Goal: Task Accomplishment & Management: Manage account settings

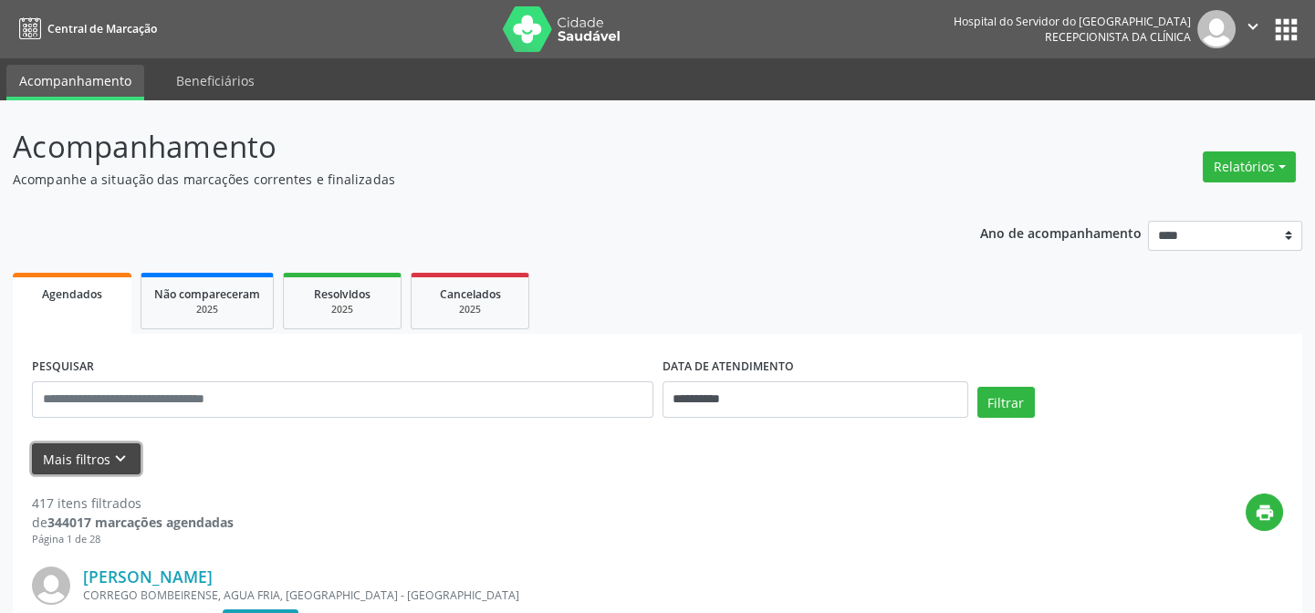
click at [79, 455] on button "Mais filtros keyboard_arrow_down" at bounding box center [86, 459] width 109 height 32
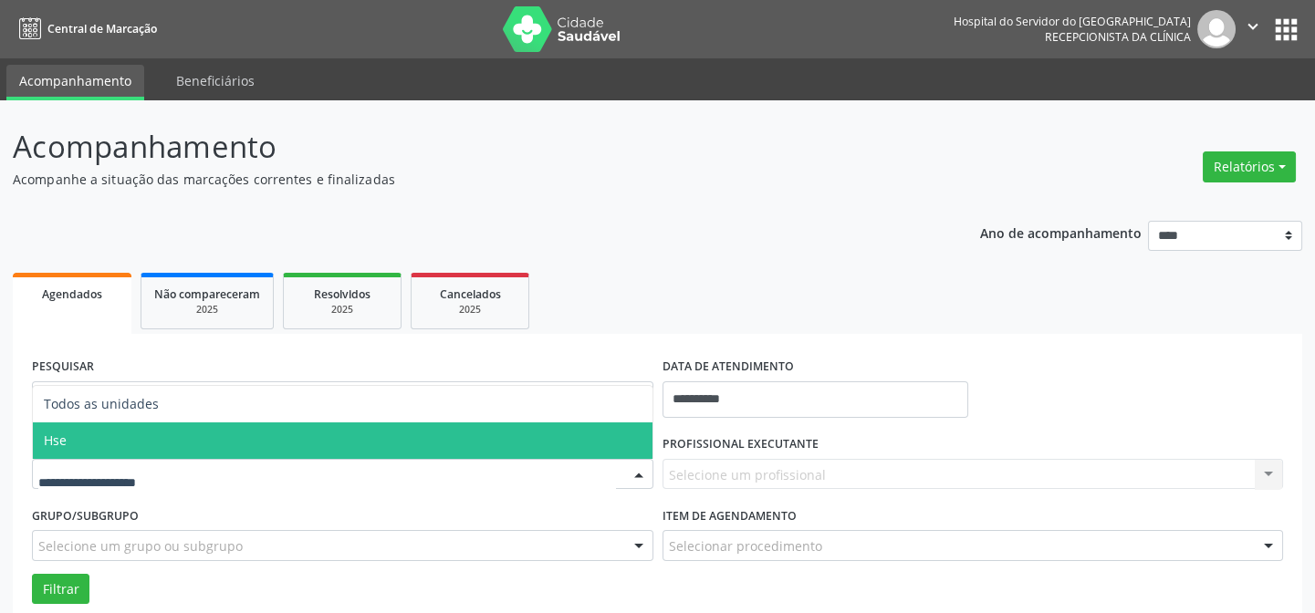
click at [91, 443] on span "Hse" at bounding box center [342, 440] width 619 height 36
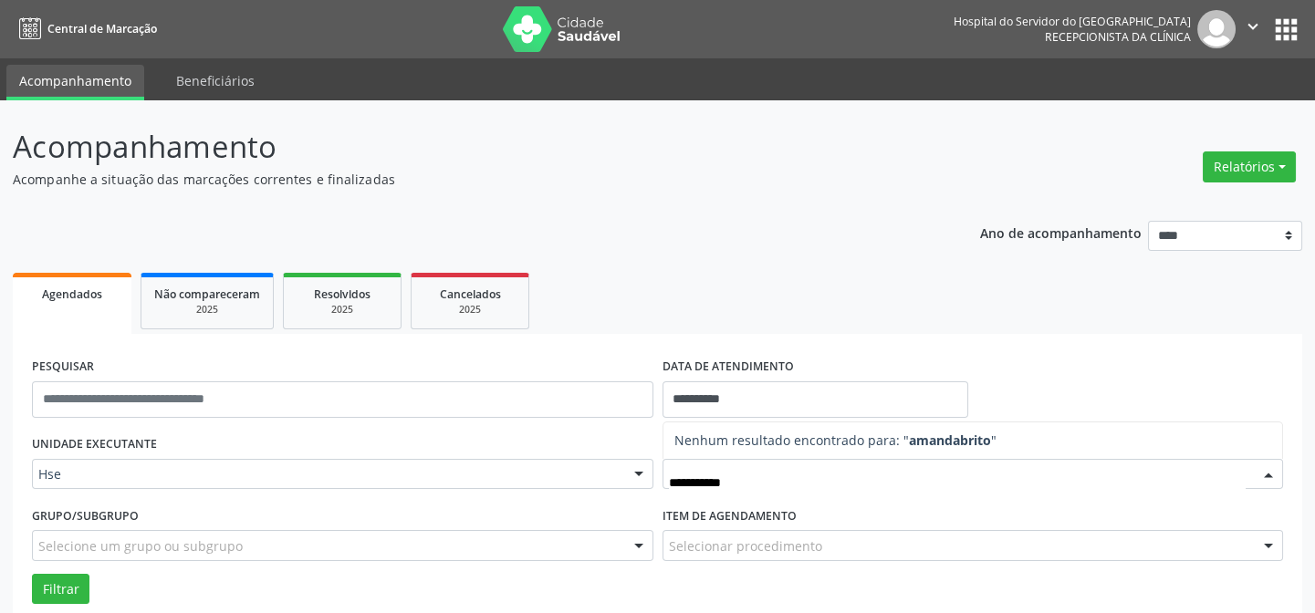
click at [711, 483] on input "**********" at bounding box center [957, 483] width 577 height 36
click at [762, 486] on input "**********" at bounding box center [957, 483] width 577 height 36
type input "*"
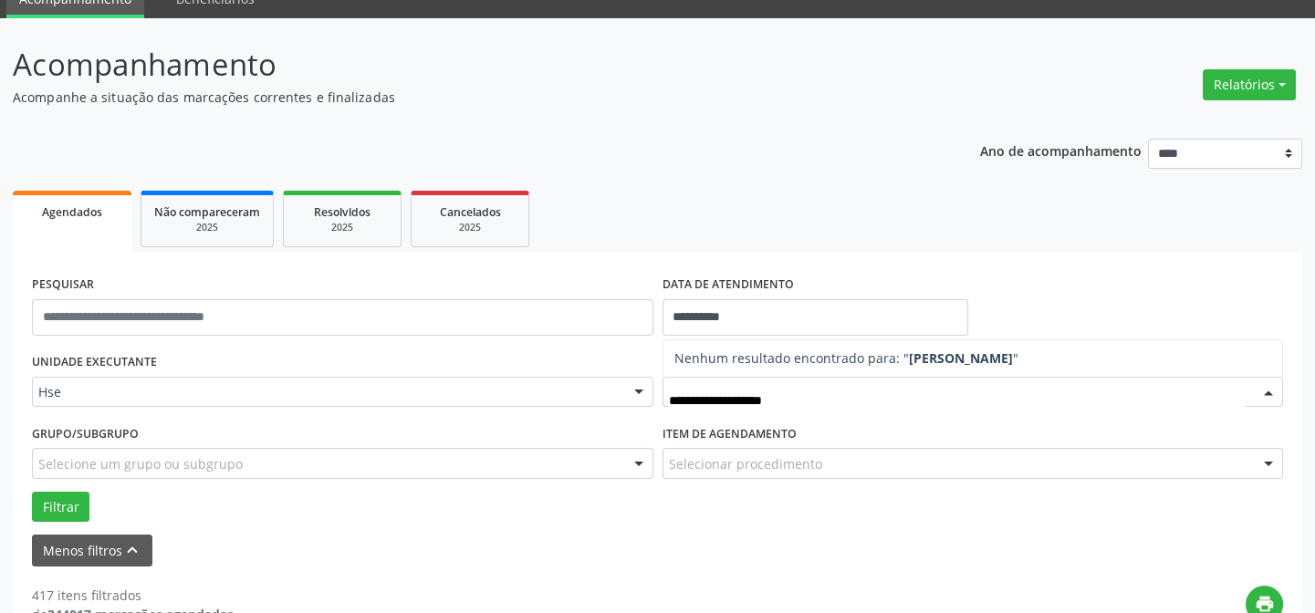
scroll to position [165, 0]
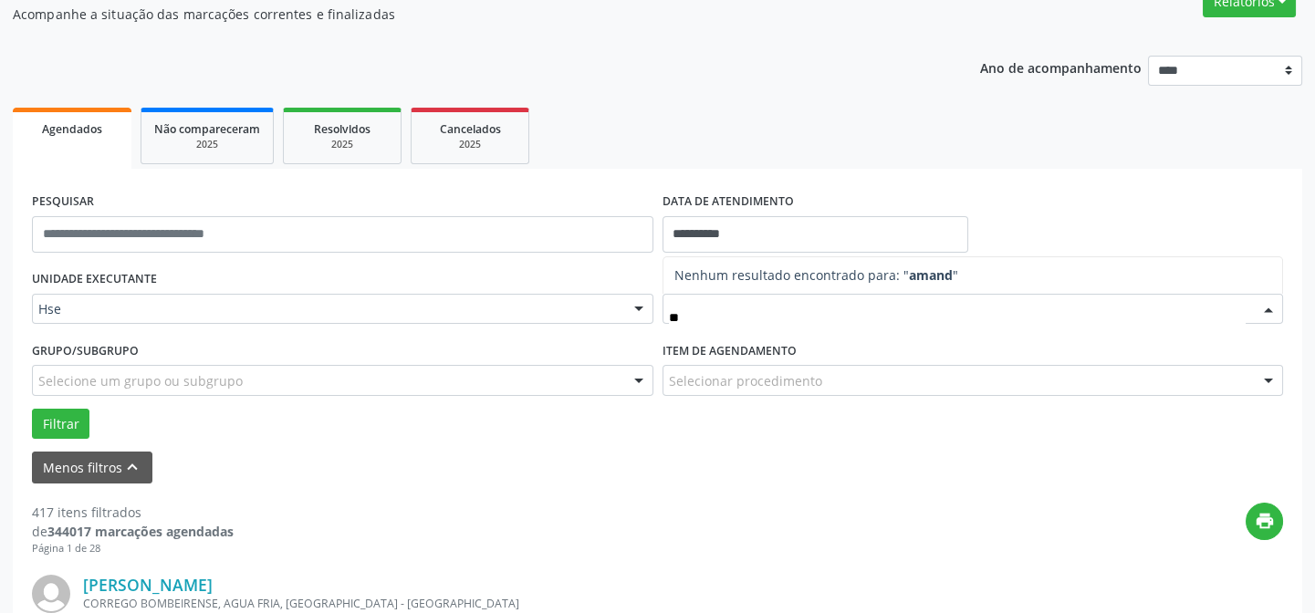
type input "*"
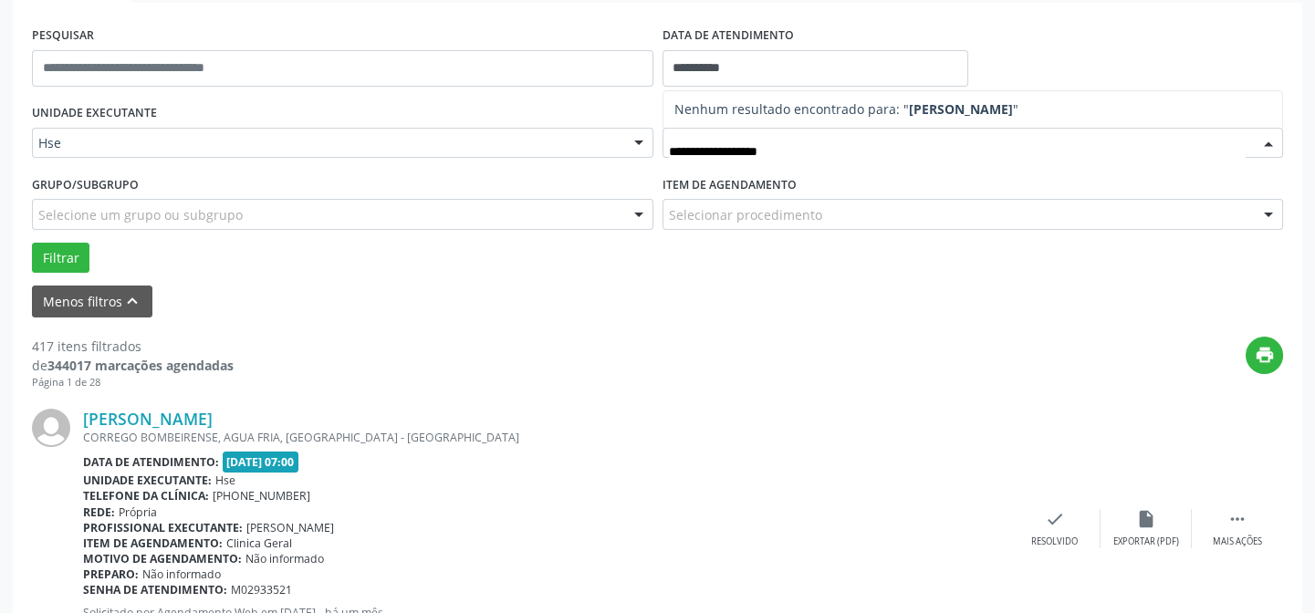
scroll to position [248, 0]
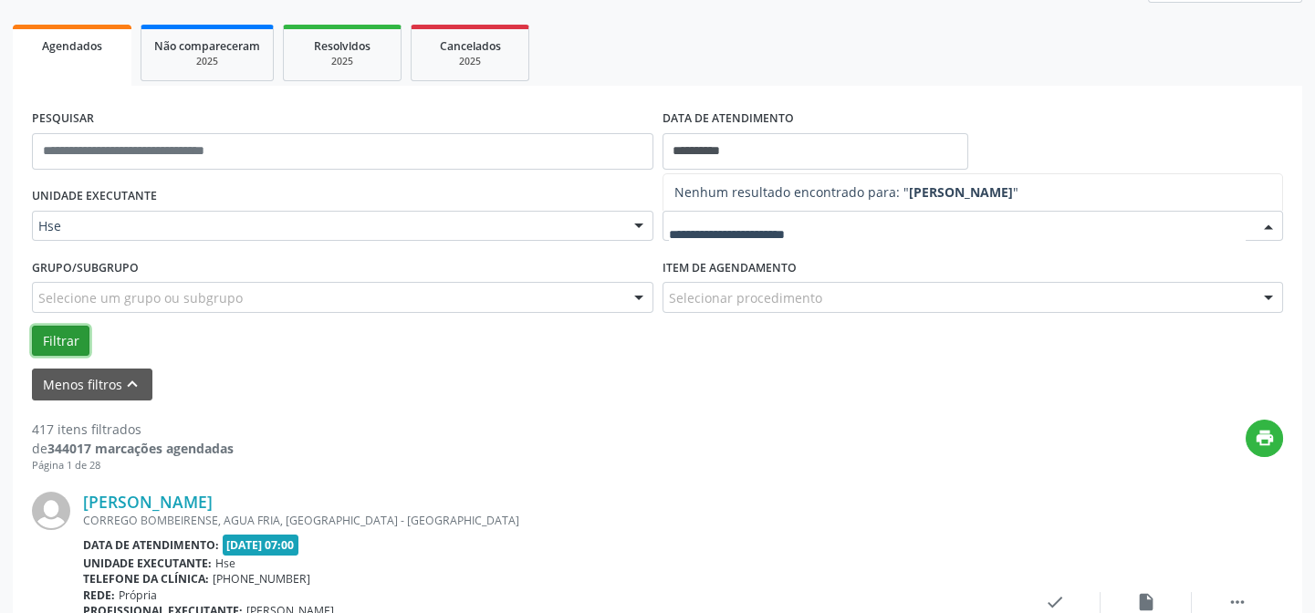
click at [63, 341] on button "Filtrar" at bounding box center [60, 341] width 57 height 31
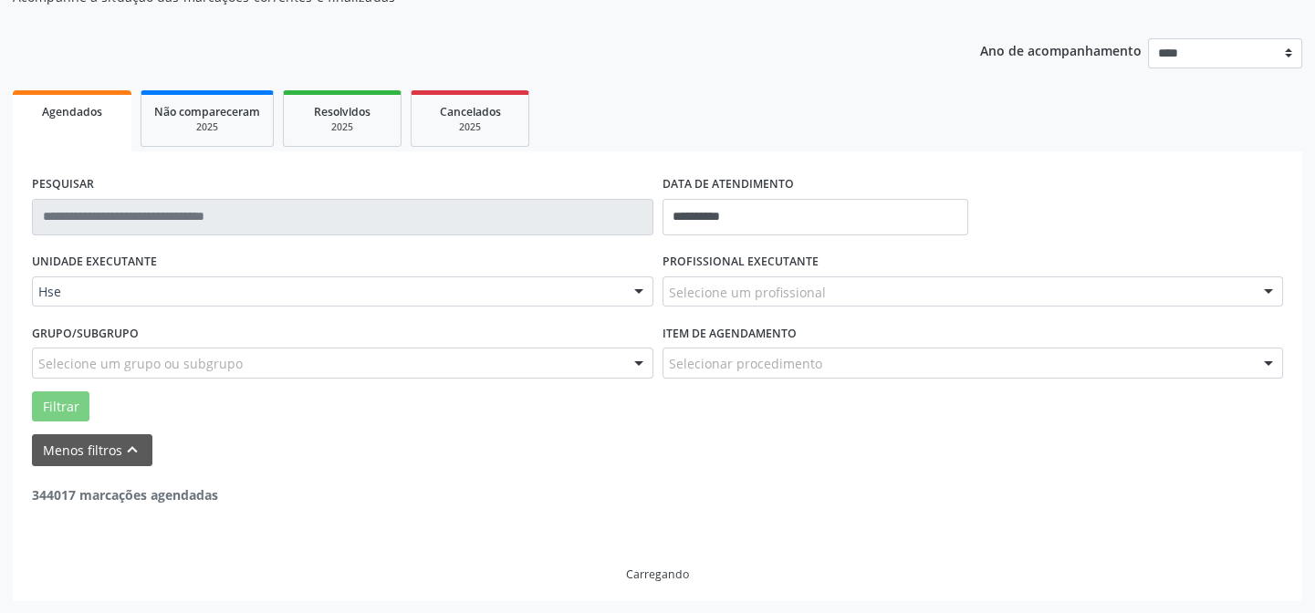
scroll to position [119, 0]
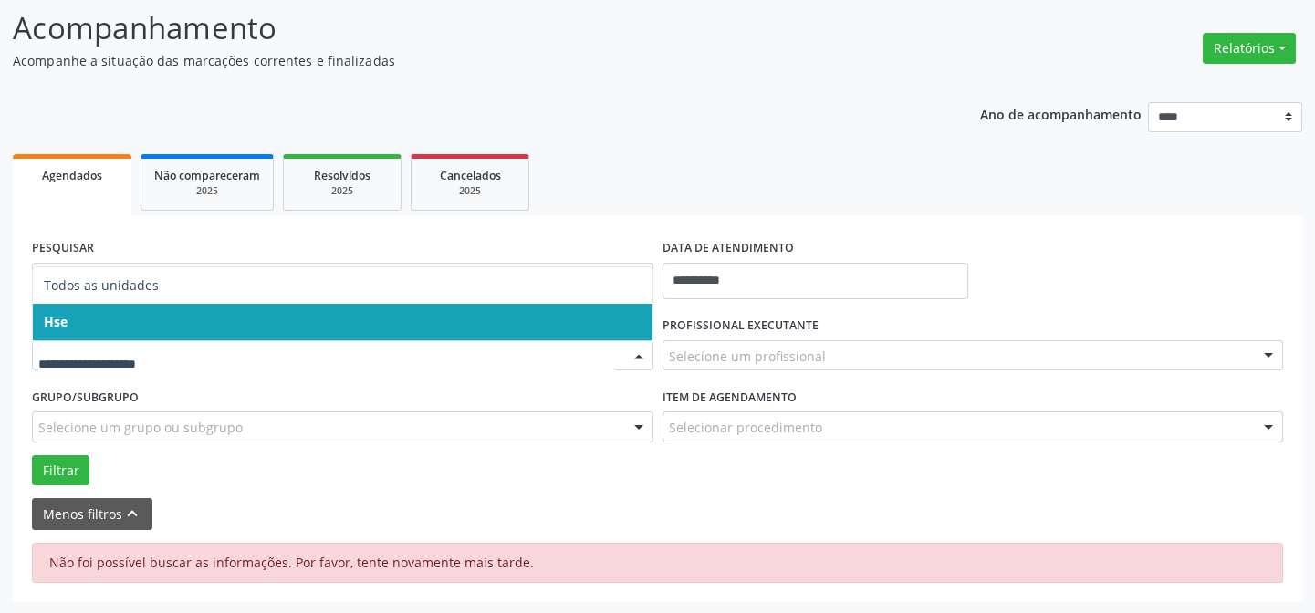
click at [96, 328] on span "Hse" at bounding box center [342, 322] width 619 height 36
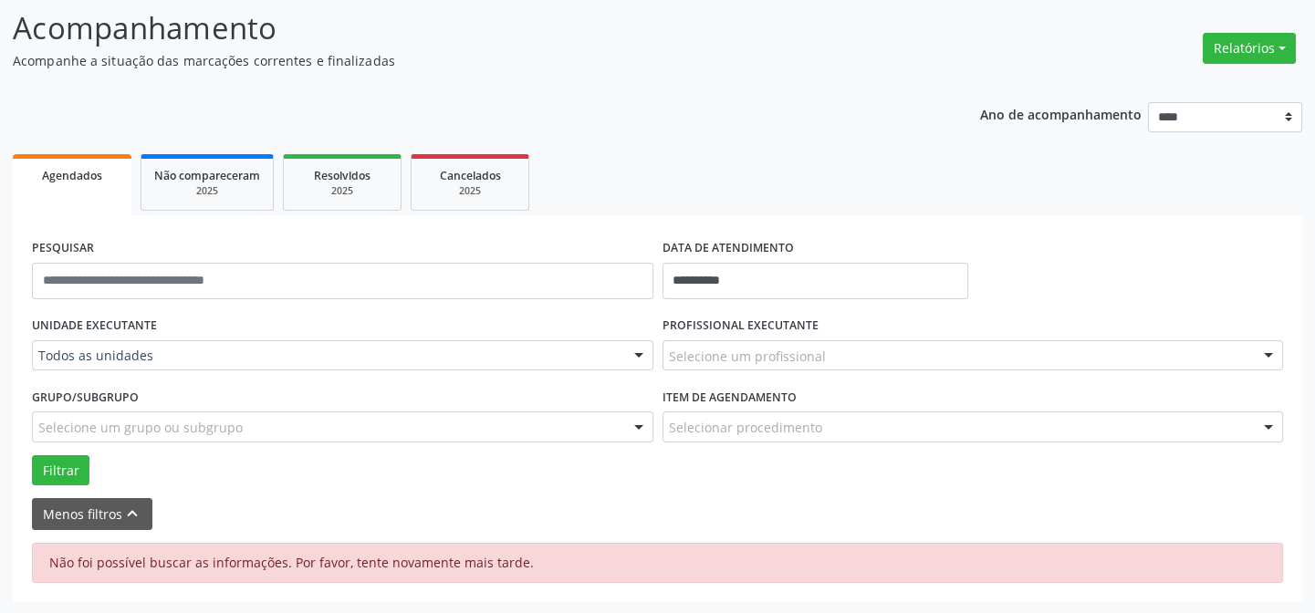
drag, startPoint x: 698, startPoint y: 357, endPoint x: 690, endPoint y: 365, distance: 11.6
click at [691, 373] on input "text" at bounding box center [957, 365] width 577 height 36
type input "*"
click at [677, 359] on input "text" at bounding box center [957, 365] width 577 height 36
click at [968, 360] on input "text" at bounding box center [957, 365] width 577 height 36
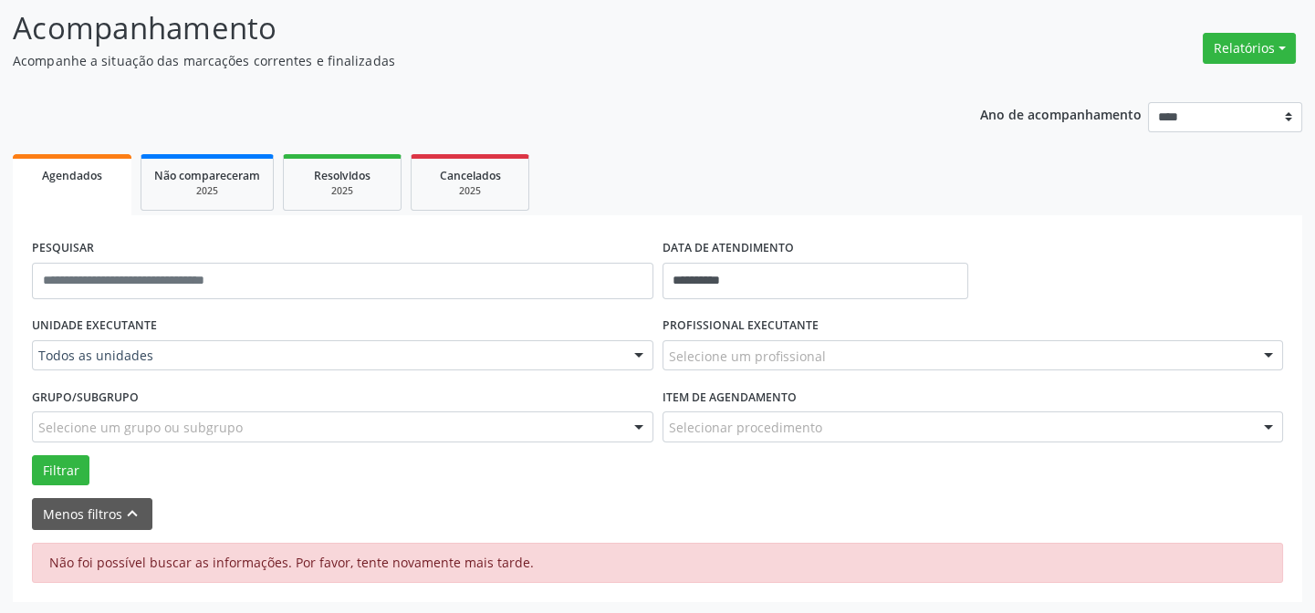
click at [1038, 268] on div "**********" at bounding box center [657, 273] width 1260 height 78
type input "**********"
click at [714, 364] on input "**********" at bounding box center [957, 365] width 577 height 36
click at [764, 363] on input "**********" at bounding box center [957, 365] width 577 height 36
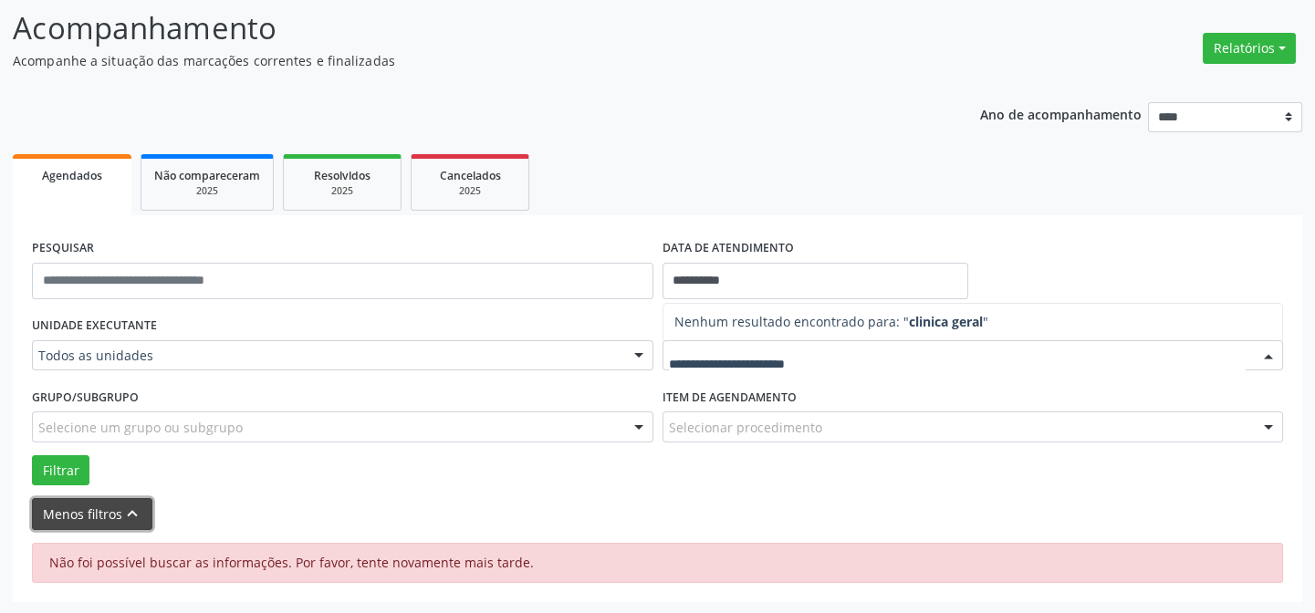
click at [72, 507] on button "Menos filtros keyboard_arrow_up" at bounding box center [92, 514] width 120 height 32
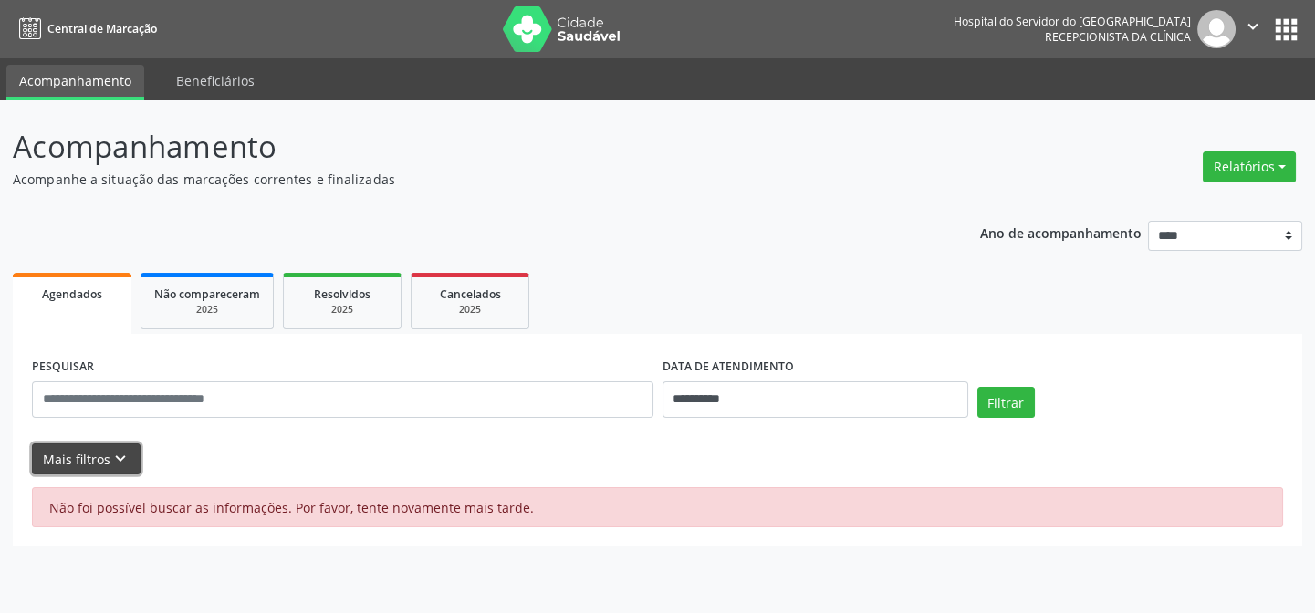
scroll to position [0, 0]
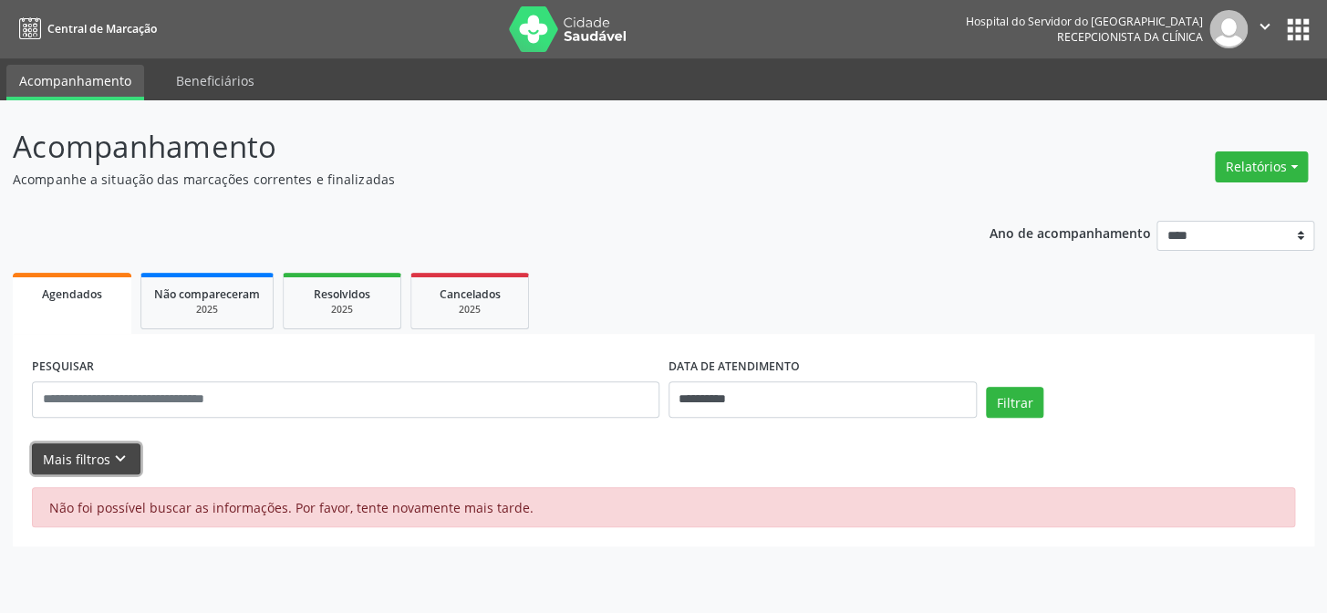
click at [78, 457] on button "Mais filtros keyboard_arrow_down" at bounding box center [86, 459] width 109 height 32
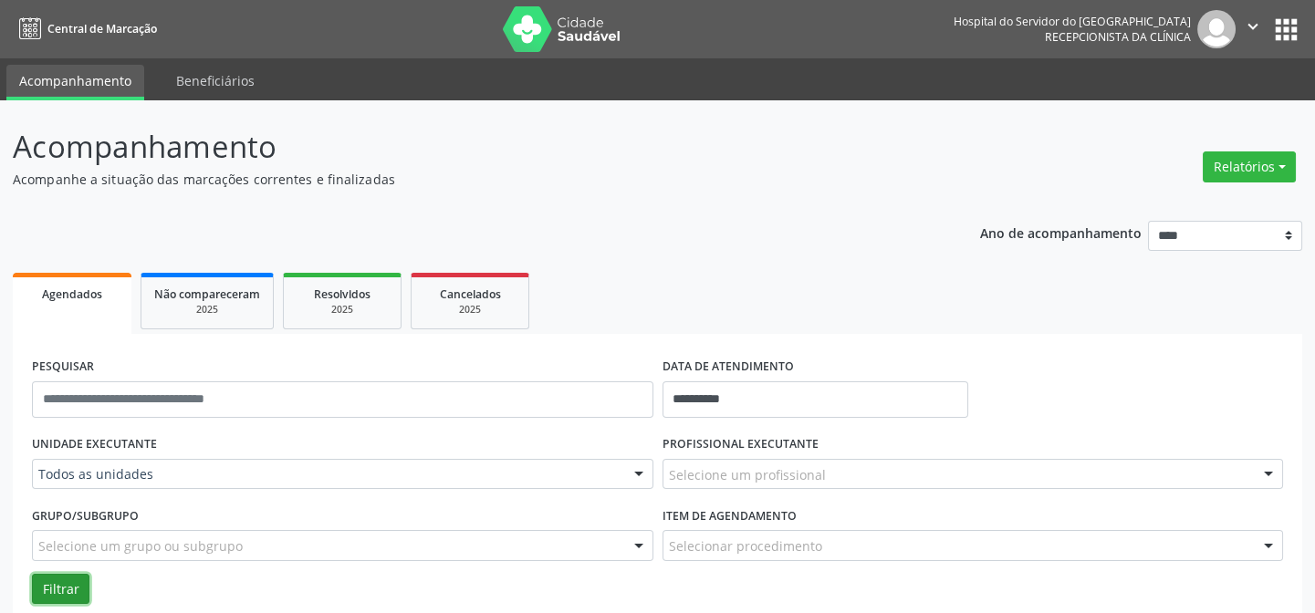
click at [59, 583] on button "Filtrar" at bounding box center [60, 589] width 57 height 31
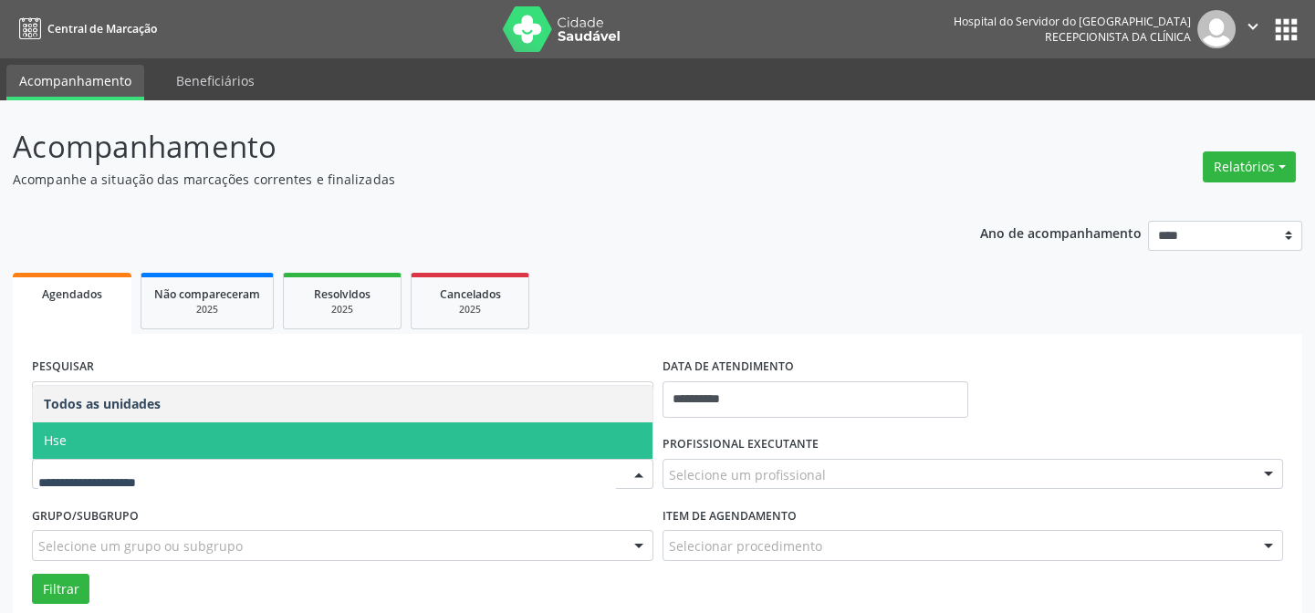
click at [91, 441] on span "Hse" at bounding box center [342, 440] width 619 height 36
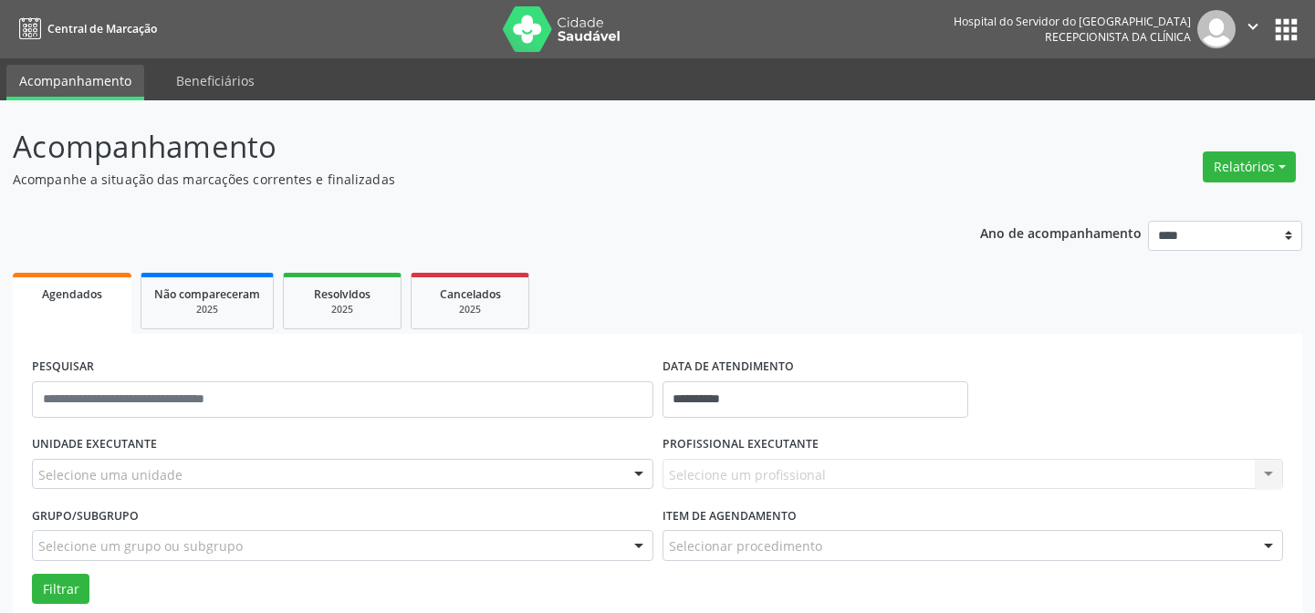
scroll to position [165, 0]
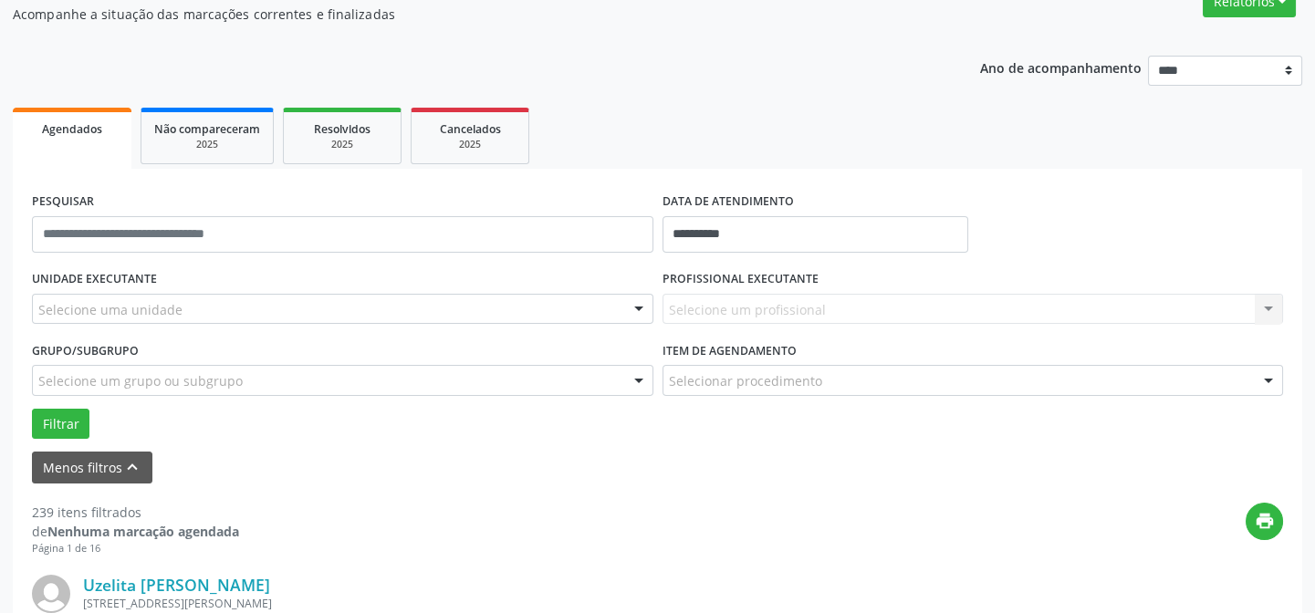
drag, startPoint x: 0, startPoint y: 0, endPoint x: 690, endPoint y: 305, distance: 754.0
click at [690, 305] on div "Selecione um profissional Nenhum resultado encontrado para: " " Não há nenhuma …" at bounding box center [972, 309] width 621 height 31
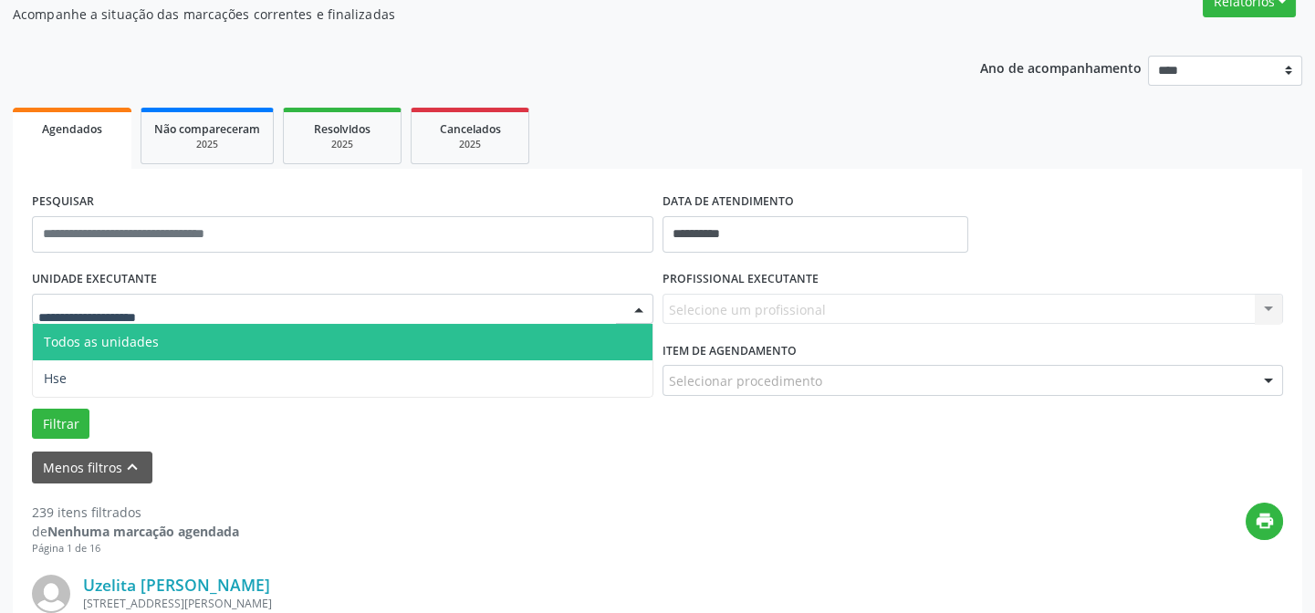
drag, startPoint x: 128, startPoint y: 308, endPoint x: 73, endPoint y: 300, distance: 55.4
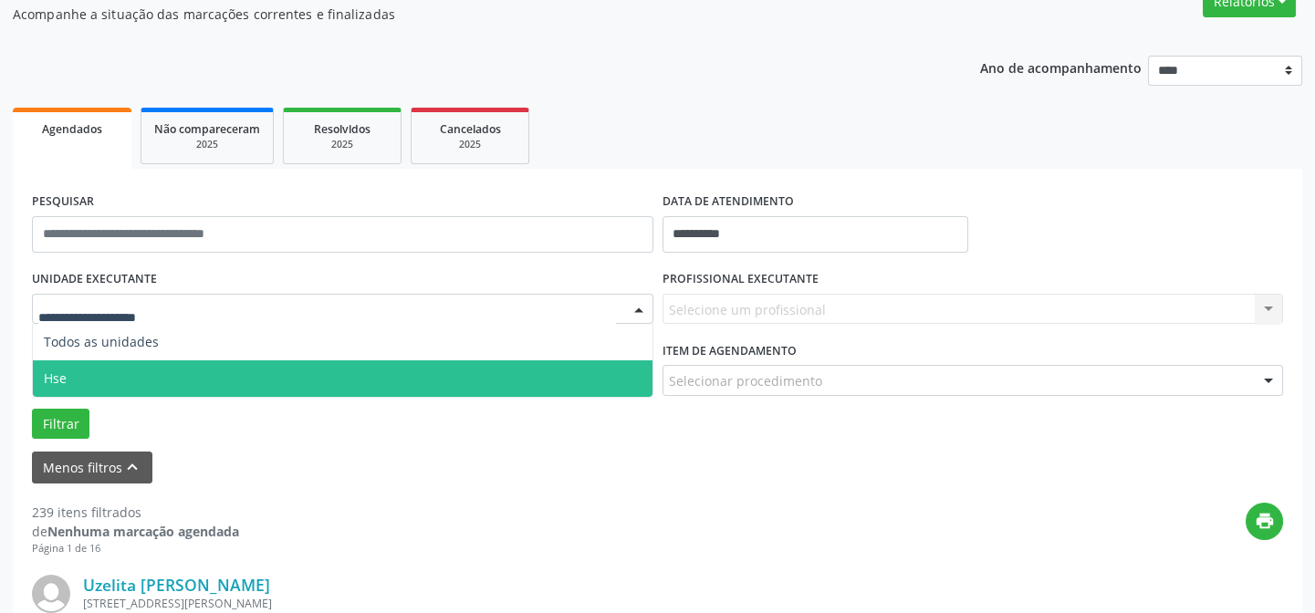
click at [46, 380] on span "Hse" at bounding box center [55, 377] width 23 height 17
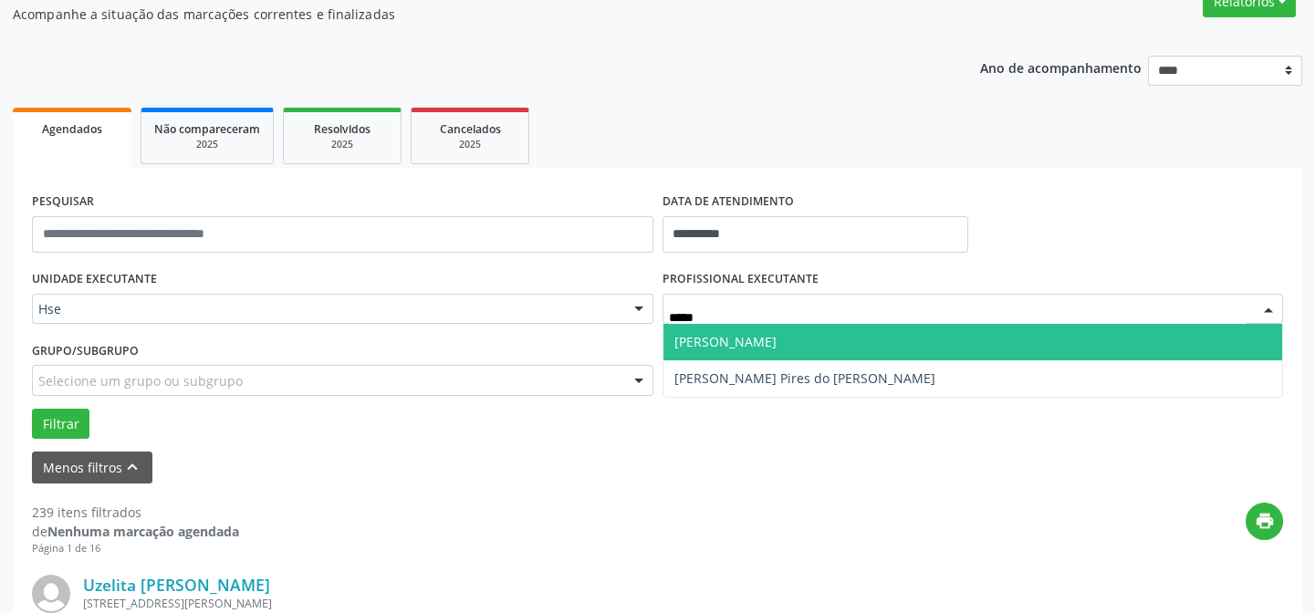
type input "******"
click at [733, 338] on span "[PERSON_NAME]" at bounding box center [725, 341] width 102 height 17
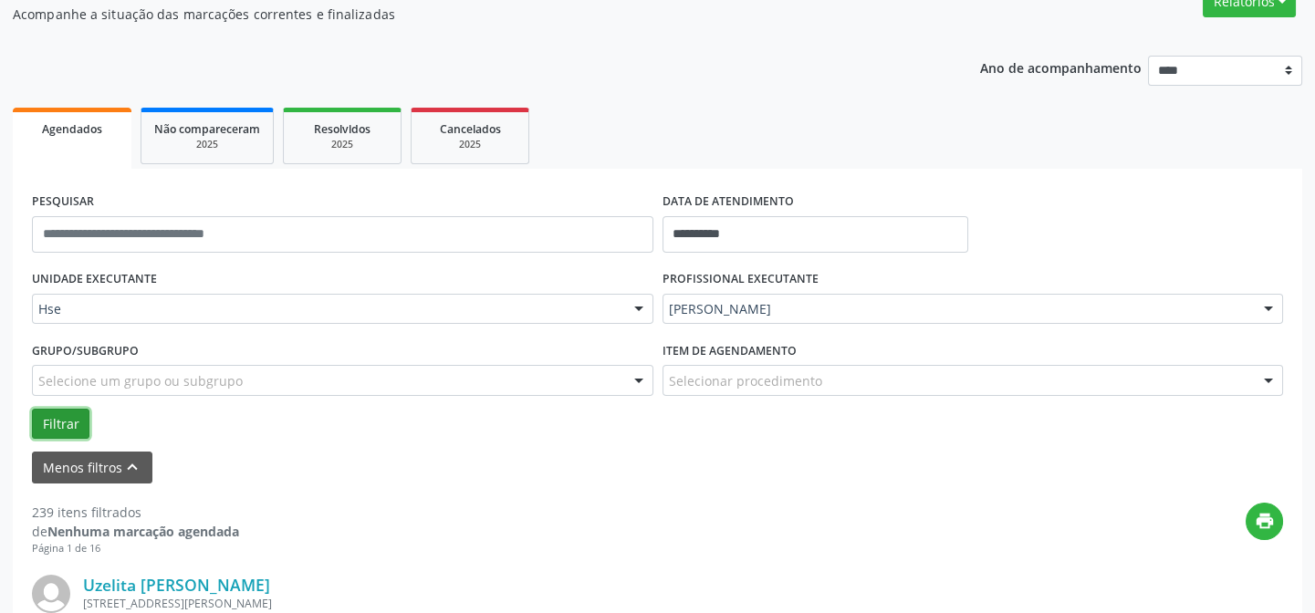
click at [60, 423] on button "Filtrar" at bounding box center [60, 424] width 57 height 31
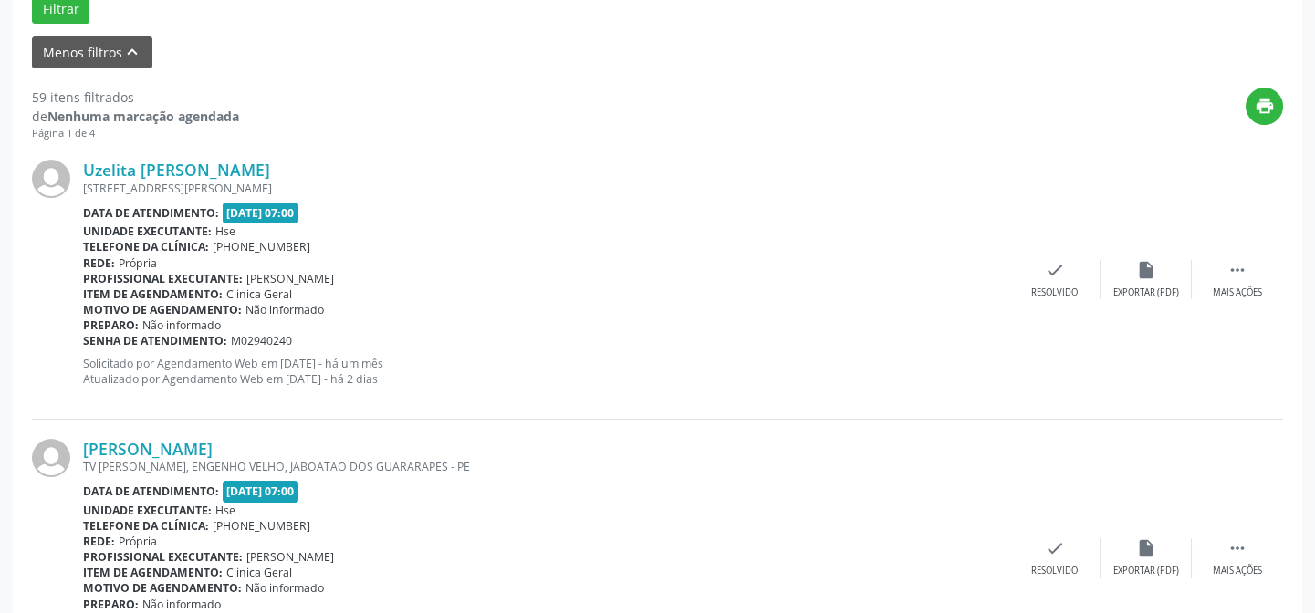
scroll to position [497, 0]
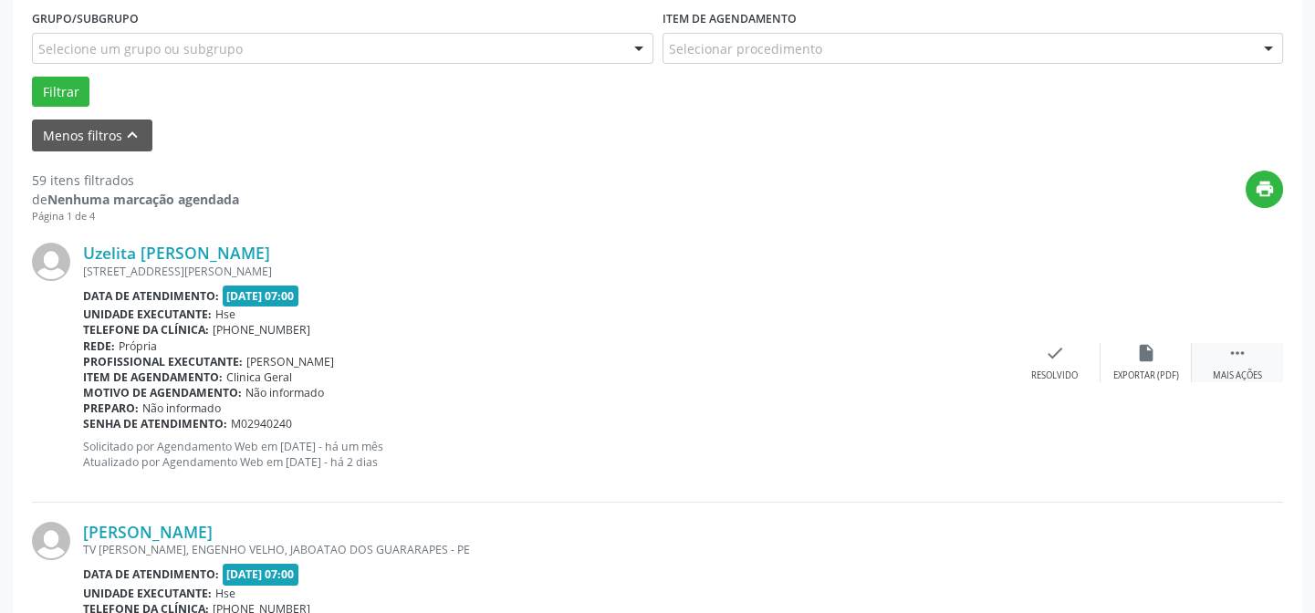
click at [1242, 357] on icon "" at bounding box center [1237, 353] width 20 height 20
click at [1142, 356] on icon "alarm_off" at bounding box center [1146, 353] width 20 height 20
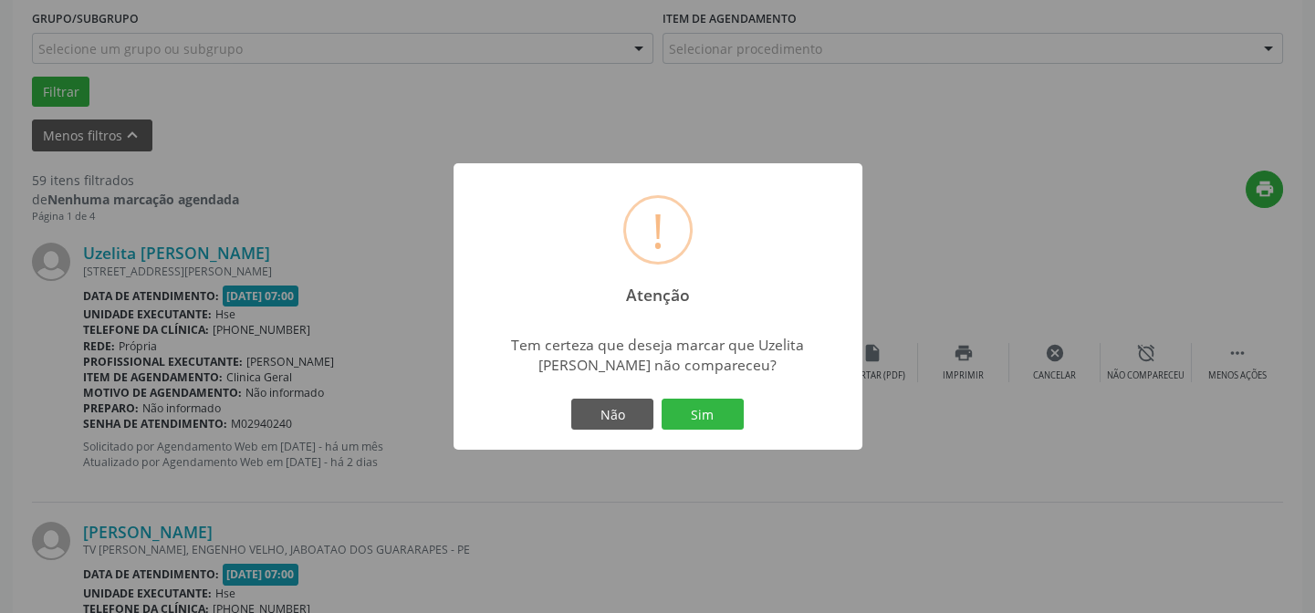
click at [695, 413] on button "Sim" at bounding box center [702, 414] width 82 height 31
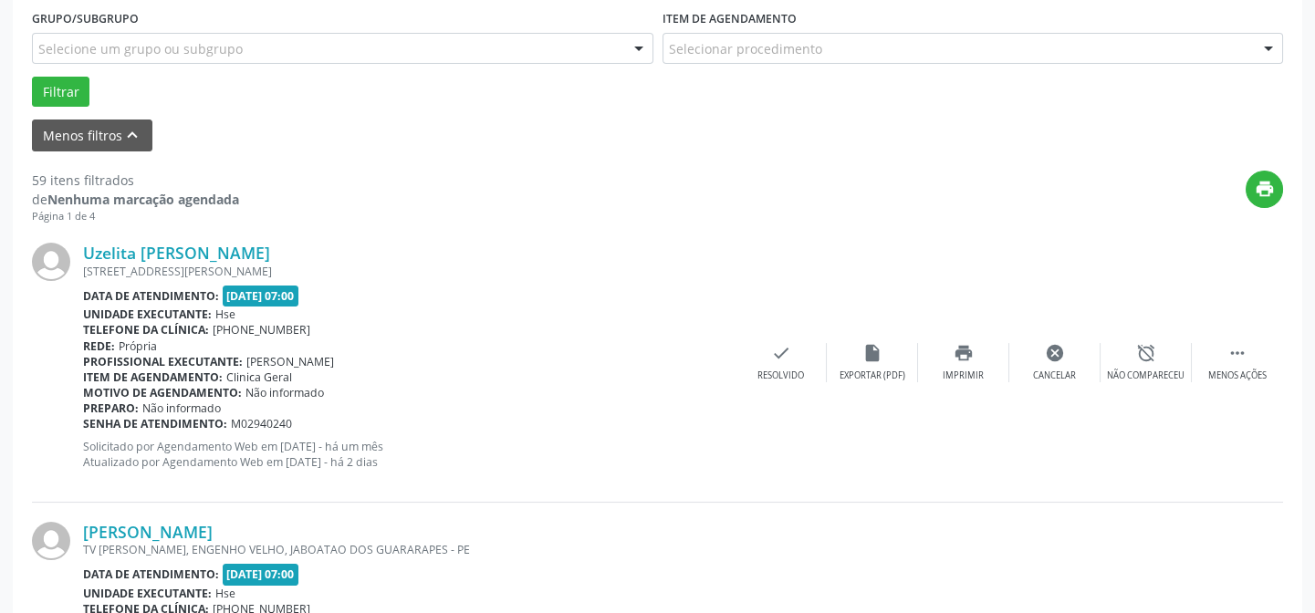
scroll to position [182, 0]
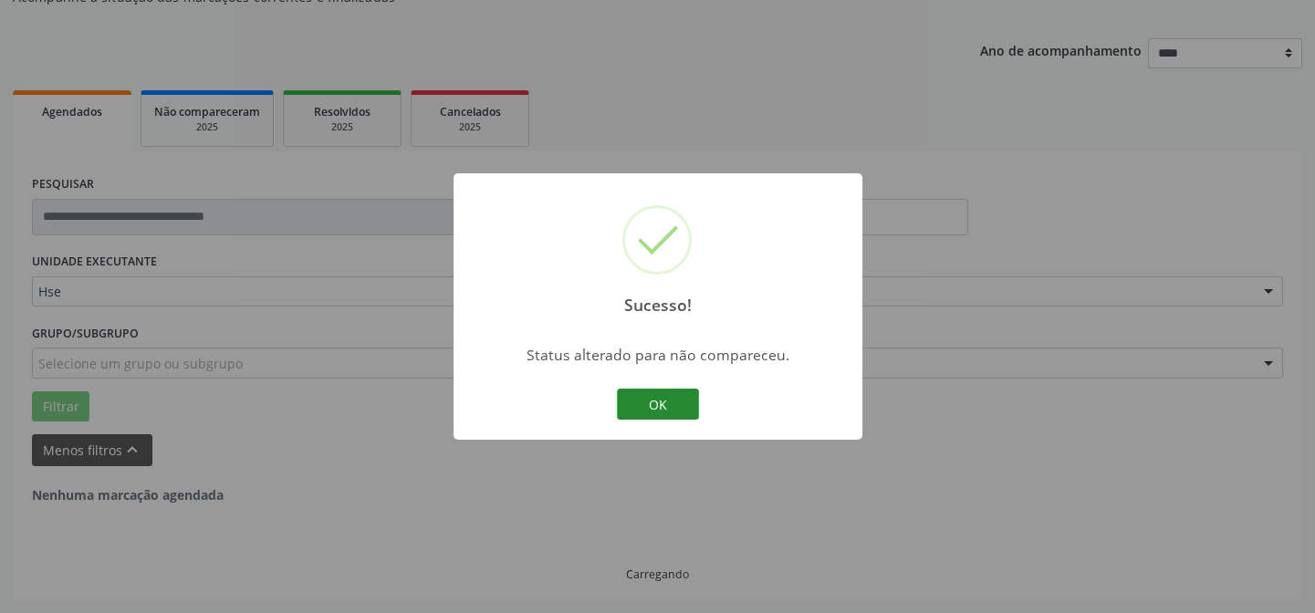
click at [655, 399] on button "OK" at bounding box center [658, 404] width 82 height 31
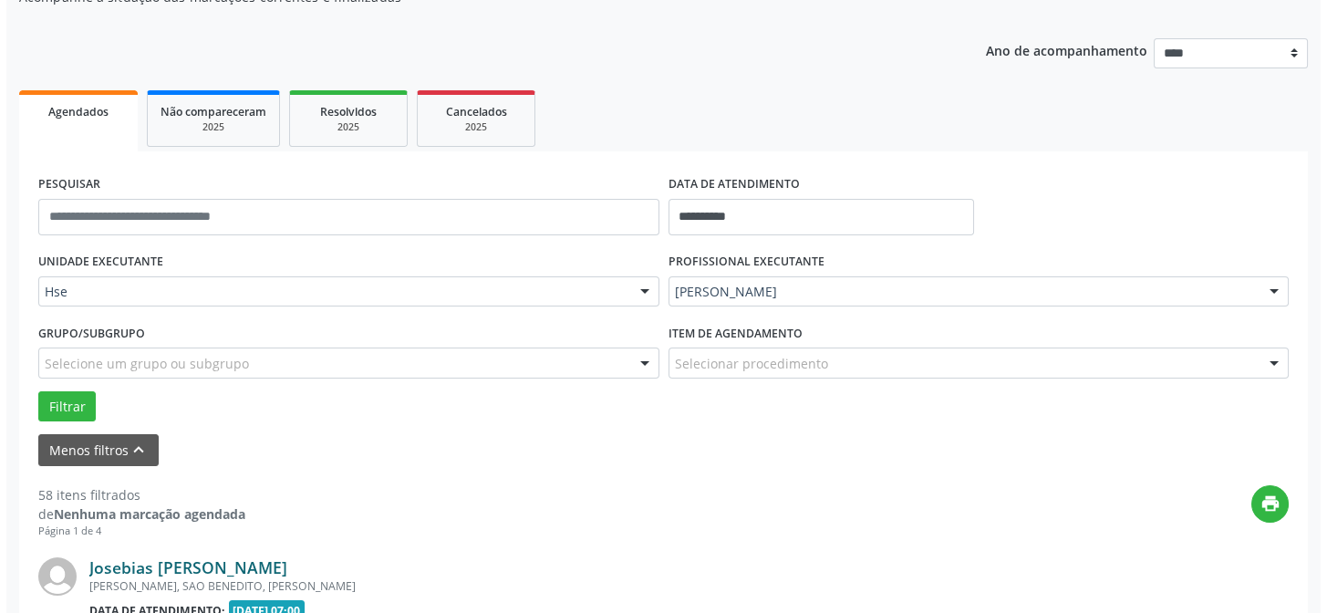
scroll to position [431, 0]
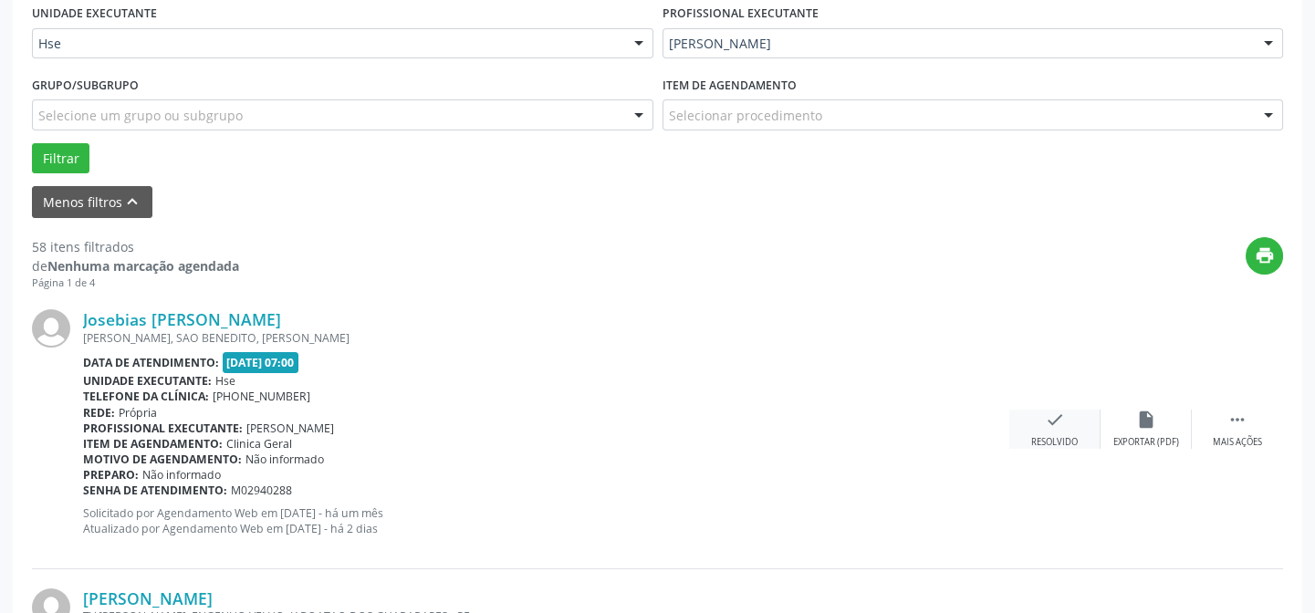
click at [1048, 427] on icon "check" at bounding box center [1055, 420] width 20 height 20
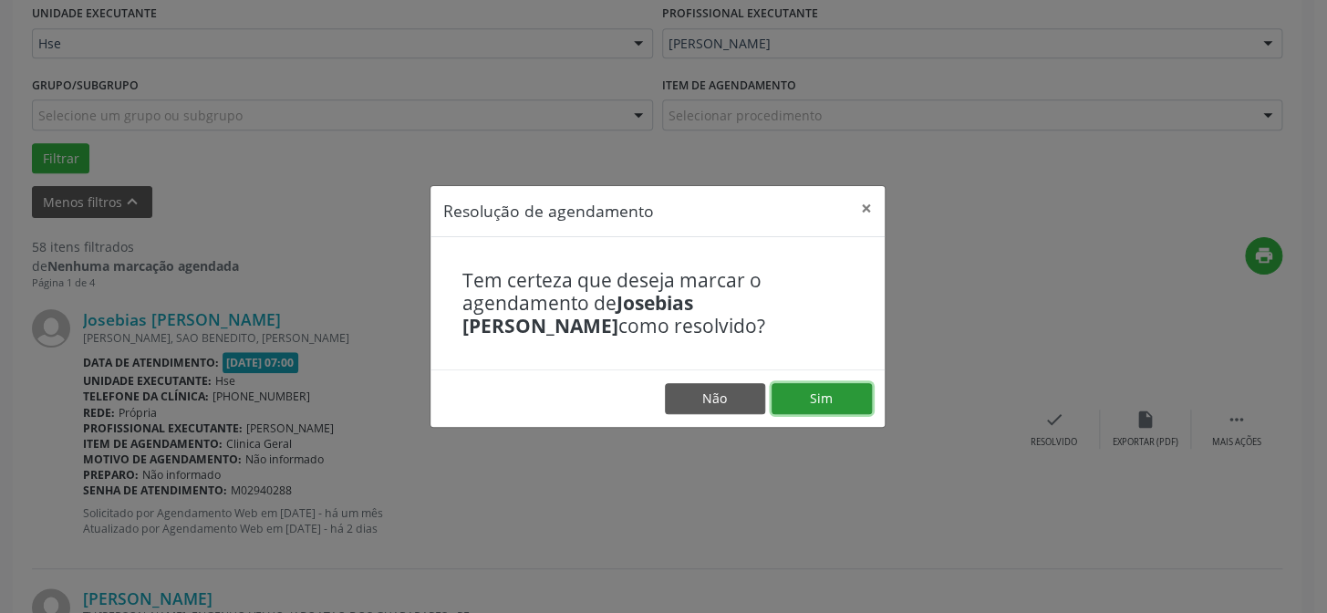
drag, startPoint x: 829, startPoint y: 389, endPoint x: 815, endPoint y: 398, distance: 17.2
click at [828, 389] on button "Sim" at bounding box center [822, 398] width 100 height 31
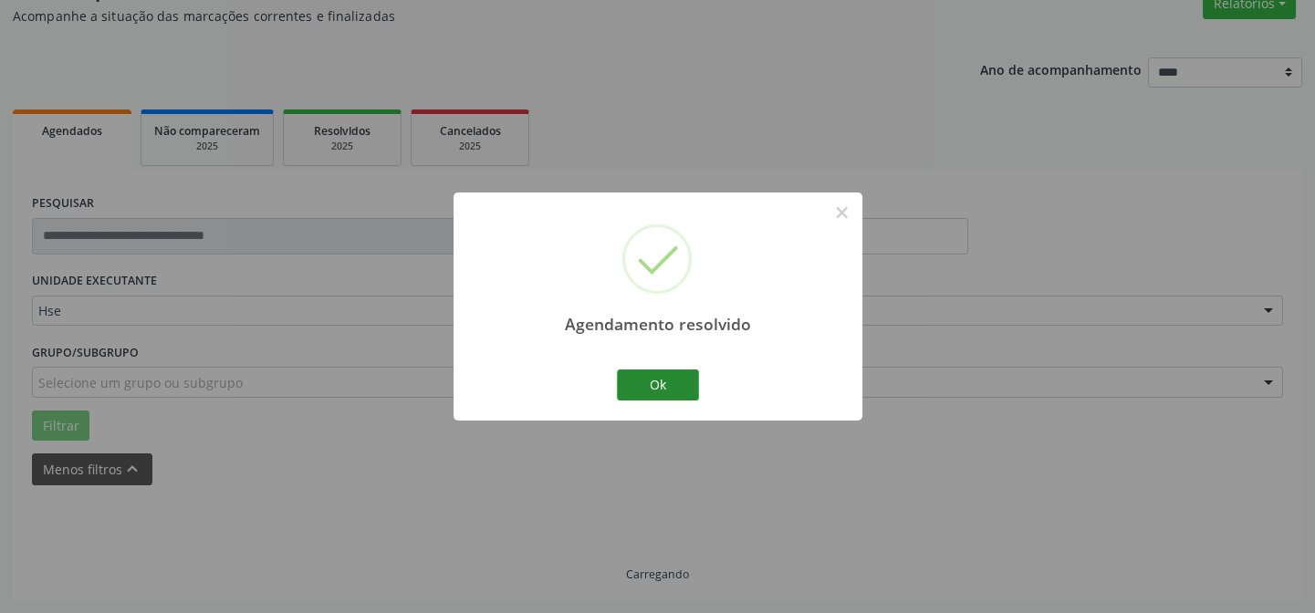
scroll to position [182, 0]
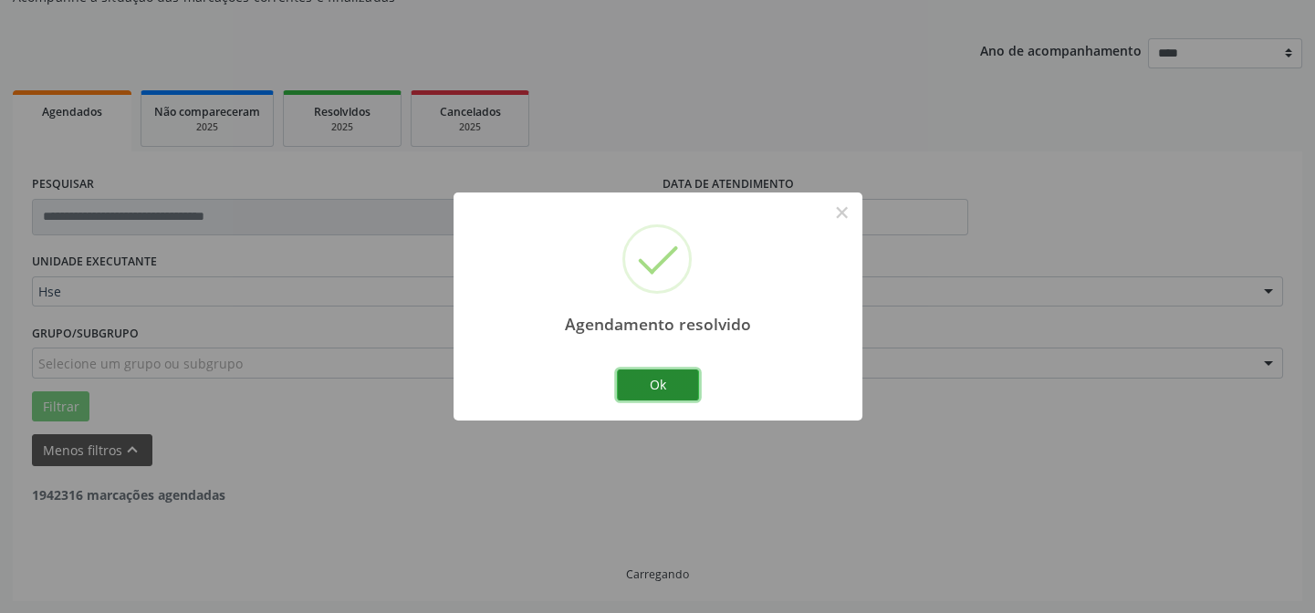
click at [675, 383] on button "Ok" at bounding box center [658, 384] width 82 height 31
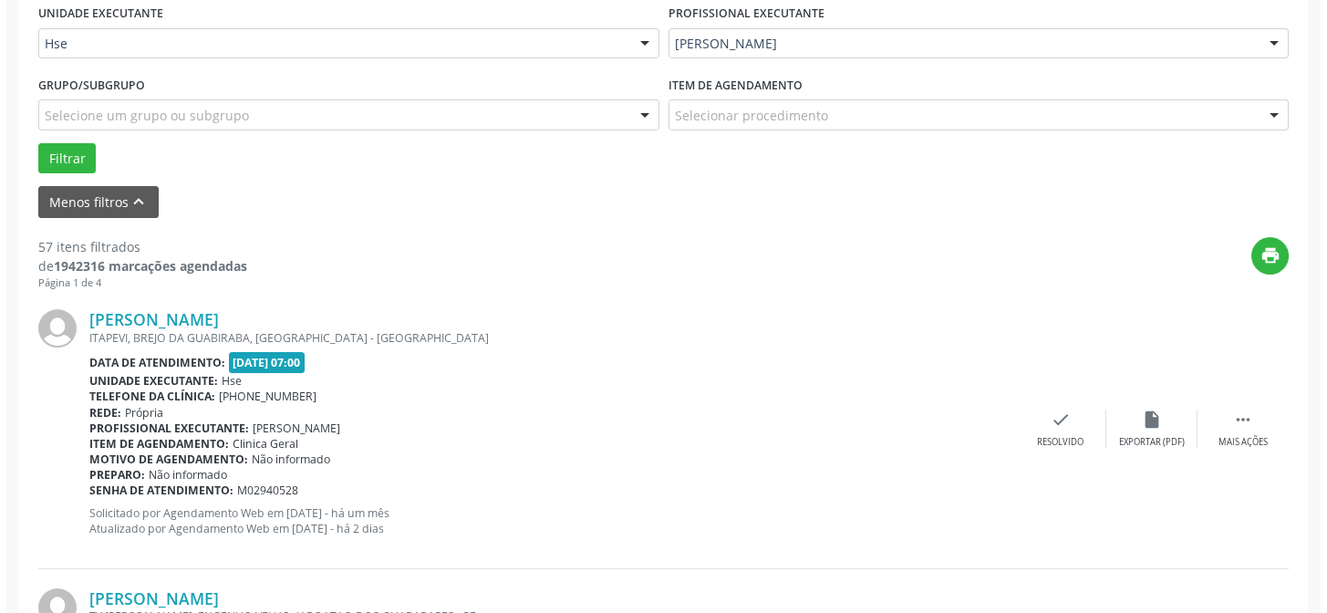
scroll to position [514, 0]
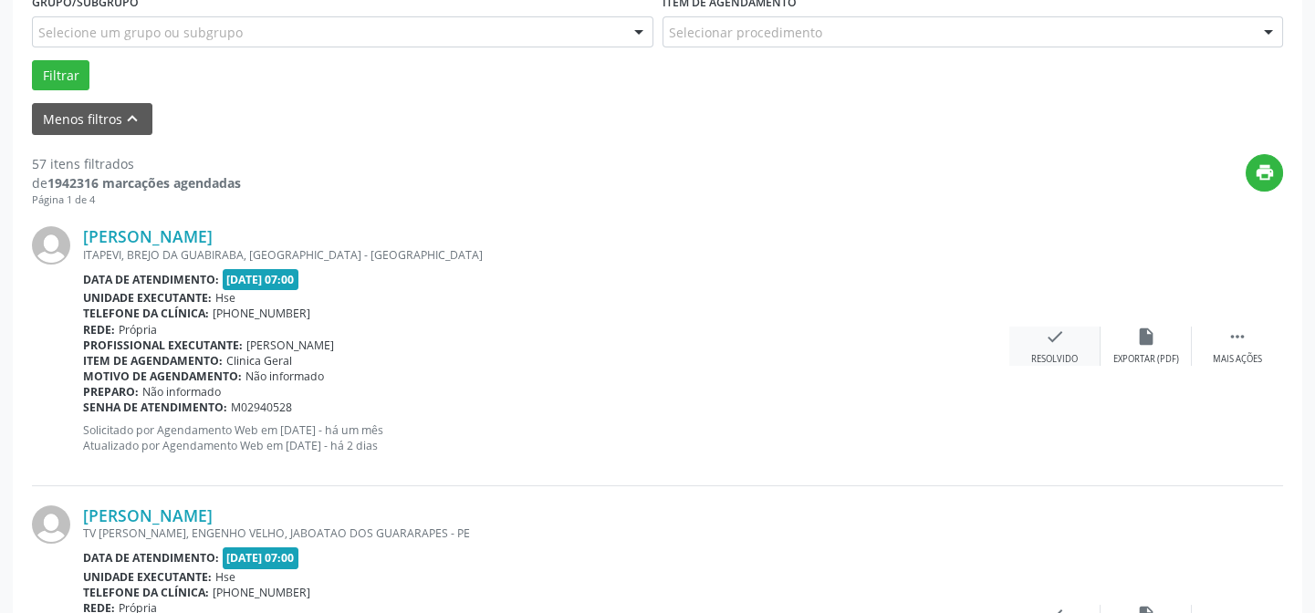
click at [1057, 340] on icon "check" at bounding box center [1055, 337] width 20 height 20
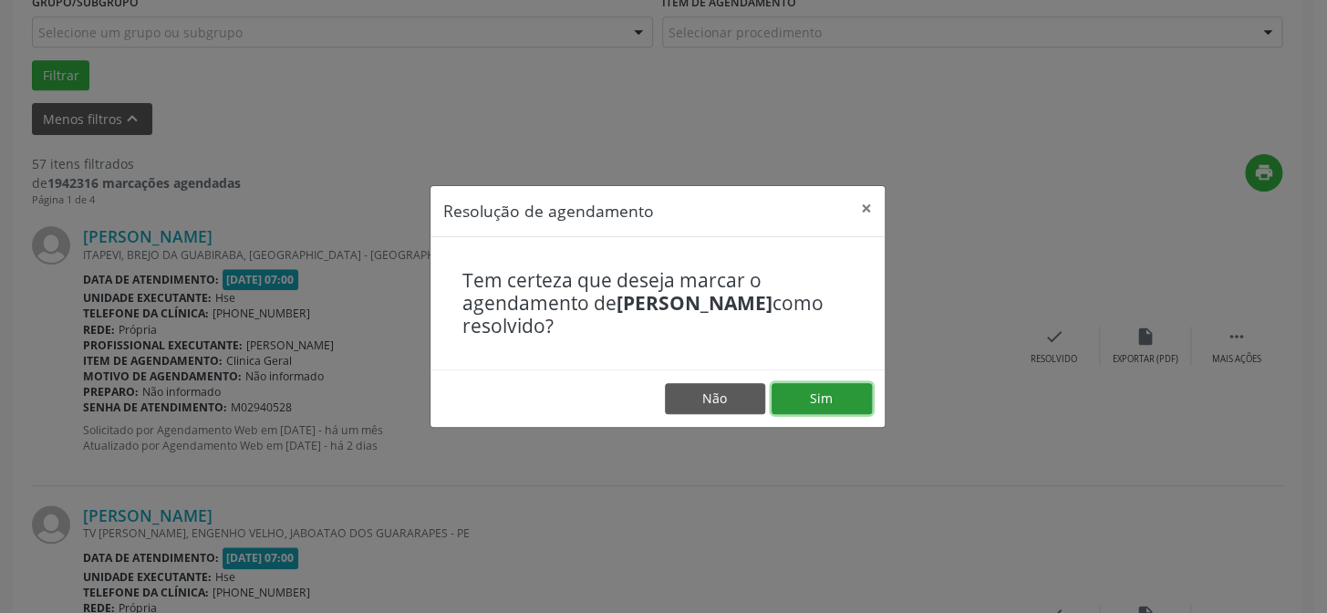
click at [814, 393] on button "Sim" at bounding box center [822, 398] width 100 height 31
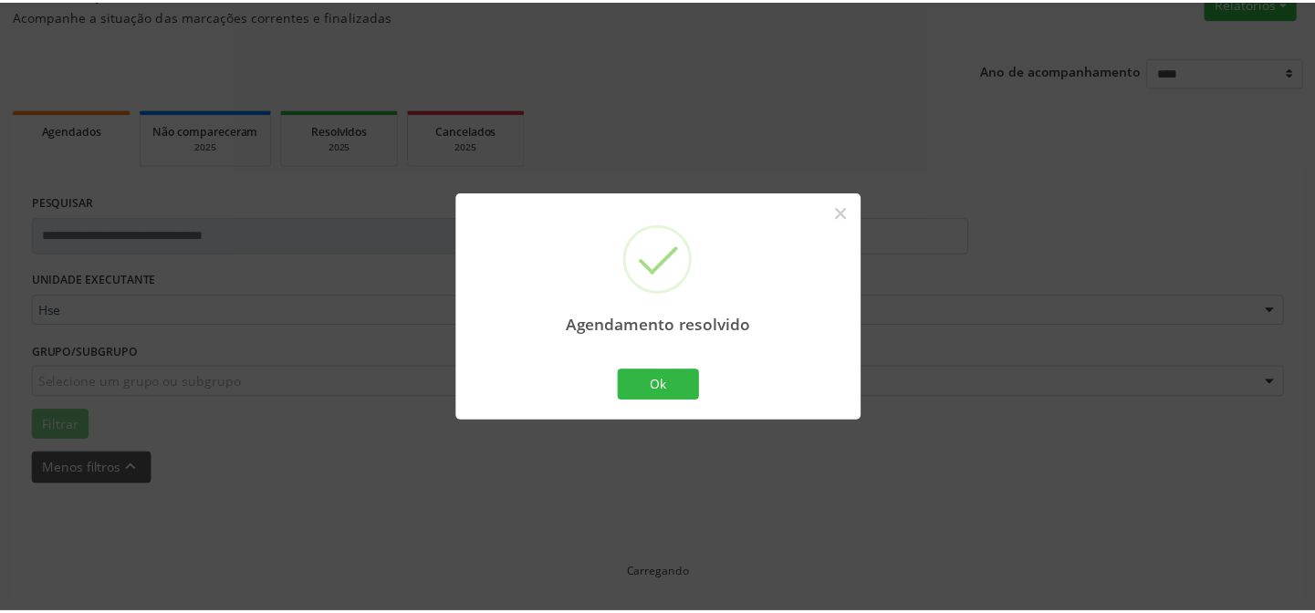
scroll to position [163, 0]
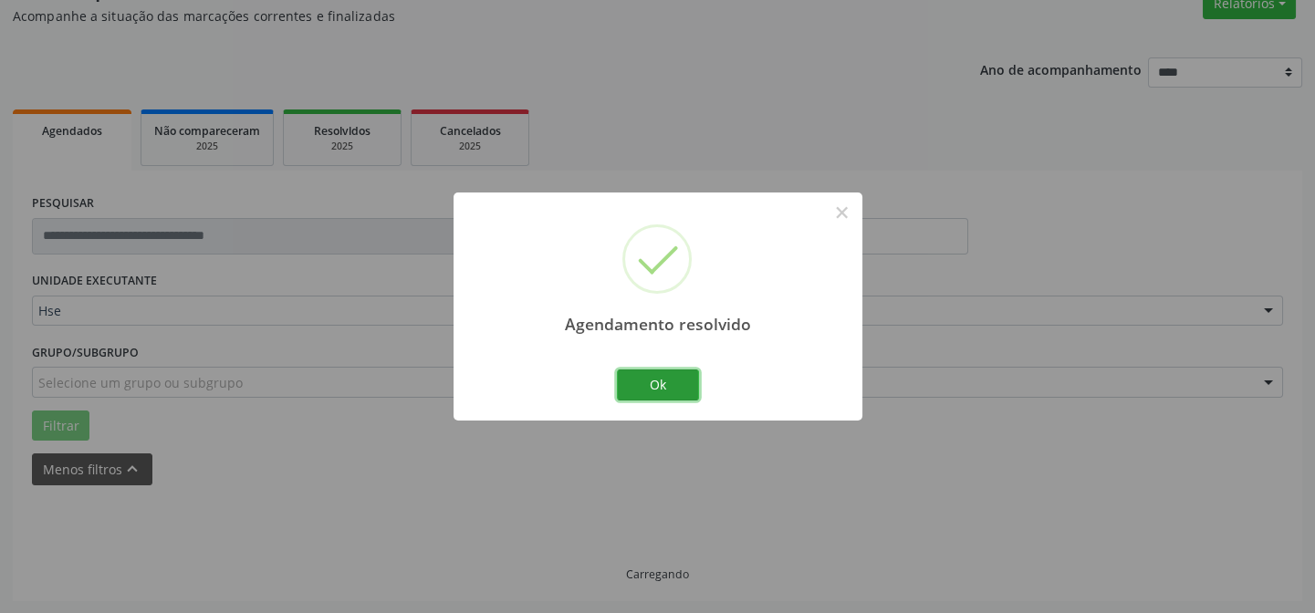
drag, startPoint x: 657, startPoint y: 385, endPoint x: 501, endPoint y: 384, distance: 156.0
click at [657, 385] on button "Ok" at bounding box center [658, 384] width 82 height 31
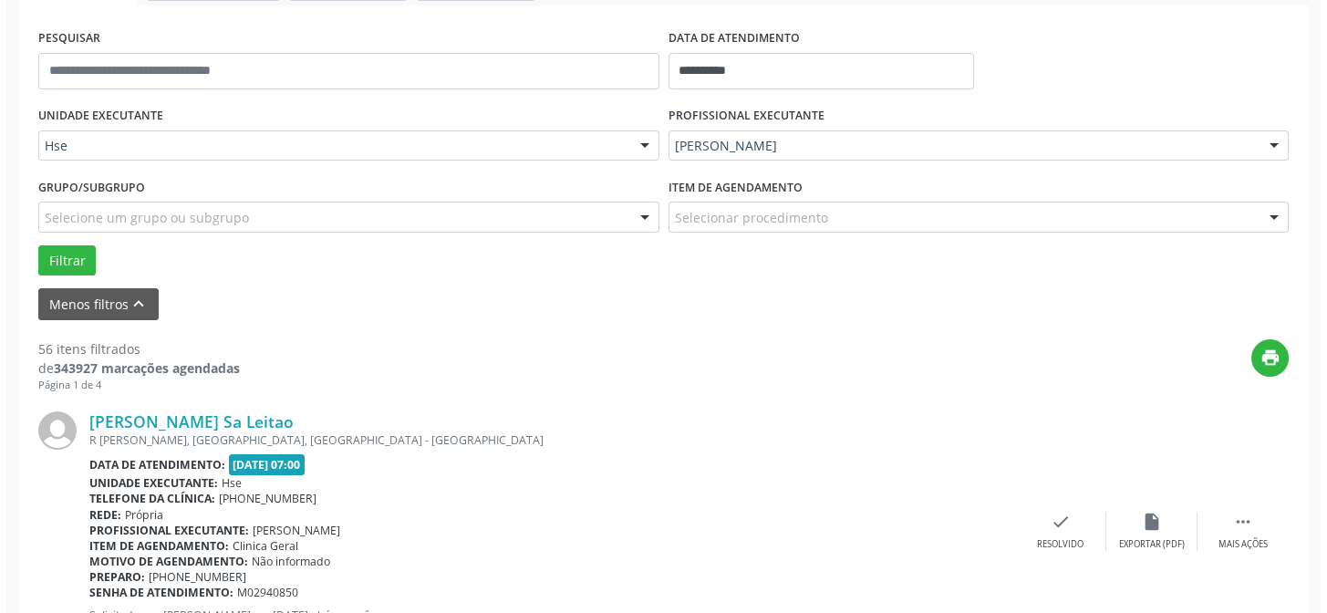
scroll to position [494, 0]
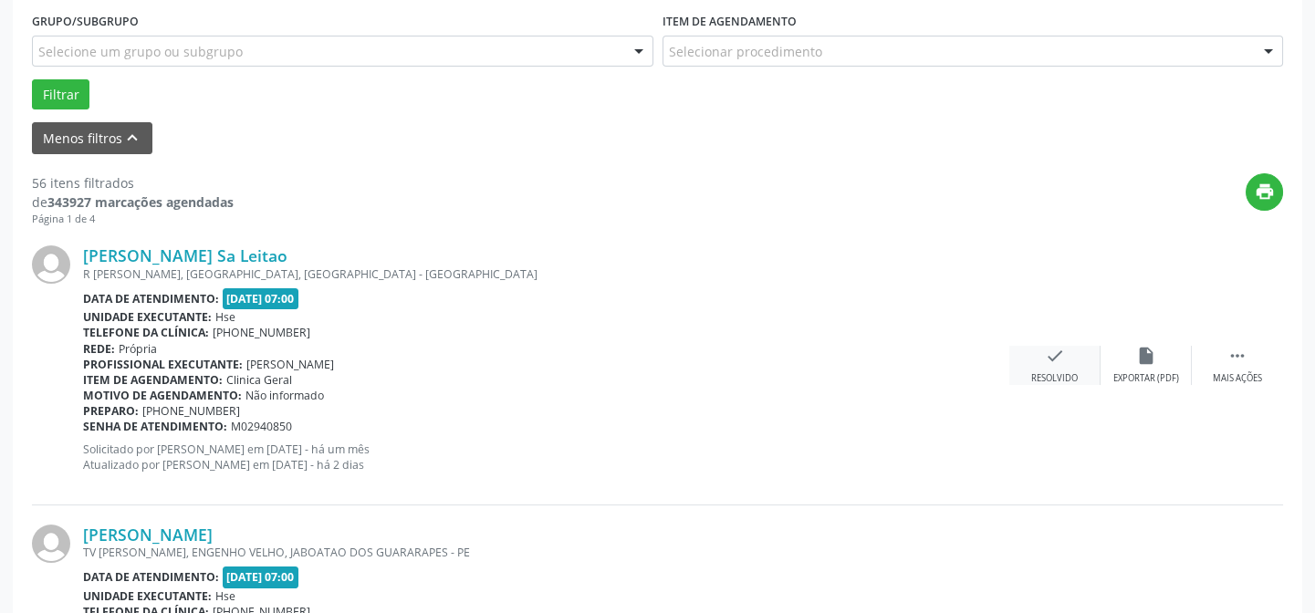
click at [1048, 360] on icon "check" at bounding box center [1055, 356] width 20 height 20
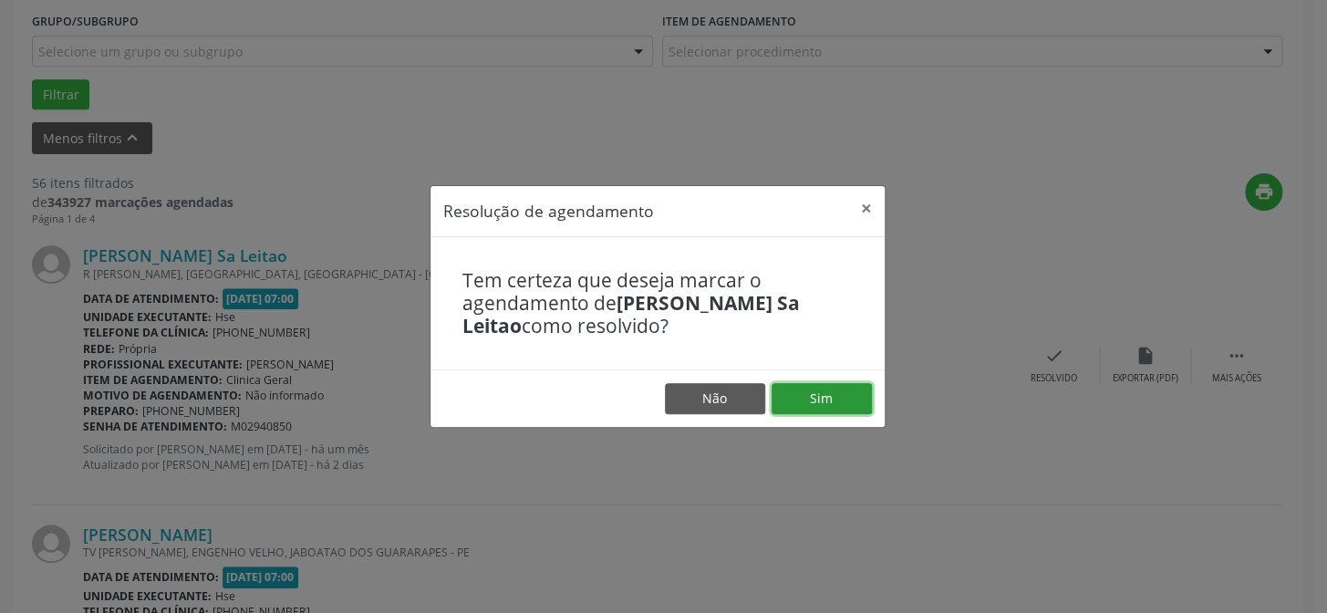
drag, startPoint x: 817, startPoint y: 394, endPoint x: 803, endPoint y: 395, distance: 14.6
click at [817, 393] on button "Sim" at bounding box center [822, 398] width 100 height 31
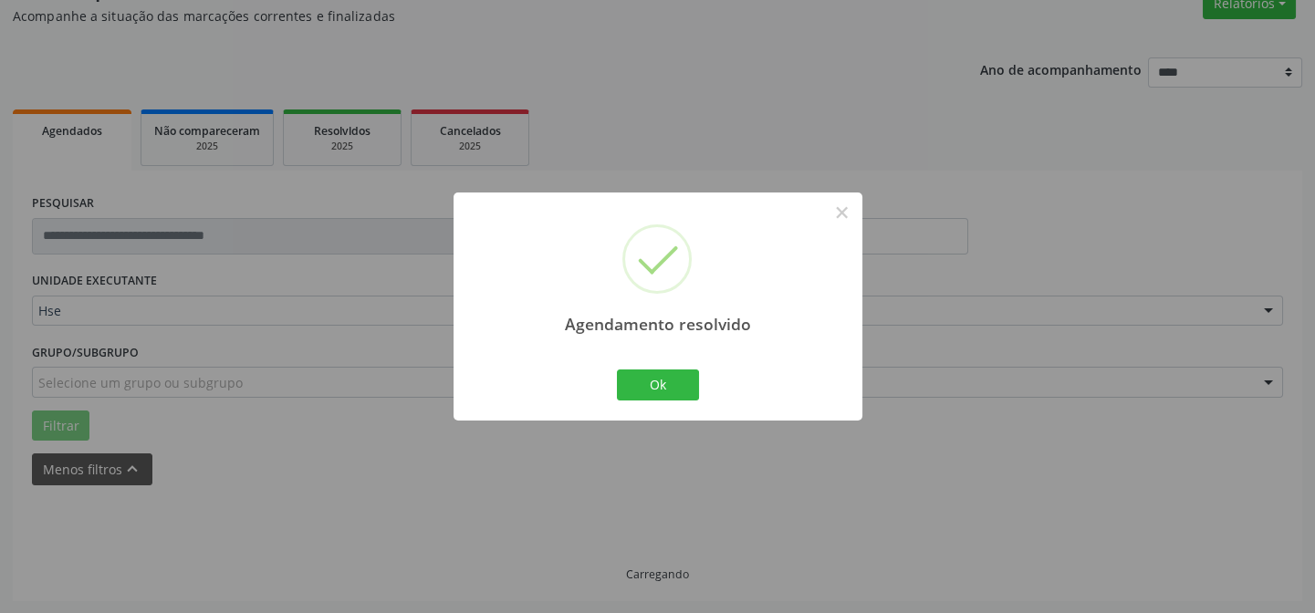
scroll to position [182, 0]
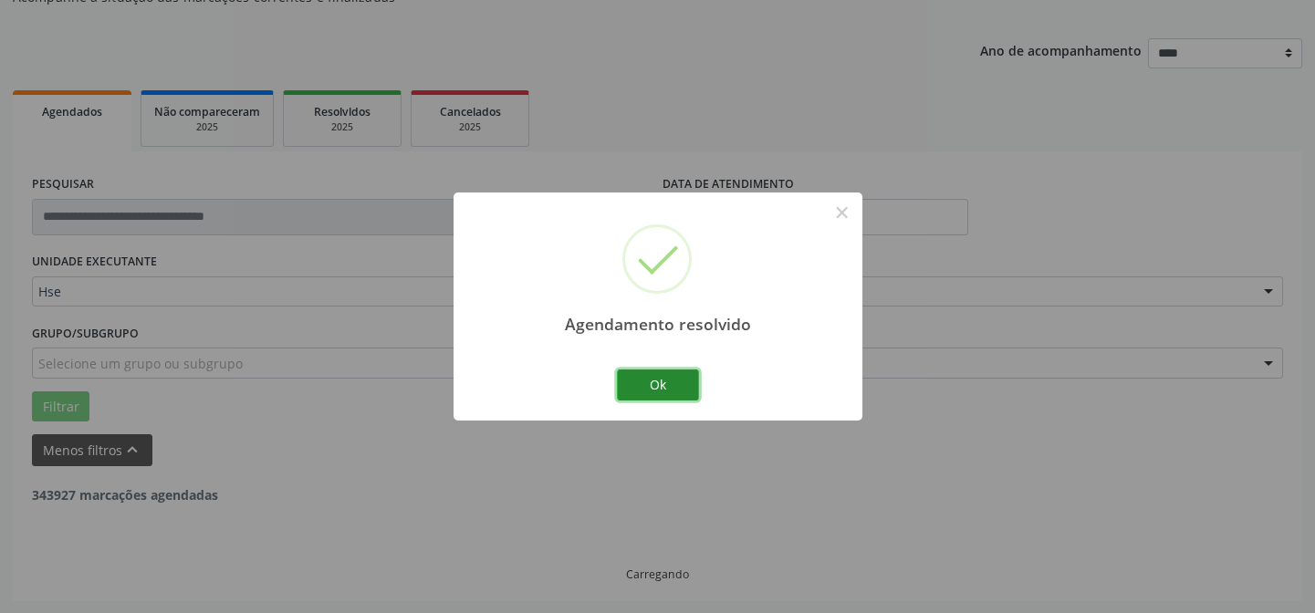
click at [640, 376] on button "Ok" at bounding box center [658, 384] width 82 height 31
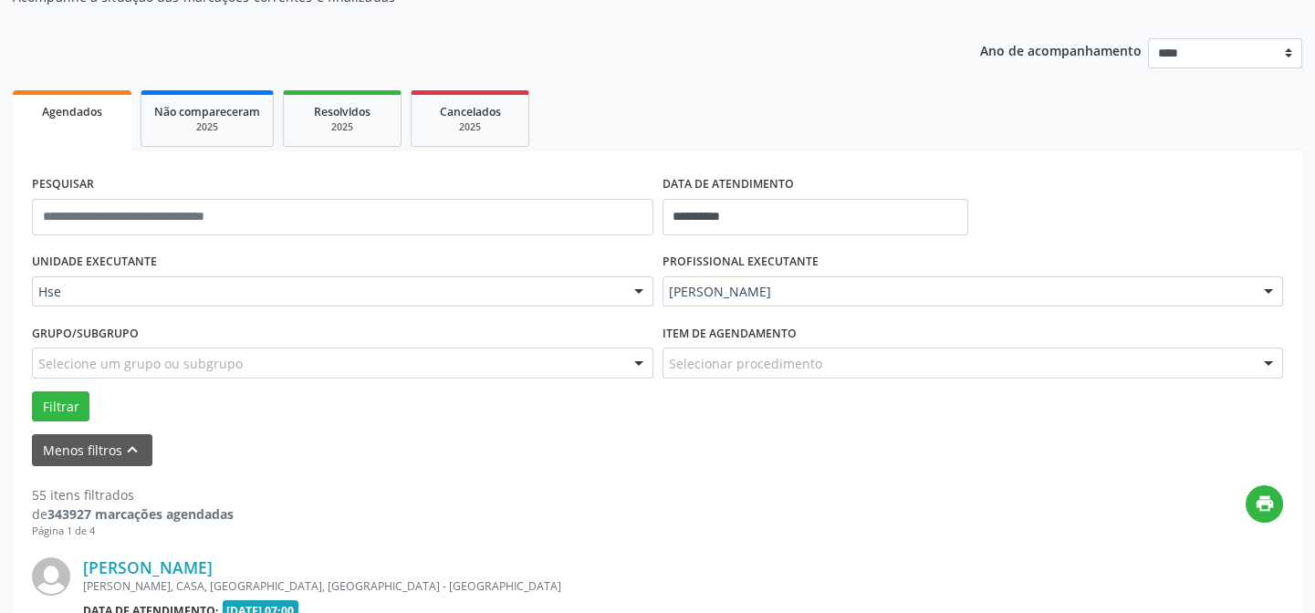
scroll to position [514, 0]
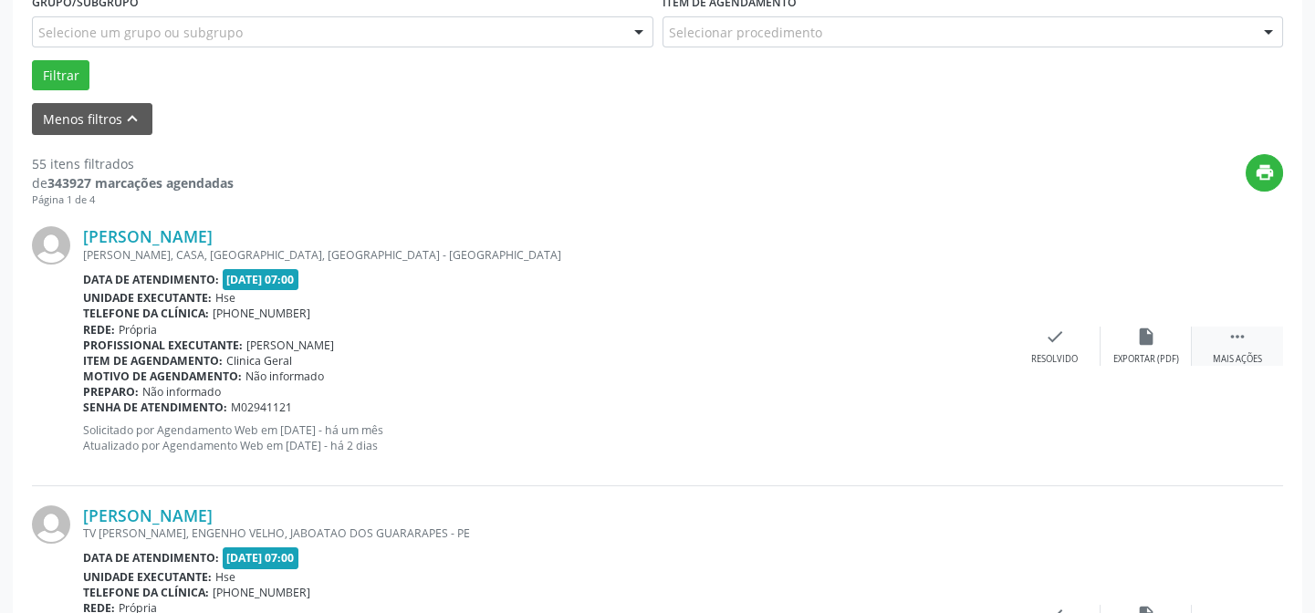
click at [1239, 344] on icon "" at bounding box center [1237, 337] width 20 height 20
click at [1145, 338] on icon "alarm_off" at bounding box center [1146, 337] width 20 height 20
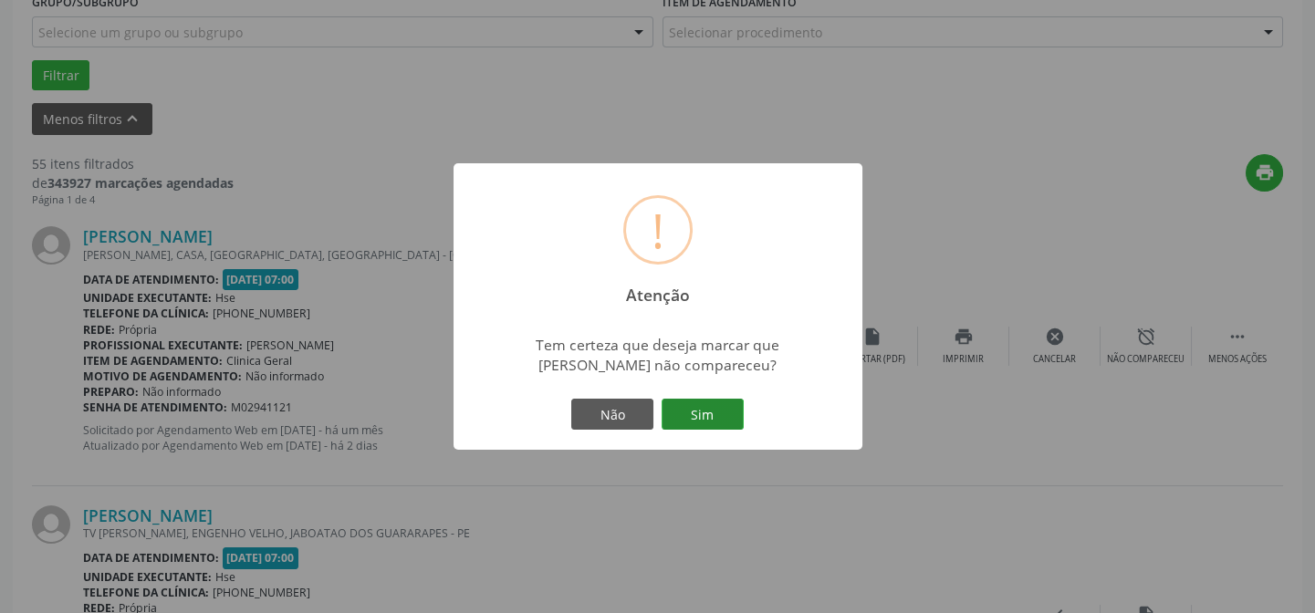
click at [693, 406] on button "Sim" at bounding box center [702, 414] width 82 height 31
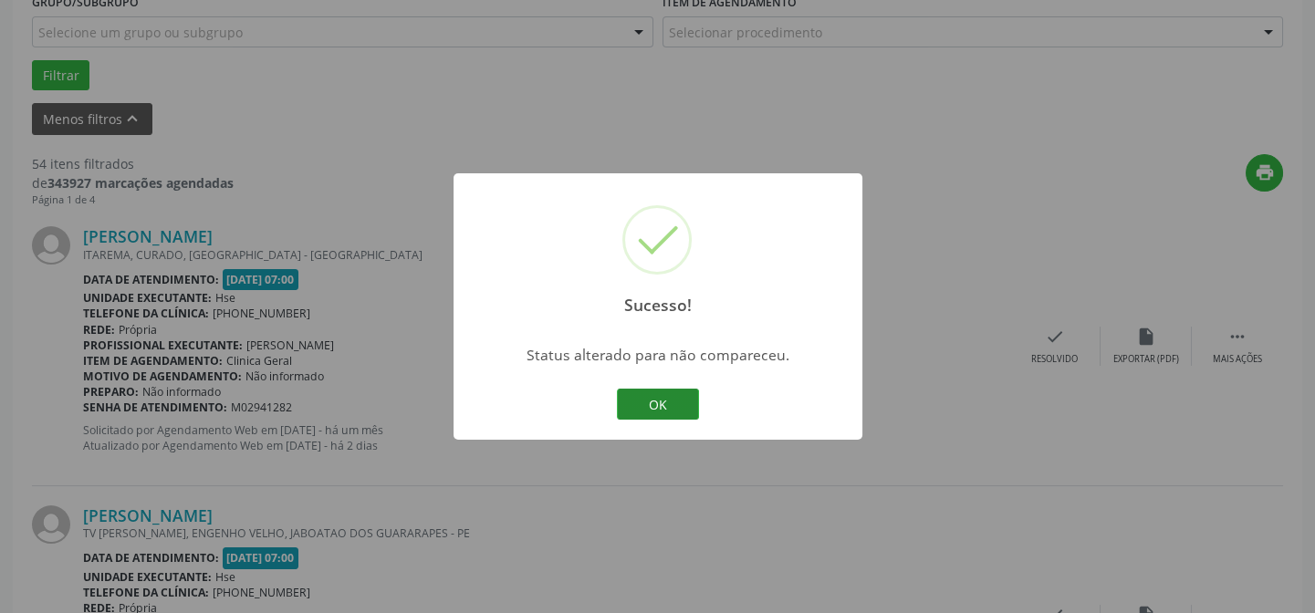
click at [648, 396] on button "OK" at bounding box center [658, 404] width 82 height 31
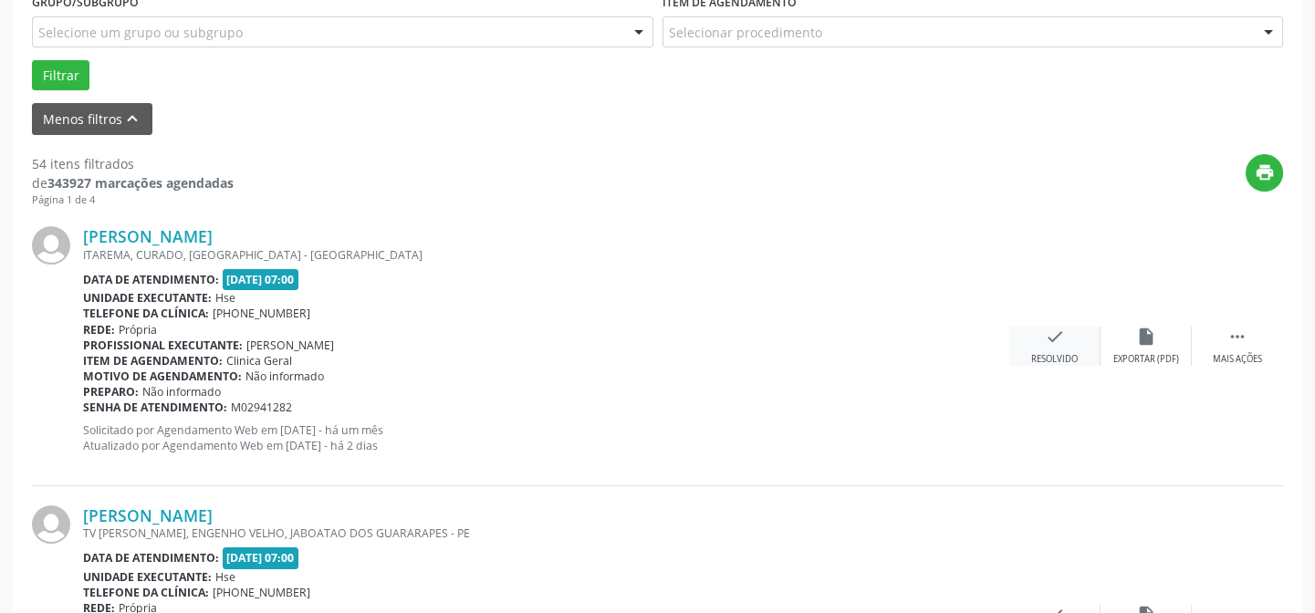
click at [1052, 345] on div "check Resolvido" at bounding box center [1054, 346] width 91 height 39
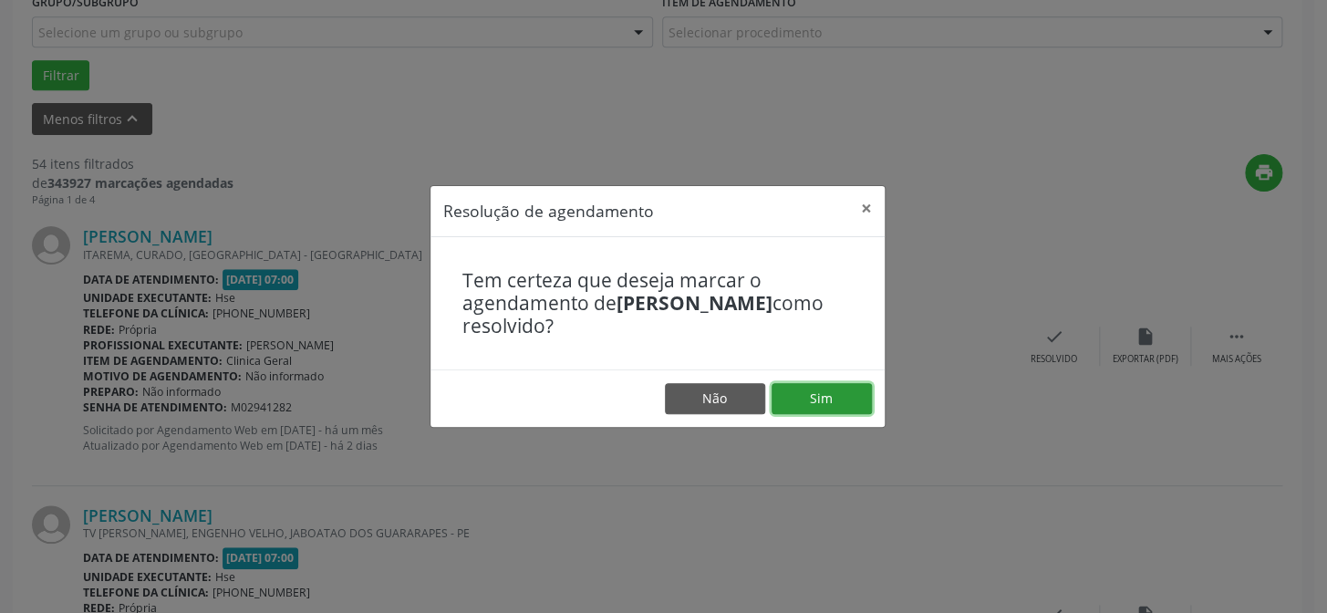
click at [810, 401] on button "Sim" at bounding box center [822, 398] width 100 height 31
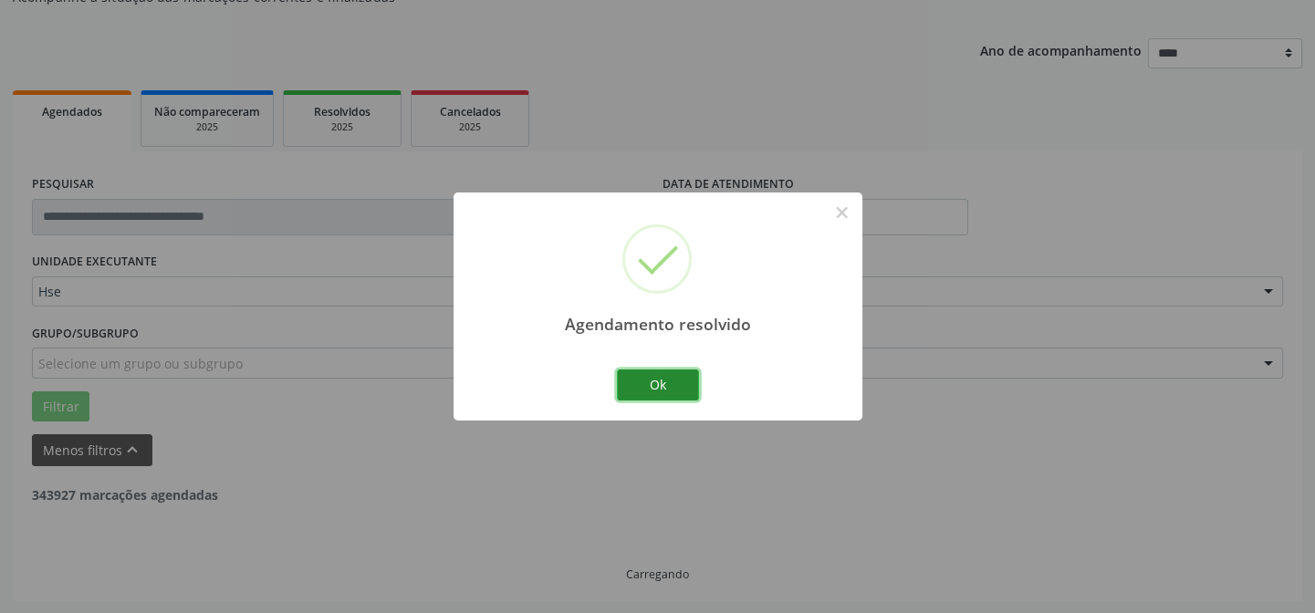
click at [649, 380] on button "Ok" at bounding box center [658, 384] width 82 height 31
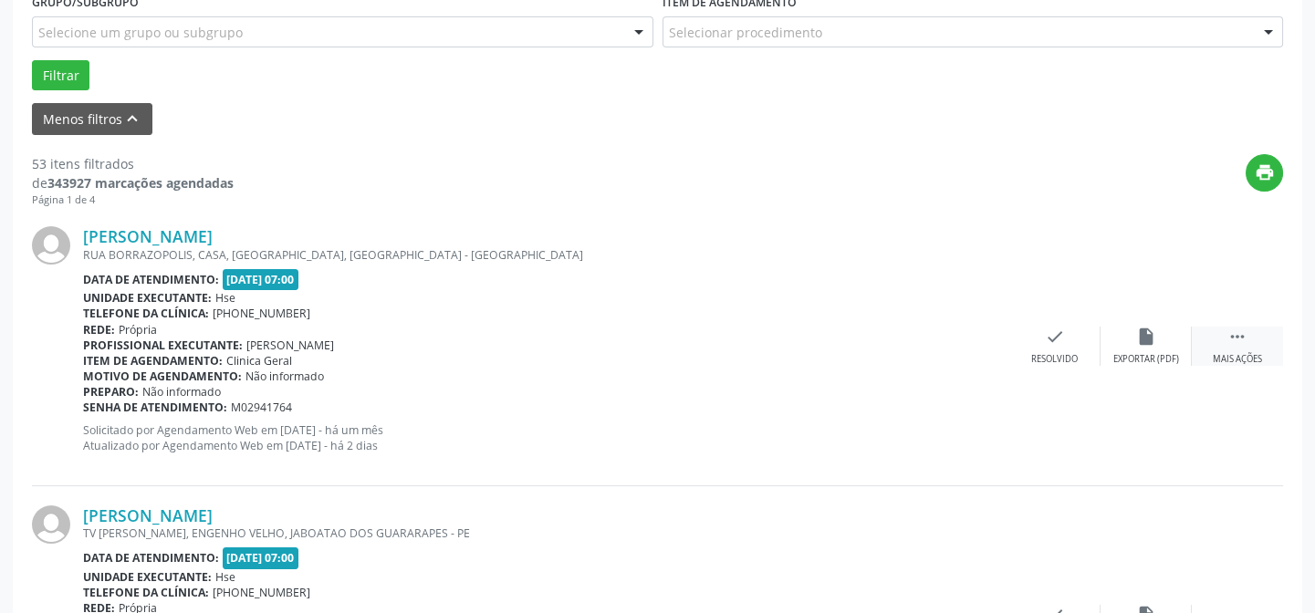
drag, startPoint x: 1243, startPoint y: 342, endPoint x: 1231, endPoint y: 341, distance: 11.9
click at [1243, 341] on icon "" at bounding box center [1237, 337] width 20 height 20
click at [1147, 337] on icon "alarm_off" at bounding box center [1146, 337] width 20 height 20
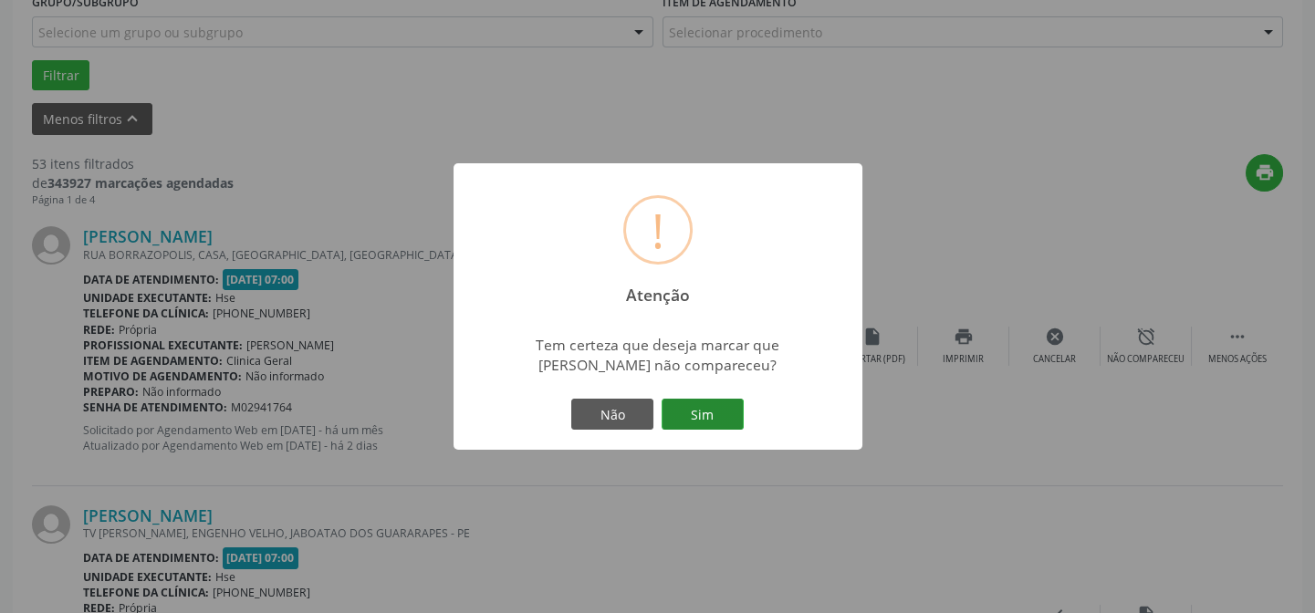
click at [703, 419] on button "Sim" at bounding box center [702, 414] width 82 height 31
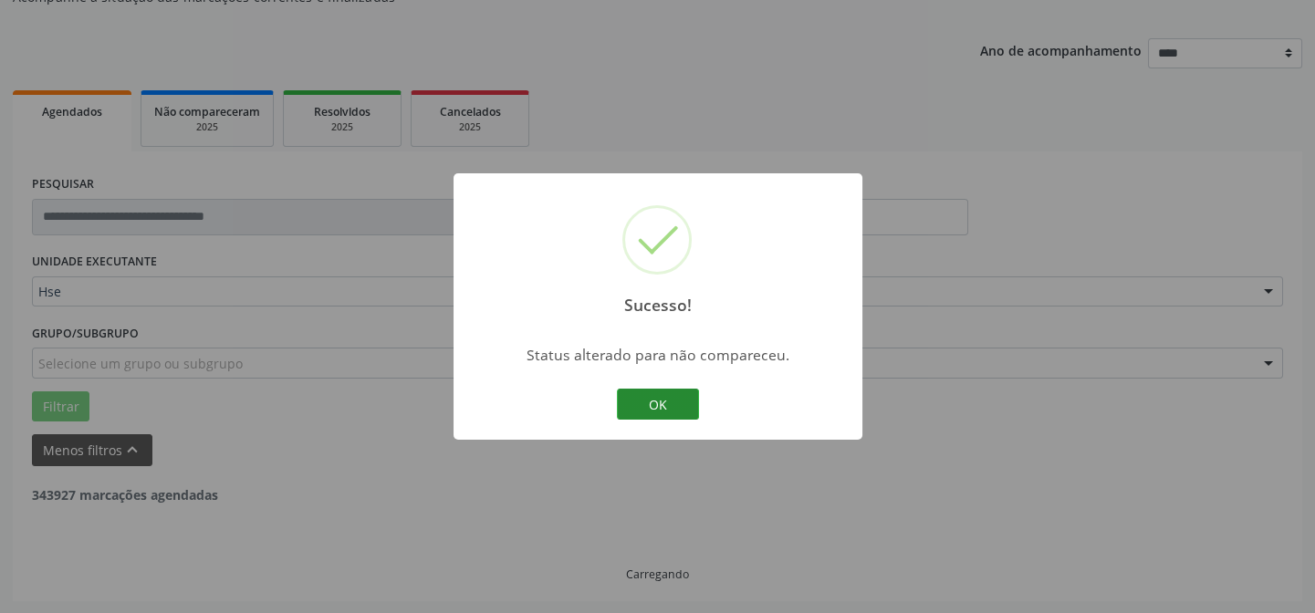
click at [663, 403] on button "OK" at bounding box center [658, 404] width 82 height 31
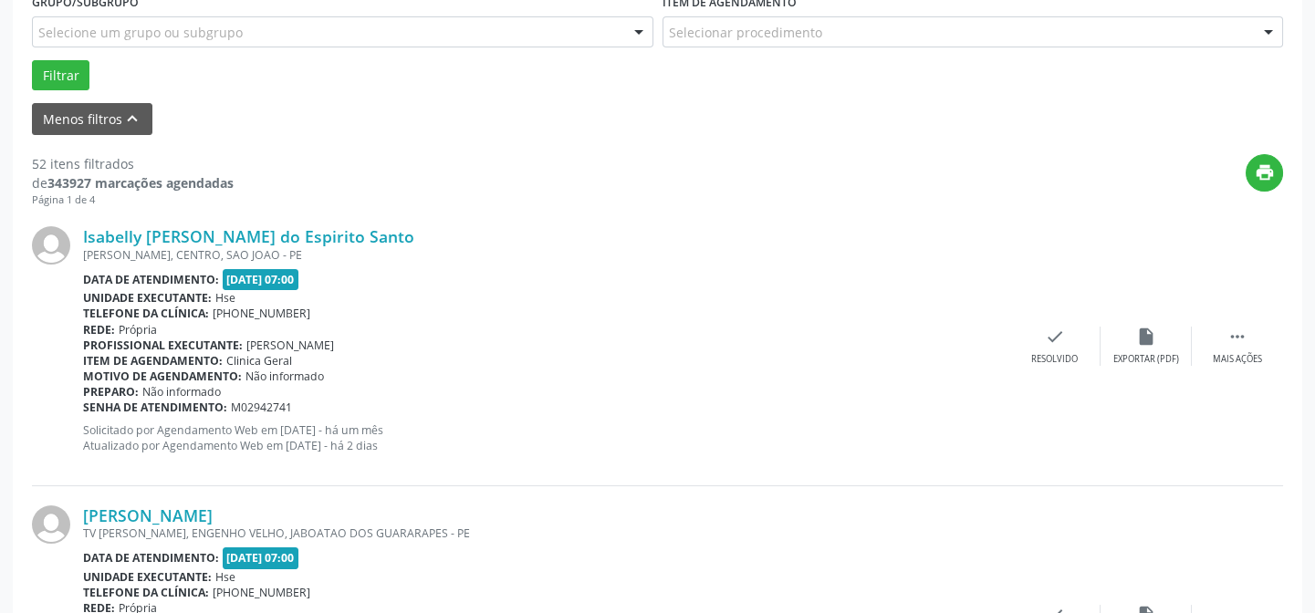
scroll to position [597, 0]
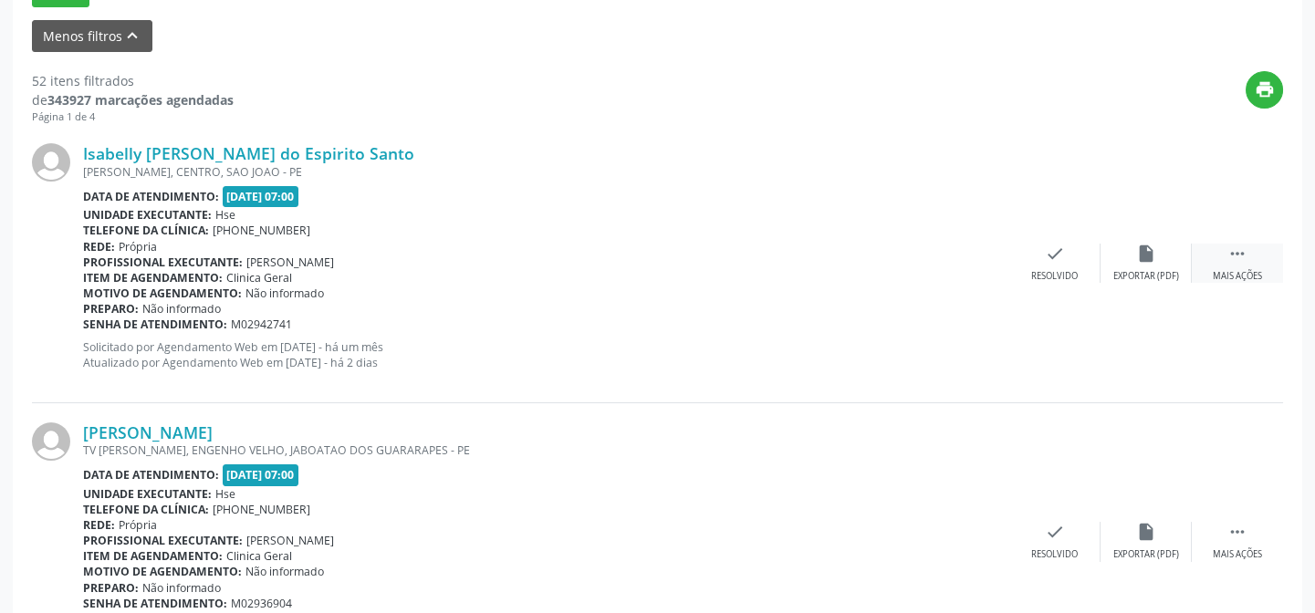
click at [1231, 253] on icon "" at bounding box center [1237, 254] width 20 height 20
click at [1148, 254] on icon "alarm_off" at bounding box center [1146, 254] width 20 height 20
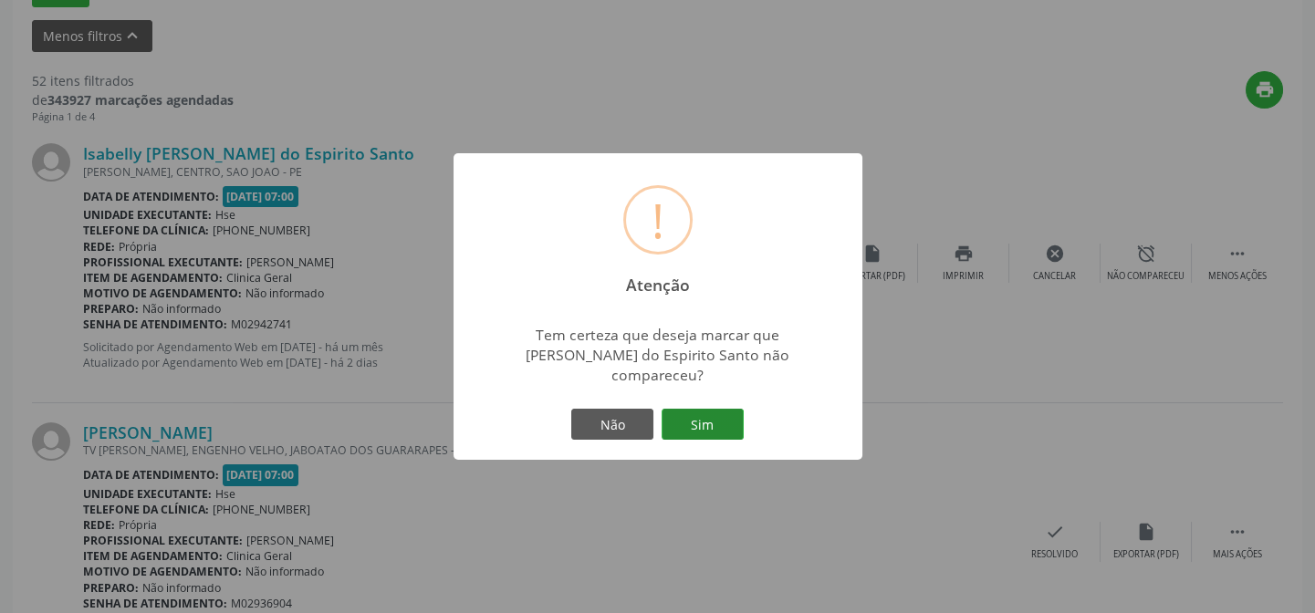
click at [694, 428] on button "Sim" at bounding box center [702, 424] width 82 height 31
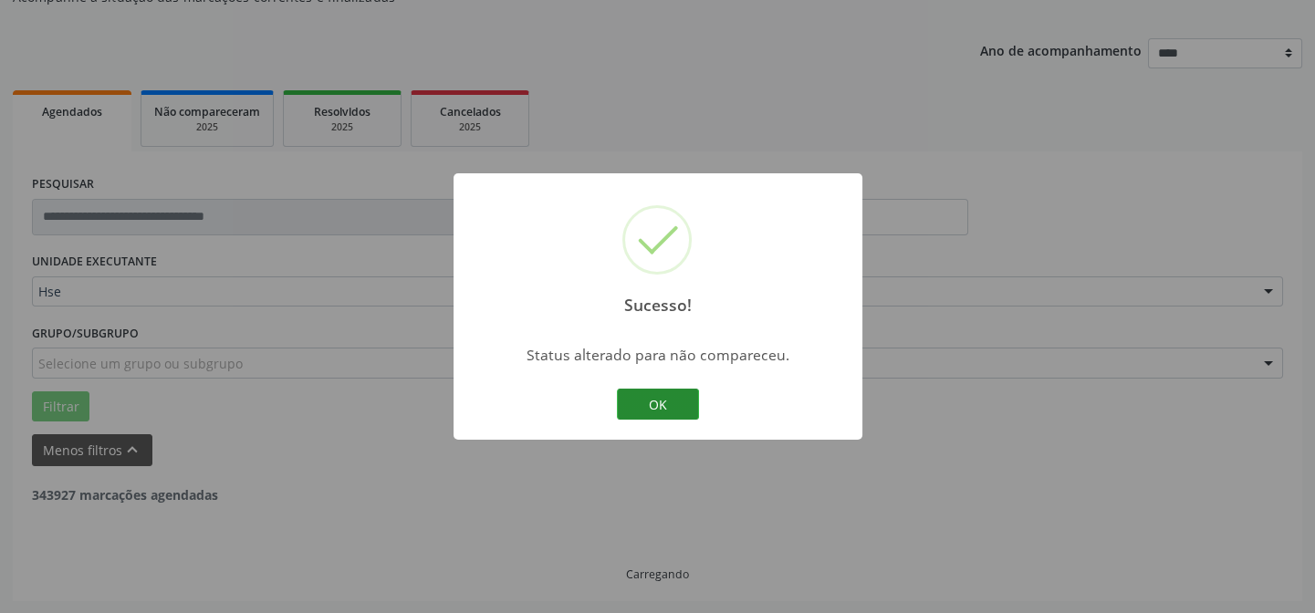
click at [649, 399] on button "OK" at bounding box center [658, 404] width 82 height 31
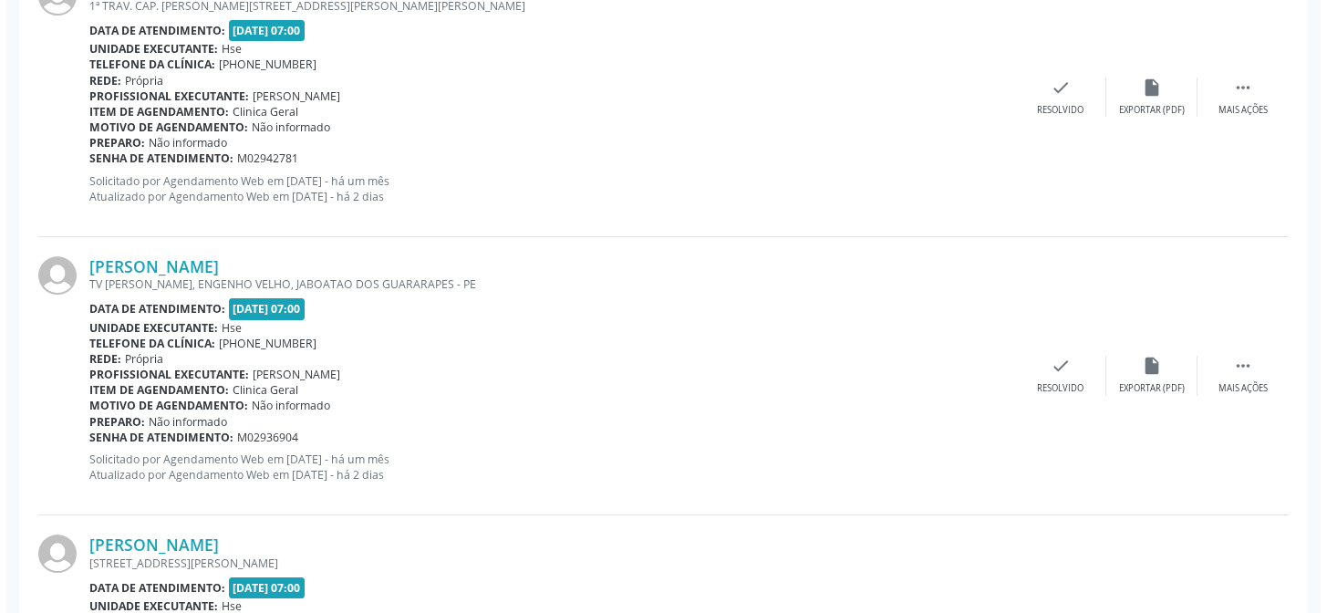
scroll to position [680, 0]
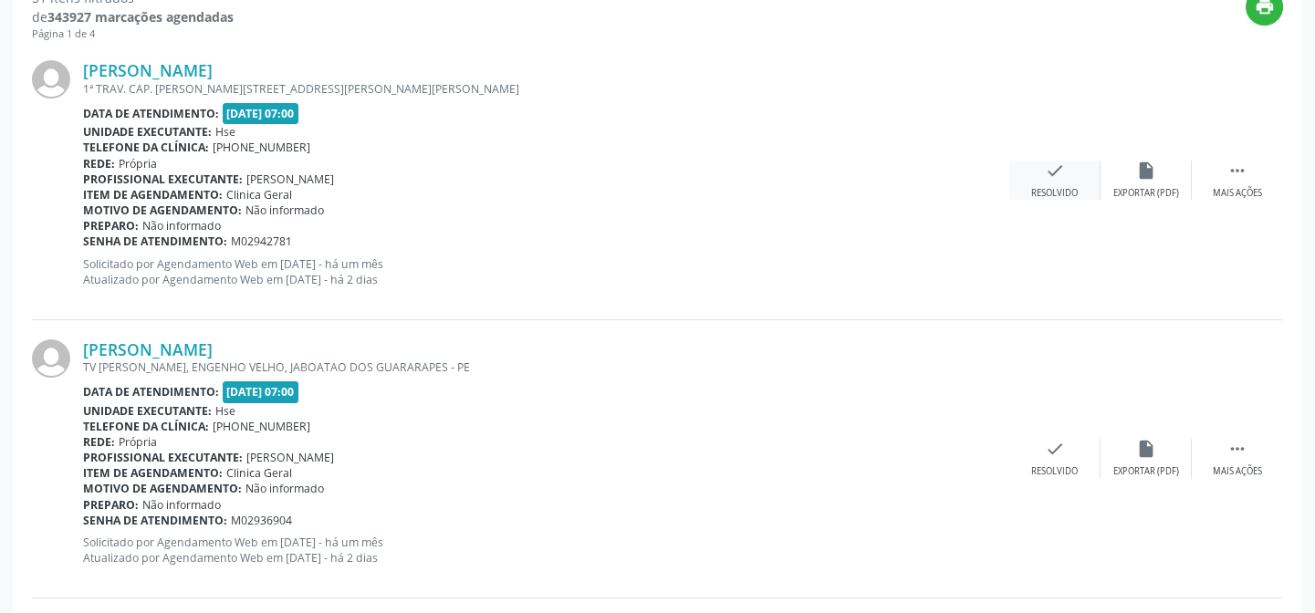
click at [1058, 176] on icon "check" at bounding box center [1055, 171] width 20 height 20
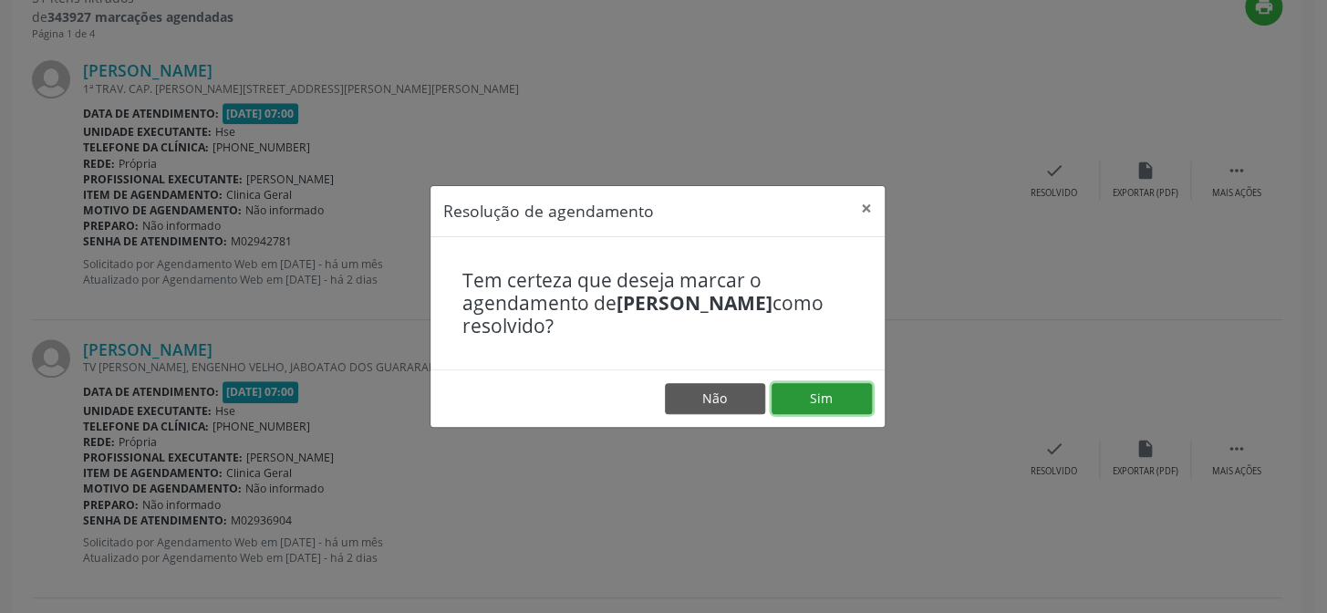
click at [830, 399] on button "Sim" at bounding box center [822, 398] width 100 height 31
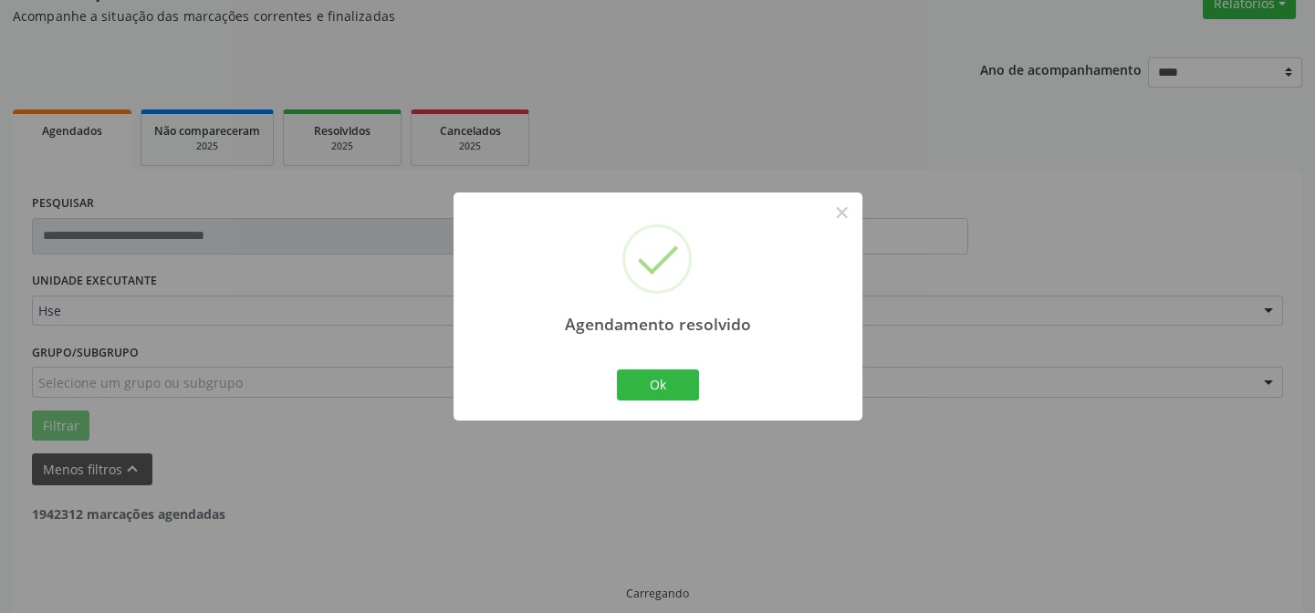
scroll to position [182, 0]
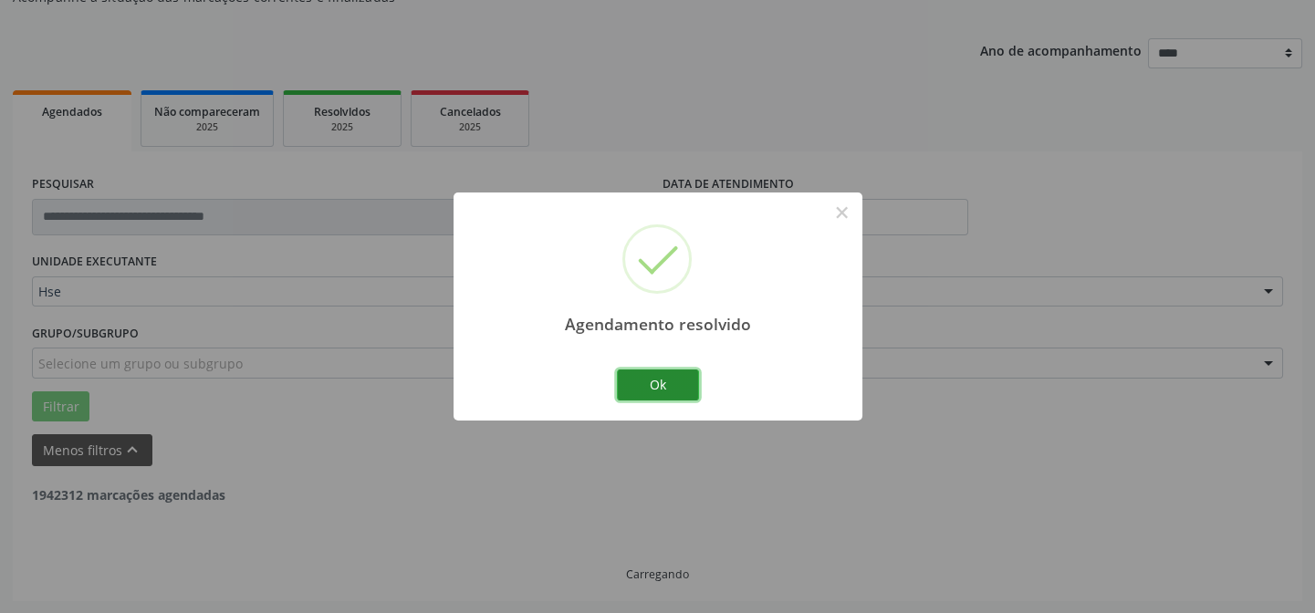
click at [666, 380] on button "Ok" at bounding box center [658, 384] width 82 height 31
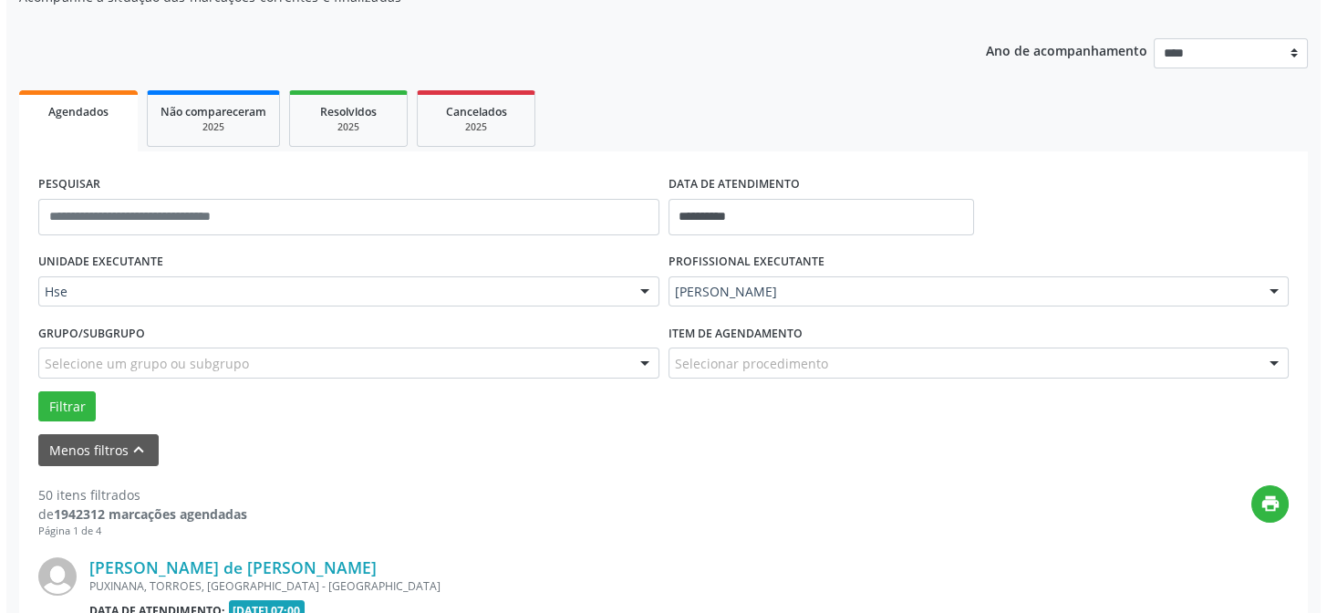
scroll to position [514, 0]
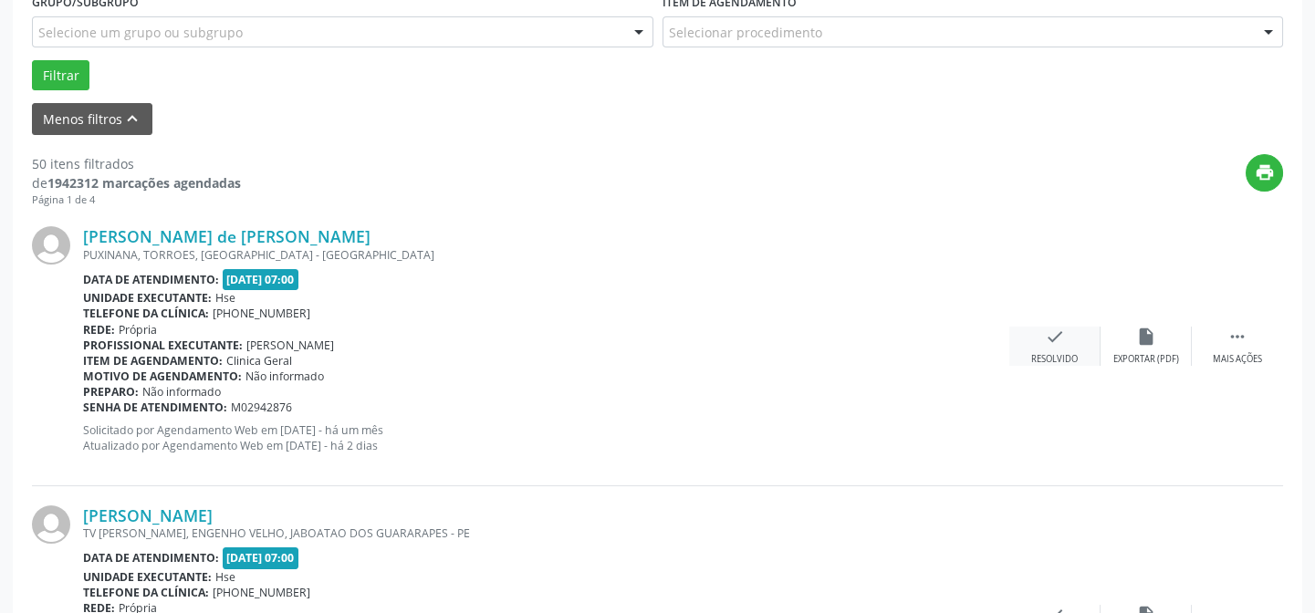
click at [1051, 343] on icon "check" at bounding box center [1055, 337] width 20 height 20
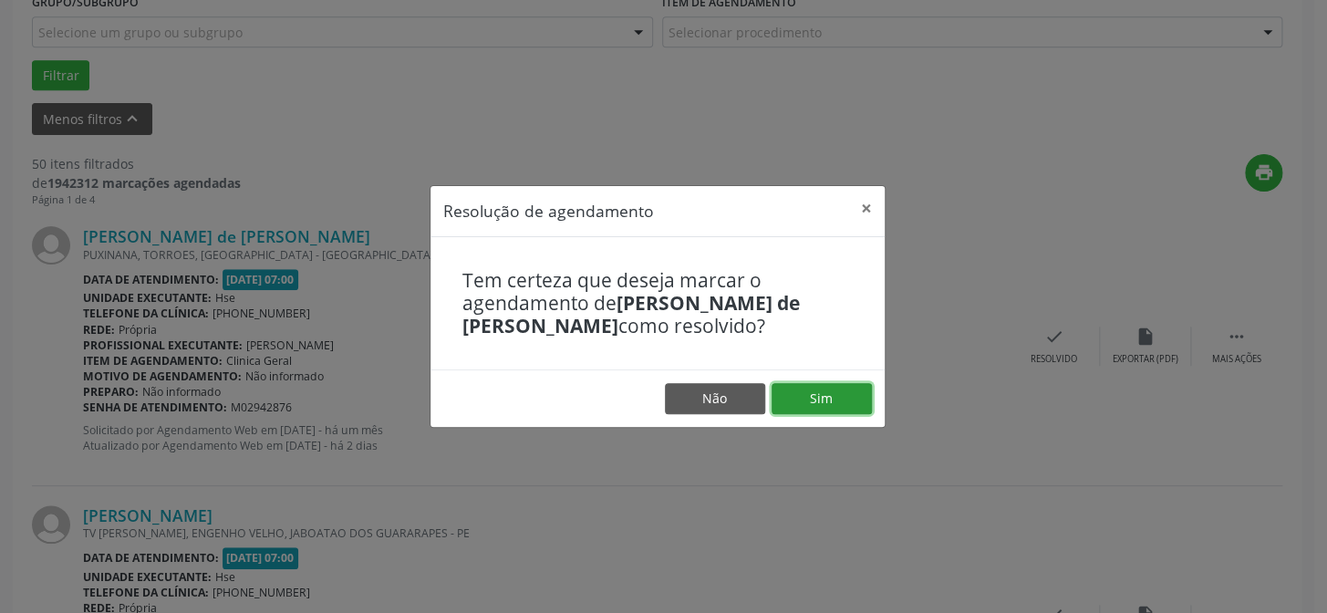
click at [811, 390] on button "Sim" at bounding box center [822, 398] width 100 height 31
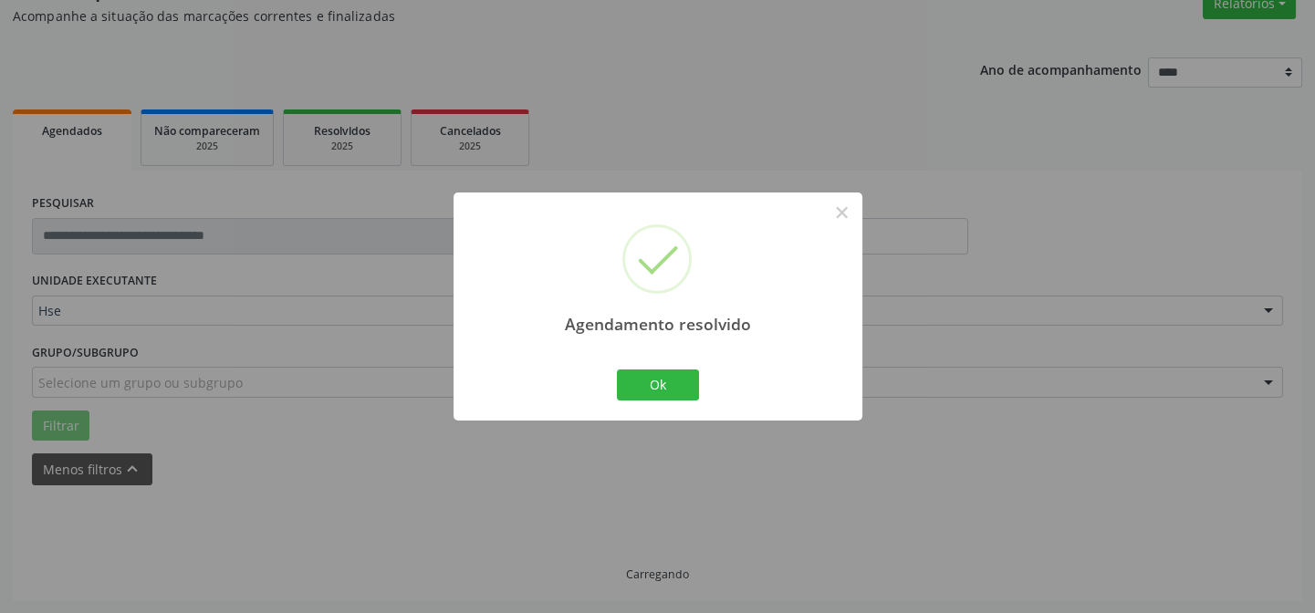
scroll to position [182, 0]
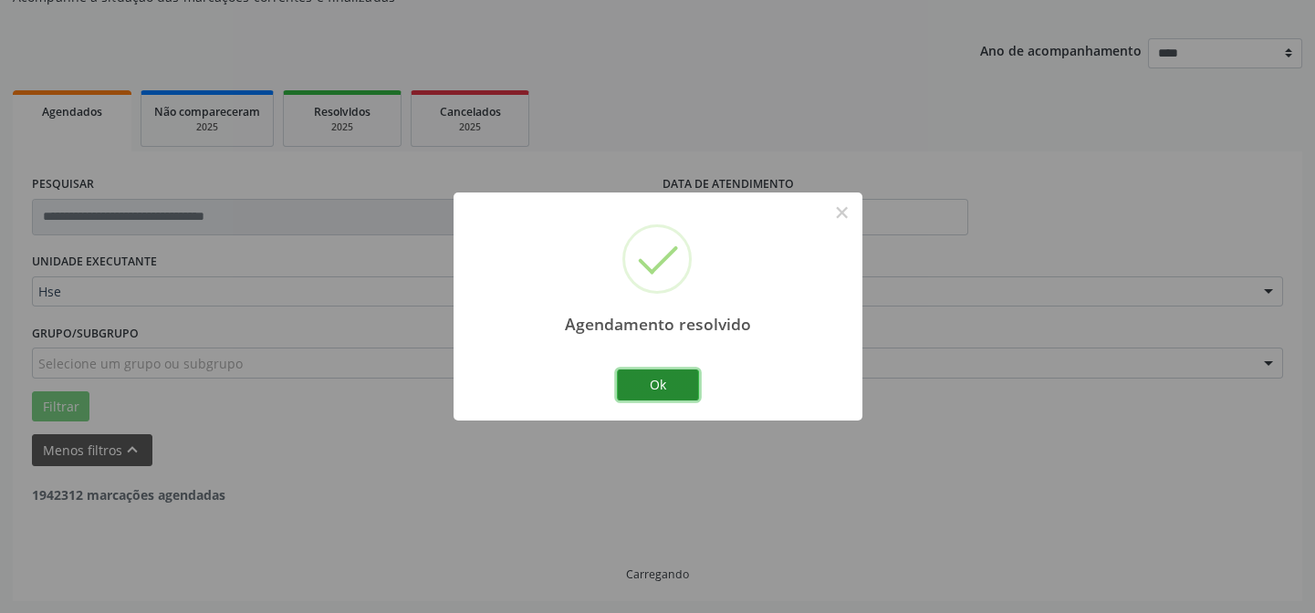
click at [649, 374] on button "Ok" at bounding box center [658, 384] width 82 height 31
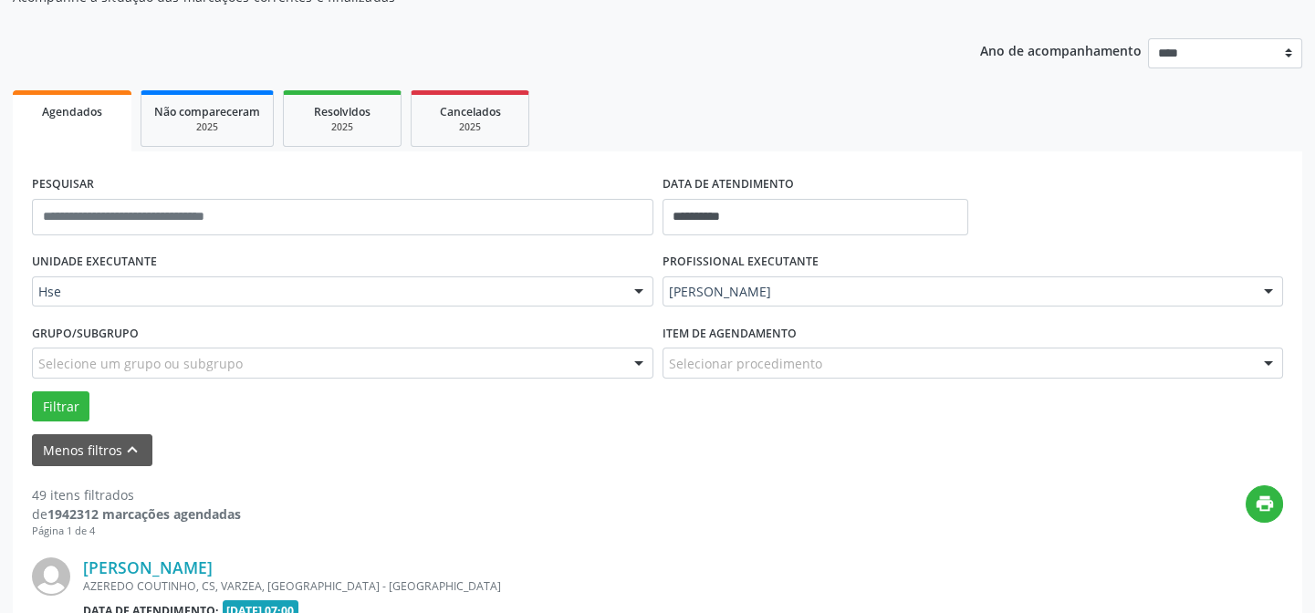
scroll to position [514, 0]
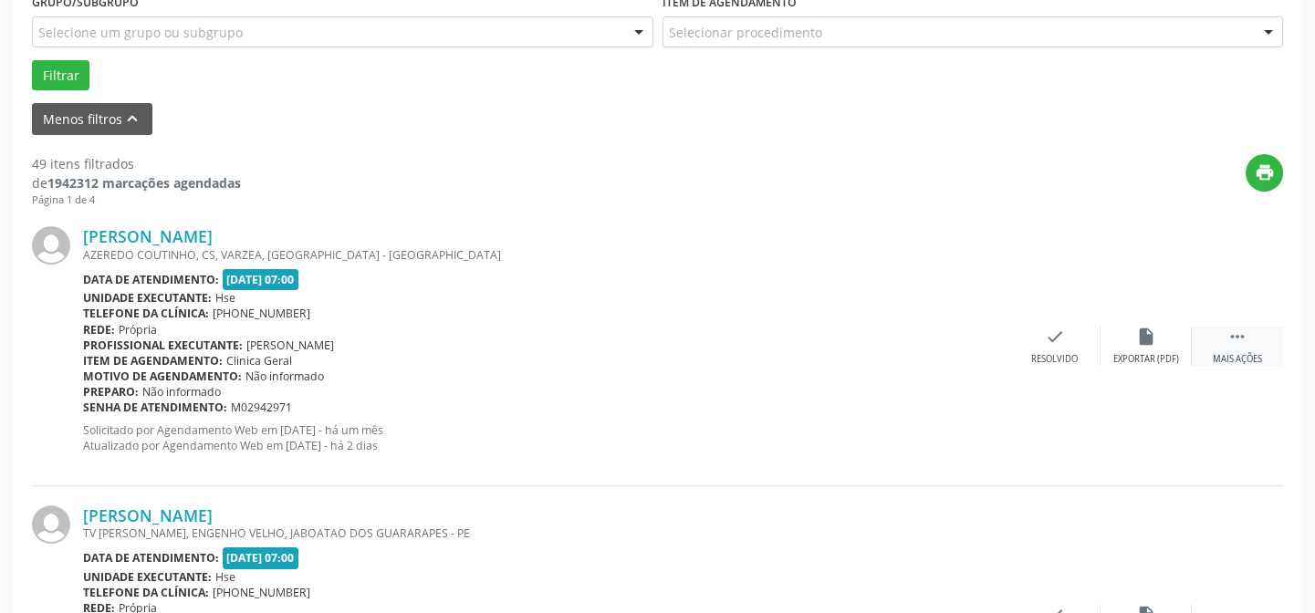
drag, startPoint x: 1244, startPoint y: 335, endPoint x: 1202, endPoint y: 332, distance: 42.1
click at [1241, 331] on icon "" at bounding box center [1237, 337] width 20 height 20
click at [1150, 338] on icon "alarm_off" at bounding box center [1146, 337] width 20 height 20
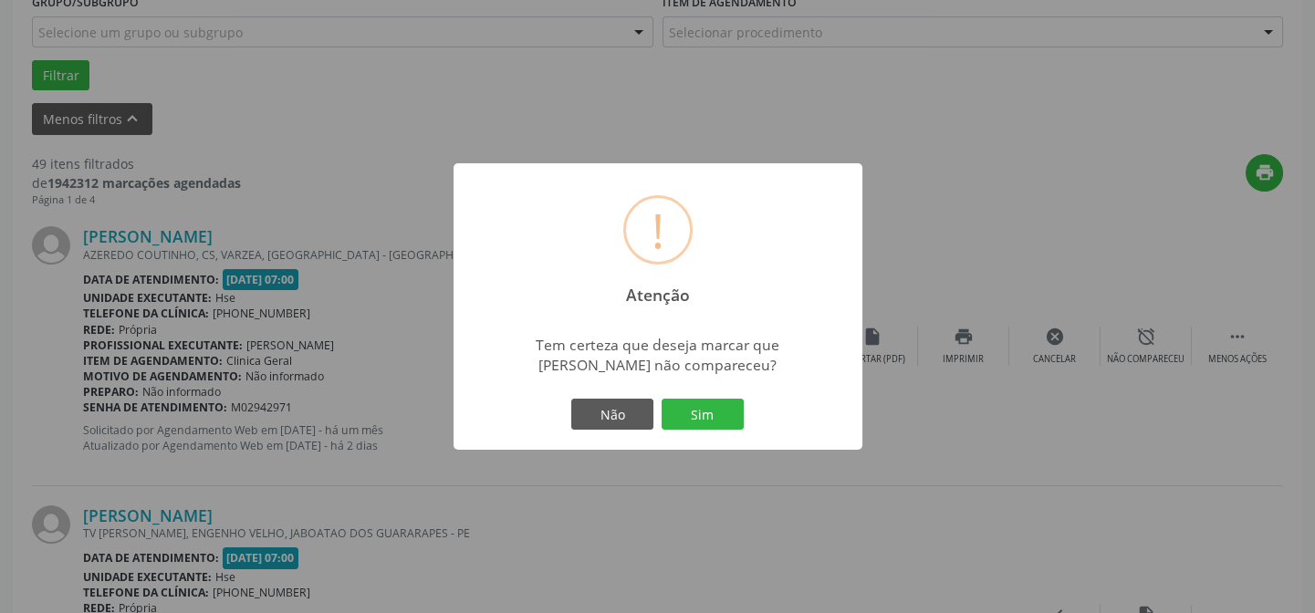
click at [693, 411] on button "Sim" at bounding box center [702, 414] width 82 height 31
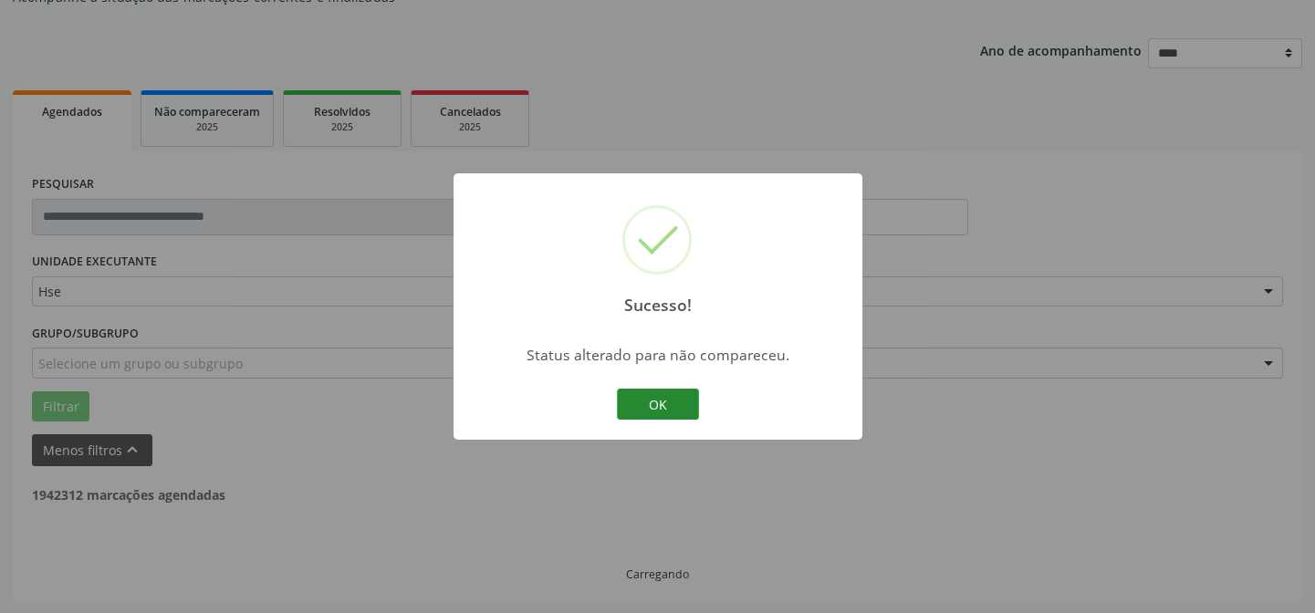
click at [670, 404] on button "OK" at bounding box center [658, 404] width 82 height 31
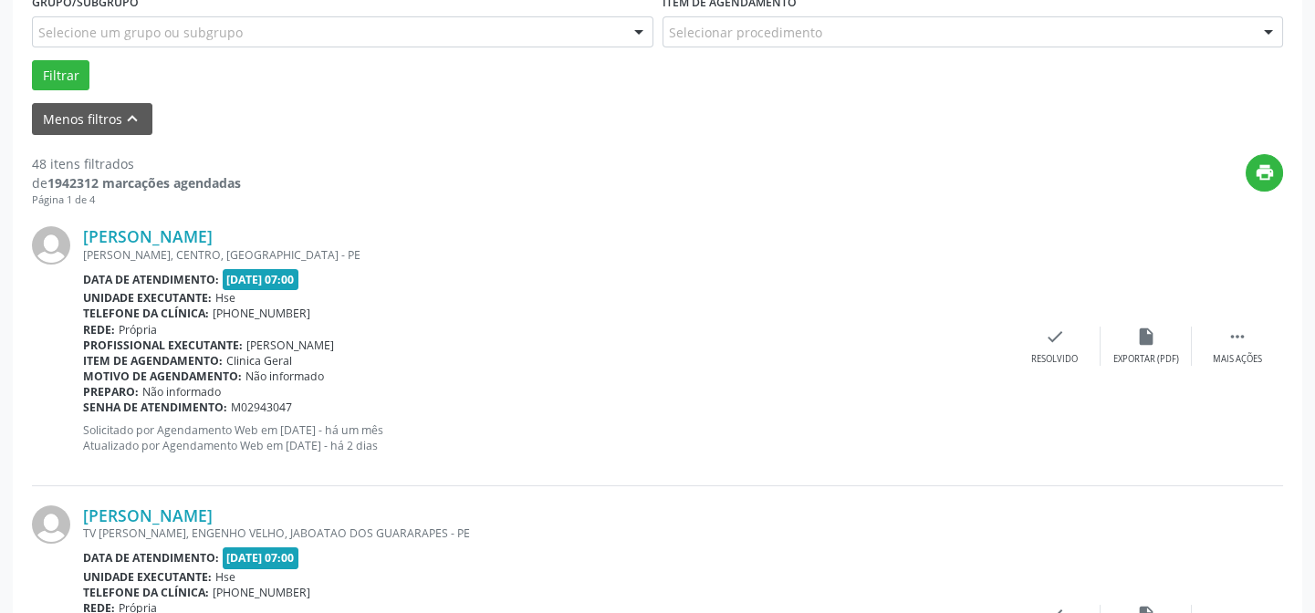
scroll to position [597, 0]
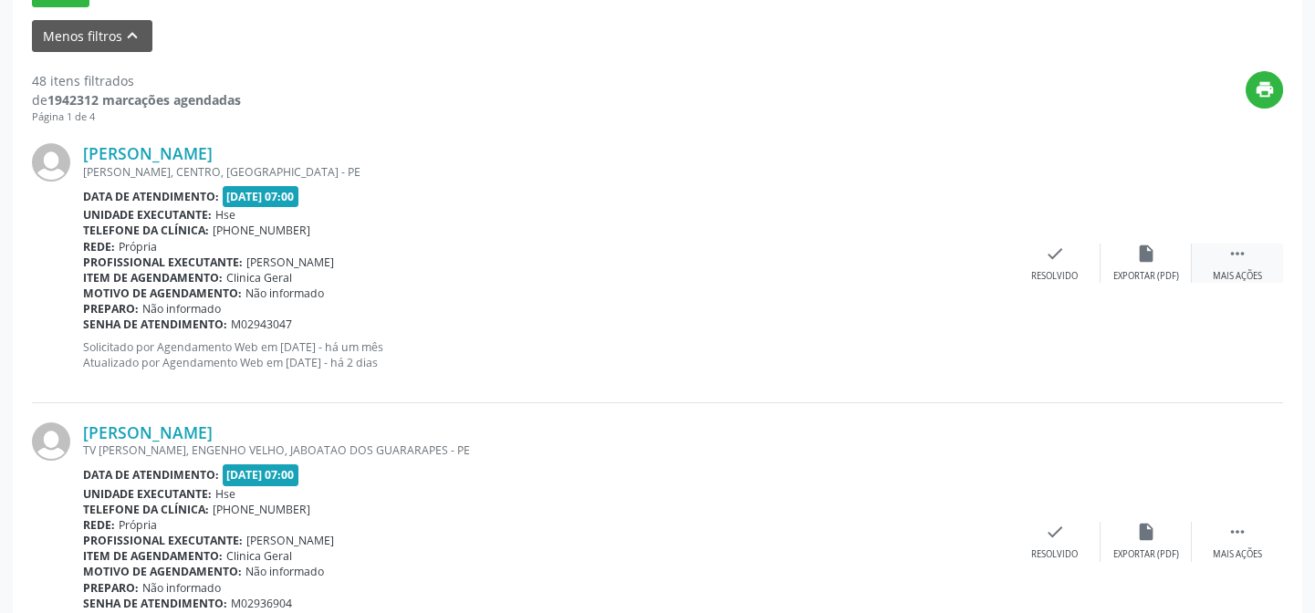
drag, startPoint x: 1250, startPoint y: 266, endPoint x: 1259, endPoint y: 261, distance: 10.6
click at [1259, 262] on div " Mais ações" at bounding box center [1236, 263] width 91 height 39
click at [1145, 259] on icon "alarm_off" at bounding box center [1146, 254] width 20 height 20
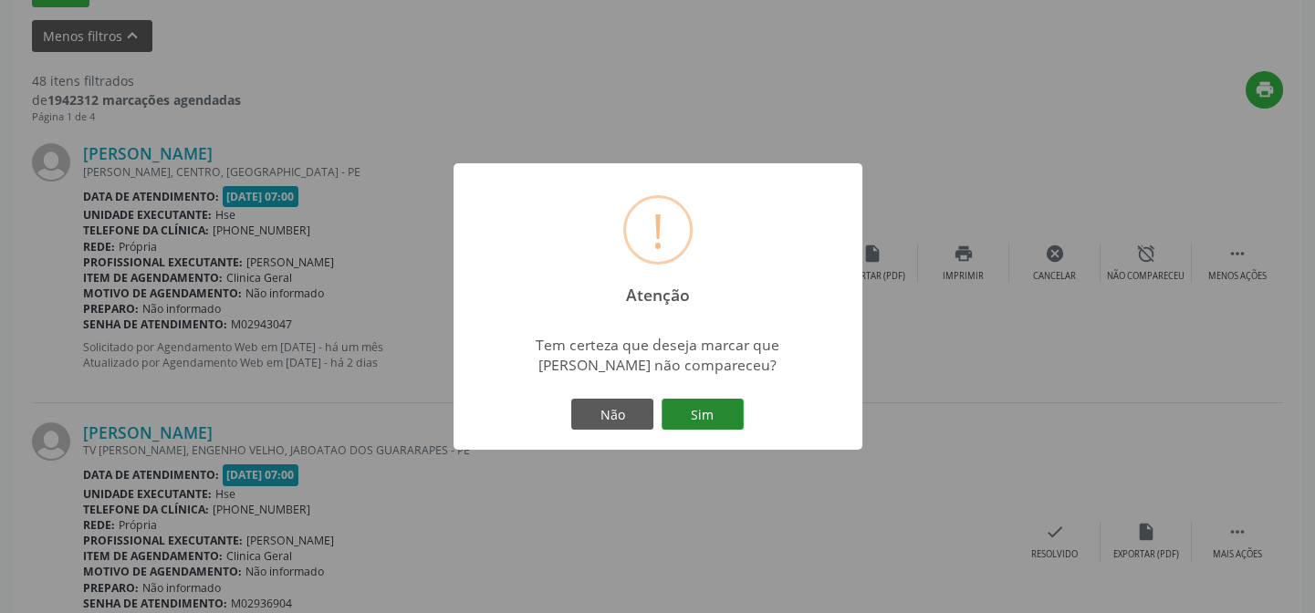
click at [696, 415] on button "Sim" at bounding box center [702, 414] width 82 height 31
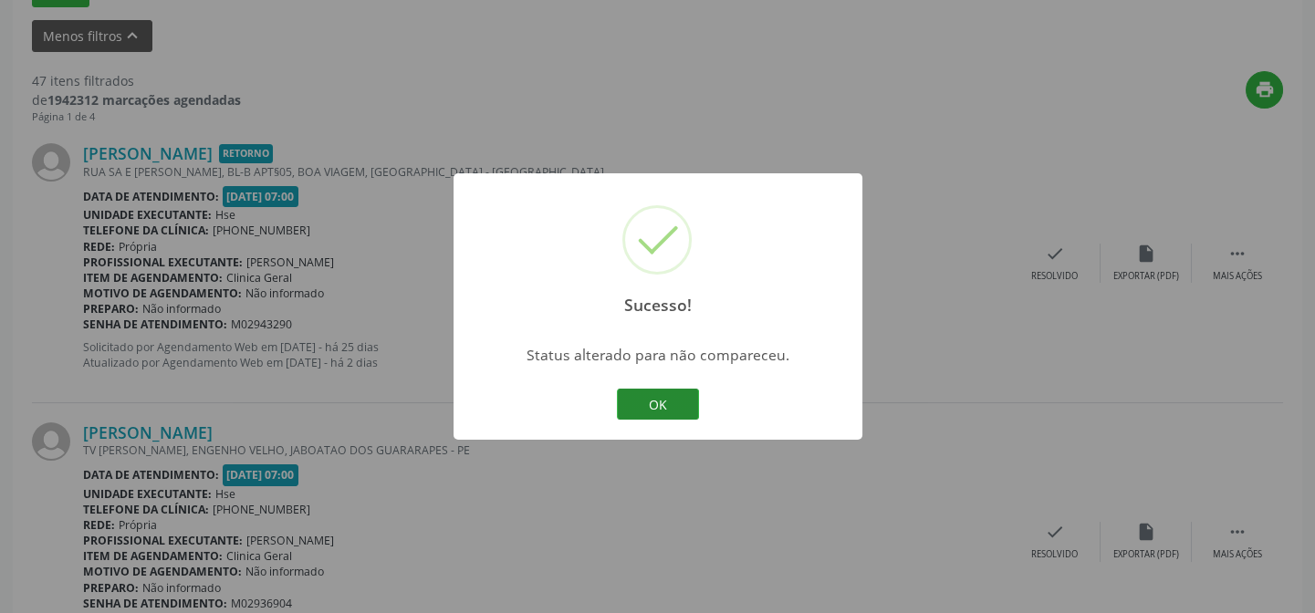
click at [663, 401] on button "OK" at bounding box center [658, 404] width 82 height 31
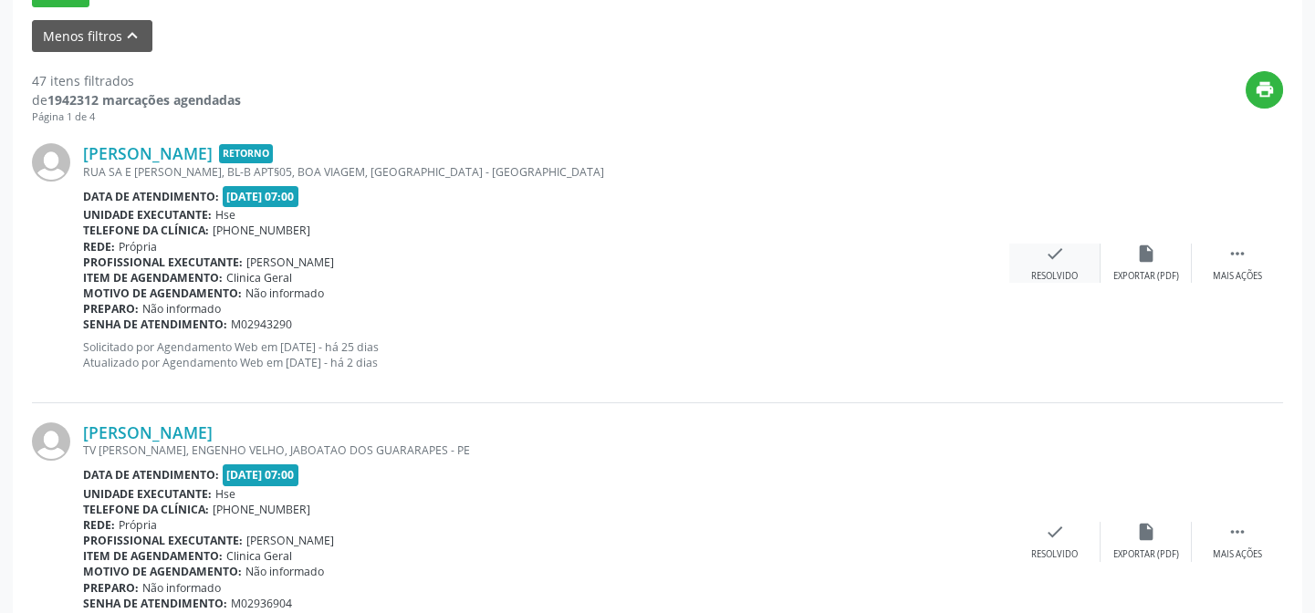
click at [1049, 255] on icon "check" at bounding box center [1055, 254] width 20 height 20
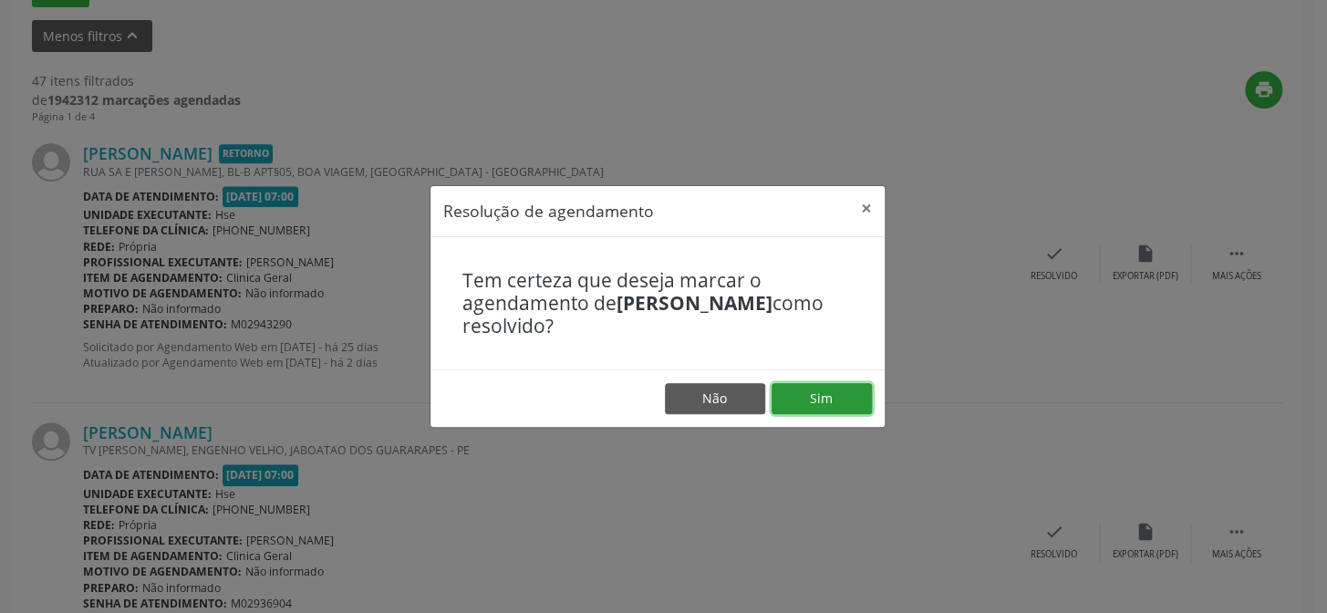
click at [823, 395] on button "Sim" at bounding box center [822, 398] width 100 height 31
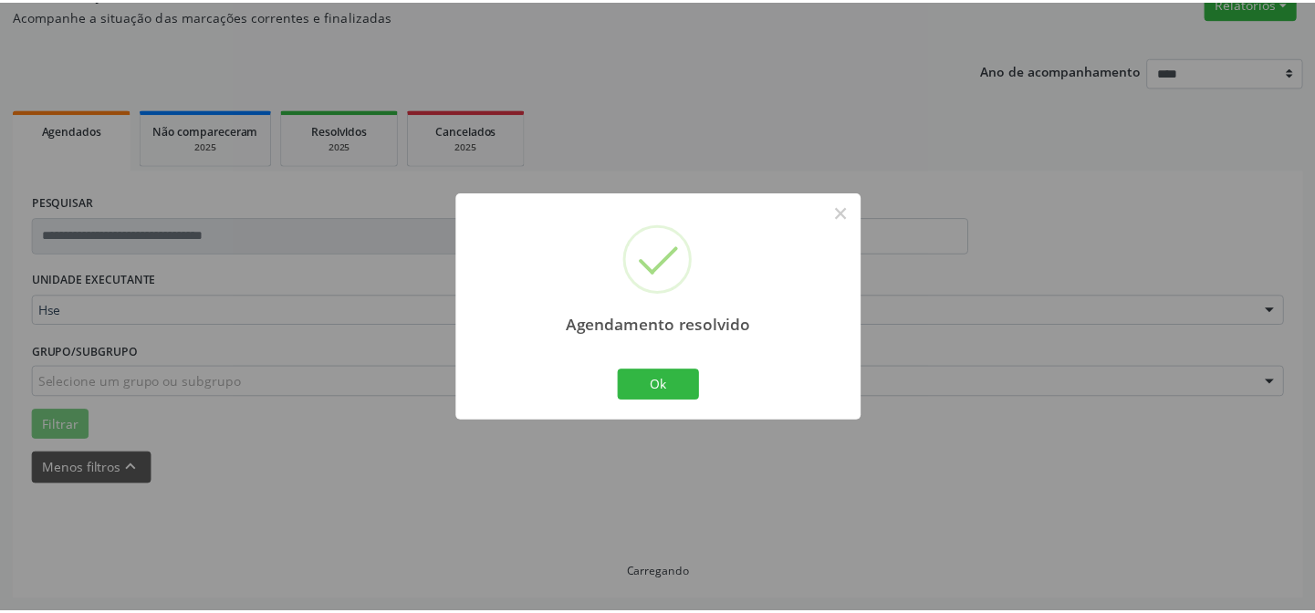
scroll to position [163, 0]
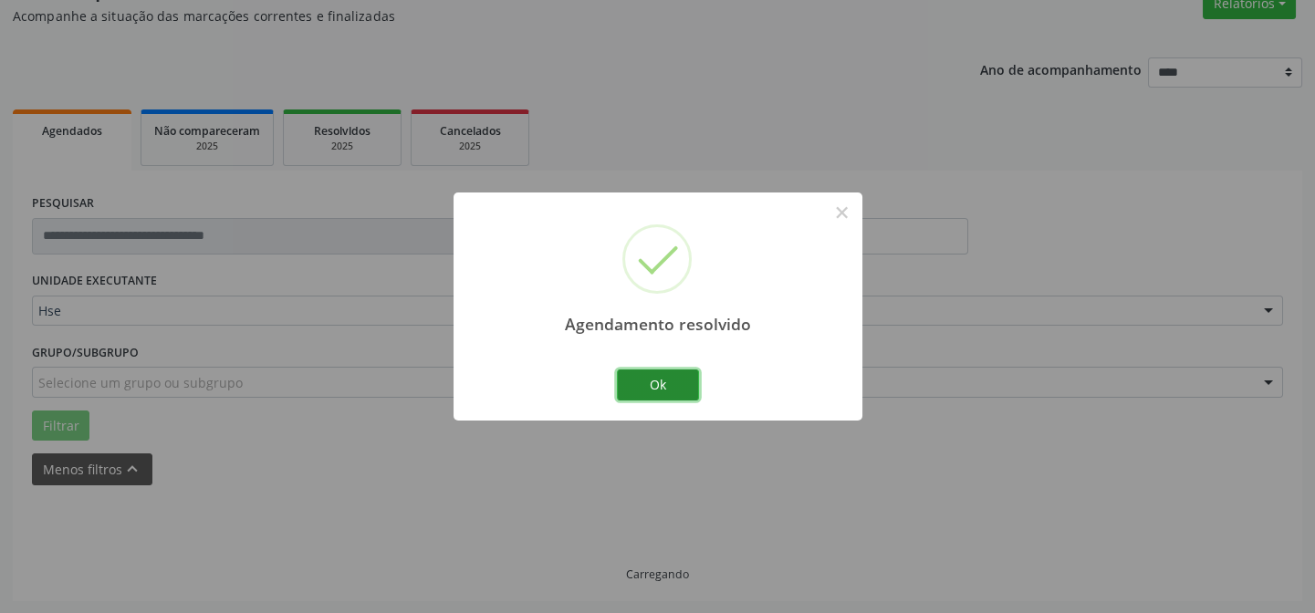
click at [660, 380] on button "Ok" at bounding box center [658, 384] width 82 height 31
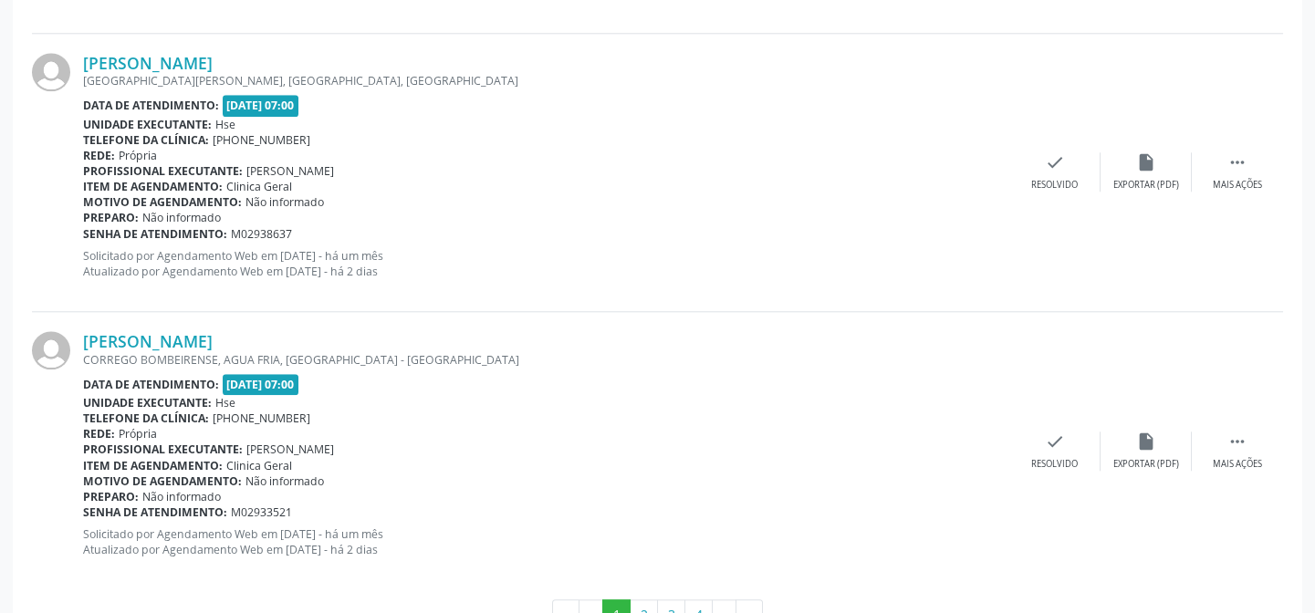
scroll to position [4365, 0]
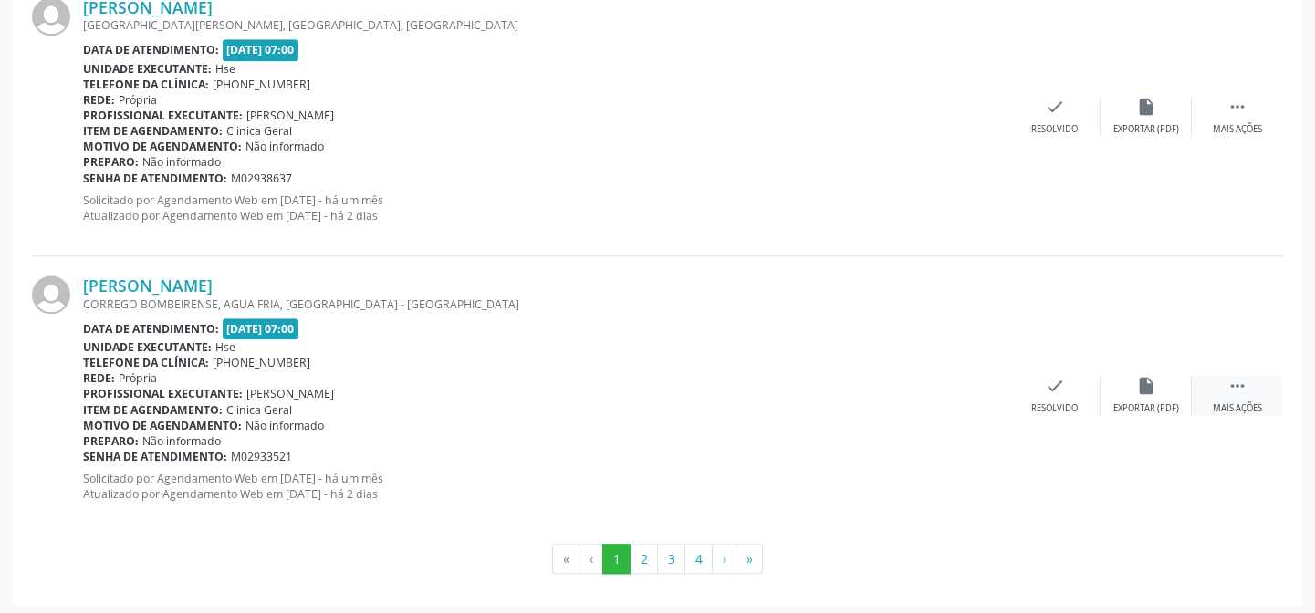
click at [1241, 395] on div " Mais ações" at bounding box center [1236, 395] width 91 height 39
click at [1147, 390] on icon "alarm_off" at bounding box center [1146, 386] width 20 height 20
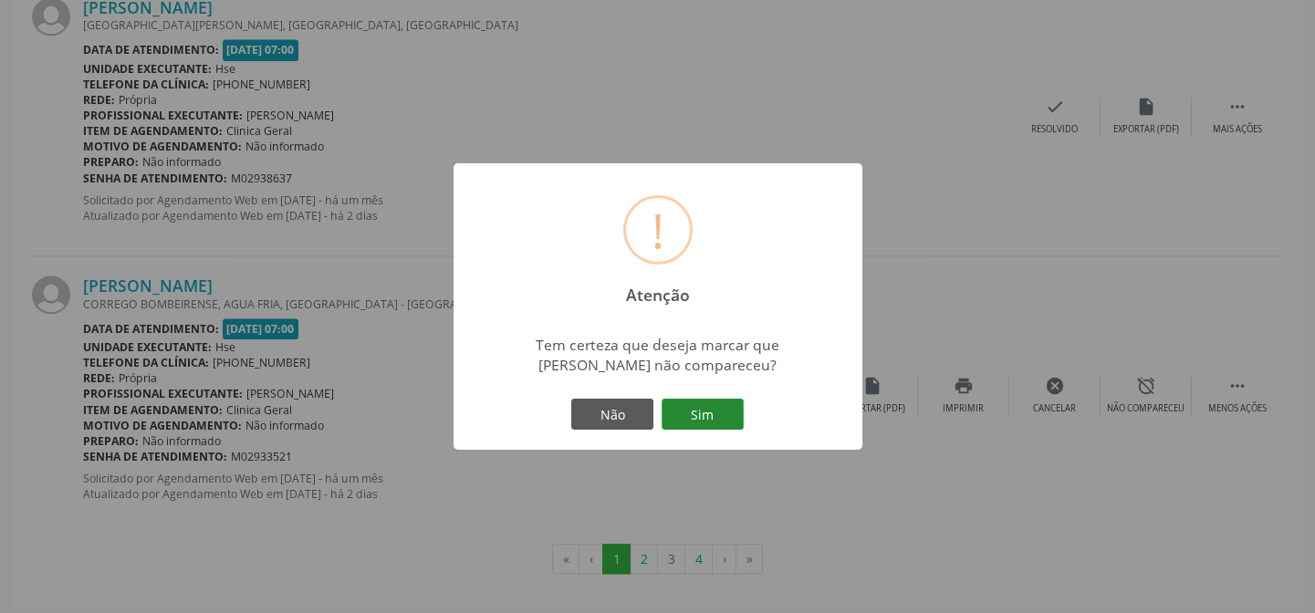
click at [704, 408] on button "Sim" at bounding box center [702, 414] width 82 height 31
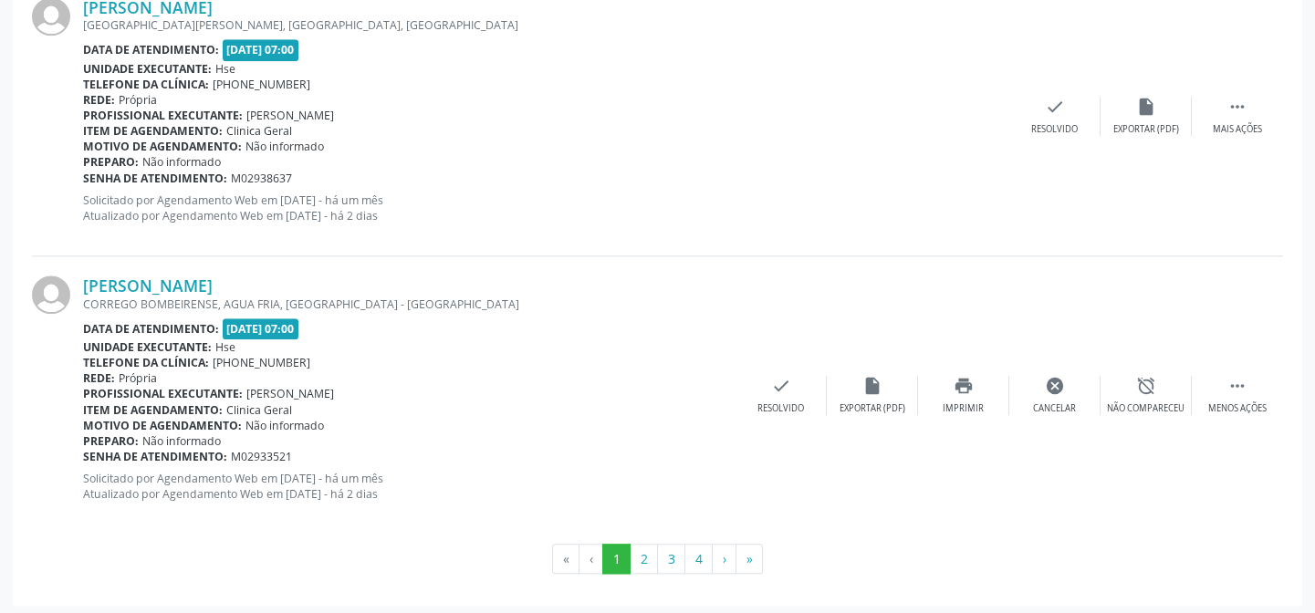
scroll to position [182, 0]
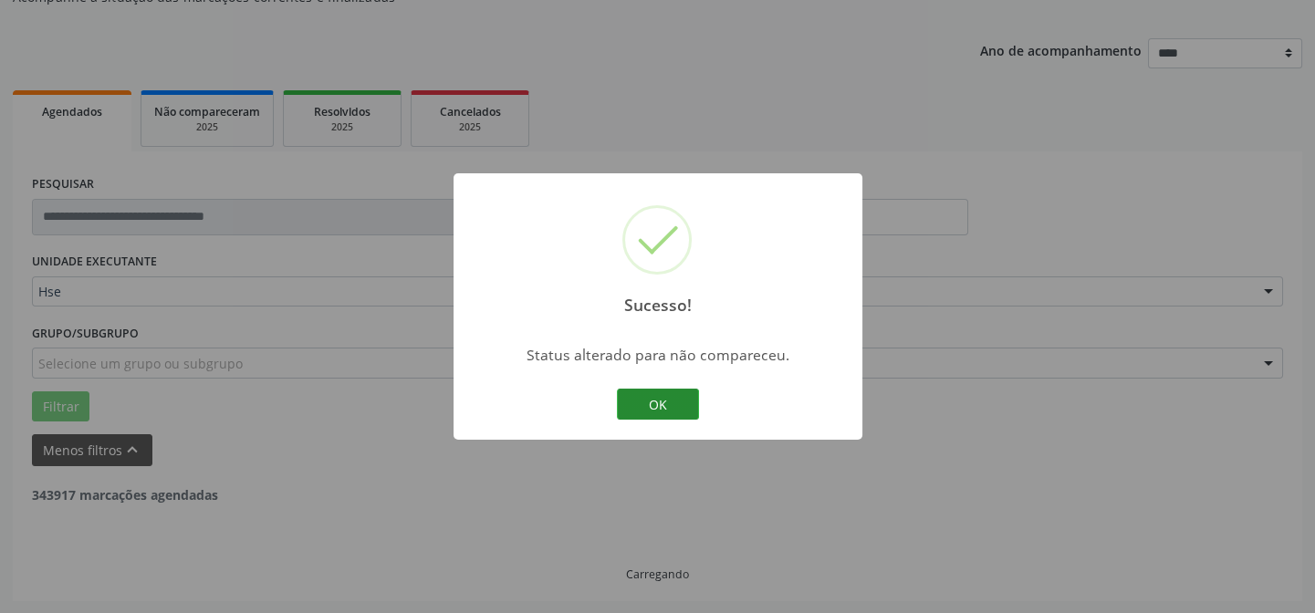
click at [670, 405] on button "OK" at bounding box center [658, 404] width 82 height 31
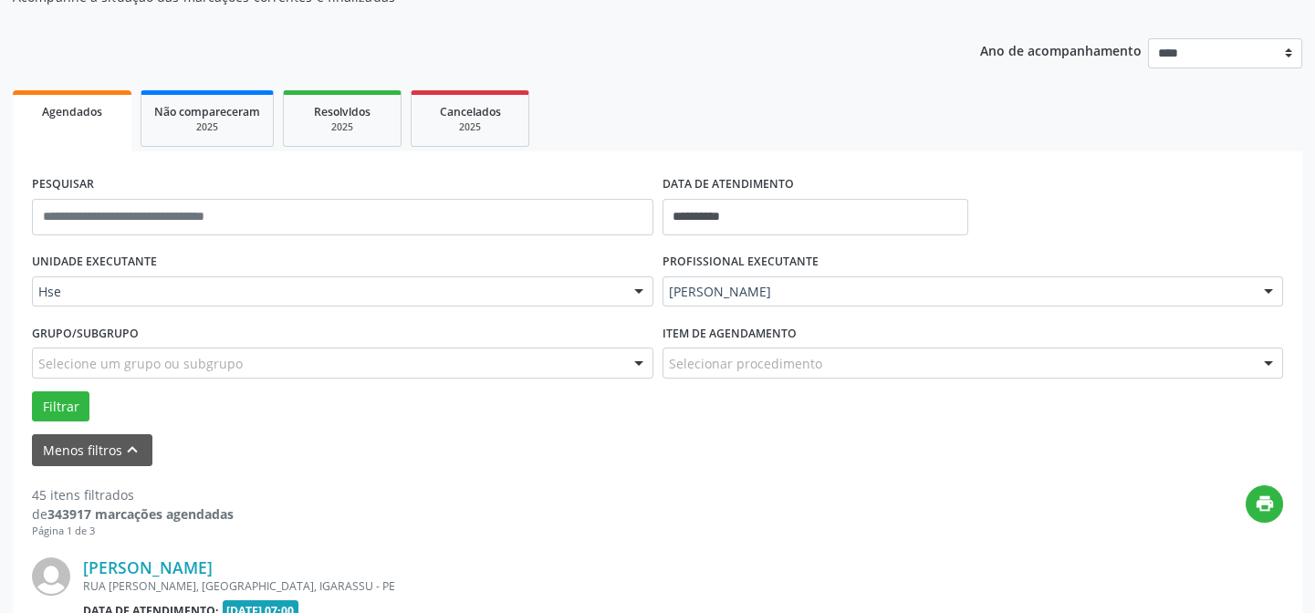
scroll to position [514, 0]
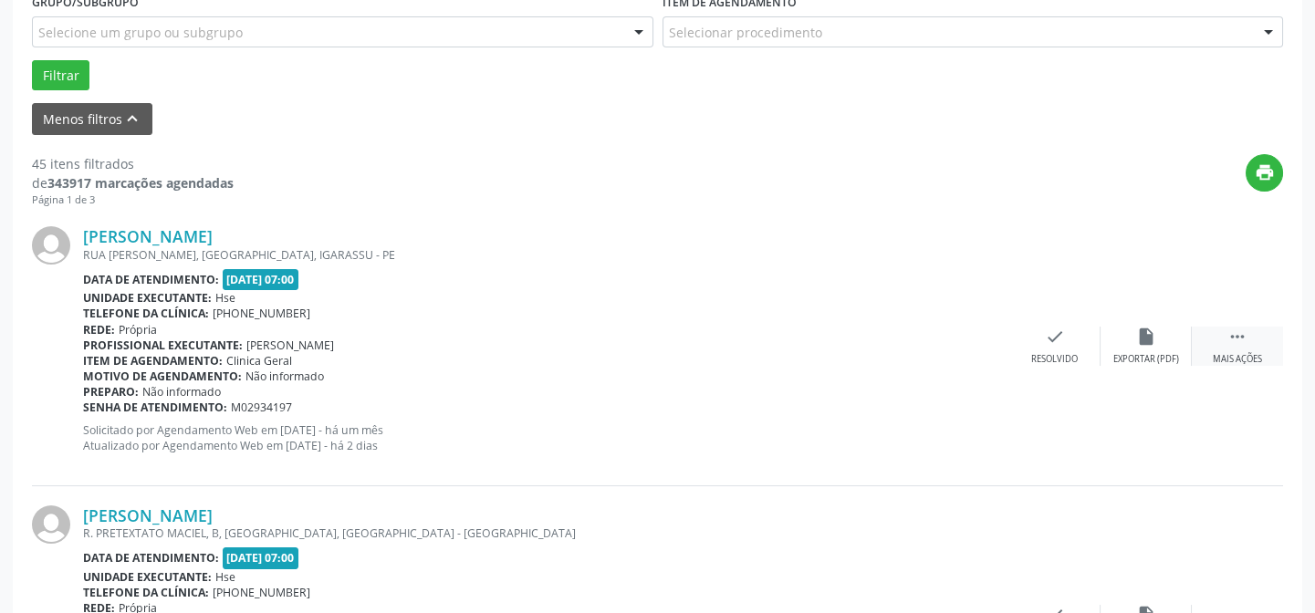
click at [1235, 330] on icon "" at bounding box center [1237, 337] width 20 height 20
click at [1141, 338] on icon "alarm_off" at bounding box center [1146, 337] width 20 height 20
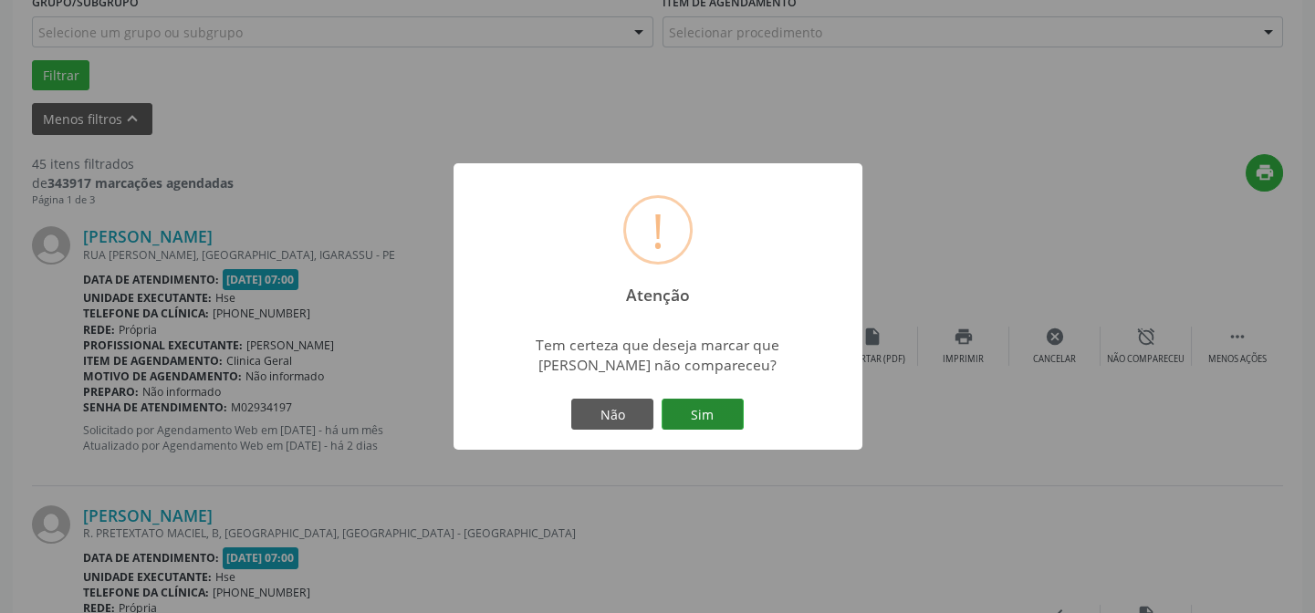
click at [713, 406] on button "Sim" at bounding box center [702, 414] width 82 height 31
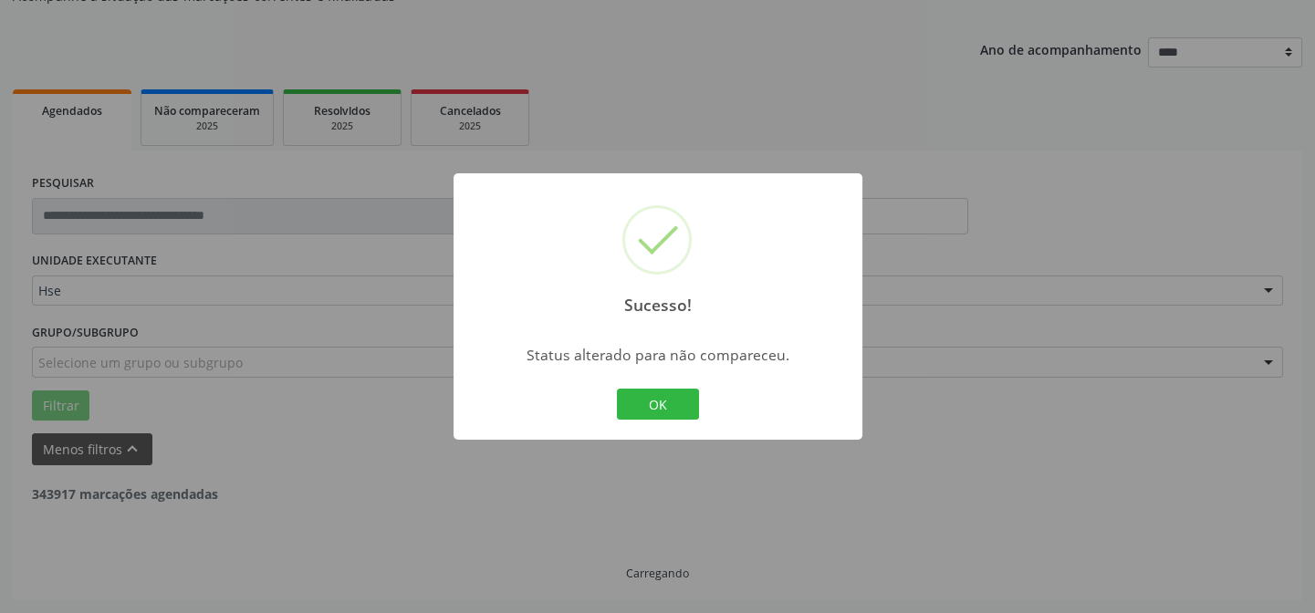
scroll to position [182, 0]
click at [669, 401] on button "OK" at bounding box center [658, 404] width 82 height 31
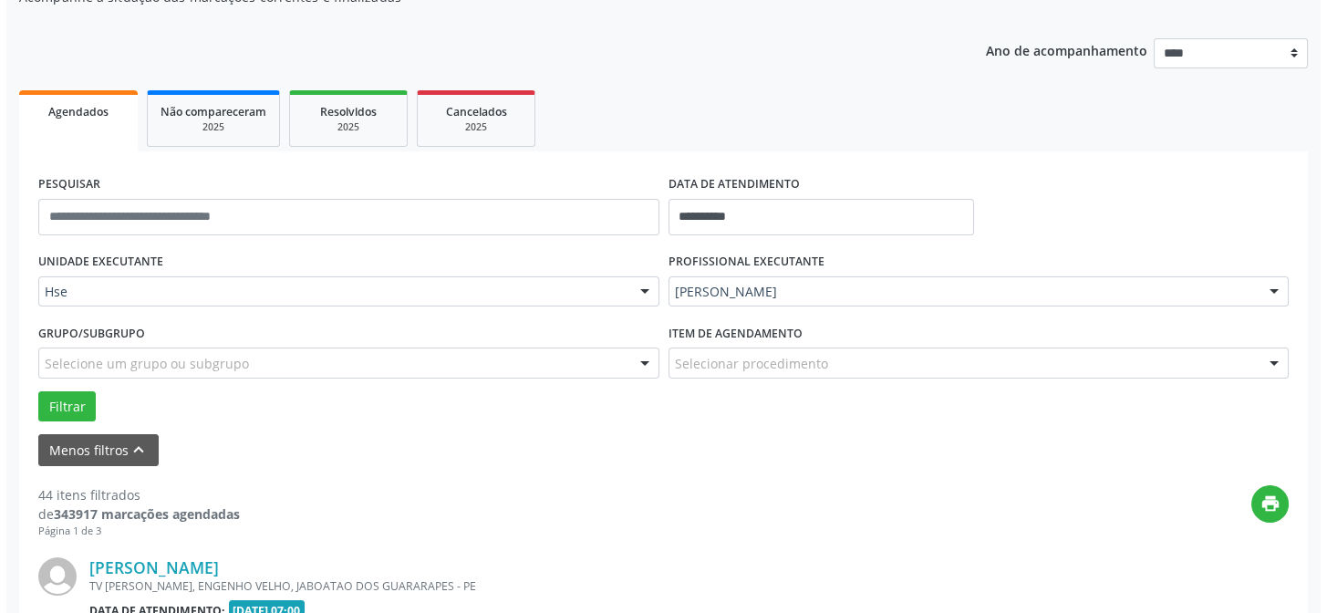
scroll to position [514, 0]
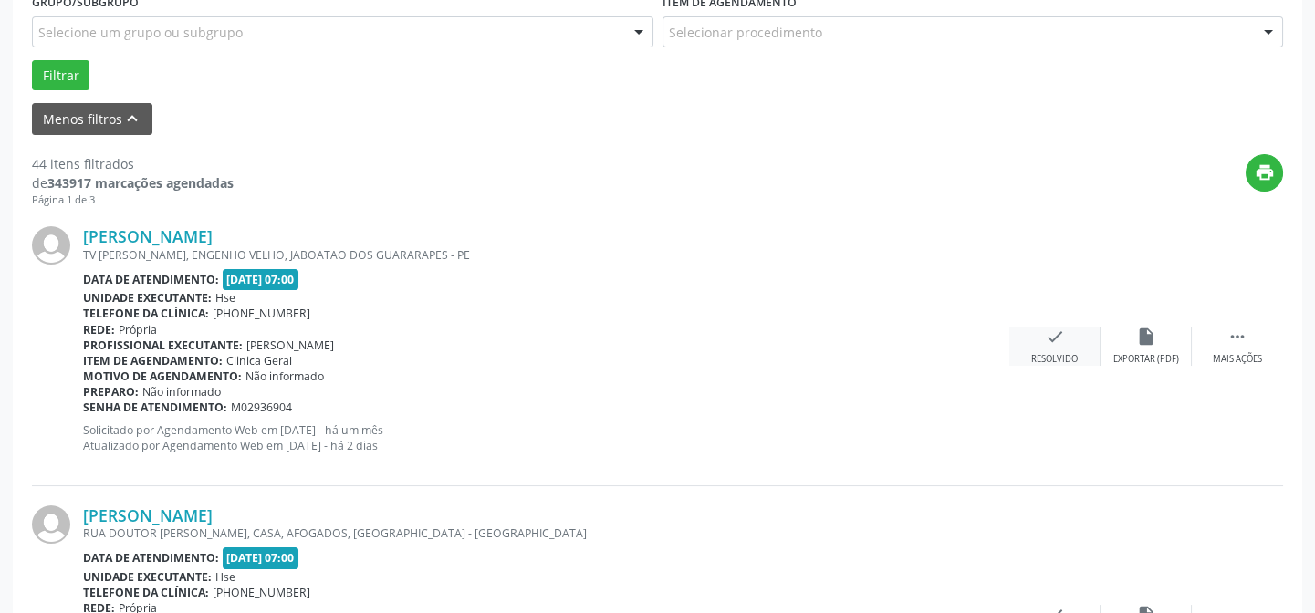
click at [1067, 340] on div "check Resolvido" at bounding box center [1054, 346] width 91 height 39
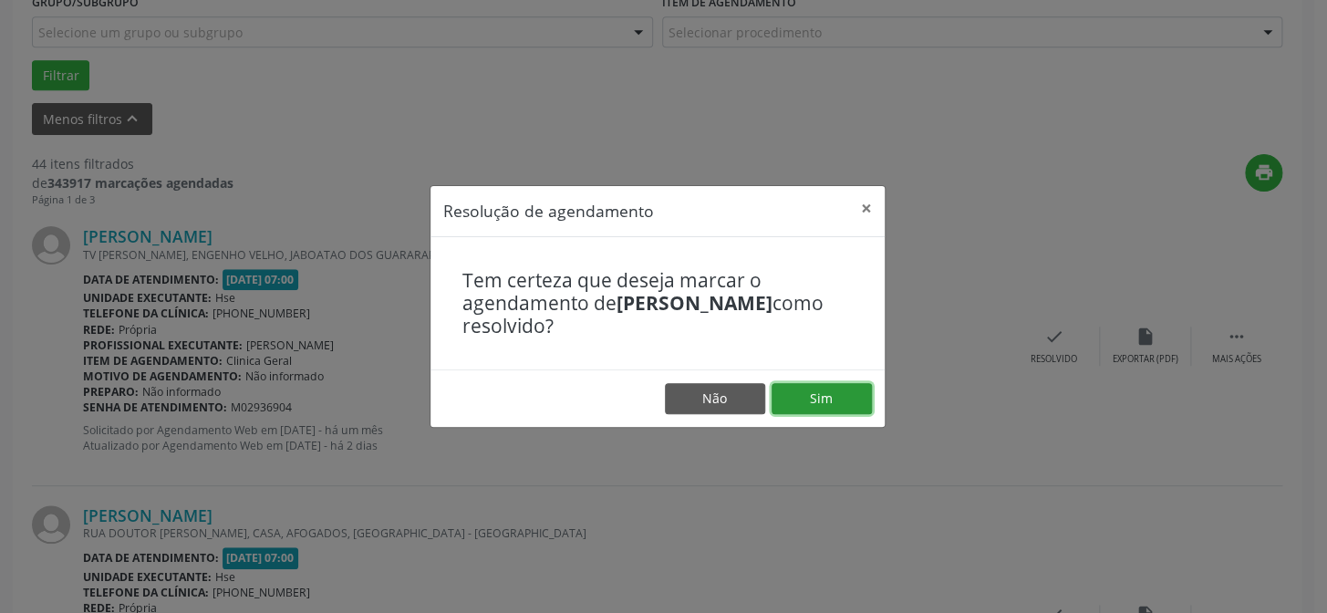
click at [845, 392] on button "Sim" at bounding box center [822, 398] width 100 height 31
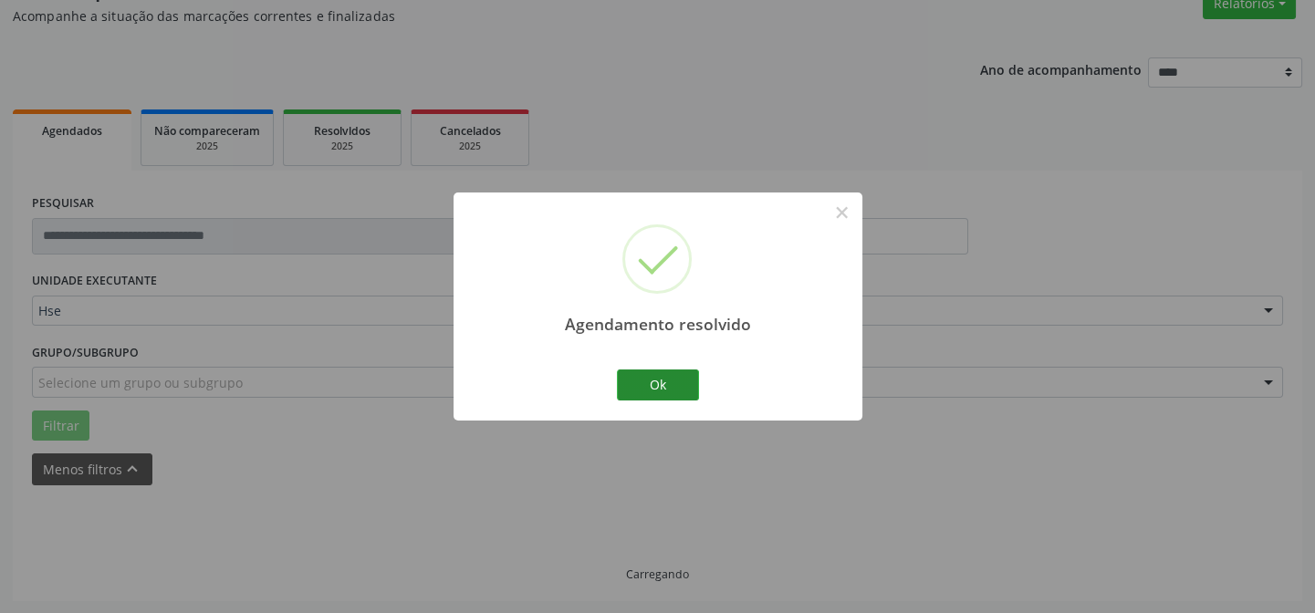
scroll to position [182, 0]
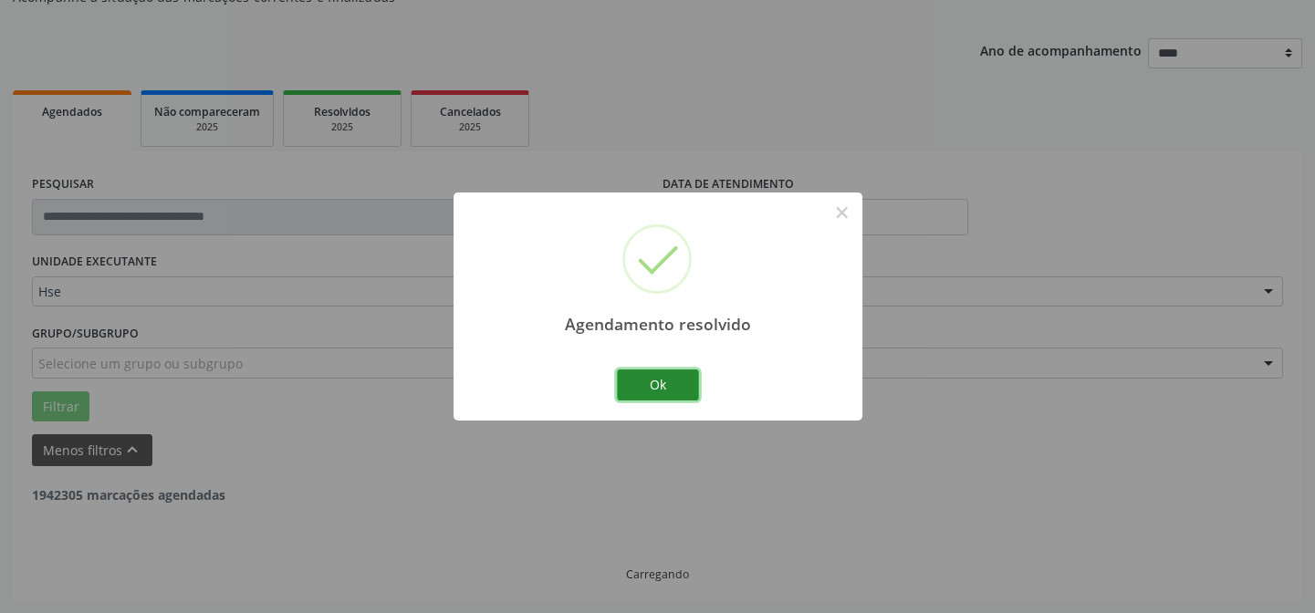
click at [671, 383] on button "Ok" at bounding box center [658, 384] width 82 height 31
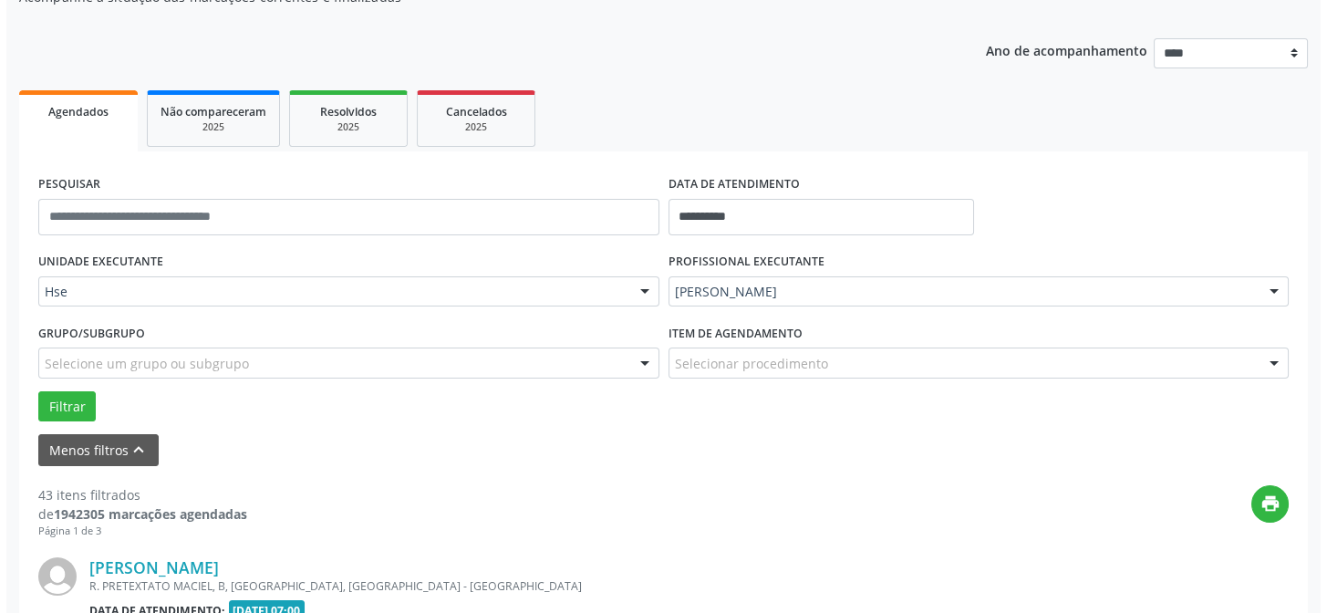
scroll to position [514, 0]
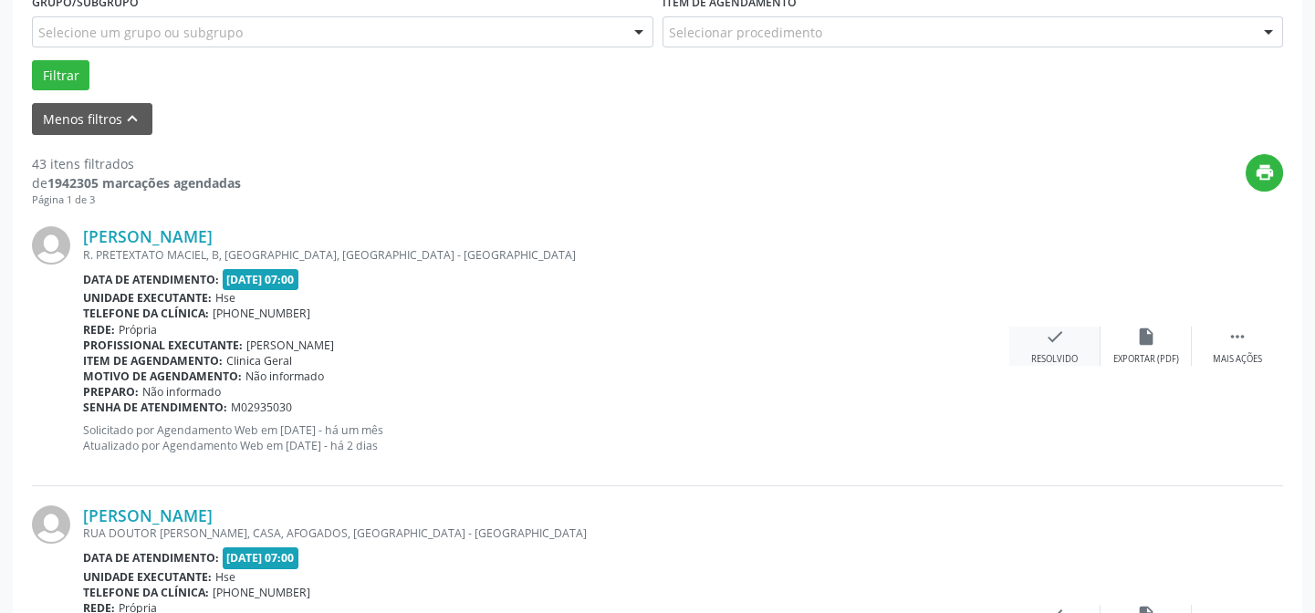
click at [1042, 345] on div "check Resolvido" at bounding box center [1054, 346] width 91 height 39
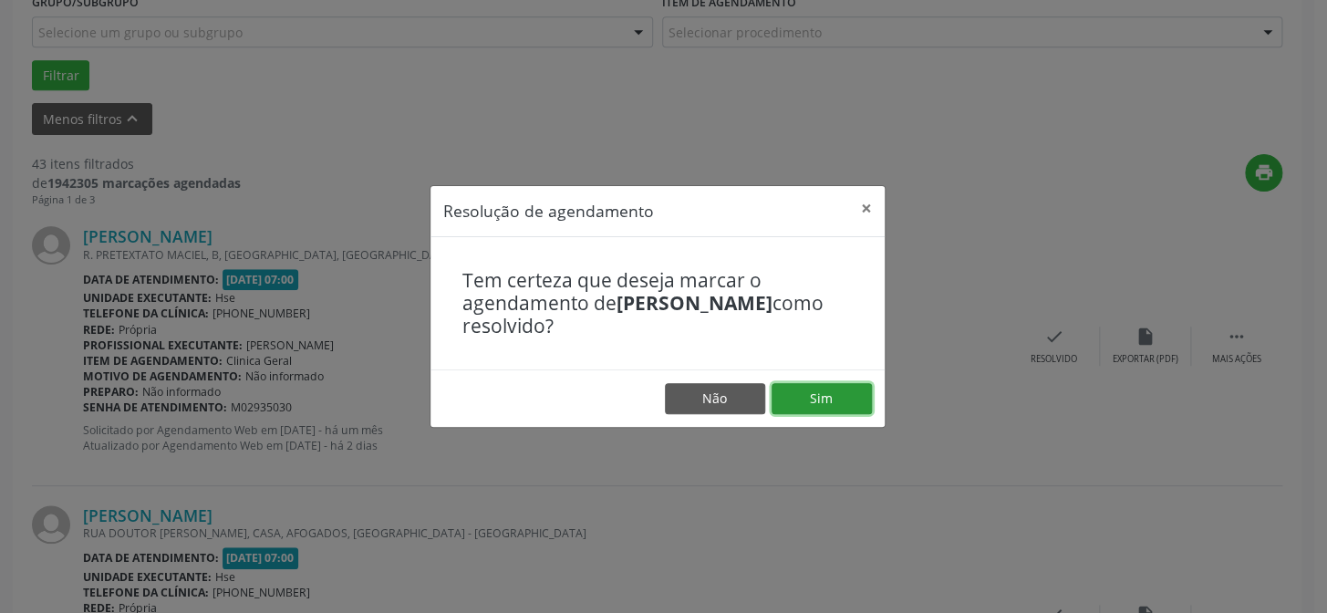
click at [820, 395] on button "Sim" at bounding box center [822, 398] width 100 height 31
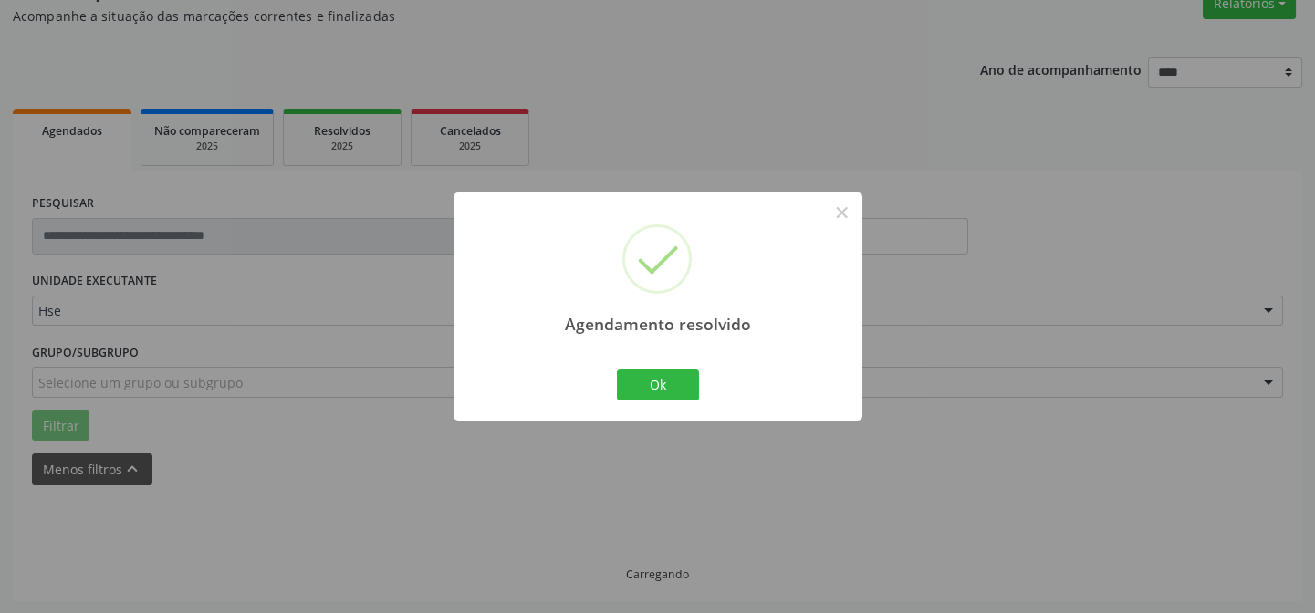
scroll to position [182, 0]
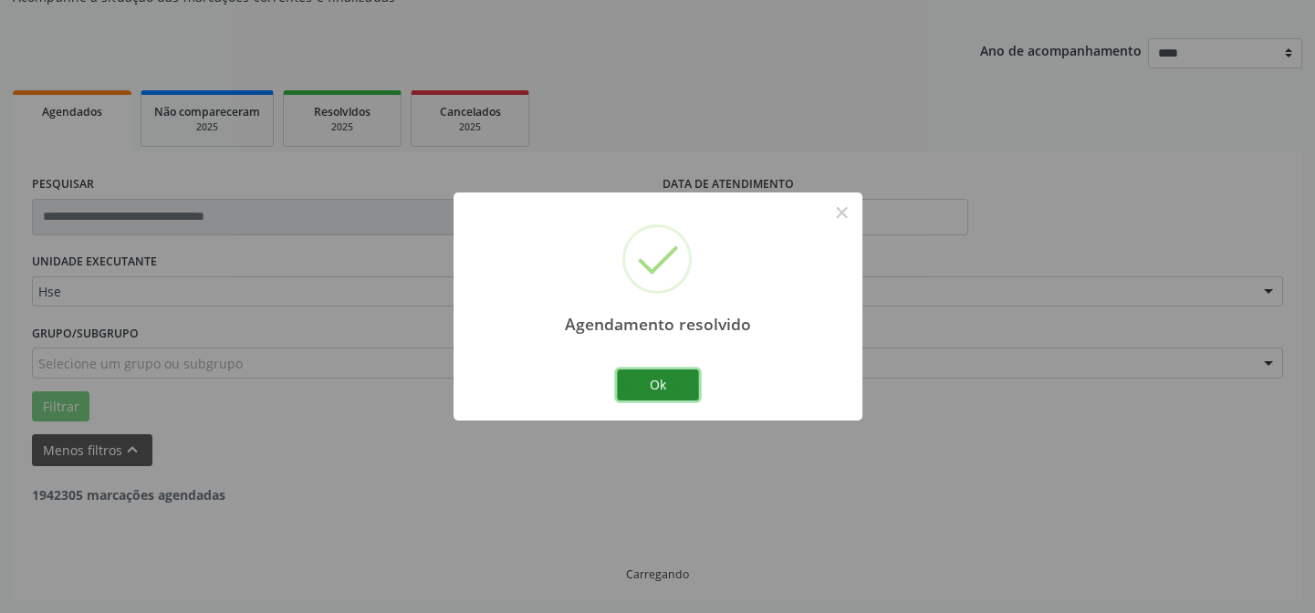
click at [648, 383] on button "Ok" at bounding box center [658, 384] width 82 height 31
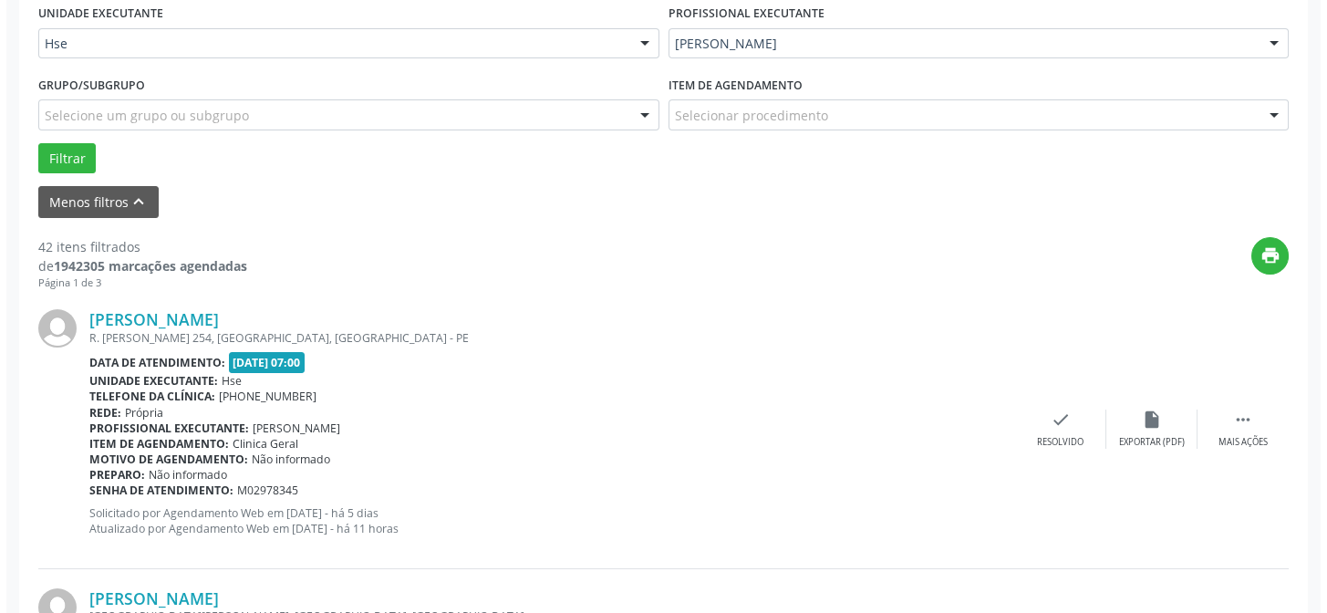
scroll to position [597, 0]
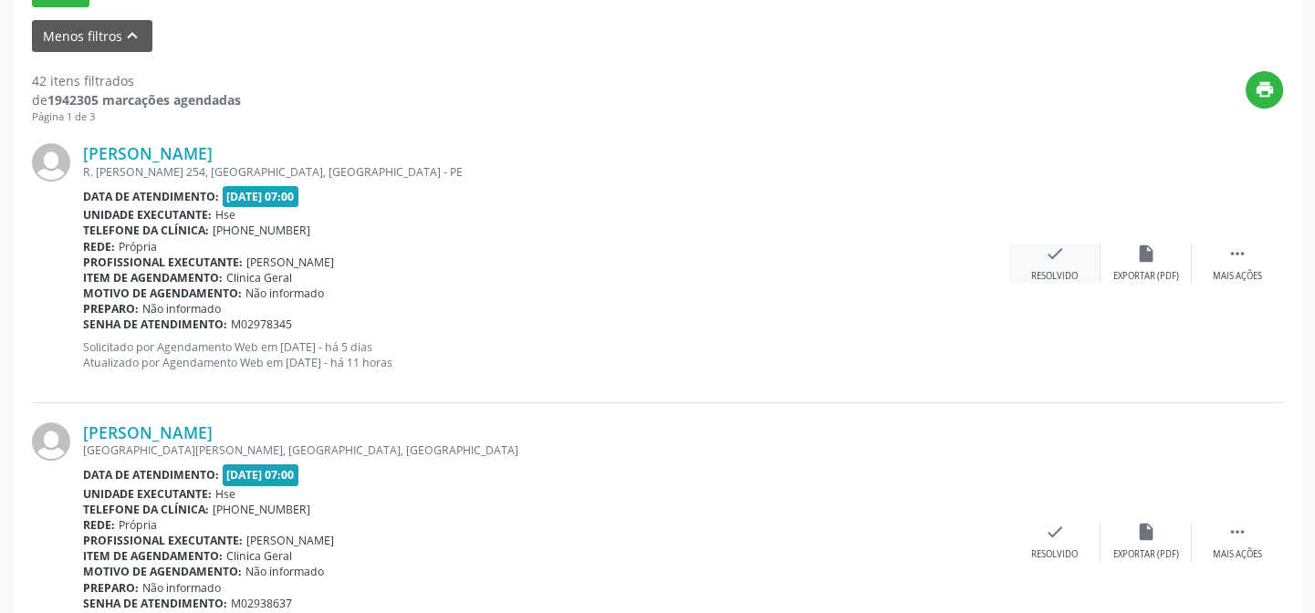
click at [1063, 255] on icon "check" at bounding box center [1055, 254] width 20 height 20
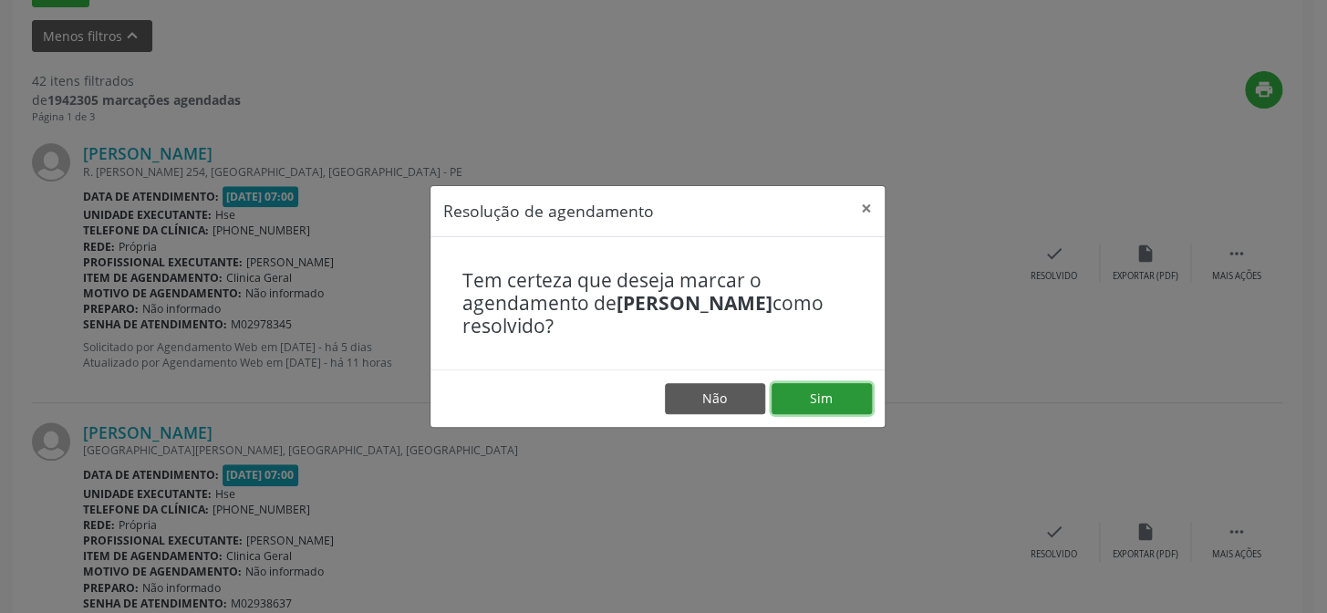
click at [840, 401] on button "Sim" at bounding box center [822, 398] width 100 height 31
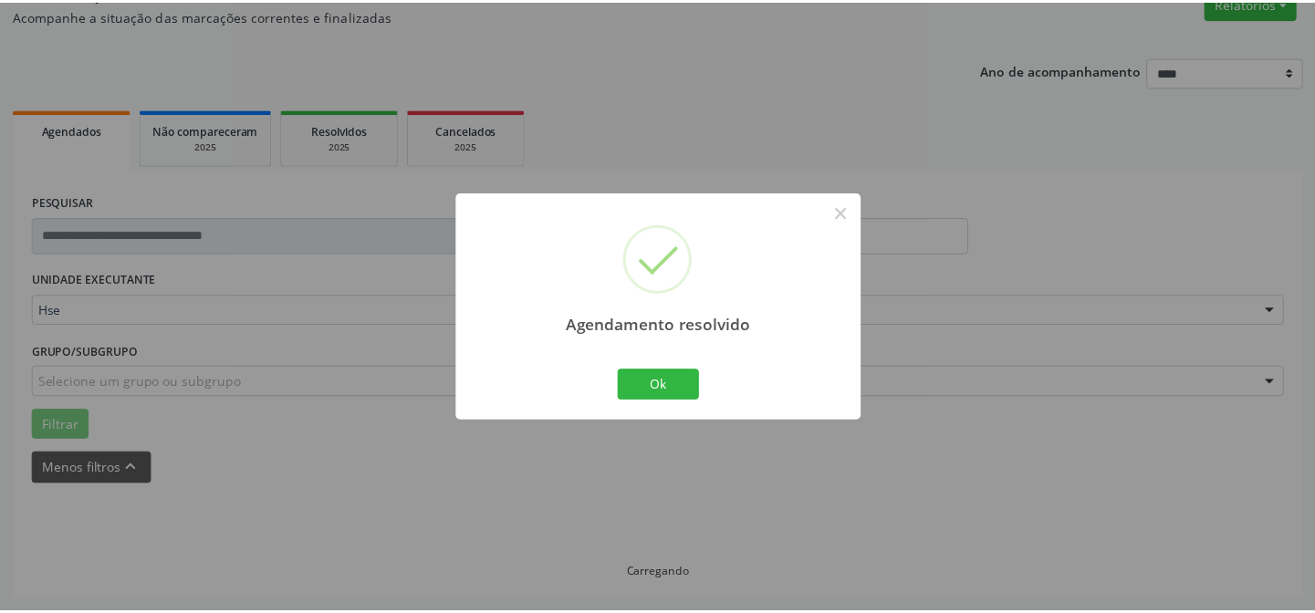
scroll to position [163, 0]
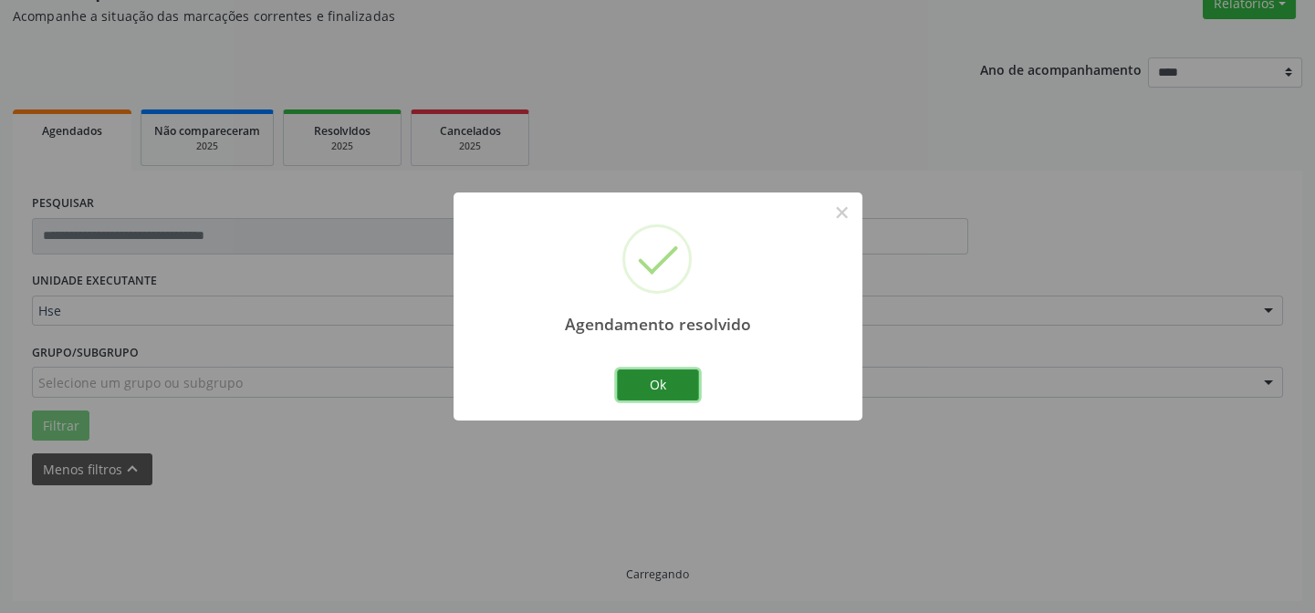
click at [661, 384] on button "Ok" at bounding box center [658, 384] width 82 height 31
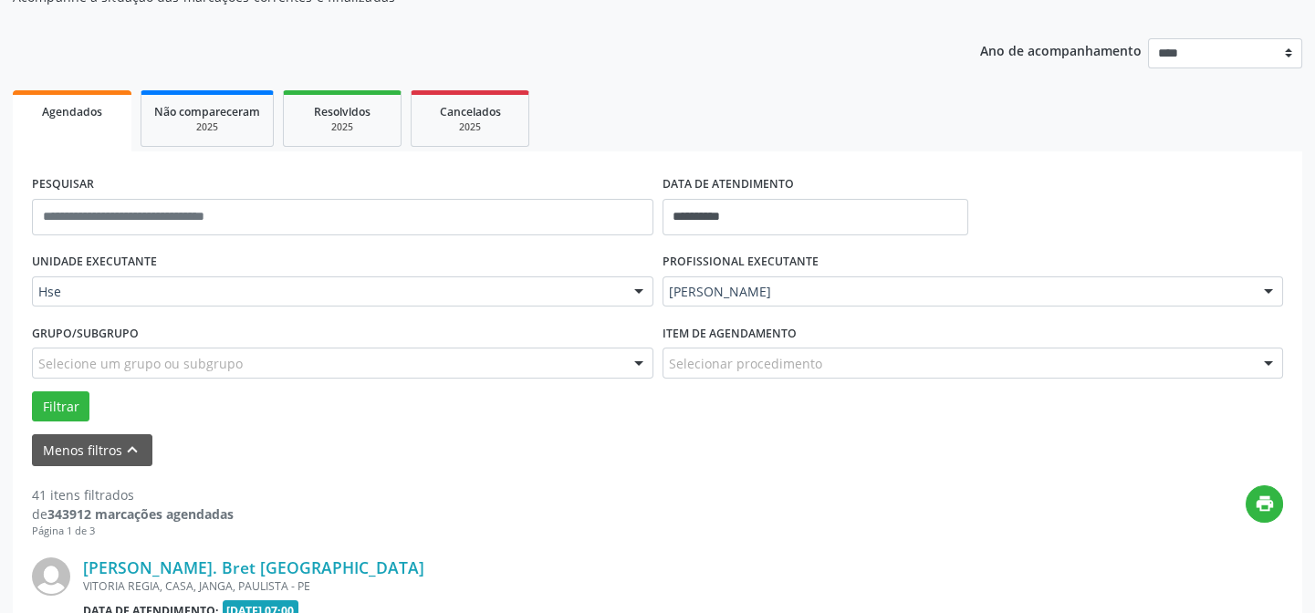
scroll to position [431, 0]
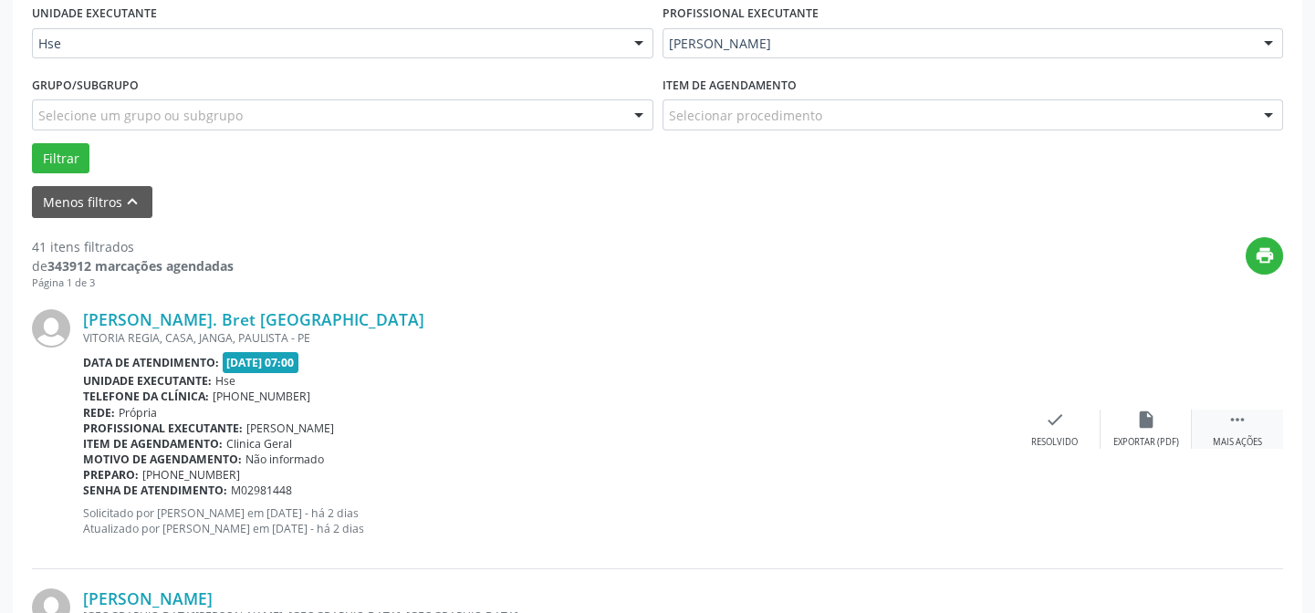
click at [1251, 419] on div " Mais ações" at bounding box center [1236, 429] width 91 height 39
click at [1150, 424] on icon "alarm_off" at bounding box center [1146, 420] width 20 height 20
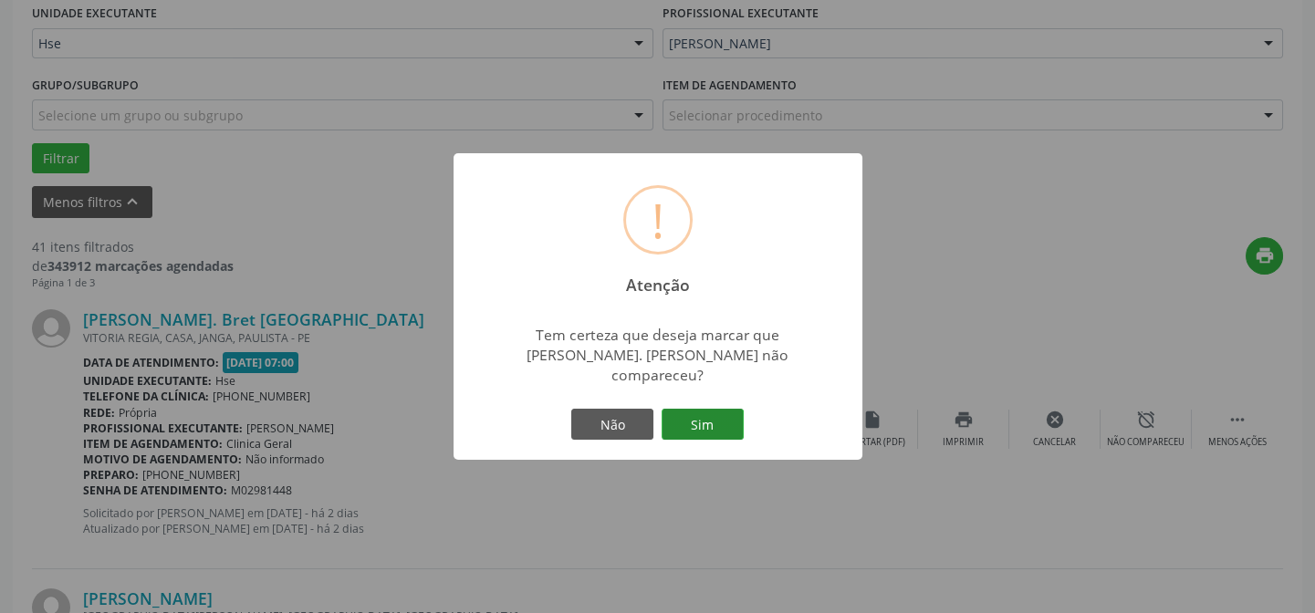
click at [705, 419] on button "Sim" at bounding box center [702, 424] width 82 height 31
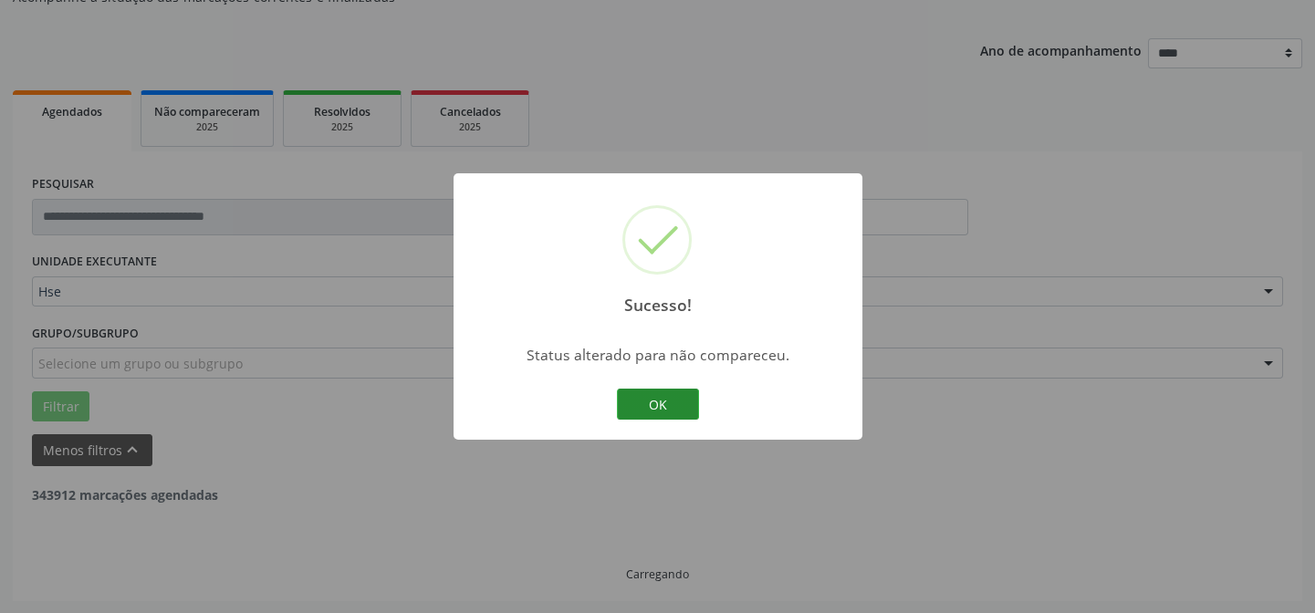
click at [666, 401] on button "OK" at bounding box center [658, 404] width 82 height 31
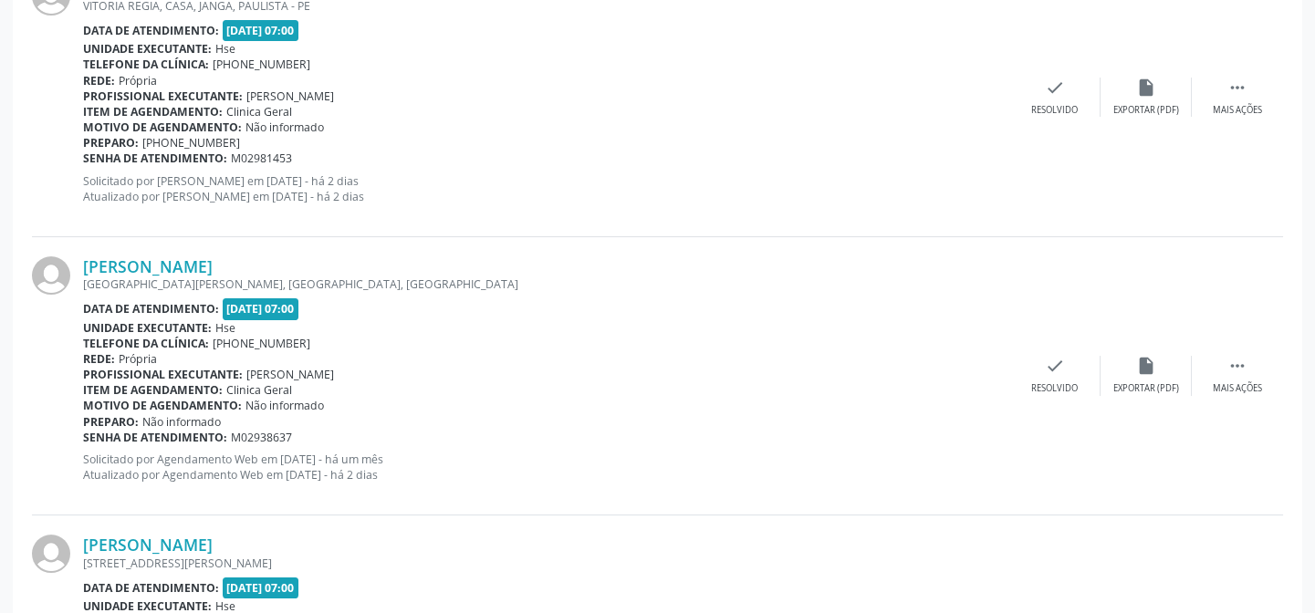
scroll to position [514, 0]
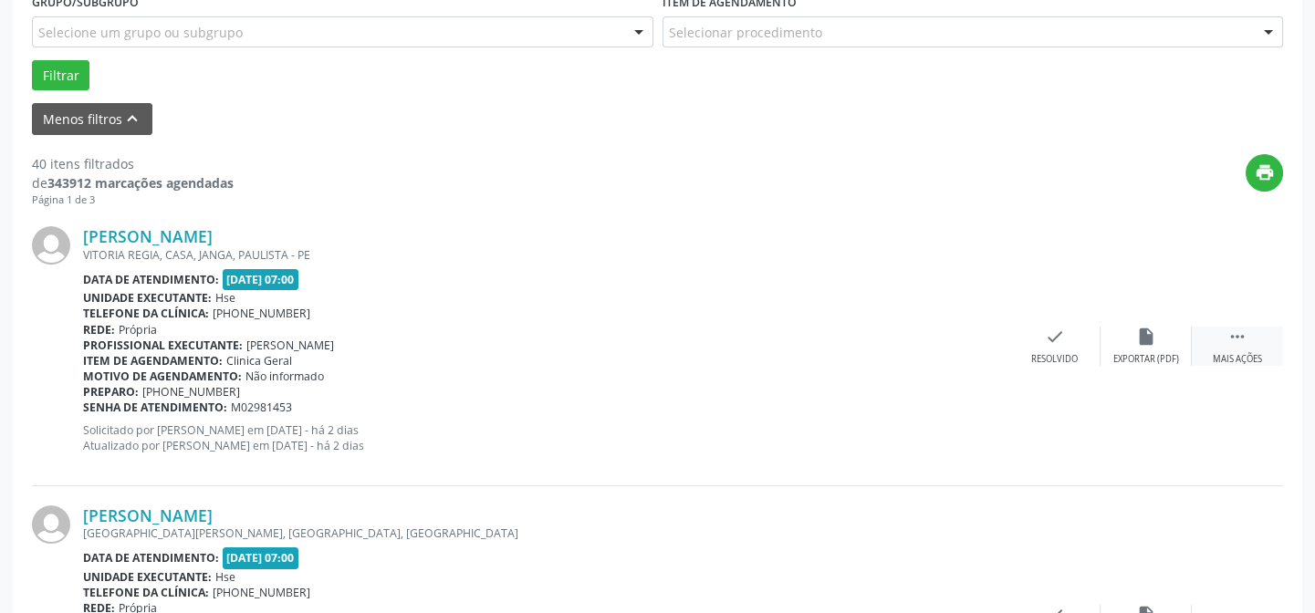
click at [1241, 359] on div "Mais ações" at bounding box center [1236, 359] width 49 height 13
click at [1158, 336] on div "alarm_off Não compareceu" at bounding box center [1145, 346] width 91 height 39
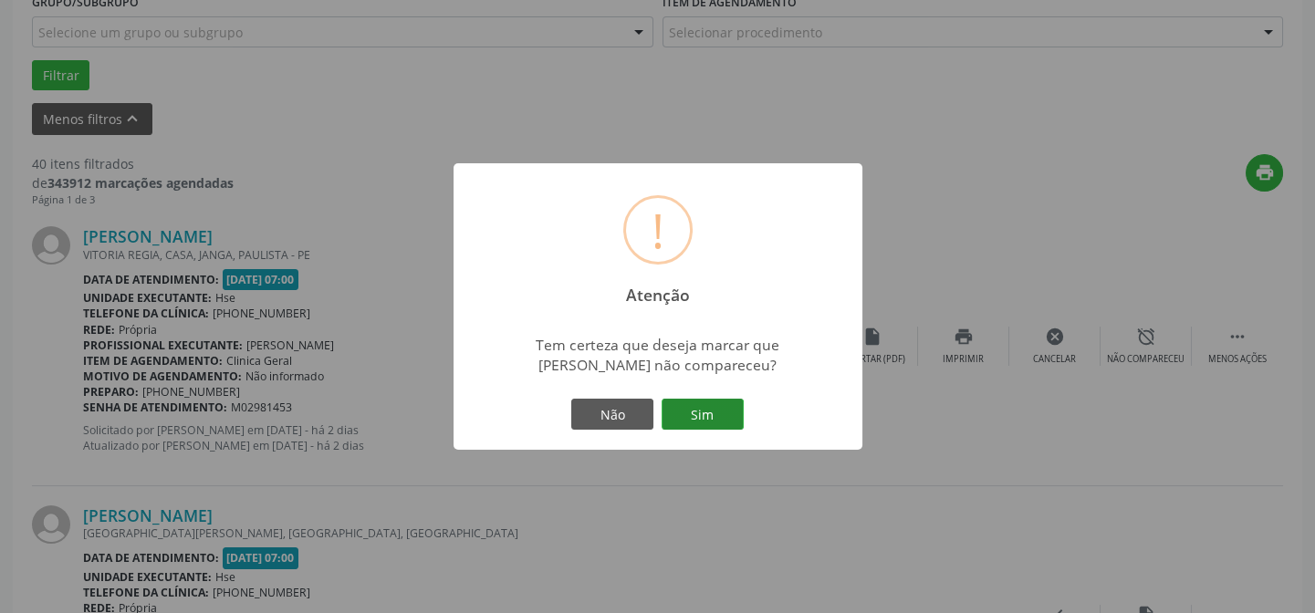
click at [705, 417] on button "Sim" at bounding box center [702, 414] width 82 height 31
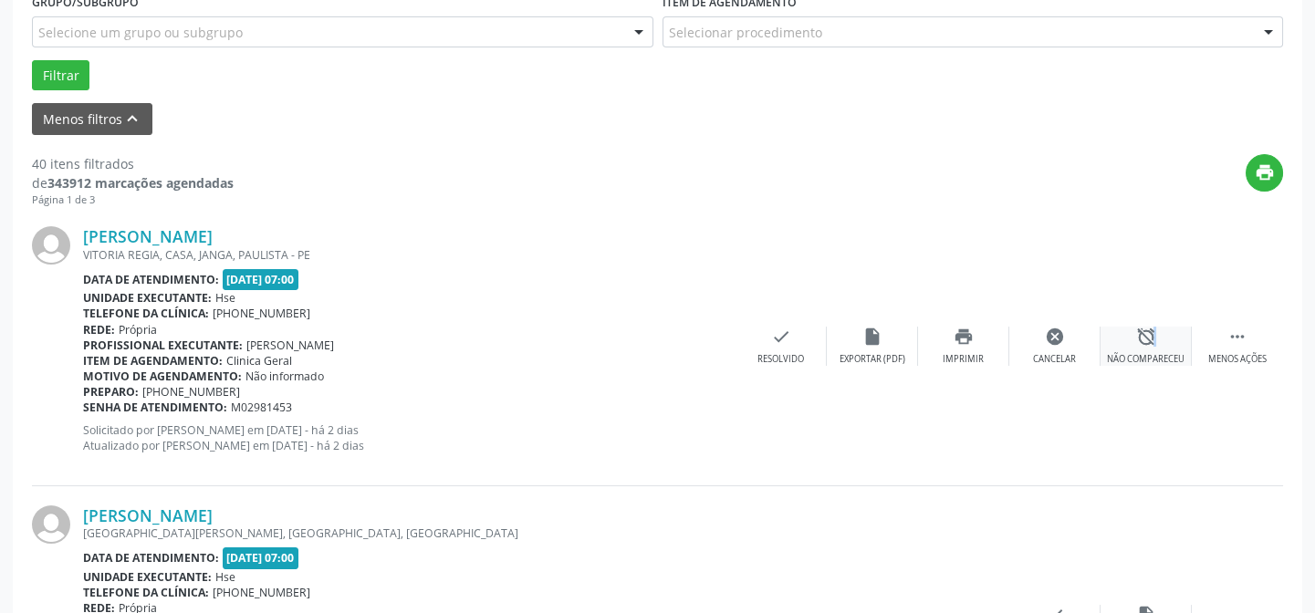
click at [1148, 342] on icon "alarm_off" at bounding box center [1146, 337] width 20 height 20
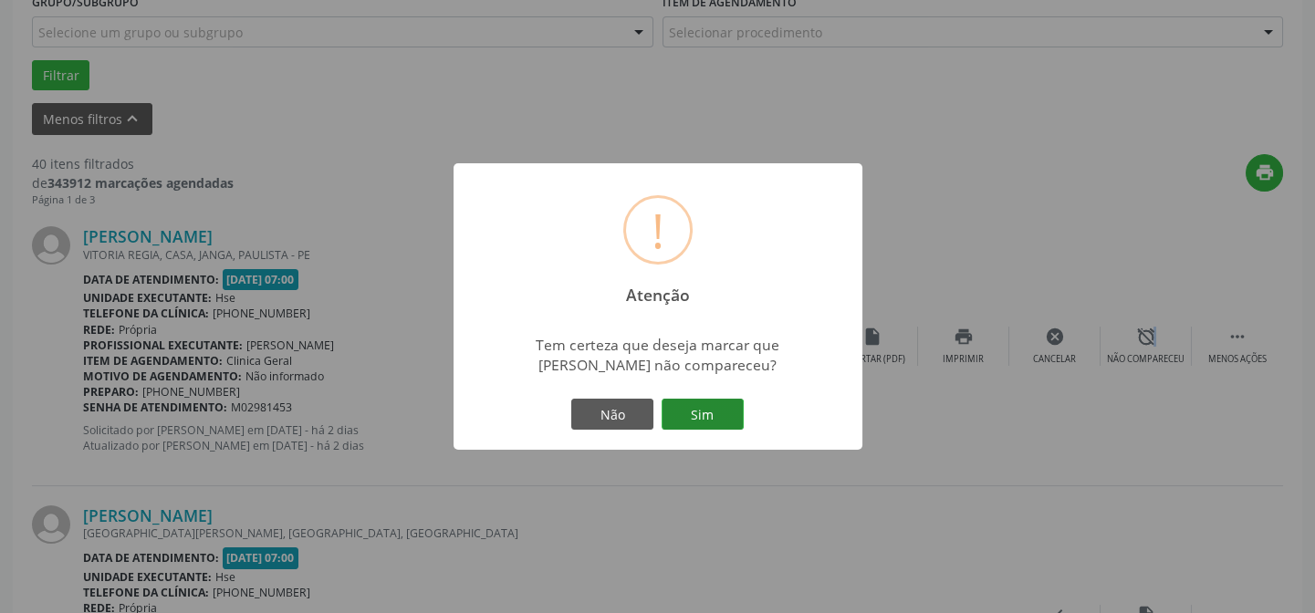
click at [702, 410] on button "Sim" at bounding box center [702, 414] width 82 height 31
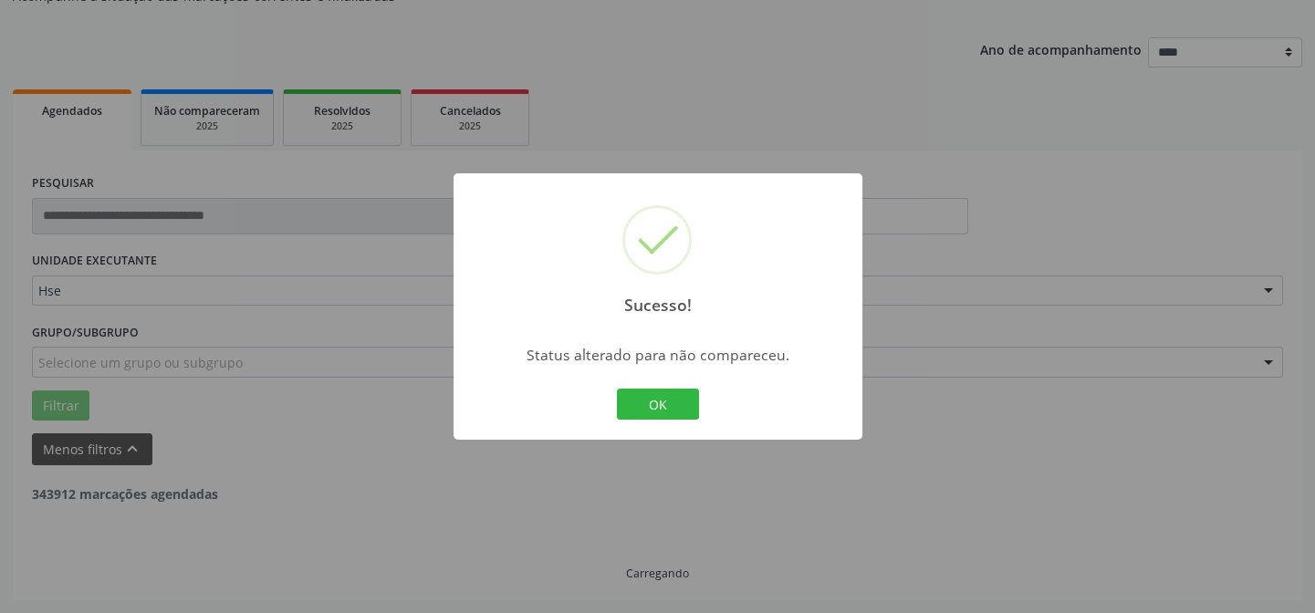
scroll to position [182, 0]
click at [661, 397] on button "OK" at bounding box center [658, 404] width 82 height 31
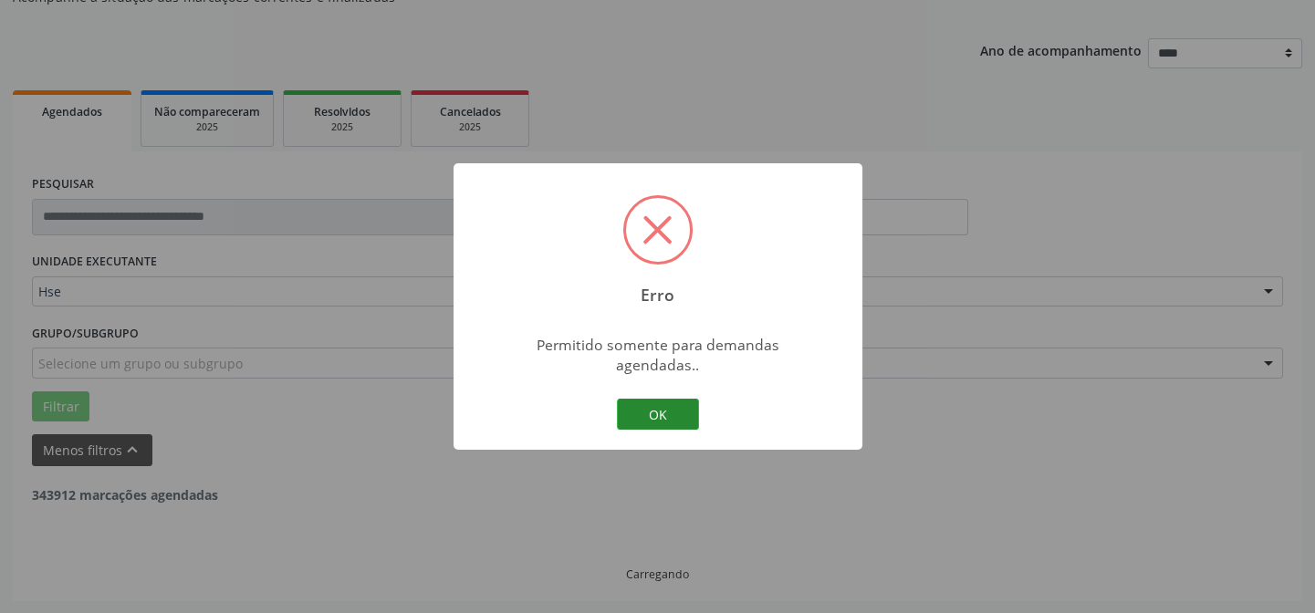
click at [649, 403] on button "OK" at bounding box center [658, 414] width 82 height 31
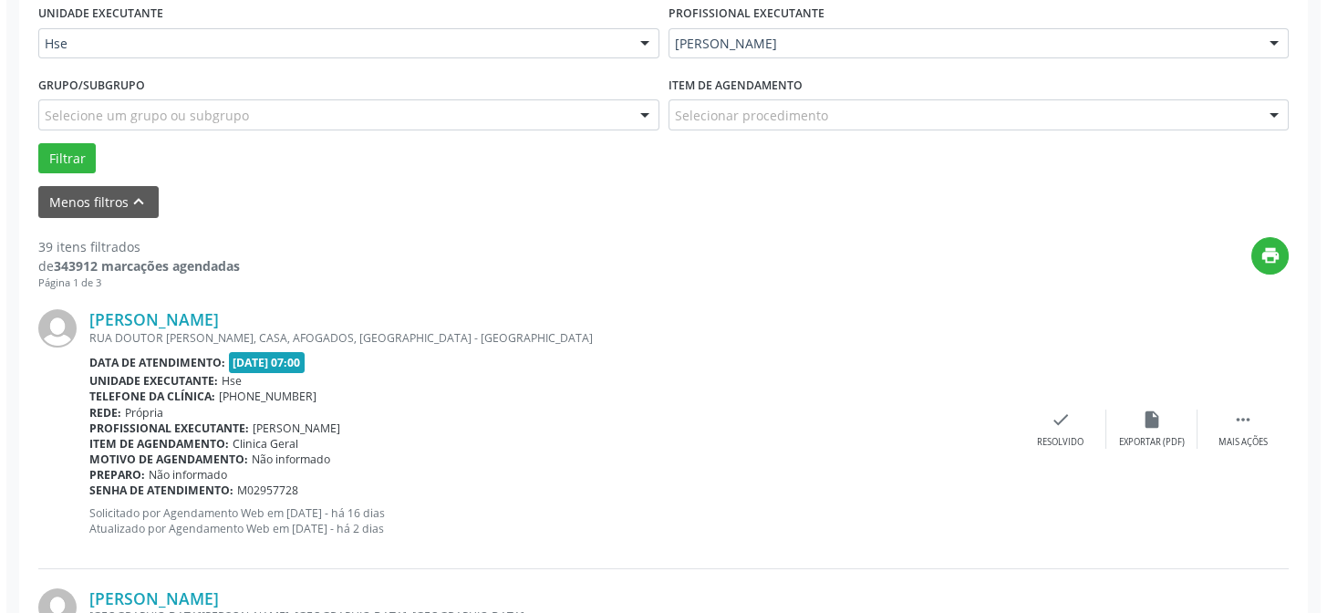
scroll to position [514, 0]
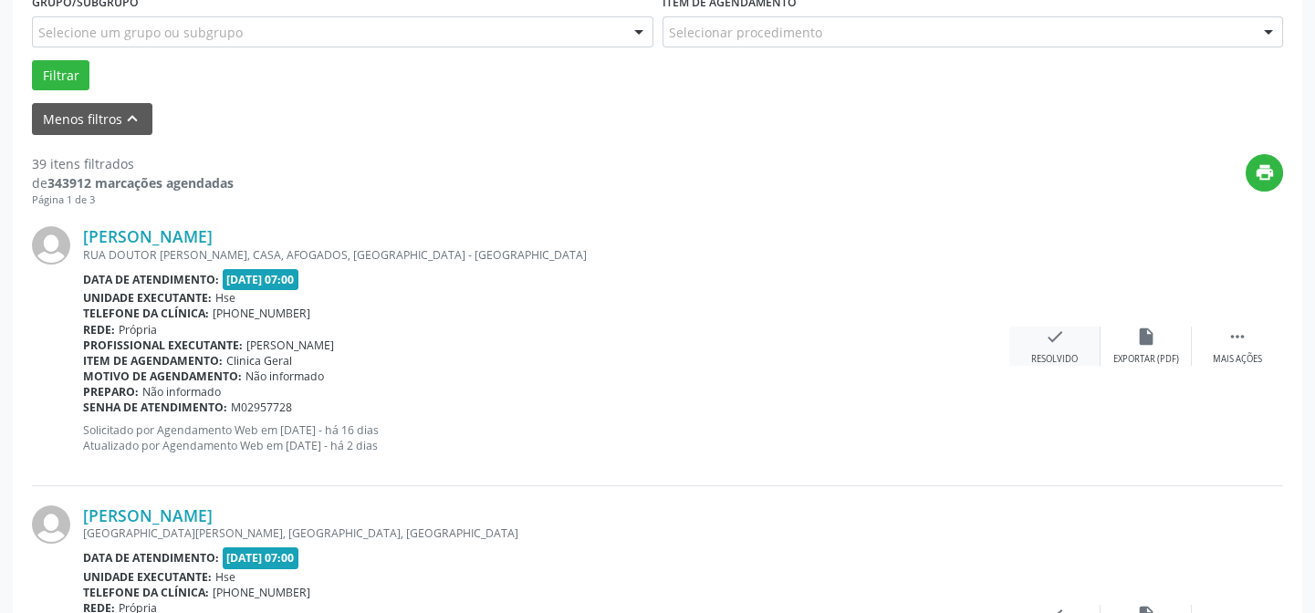
click at [1056, 339] on icon "check" at bounding box center [1055, 337] width 20 height 20
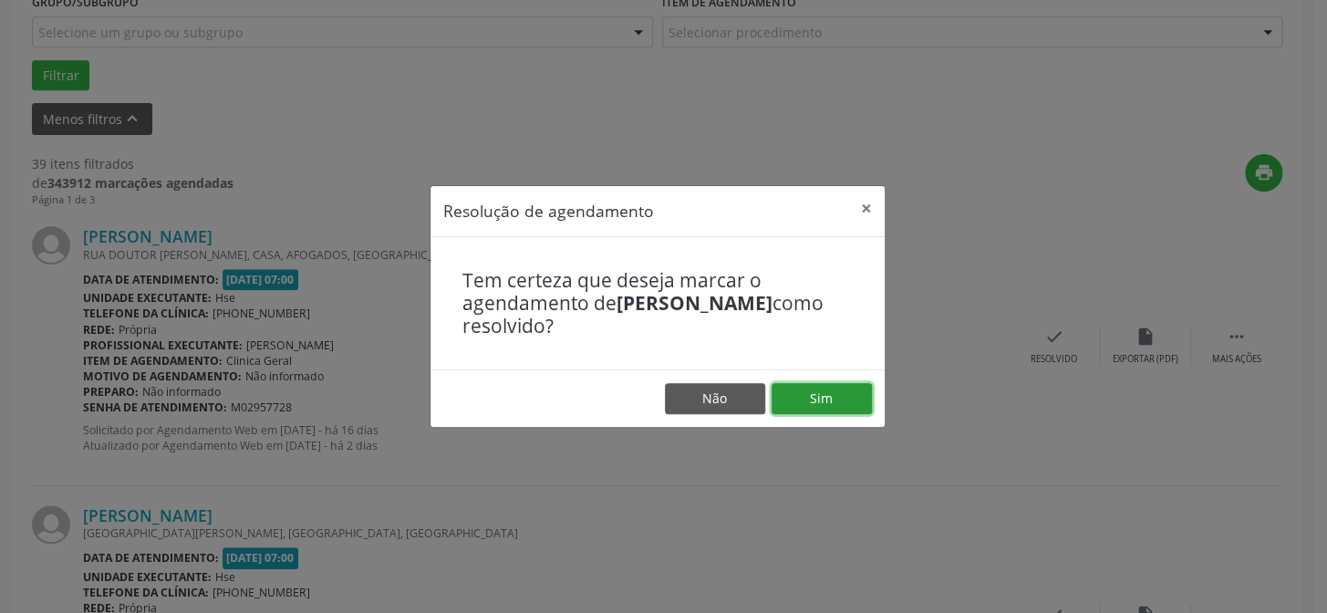
click at [820, 390] on button "Sim" at bounding box center [822, 398] width 100 height 31
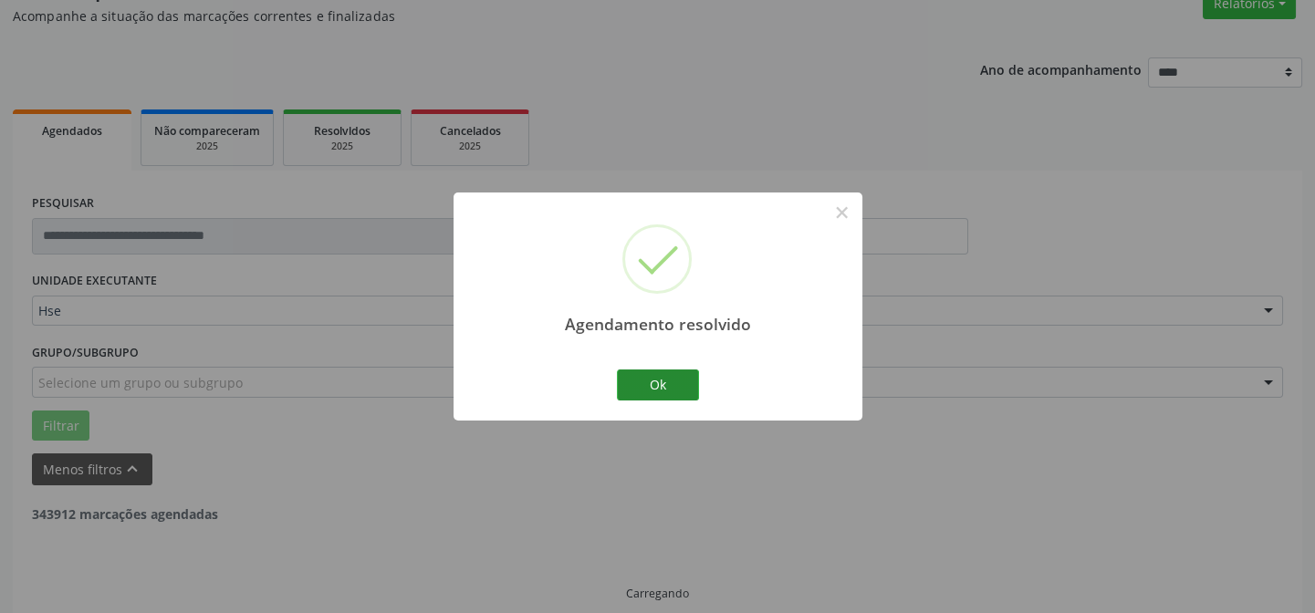
scroll to position [182, 0]
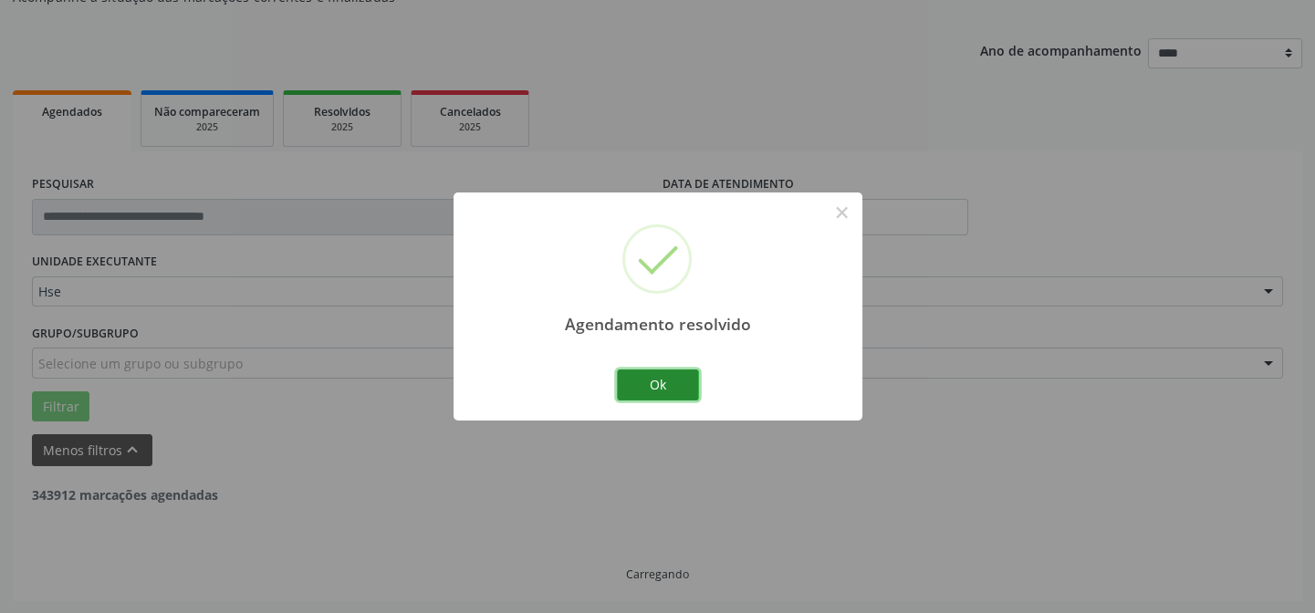
click at [651, 387] on button "Ok" at bounding box center [658, 384] width 82 height 31
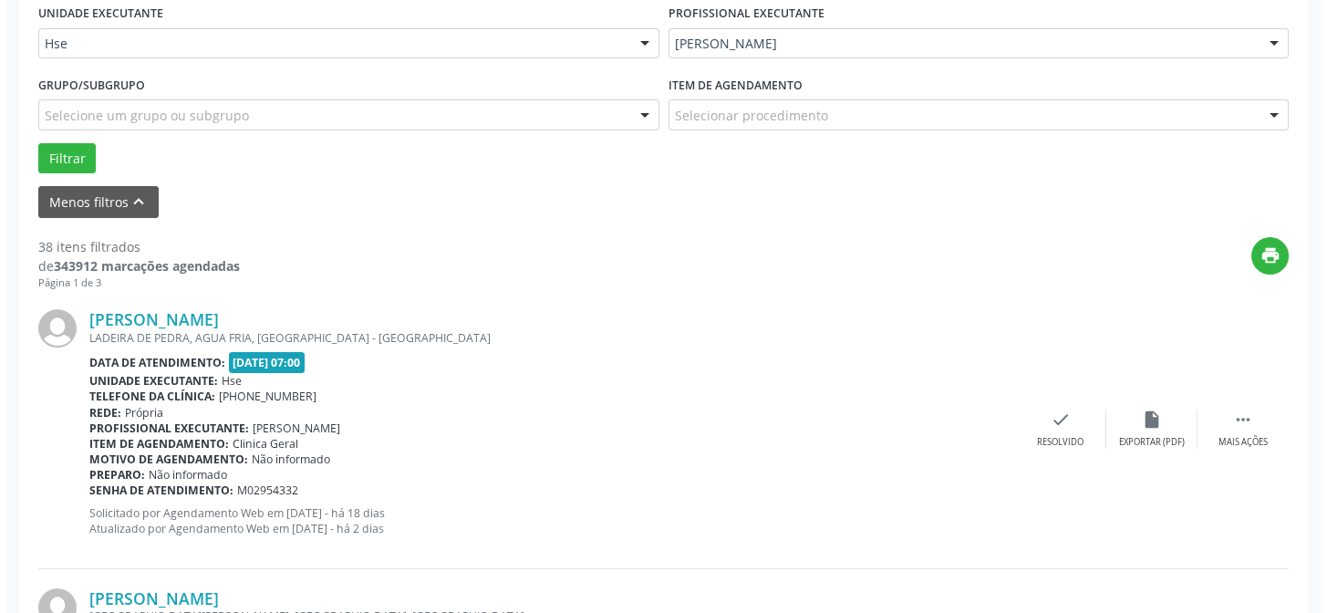
scroll to position [680, 0]
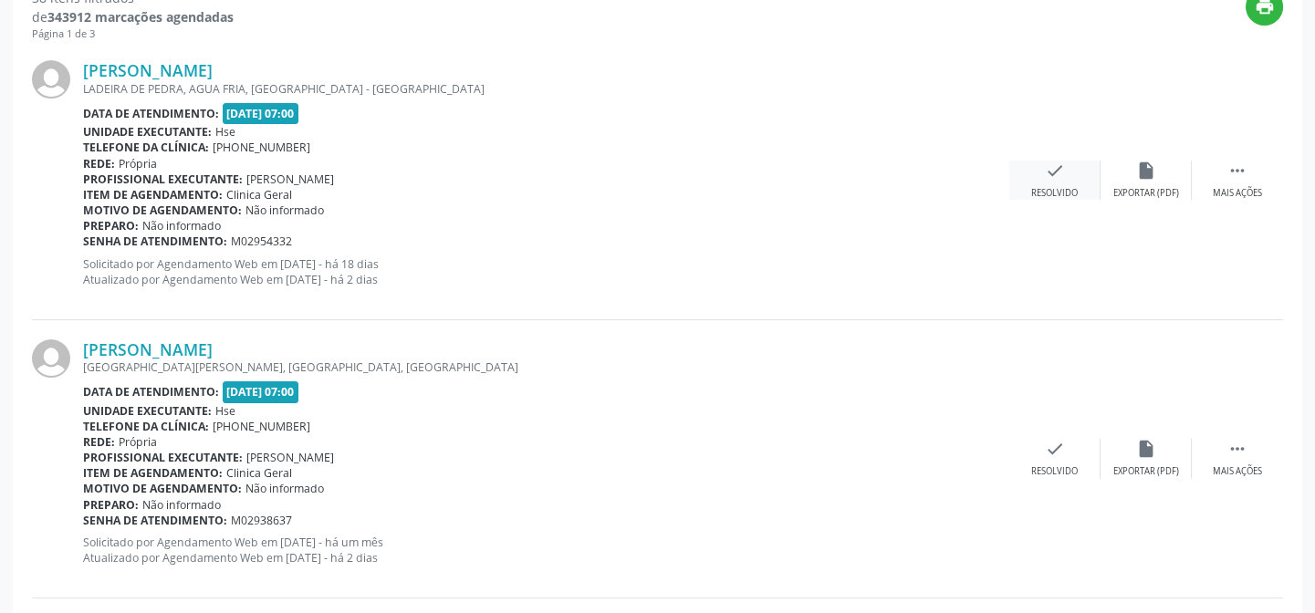
click at [1061, 171] on div "check Resolvido" at bounding box center [1054, 180] width 91 height 39
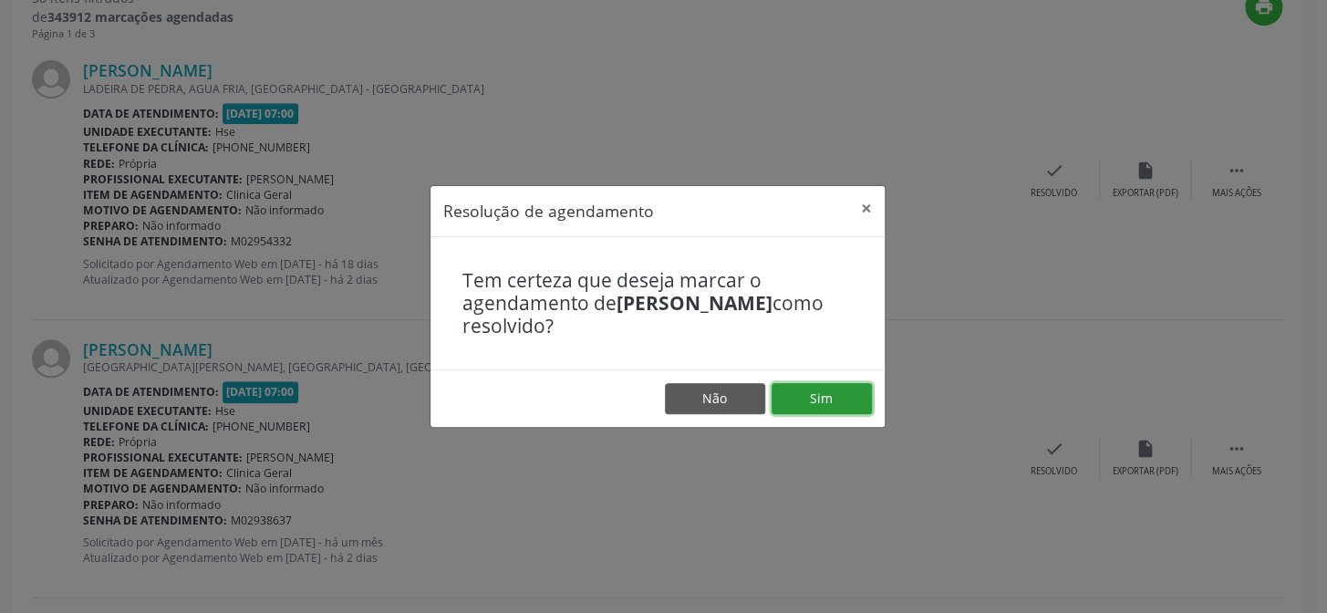
click at [821, 398] on button "Sim" at bounding box center [822, 398] width 100 height 31
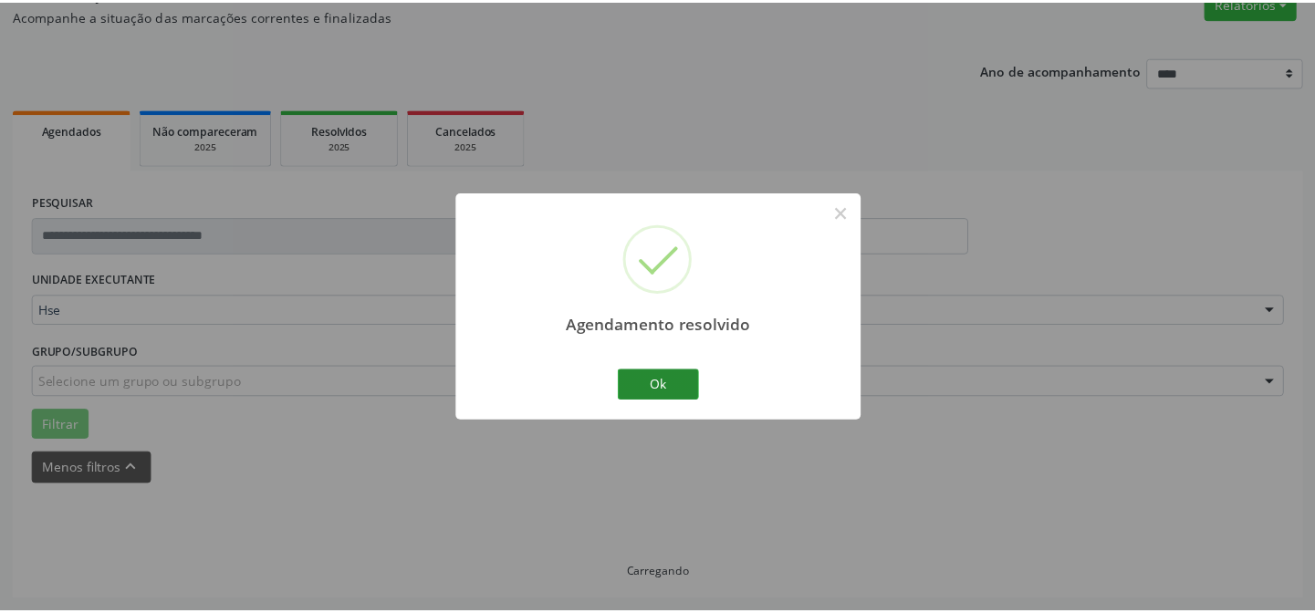
scroll to position [163, 0]
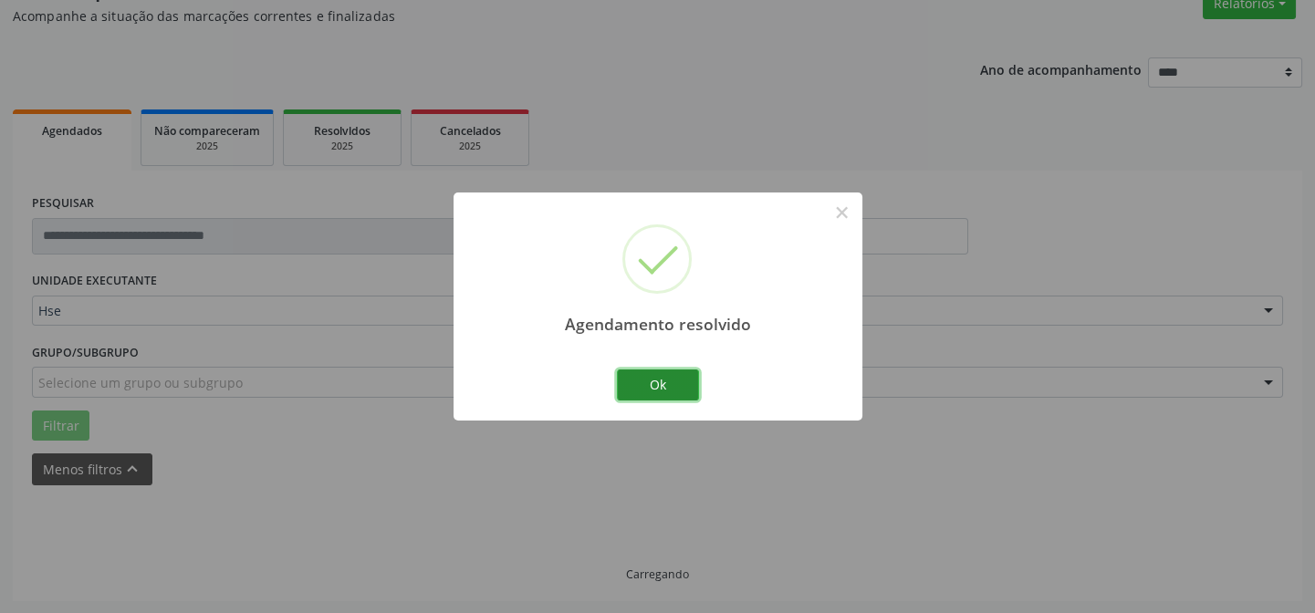
click at [652, 380] on button "Ok" at bounding box center [658, 384] width 82 height 31
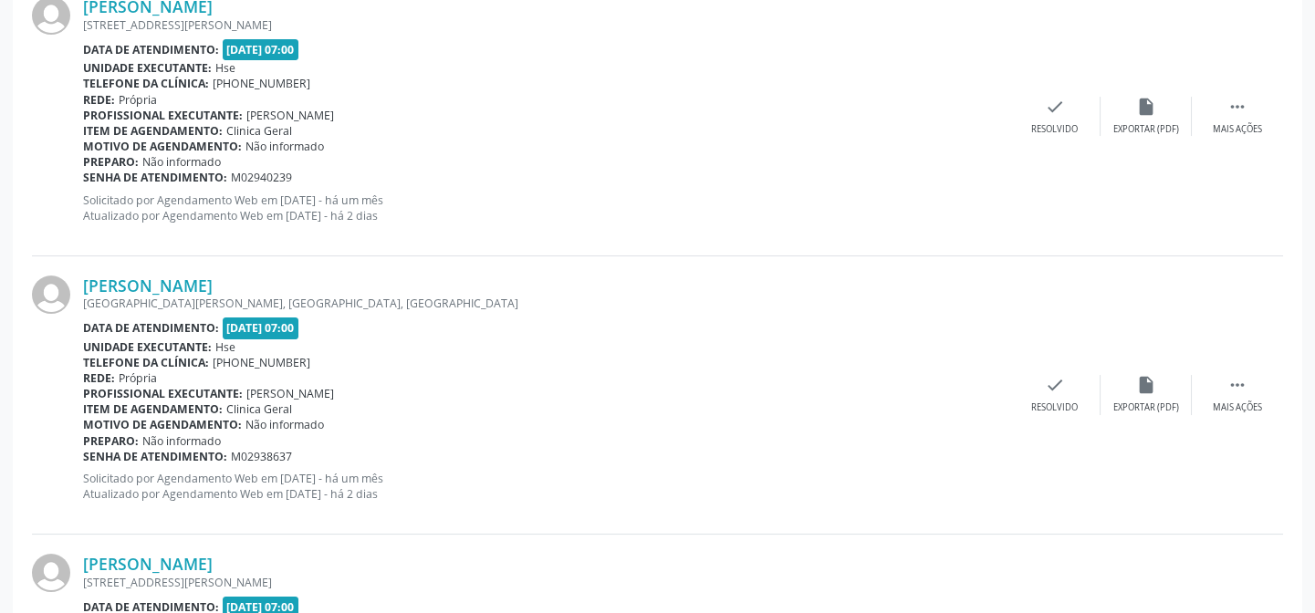
scroll to position [577, 0]
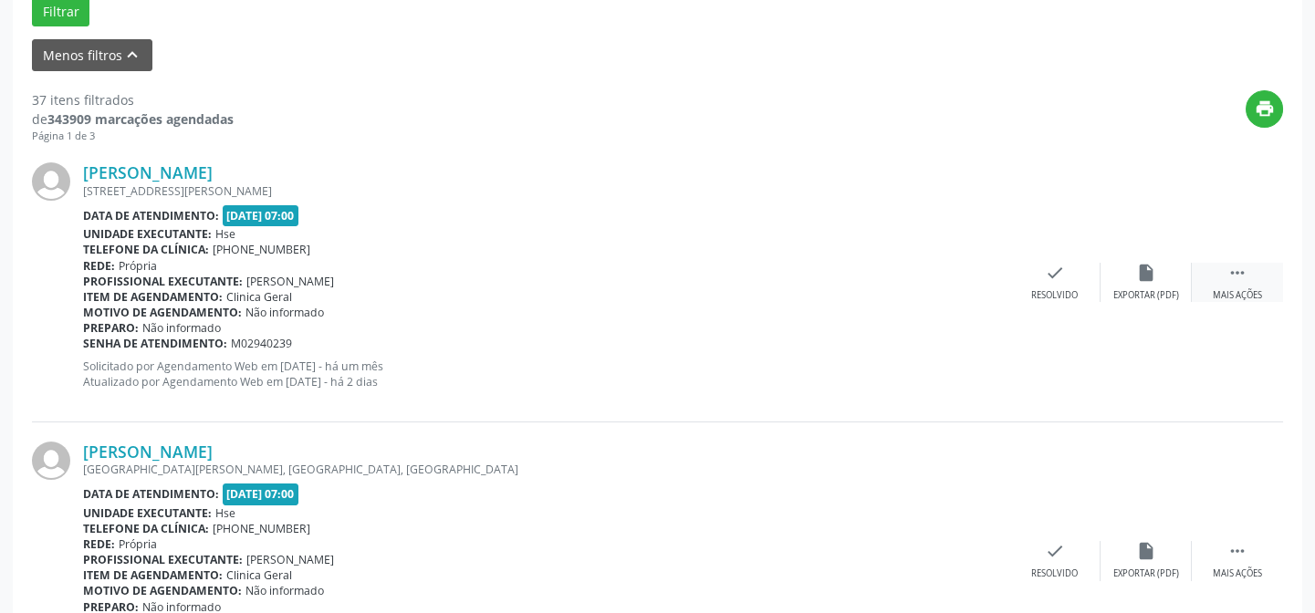
click at [1252, 276] on div " Mais ações" at bounding box center [1236, 282] width 91 height 39
click at [1148, 289] on div "Não compareceu" at bounding box center [1146, 295] width 78 height 13
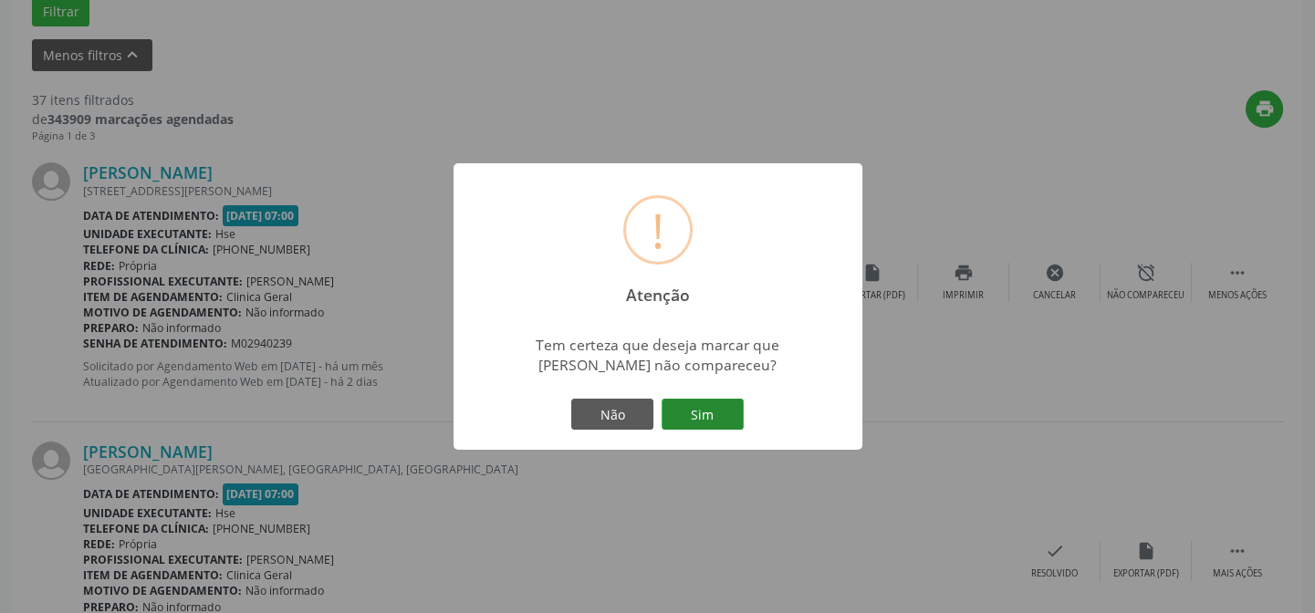
click at [713, 411] on button "Sim" at bounding box center [702, 414] width 82 height 31
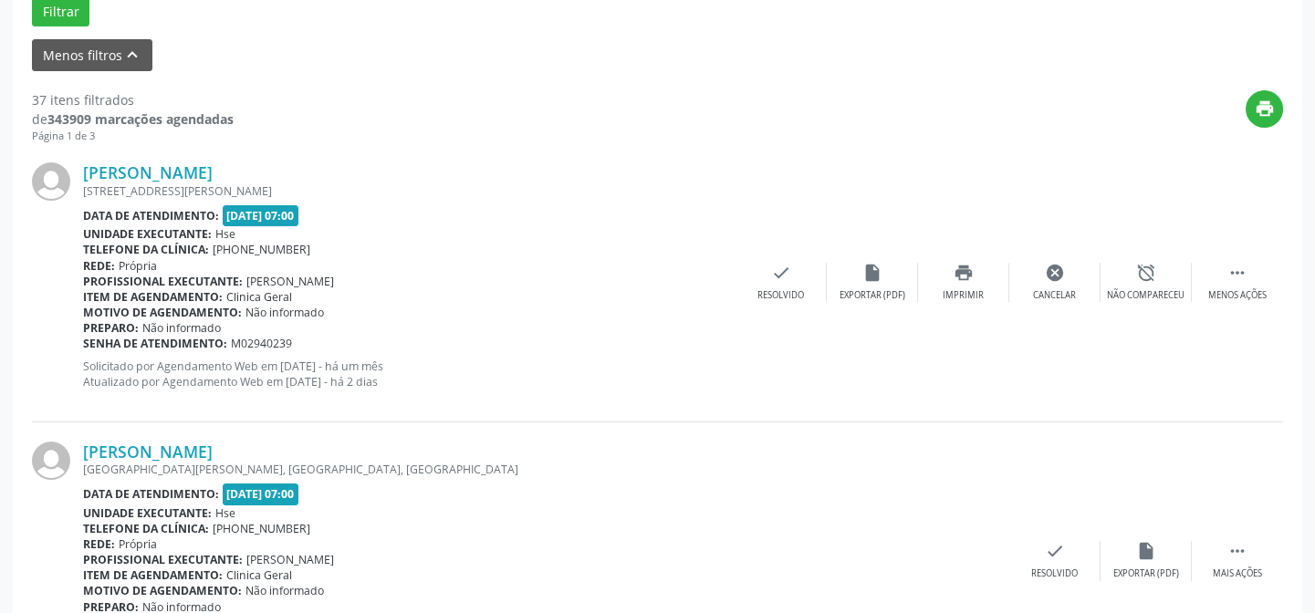
scroll to position [182, 0]
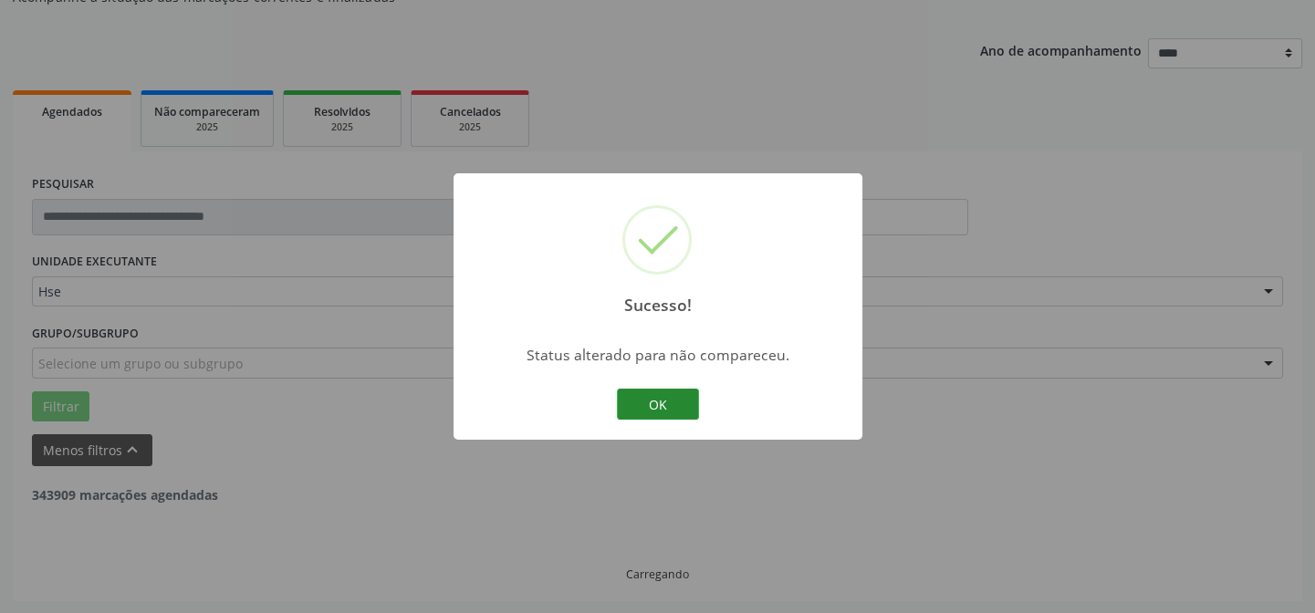
click at [669, 397] on button "OK" at bounding box center [658, 404] width 82 height 31
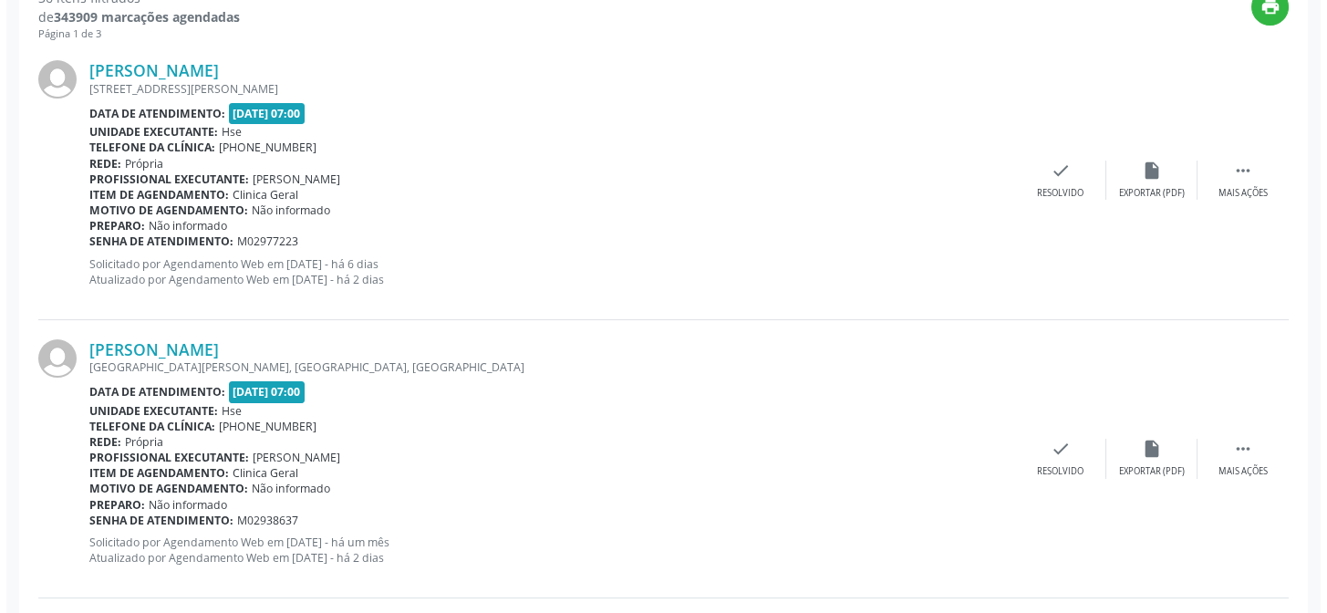
scroll to position [597, 0]
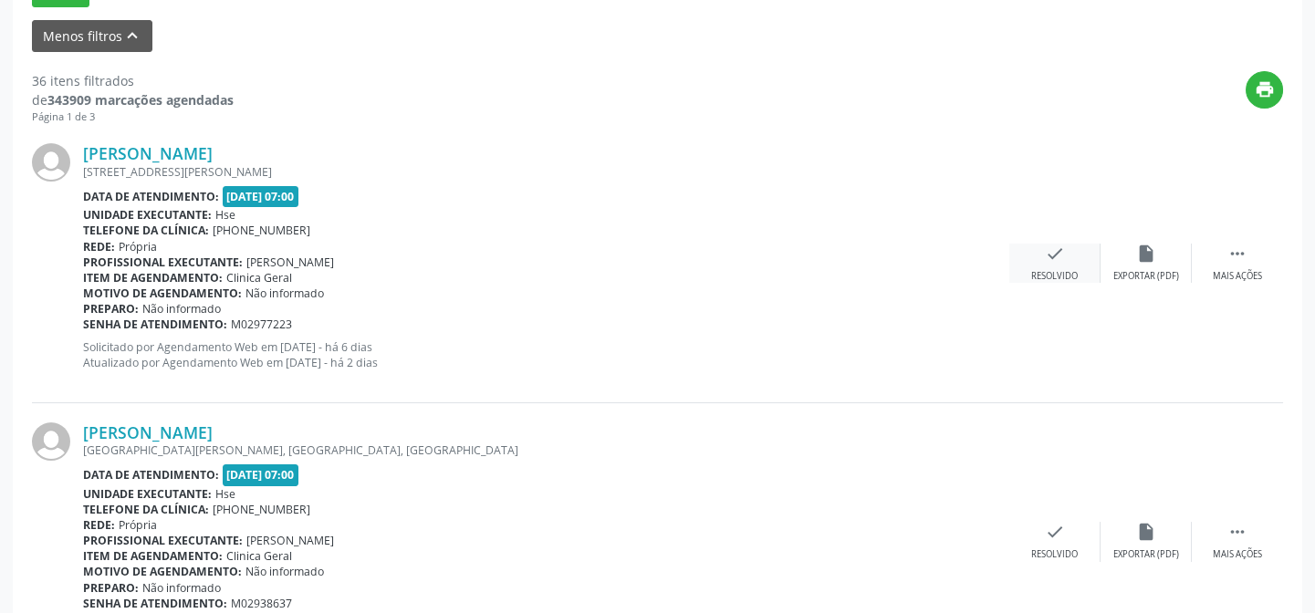
click at [1043, 274] on div "Resolvido" at bounding box center [1054, 276] width 47 height 13
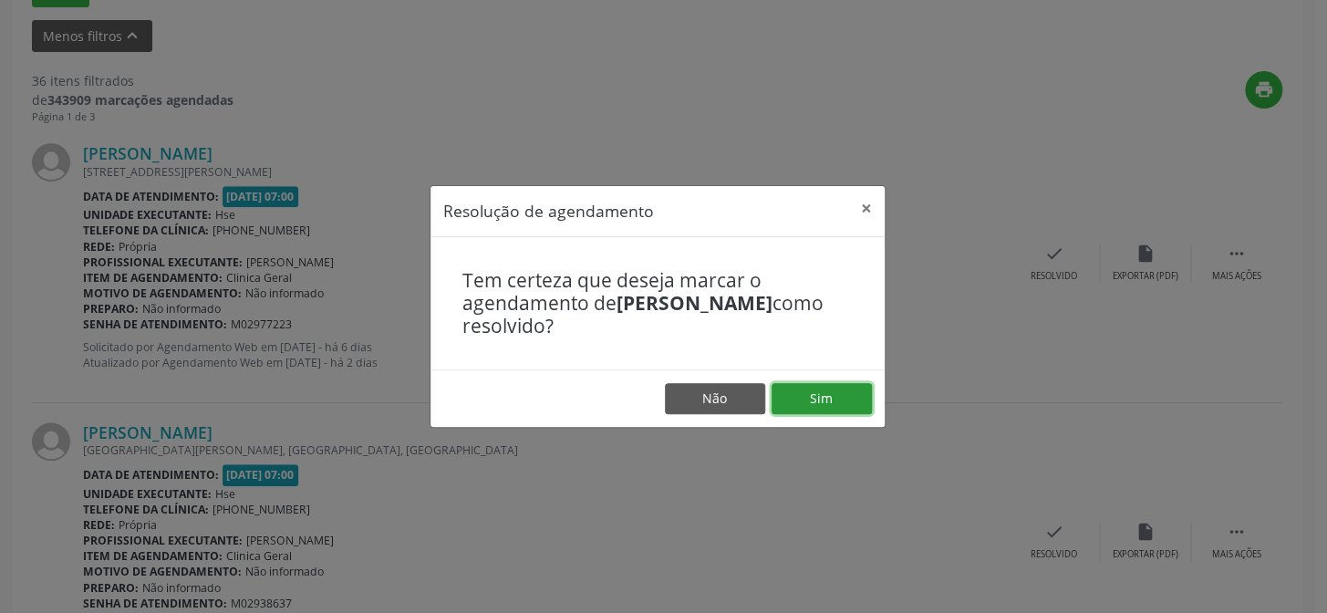
click at [816, 395] on button "Sim" at bounding box center [822, 398] width 100 height 31
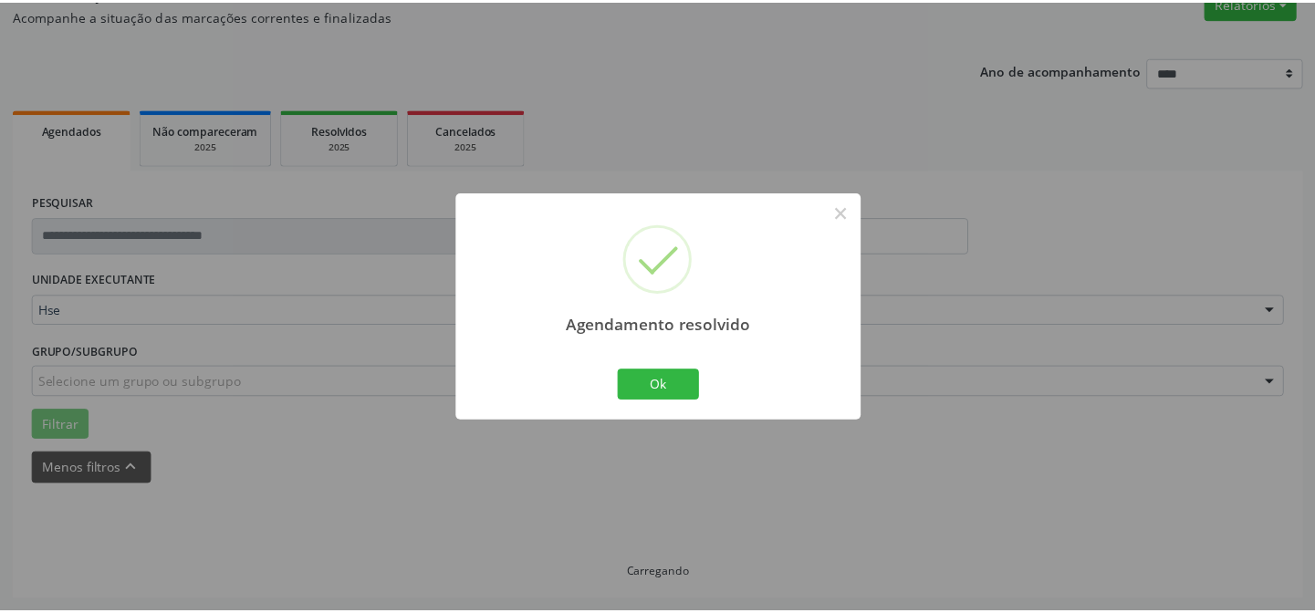
scroll to position [163, 0]
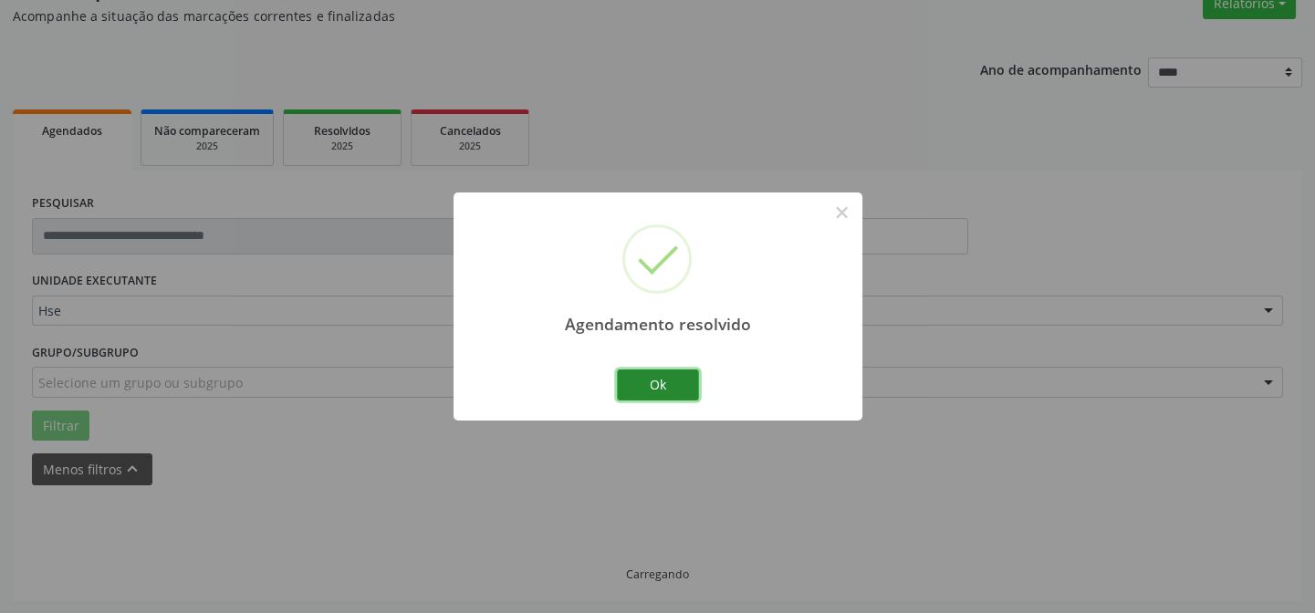
click at [666, 376] on button "Ok" at bounding box center [658, 384] width 82 height 31
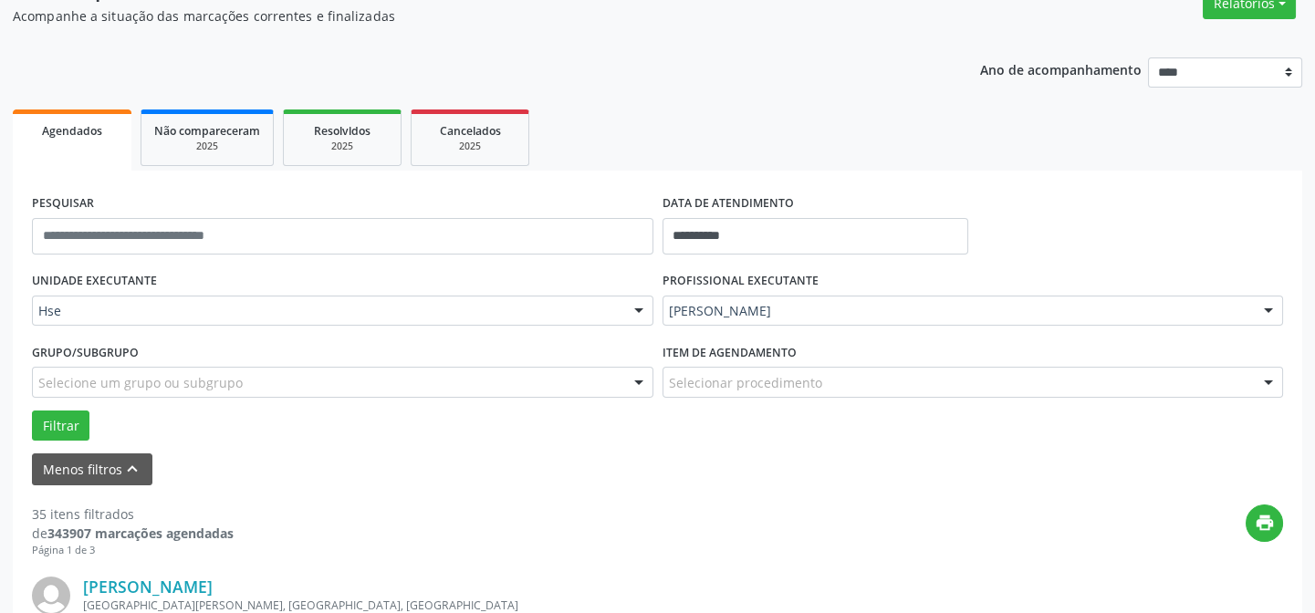
scroll to position [577, 0]
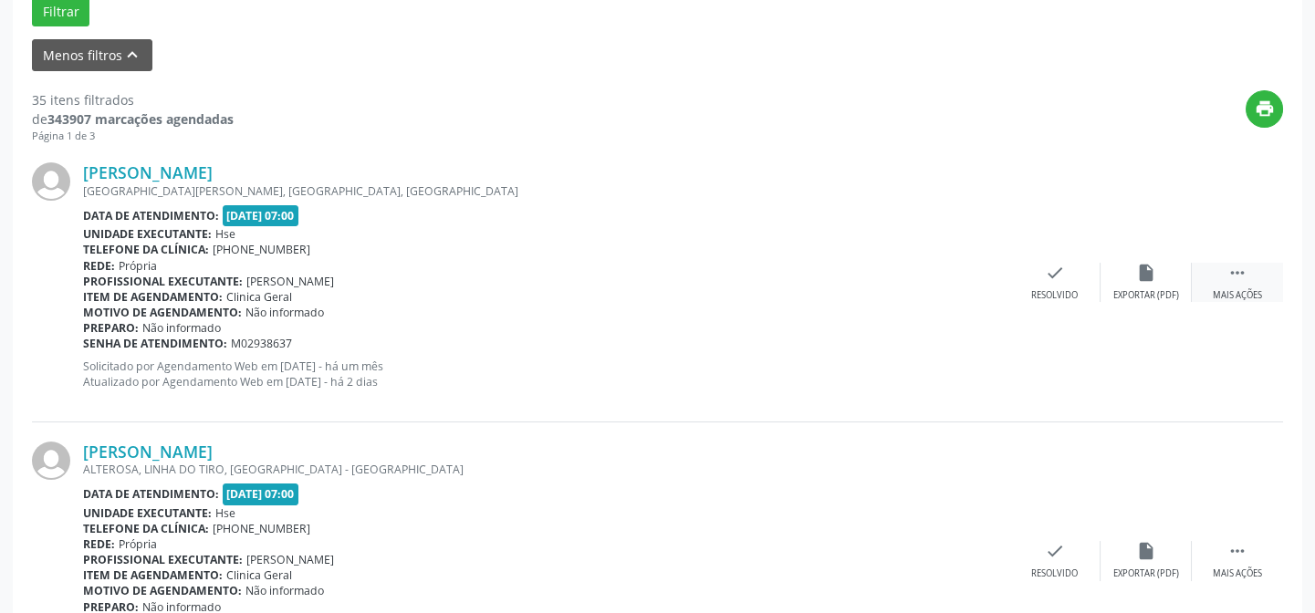
click at [1241, 285] on div " Mais ações" at bounding box center [1236, 282] width 91 height 39
click at [1155, 275] on icon "alarm_off" at bounding box center [1146, 273] width 20 height 20
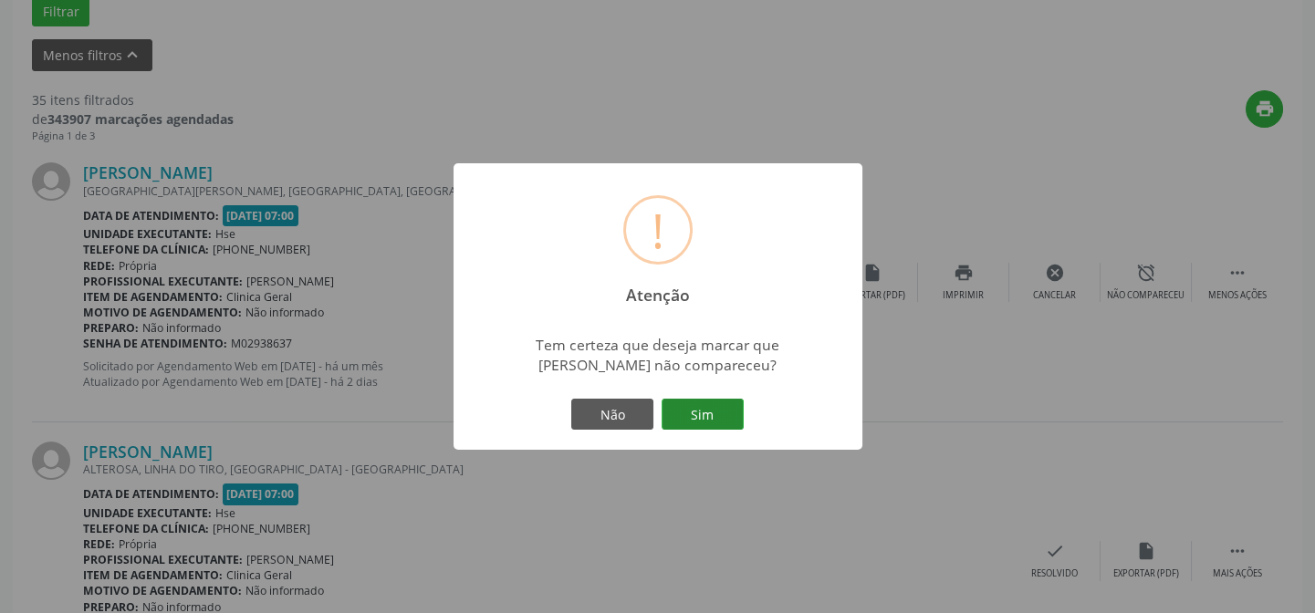
click at [713, 411] on button "Sim" at bounding box center [702, 414] width 82 height 31
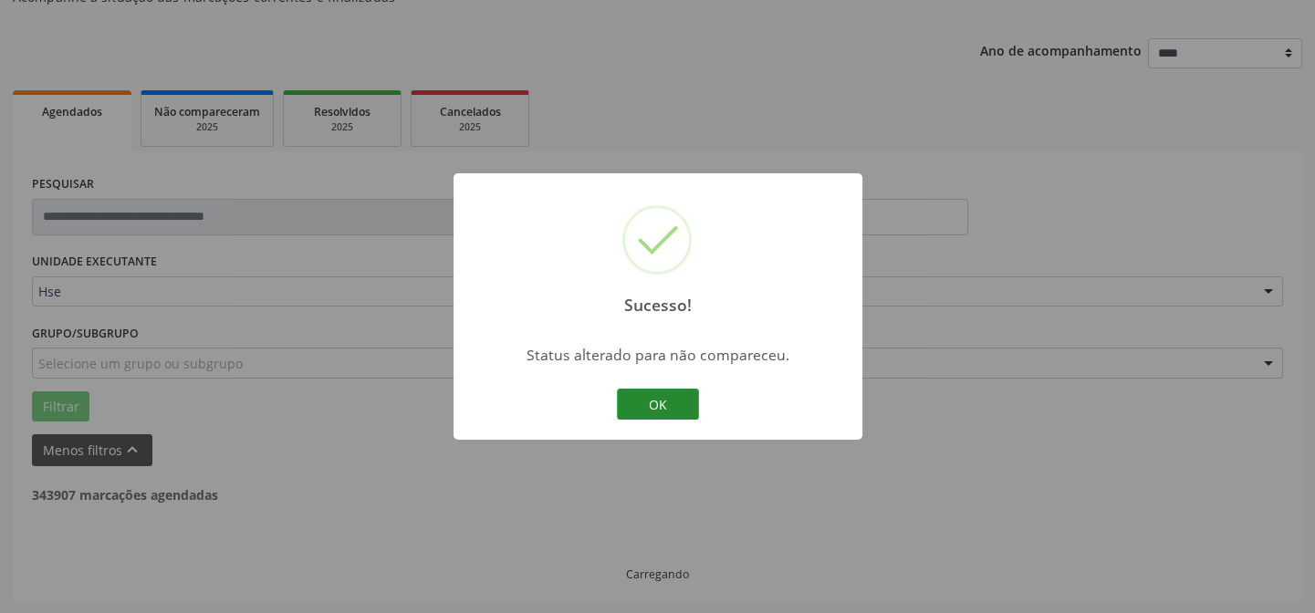
drag, startPoint x: 659, startPoint y: 401, endPoint x: 638, endPoint y: 401, distance: 21.0
click at [659, 401] on button "OK" at bounding box center [658, 404] width 82 height 31
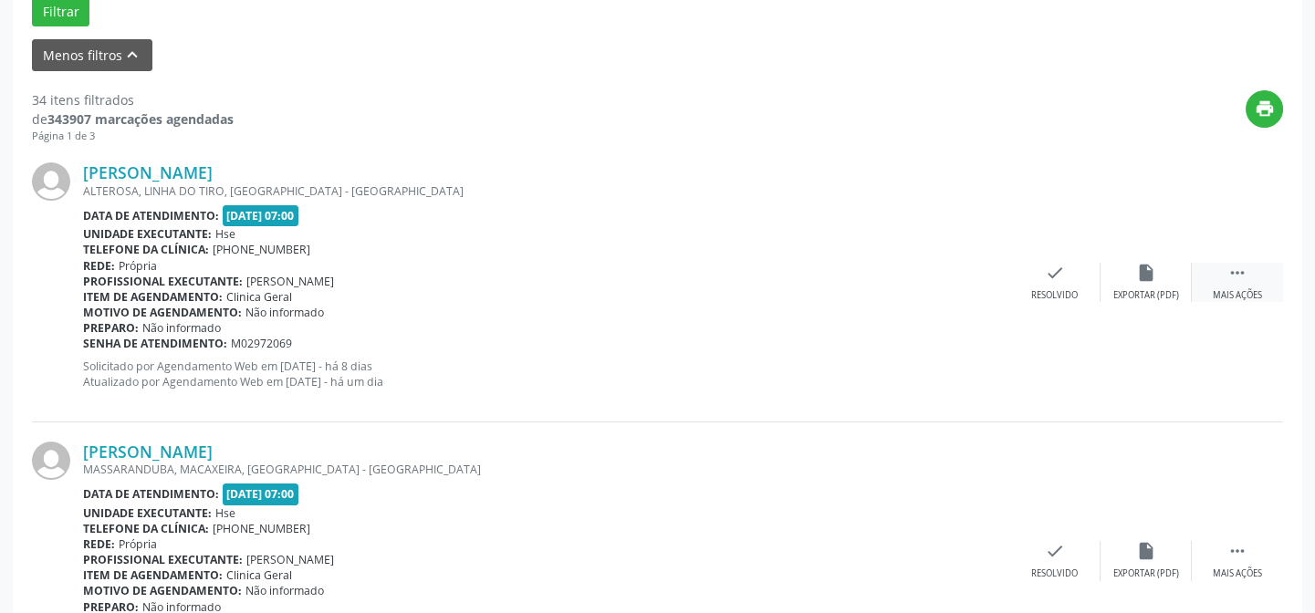
click at [1233, 289] on div "Mais ações" at bounding box center [1236, 295] width 49 height 13
click at [1146, 268] on icon "alarm_off" at bounding box center [1146, 273] width 20 height 20
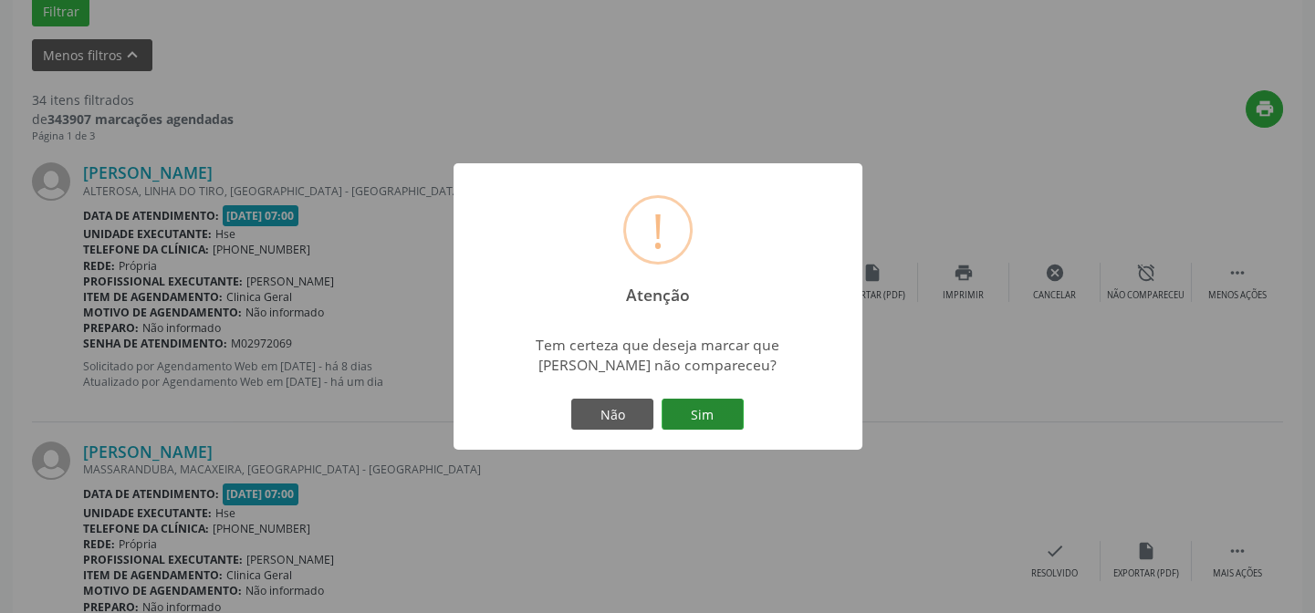
click at [715, 411] on button "Sim" at bounding box center [702, 414] width 82 height 31
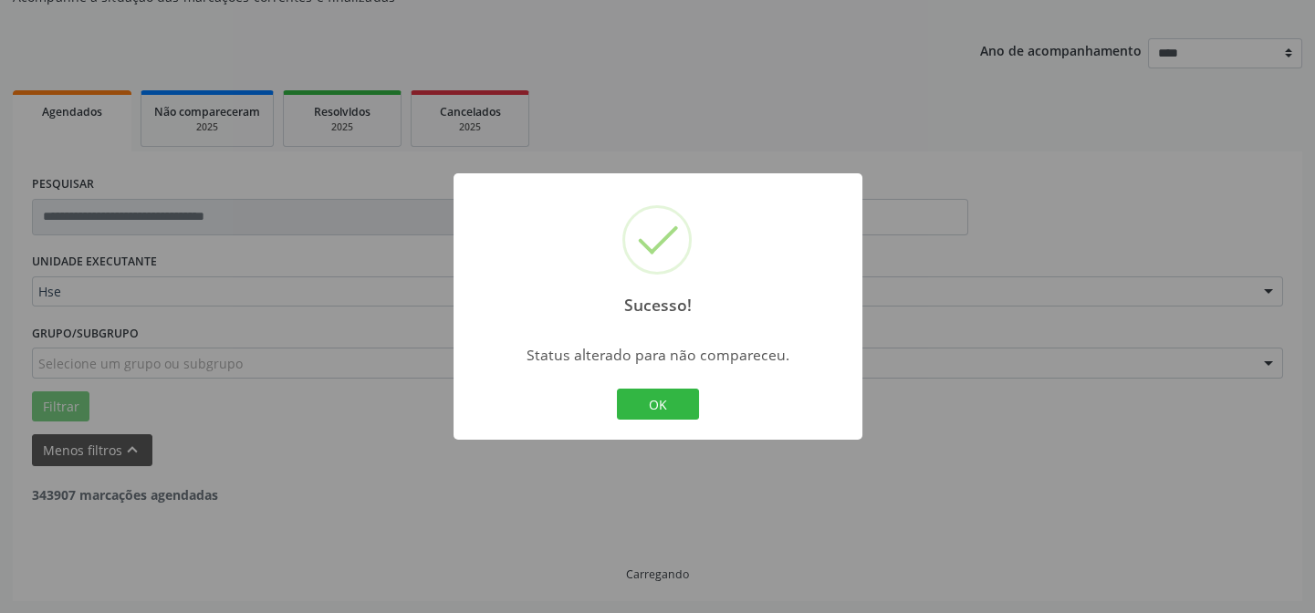
drag, startPoint x: 657, startPoint y: 400, endPoint x: 652, endPoint y: 377, distance: 23.3
click at [657, 400] on button "OK" at bounding box center [658, 404] width 82 height 31
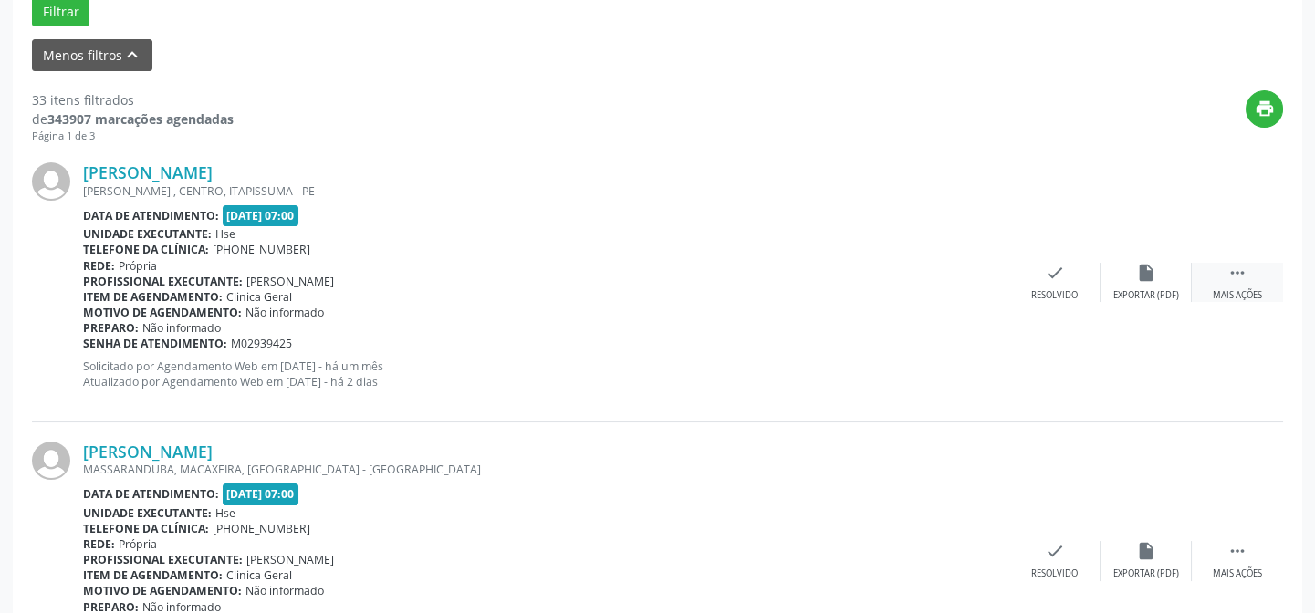
click at [1242, 281] on icon "" at bounding box center [1237, 273] width 20 height 20
click at [1157, 273] on div "alarm_off Não compareceu" at bounding box center [1145, 282] width 91 height 39
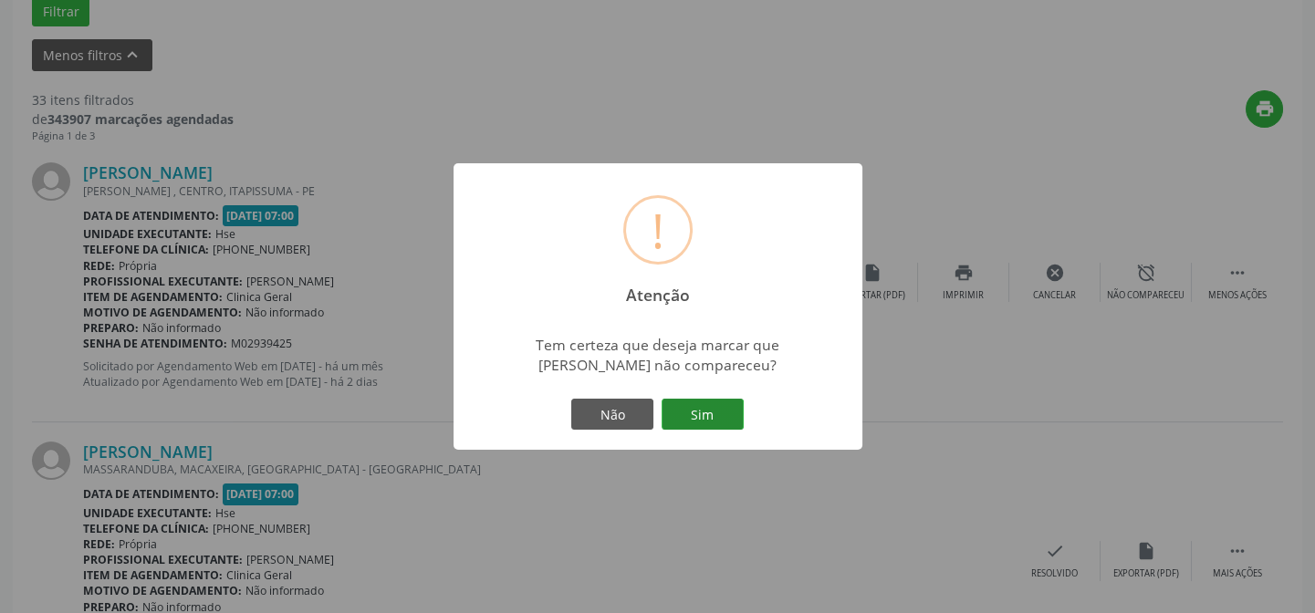
click at [702, 421] on button "Sim" at bounding box center [702, 414] width 82 height 31
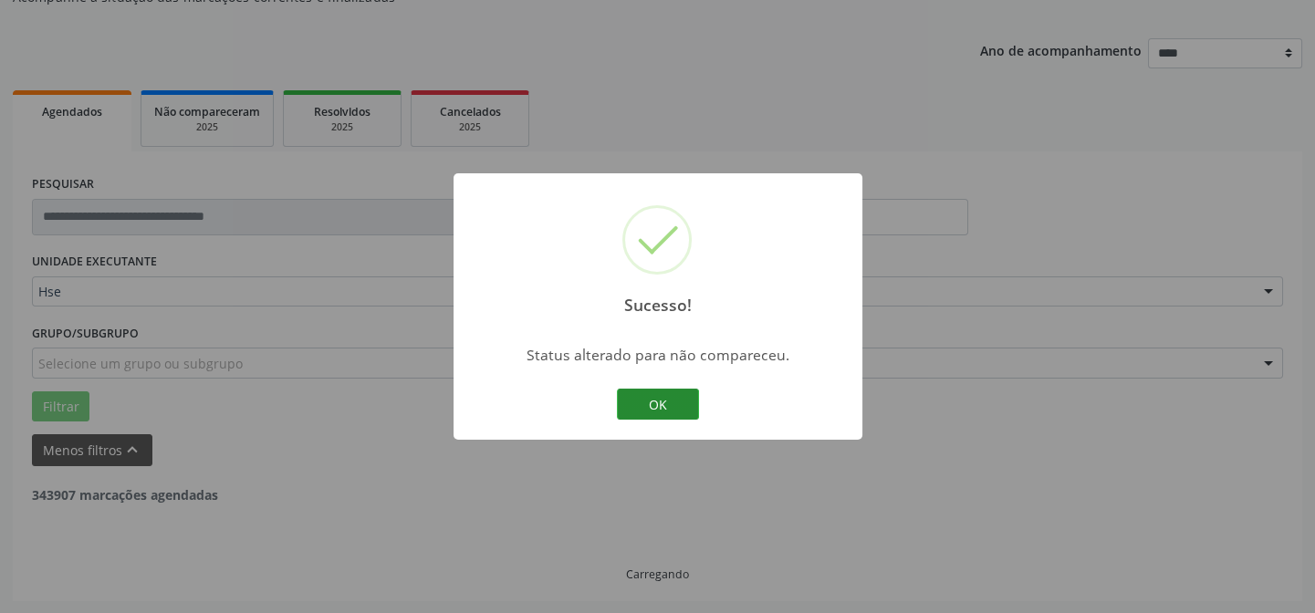
click at [656, 405] on button "OK" at bounding box center [658, 404] width 82 height 31
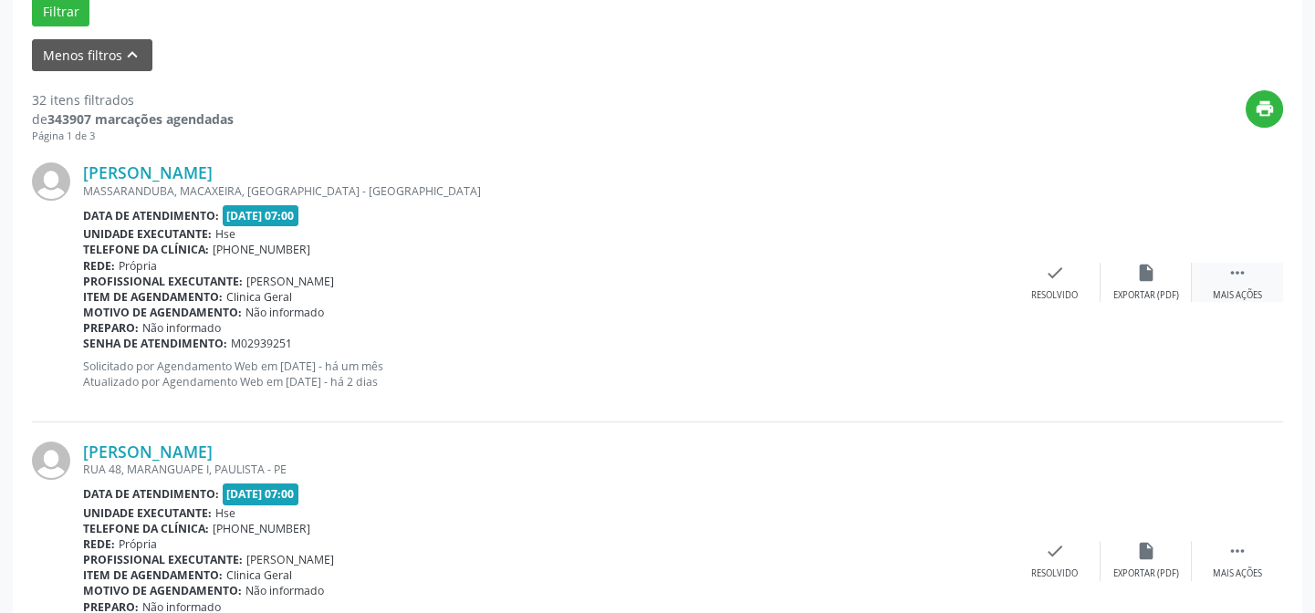
click at [1236, 279] on icon "" at bounding box center [1237, 273] width 20 height 20
click at [1159, 273] on div "alarm_off Não compareceu" at bounding box center [1145, 282] width 91 height 39
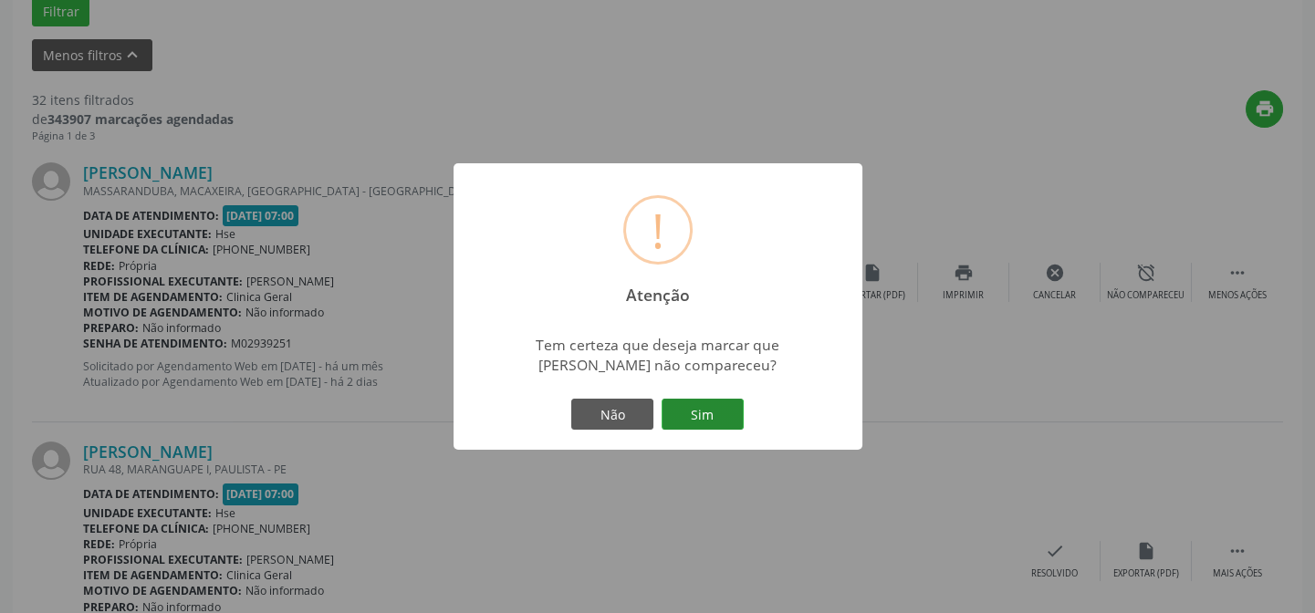
click at [708, 406] on button "Sim" at bounding box center [702, 414] width 82 height 31
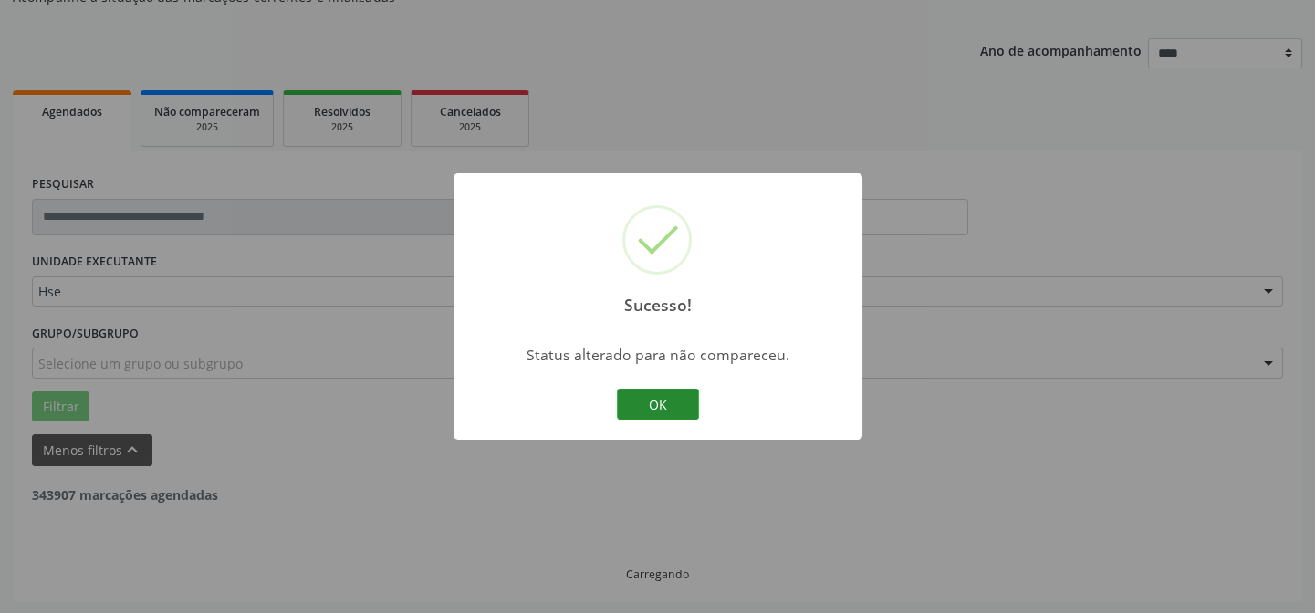
click at [669, 396] on button "OK" at bounding box center [658, 404] width 82 height 31
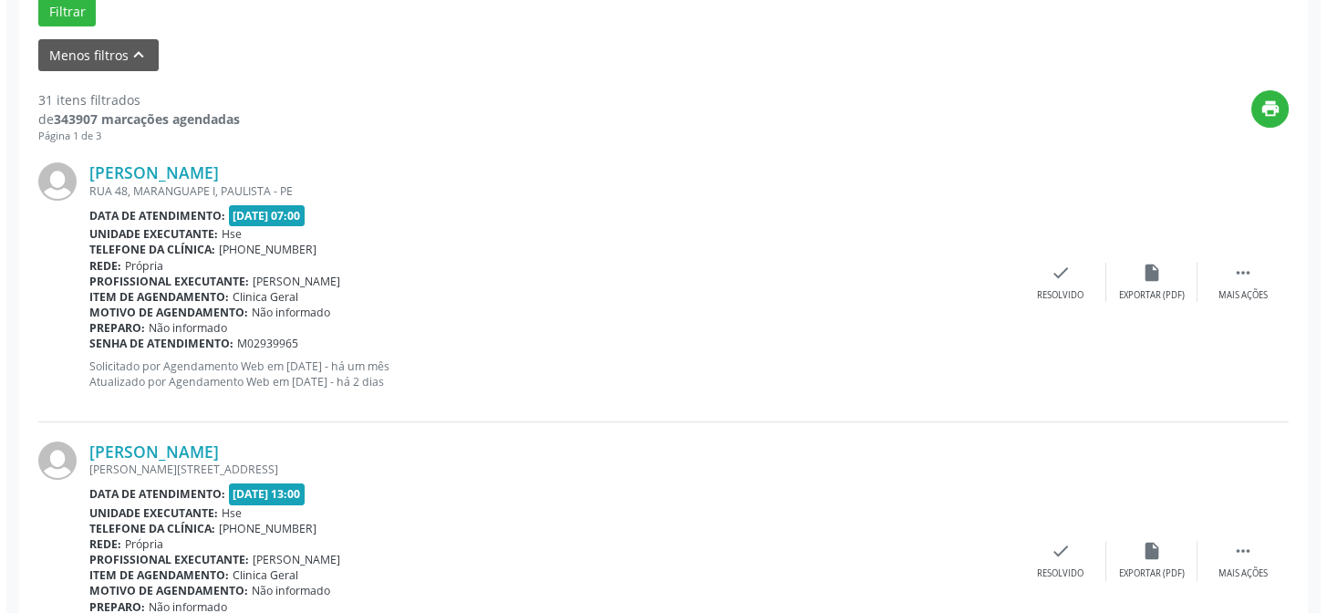
scroll to position [661, 0]
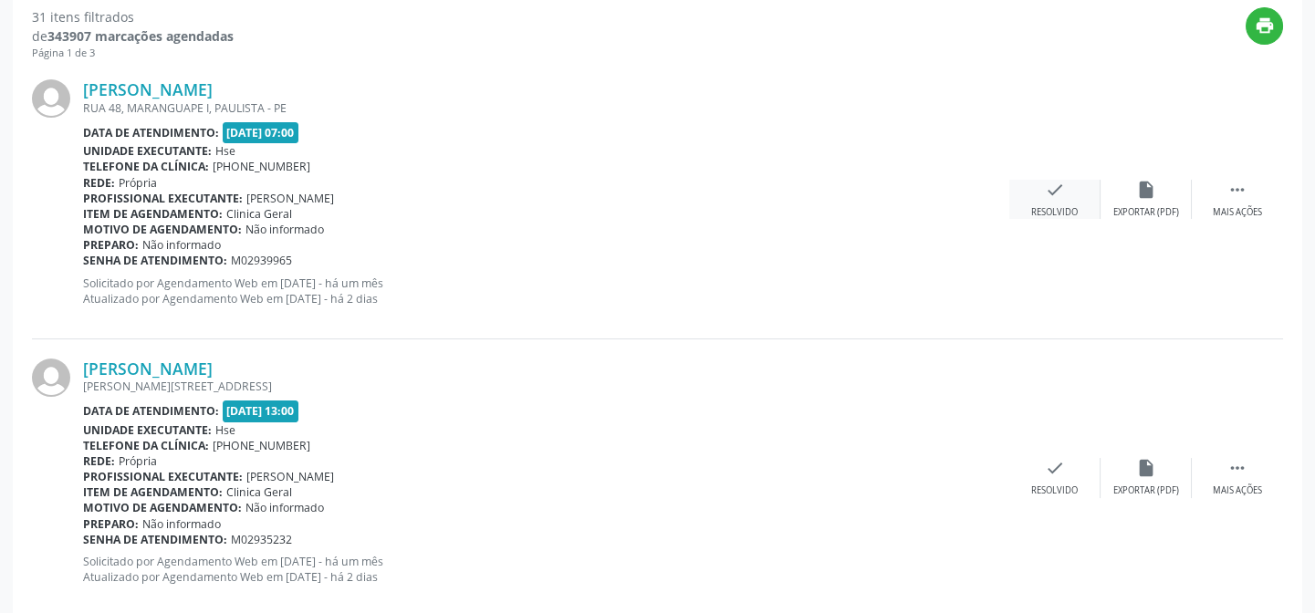
click at [1058, 197] on icon "check" at bounding box center [1055, 190] width 20 height 20
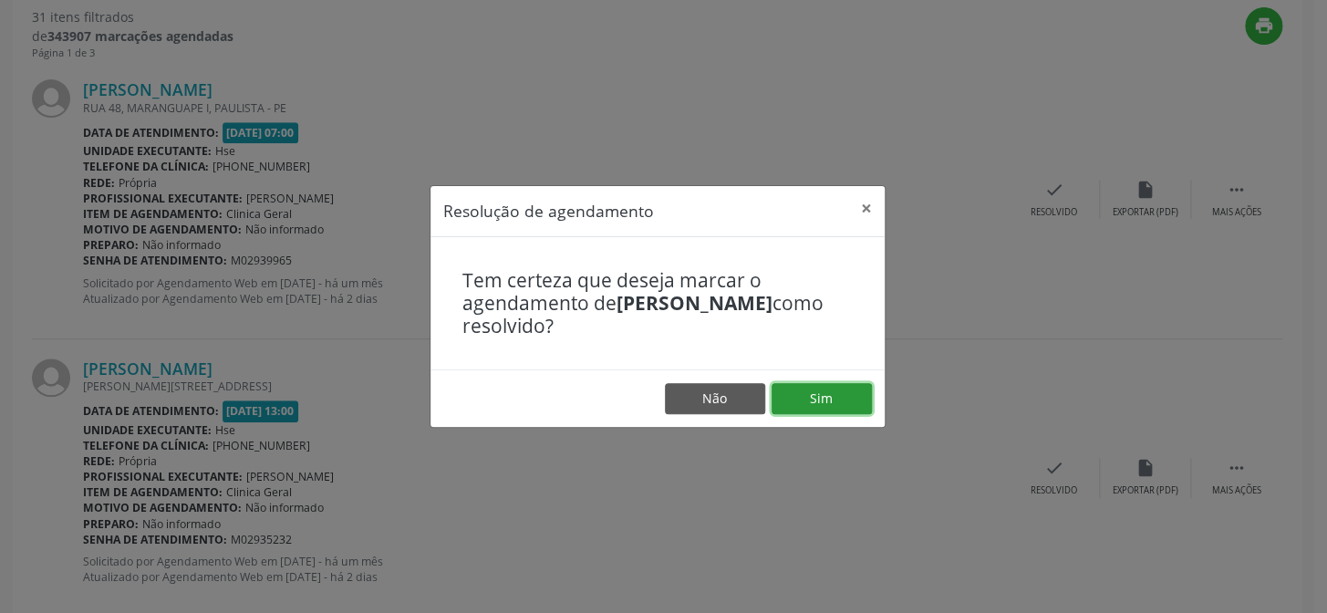
click at [840, 395] on button "Sim" at bounding box center [822, 398] width 100 height 31
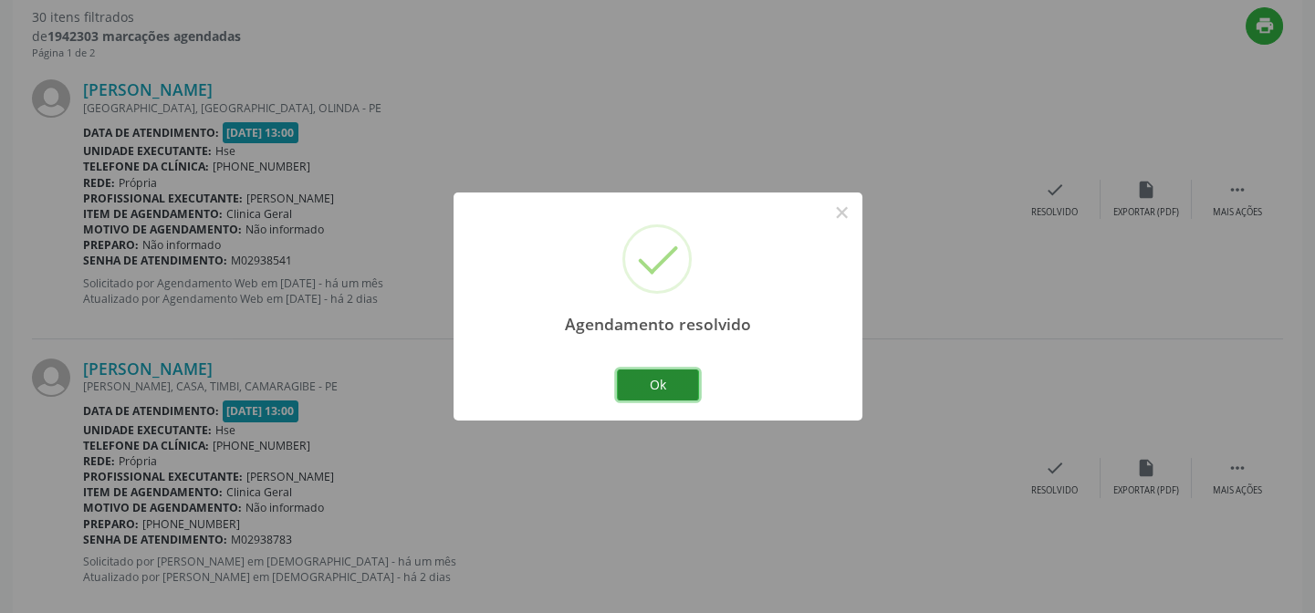
click at [657, 379] on button "Ok" at bounding box center [658, 384] width 82 height 31
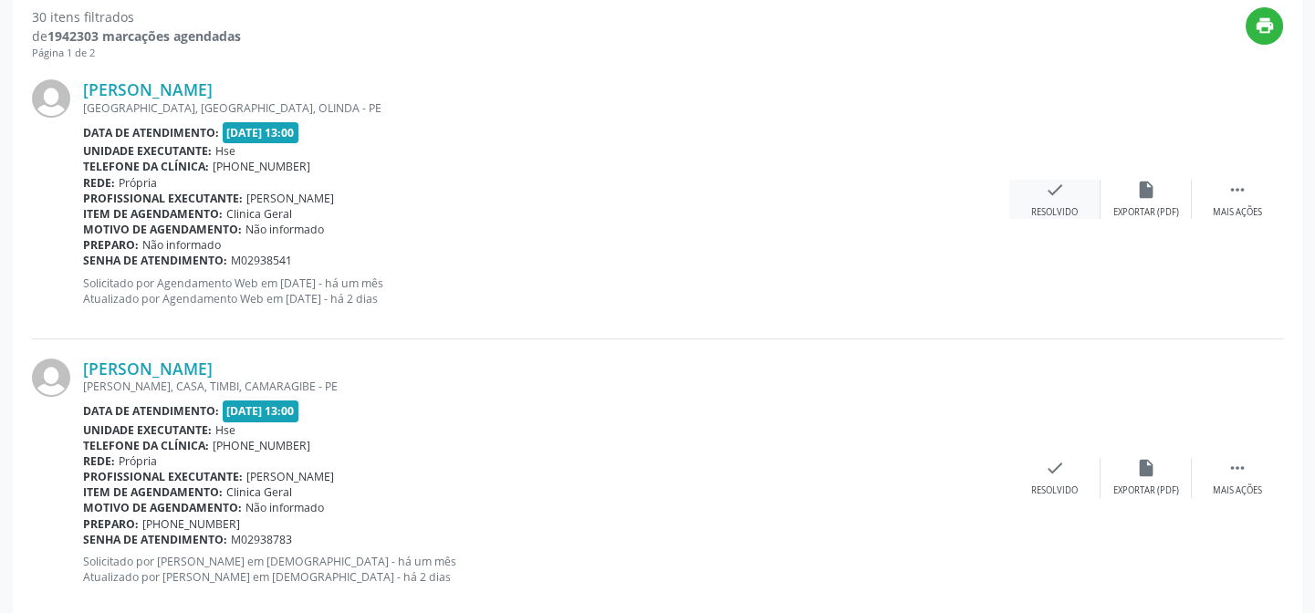
click at [1055, 191] on icon "check" at bounding box center [1055, 190] width 20 height 20
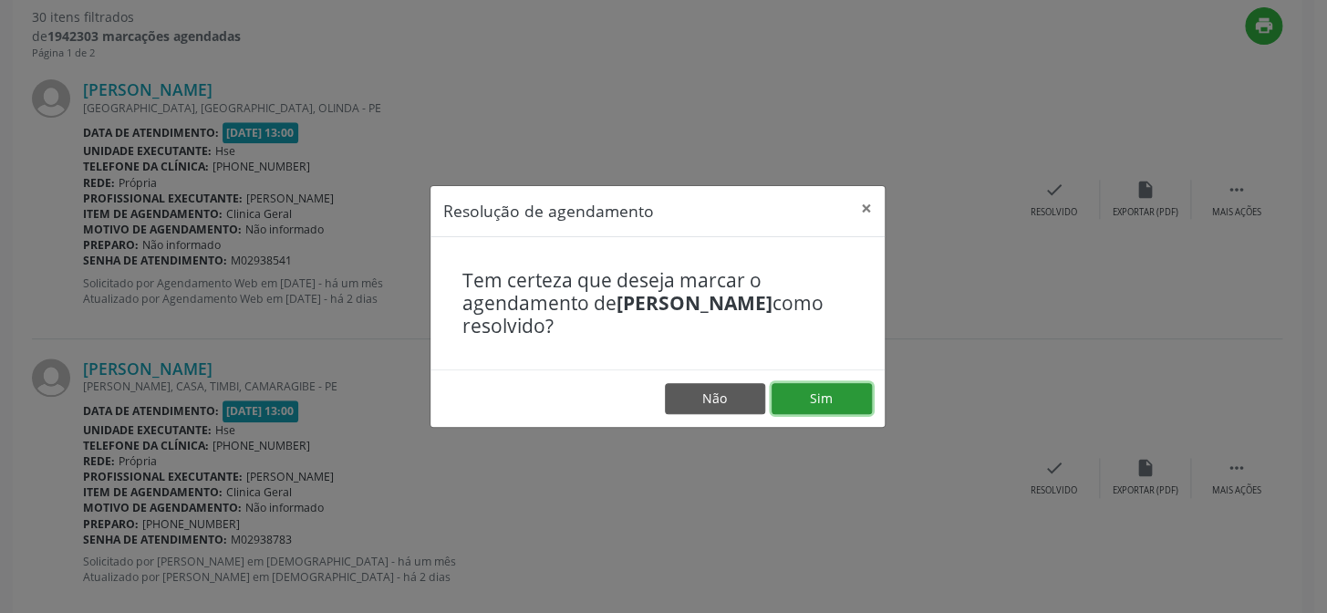
click at [831, 401] on button "Sim" at bounding box center [822, 398] width 100 height 31
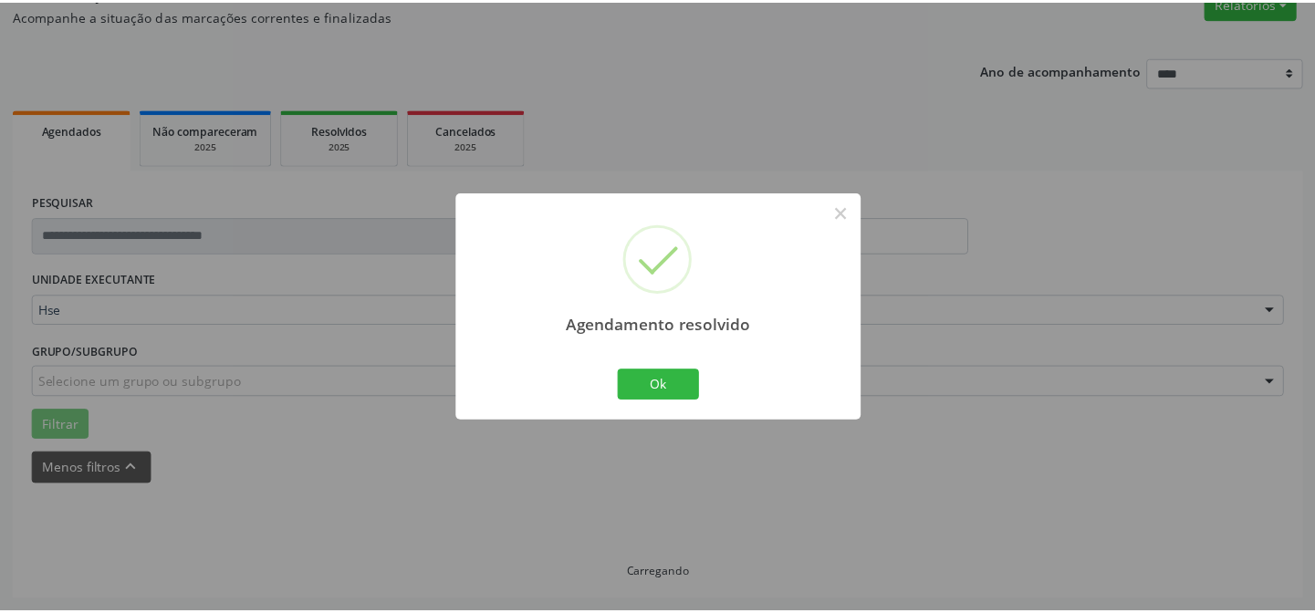
scroll to position [163, 0]
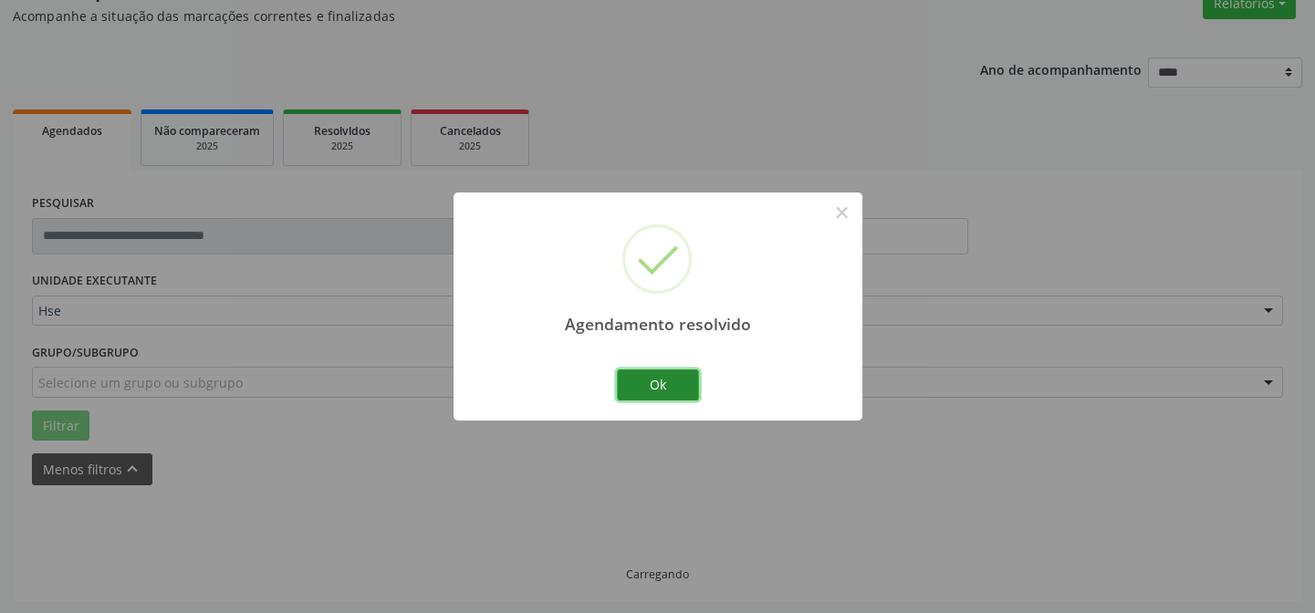
click at [682, 382] on button "Ok" at bounding box center [658, 384] width 82 height 31
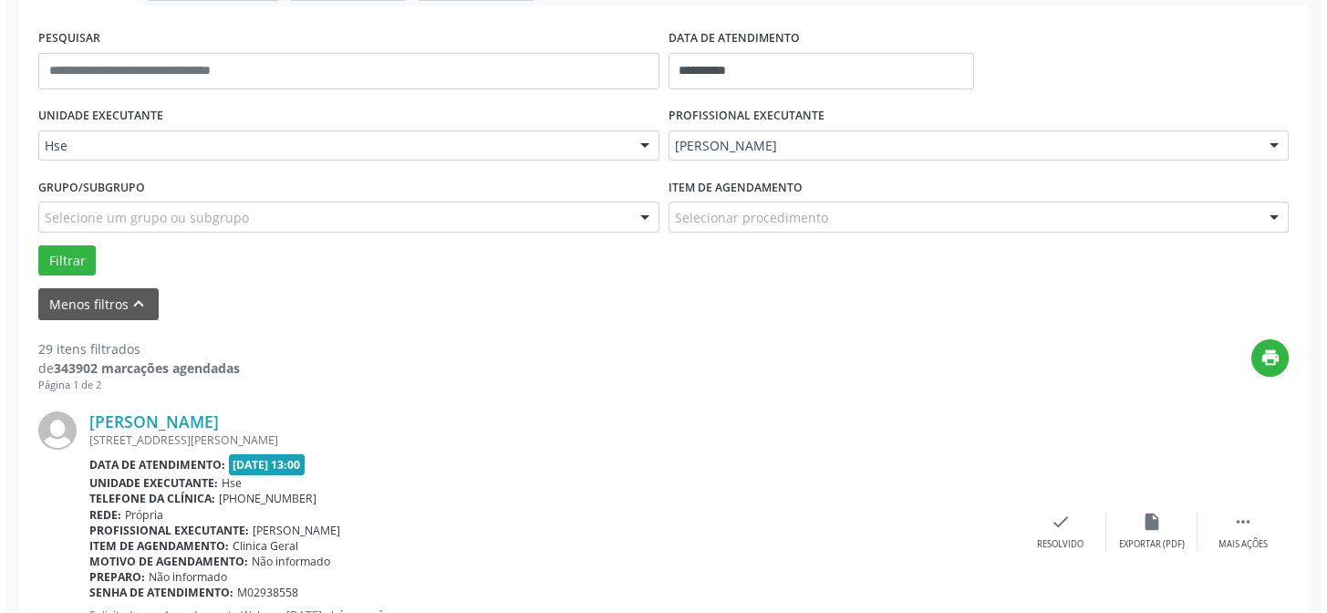
scroll to position [577, 0]
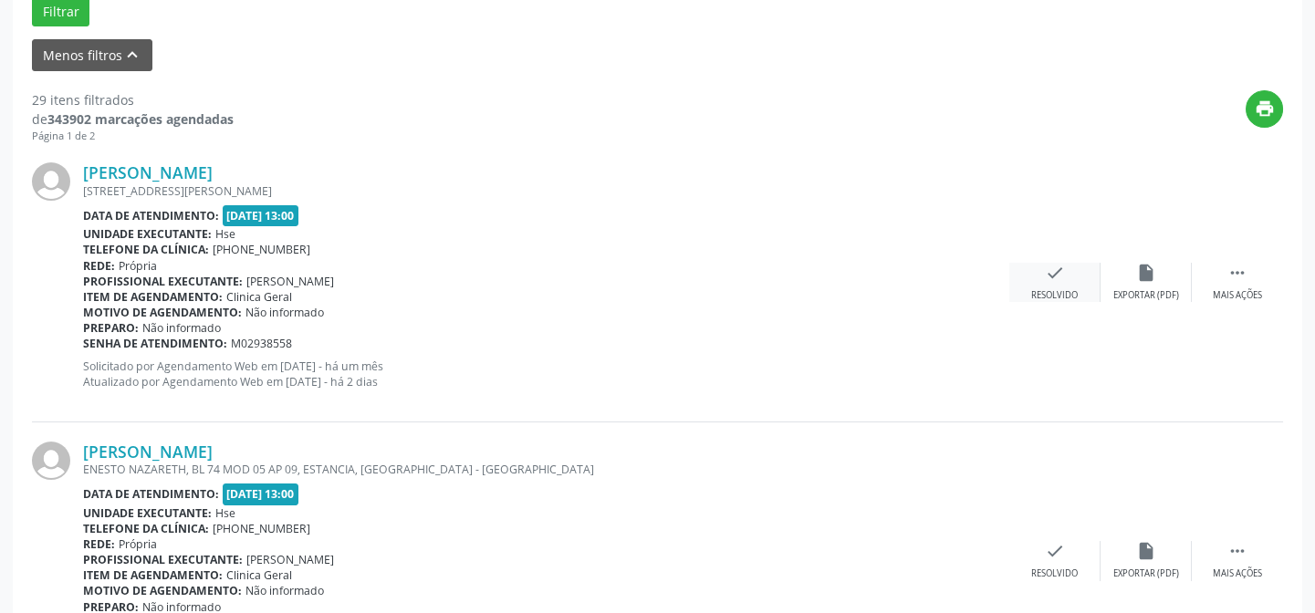
click at [1070, 281] on div "check Resolvido" at bounding box center [1054, 282] width 91 height 39
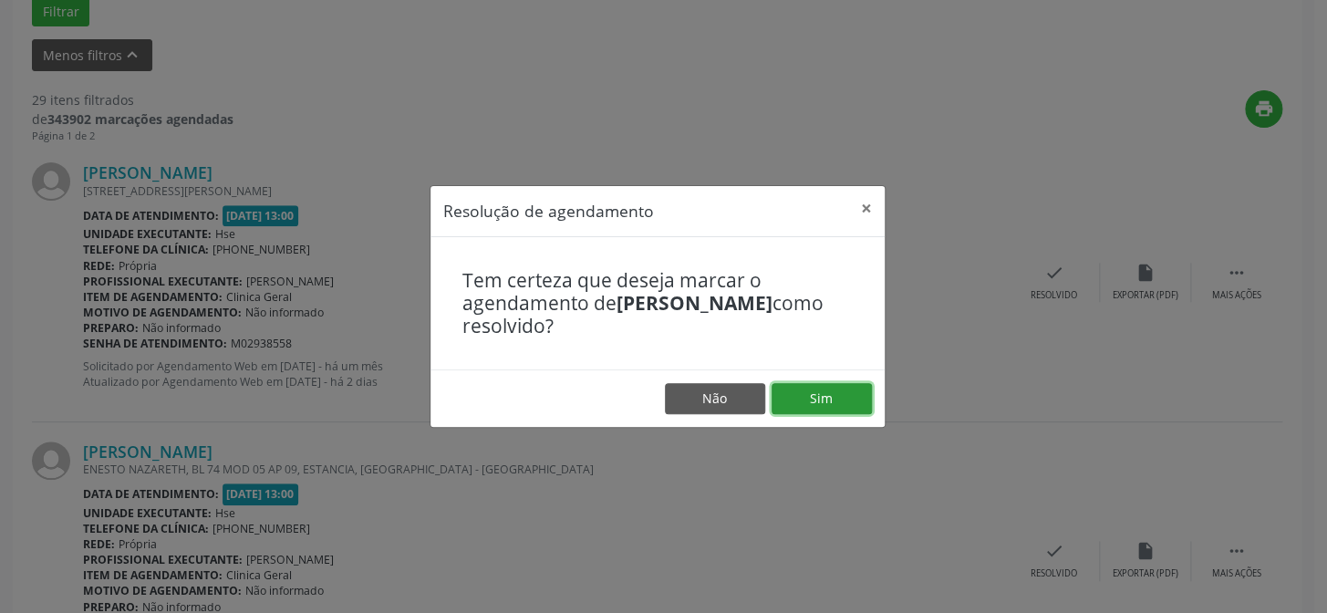
click at [803, 401] on button "Sim" at bounding box center [822, 398] width 100 height 31
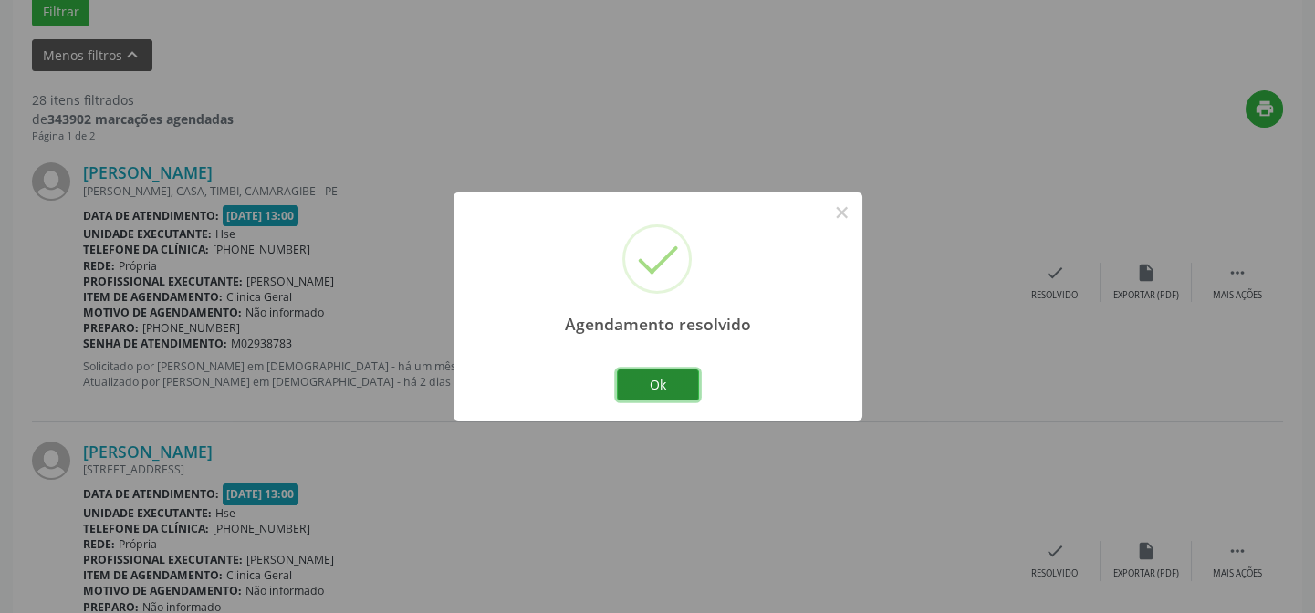
click at [652, 381] on button "Ok" at bounding box center [658, 384] width 82 height 31
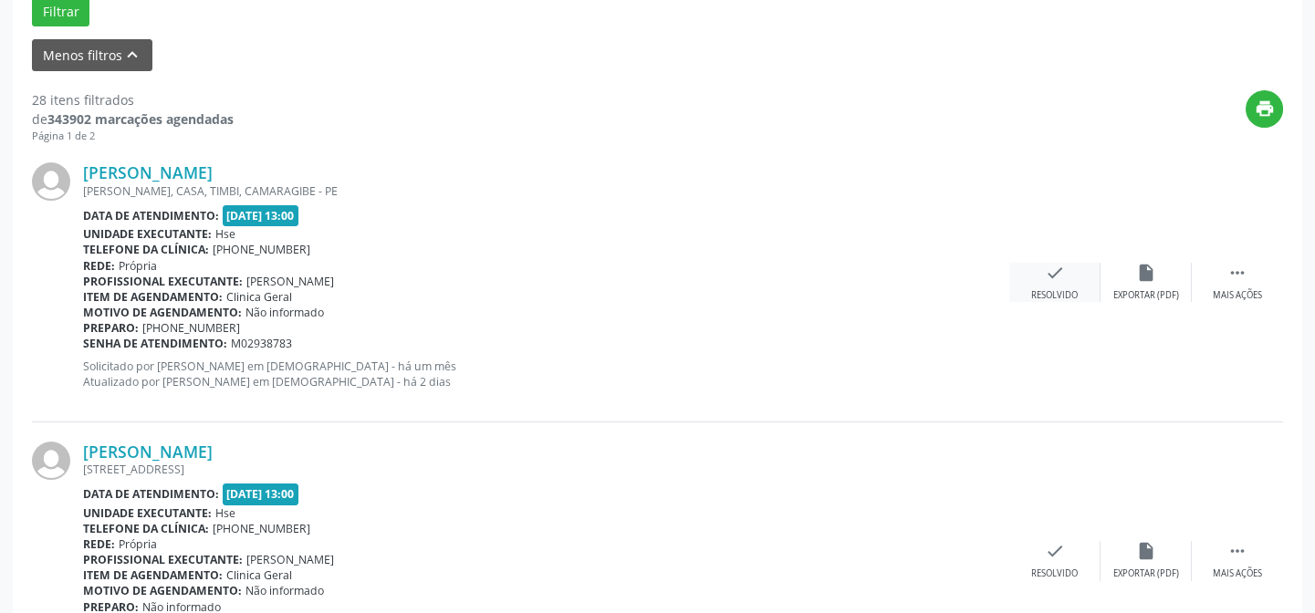
click at [1052, 283] on div "check Resolvido" at bounding box center [1054, 282] width 91 height 39
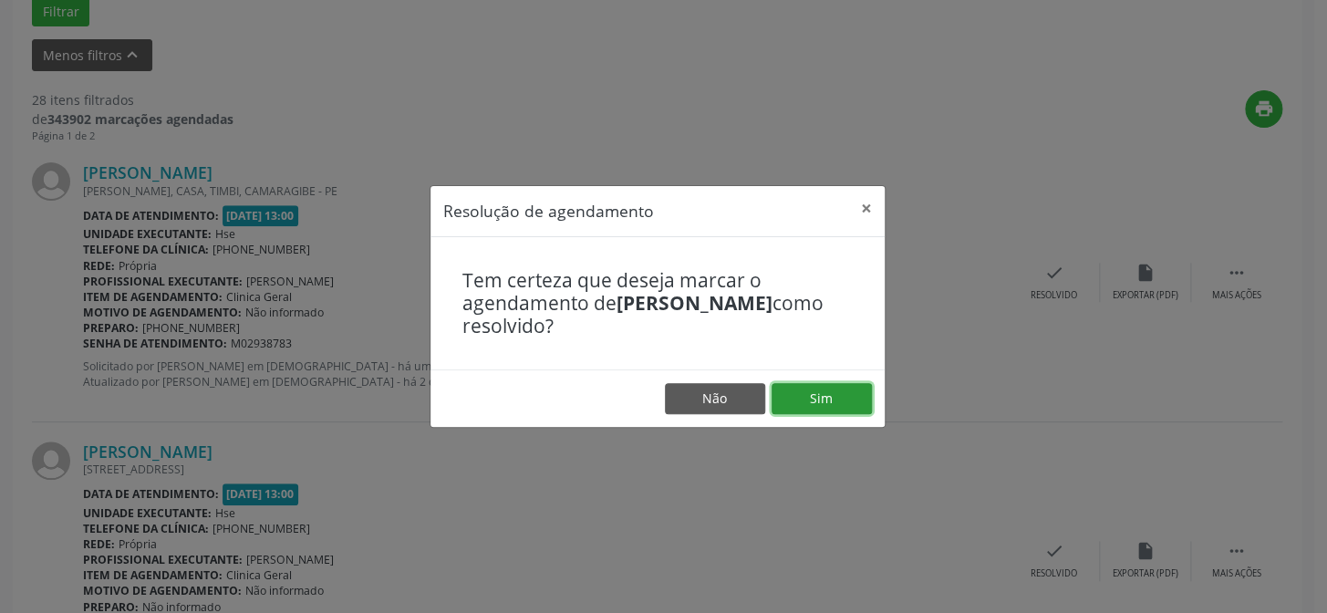
click at [823, 395] on button "Sim" at bounding box center [822, 398] width 100 height 31
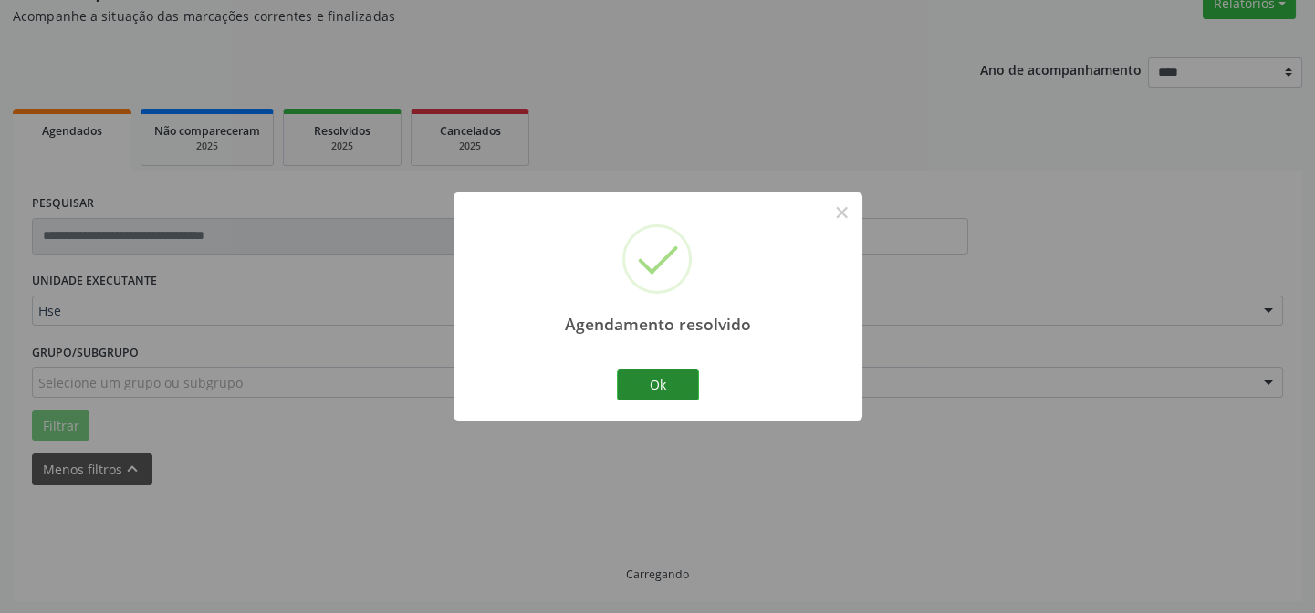
scroll to position [182, 0]
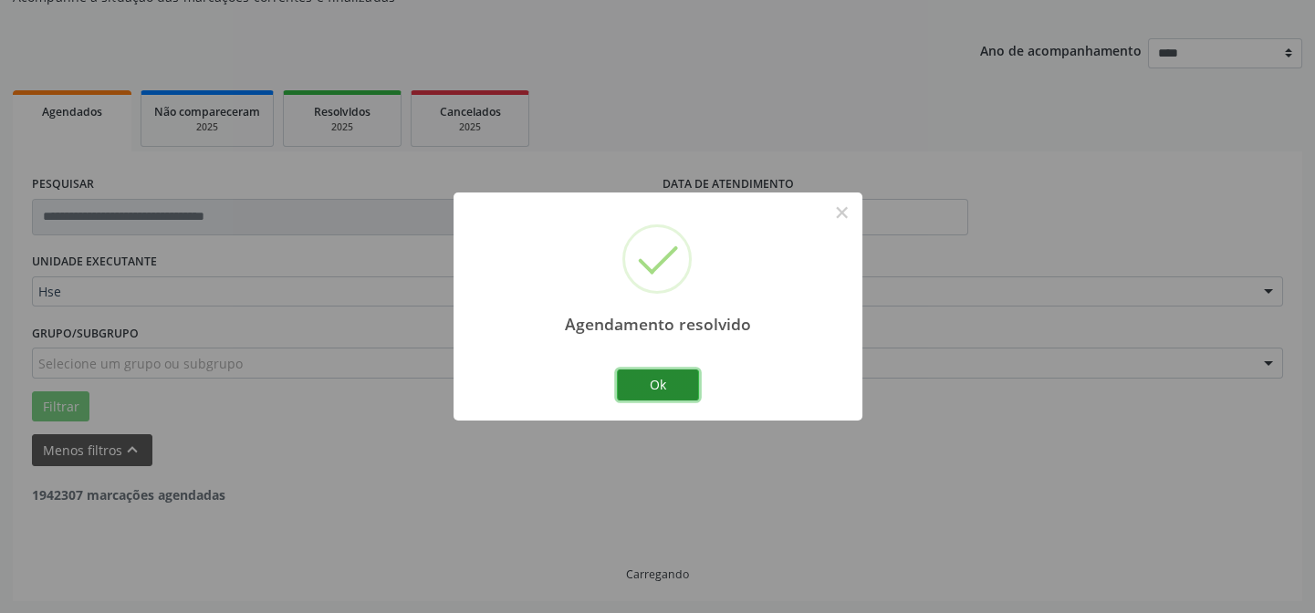
click at [673, 390] on button "Ok" at bounding box center [658, 384] width 82 height 31
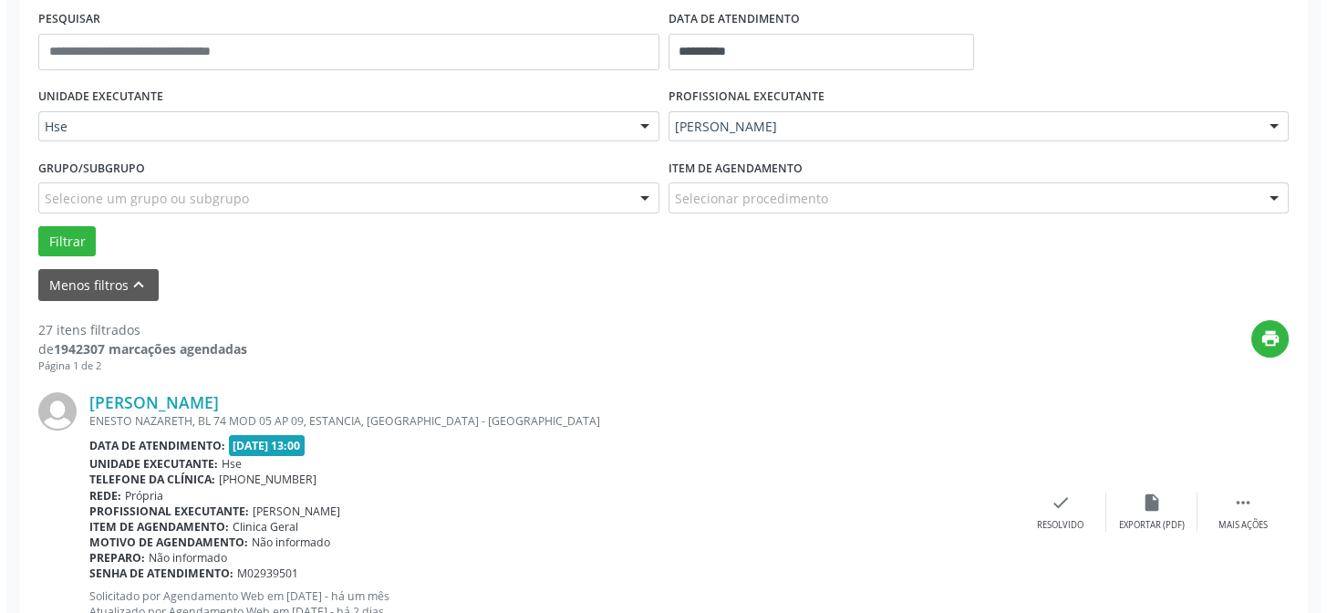
scroll to position [431, 0]
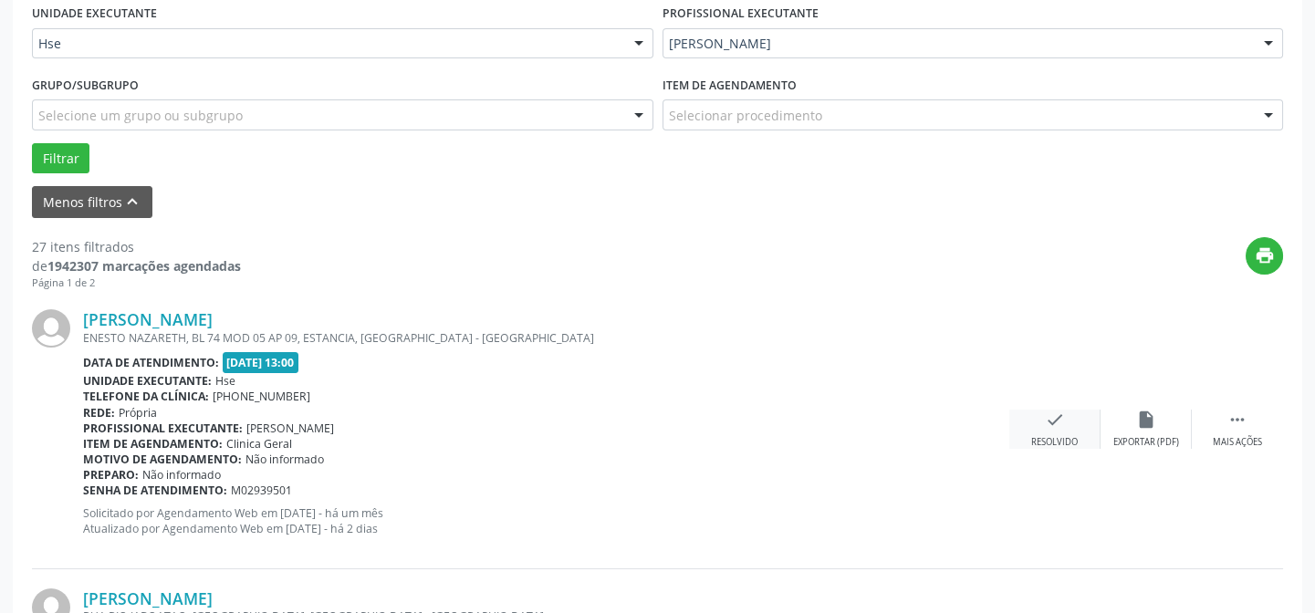
click at [1063, 425] on icon "check" at bounding box center [1055, 420] width 20 height 20
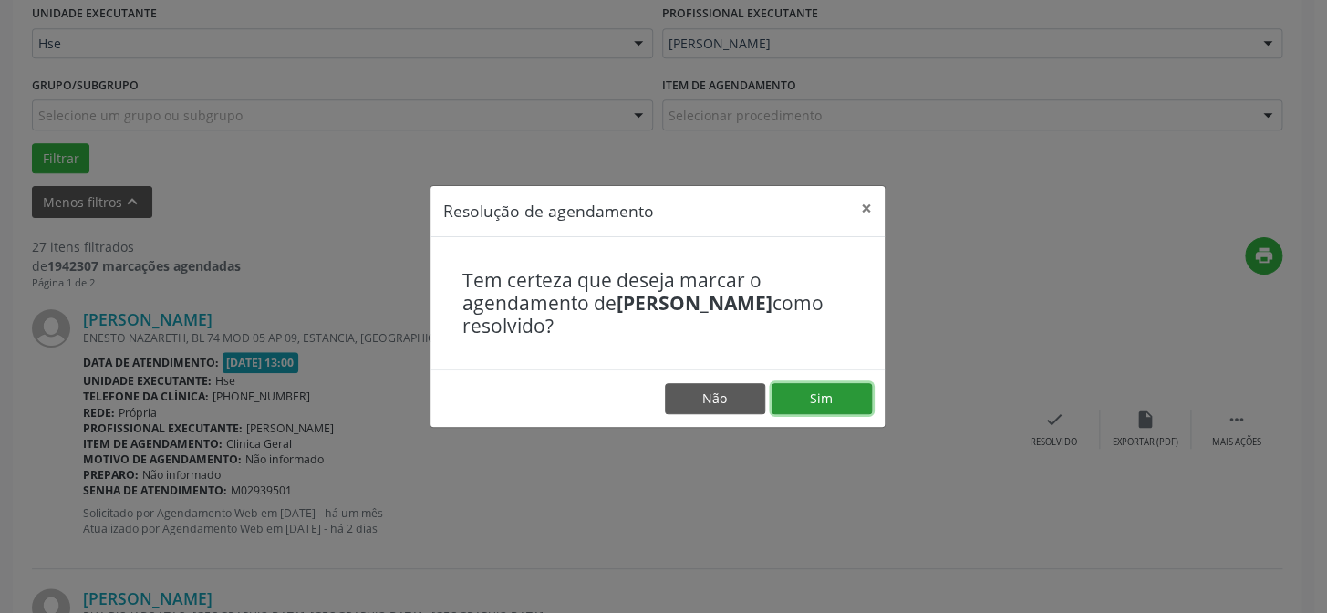
click at [829, 395] on button "Sim" at bounding box center [822, 398] width 100 height 31
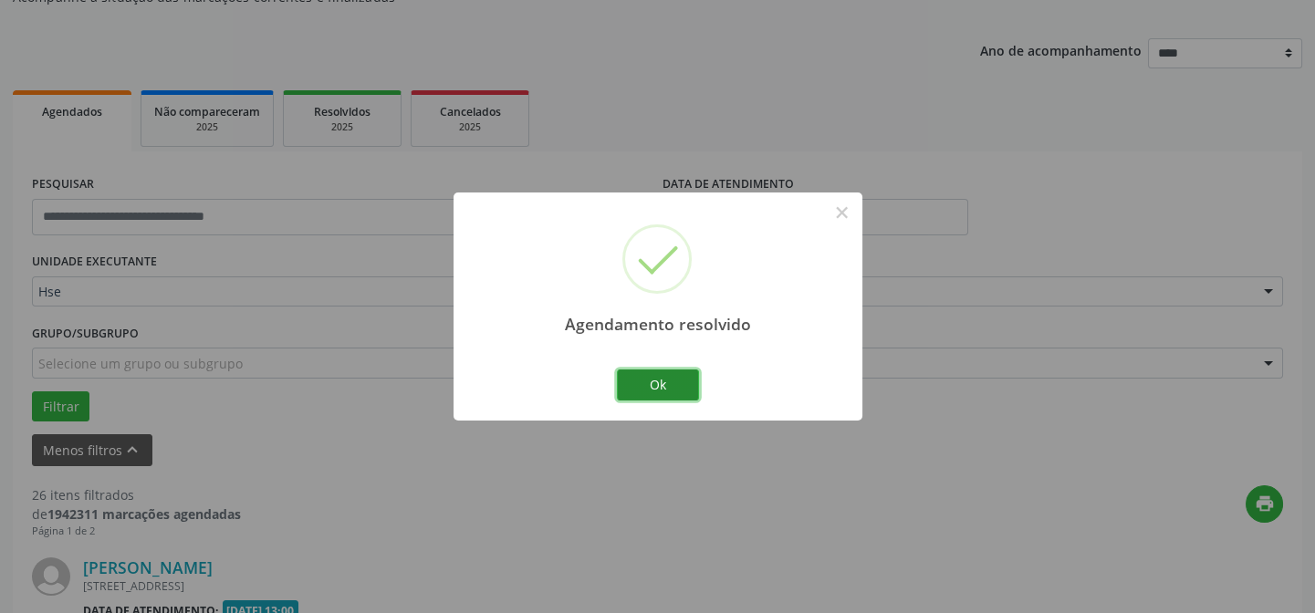
click at [666, 386] on button "Ok" at bounding box center [658, 384] width 82 height 31
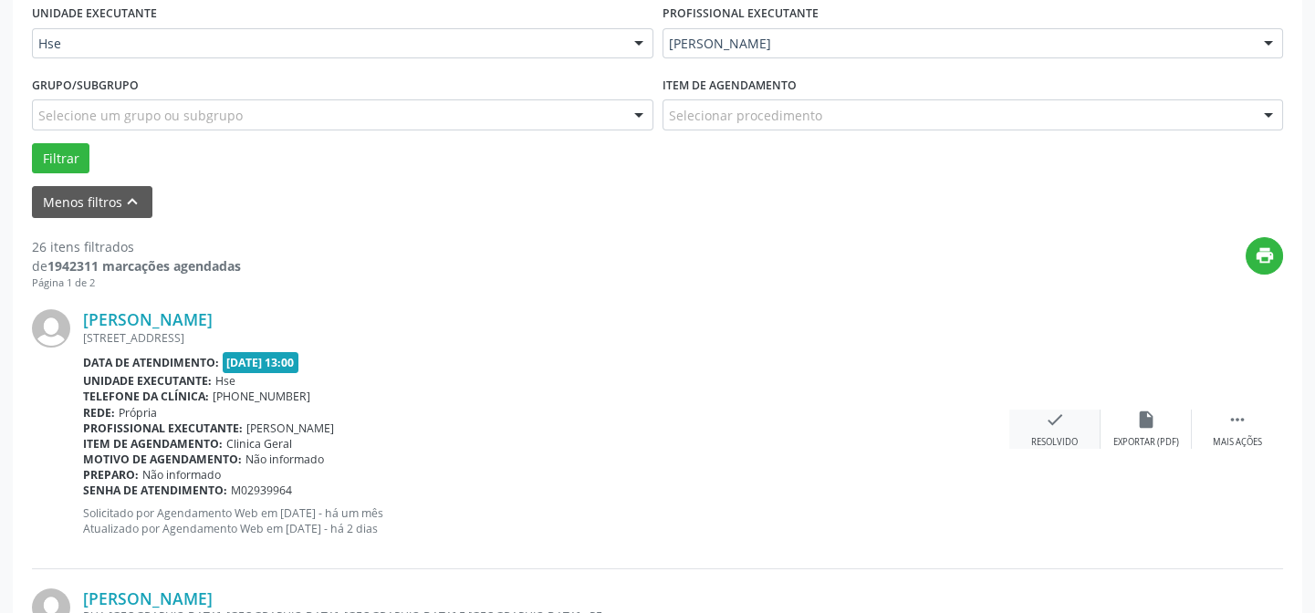
click at [1046, 432] on div "check Resolvido" at bounding box center [1054, 429] width 91 height 39
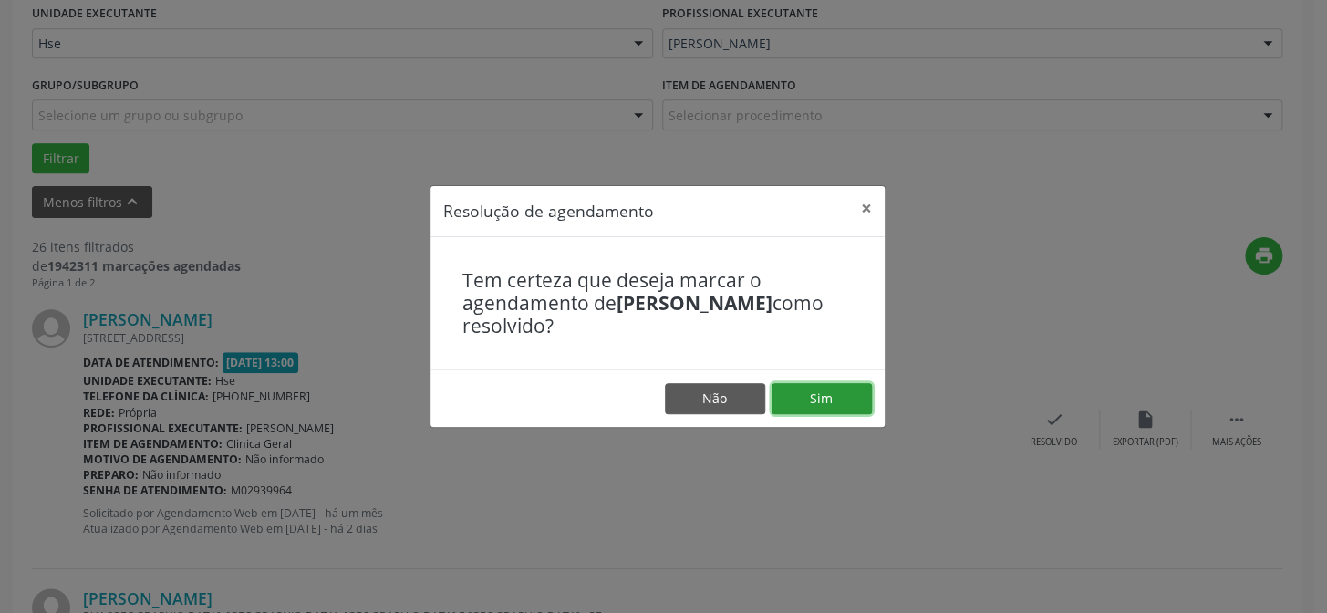
click at [829, 398] on button "Sim" at bounding box center [822, 398] width 100 height 31
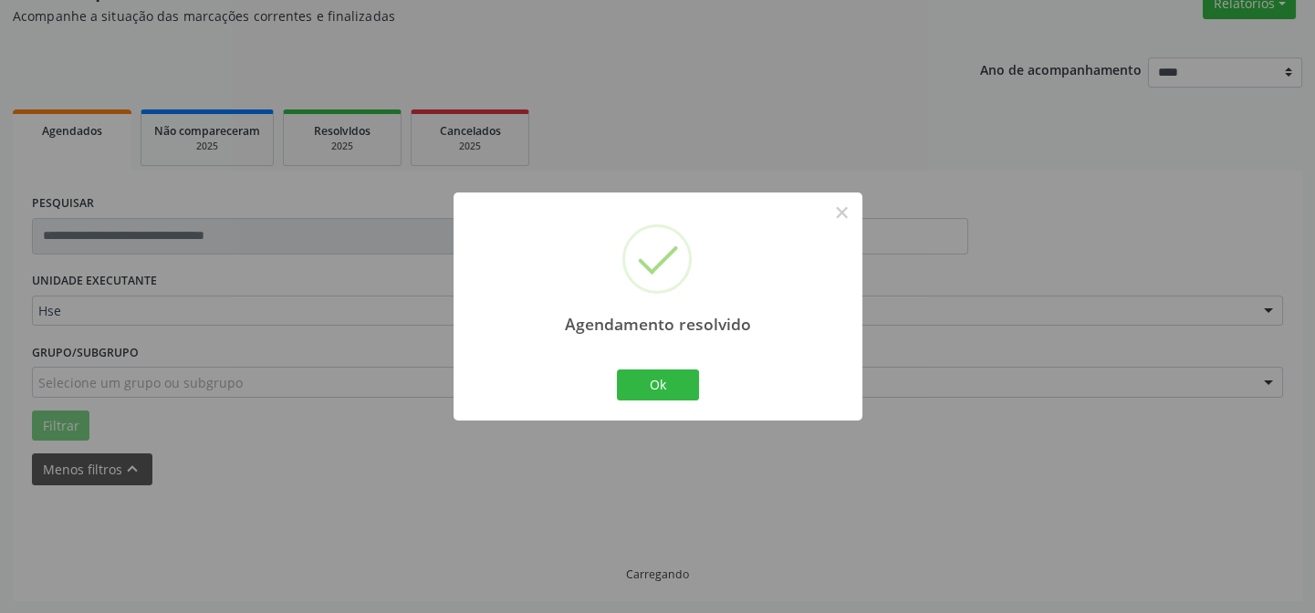
scroll to position [182, 0]
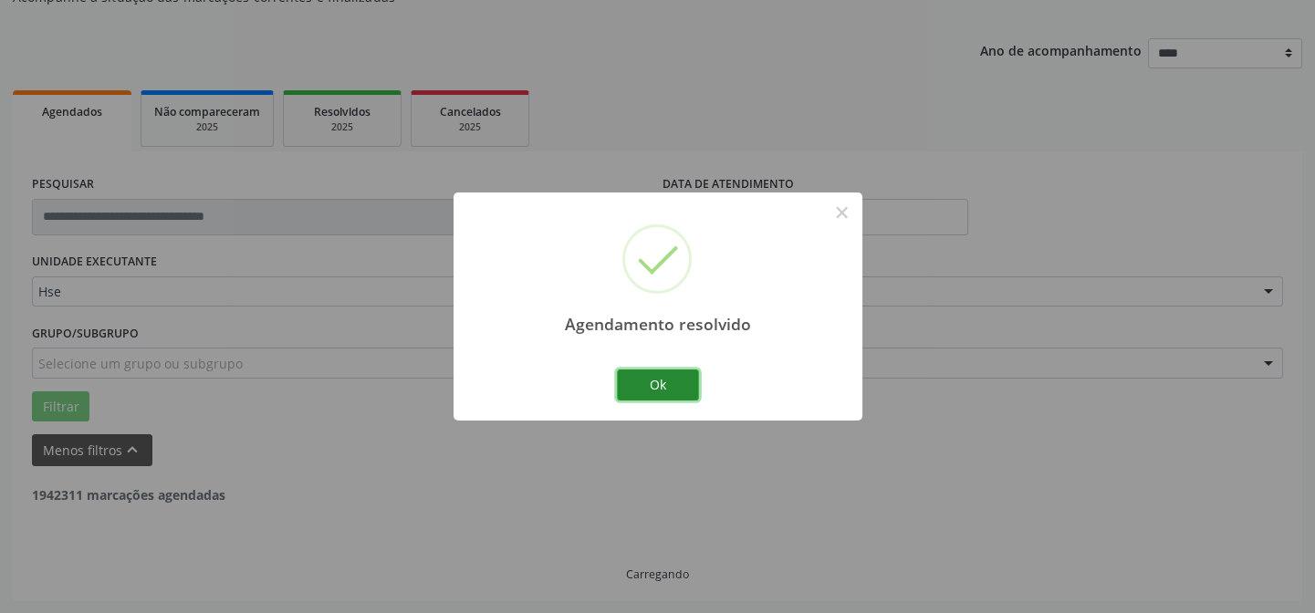
click at [653, 389] on button "Ok" at bounding box center [658, 384] width 82 height 31
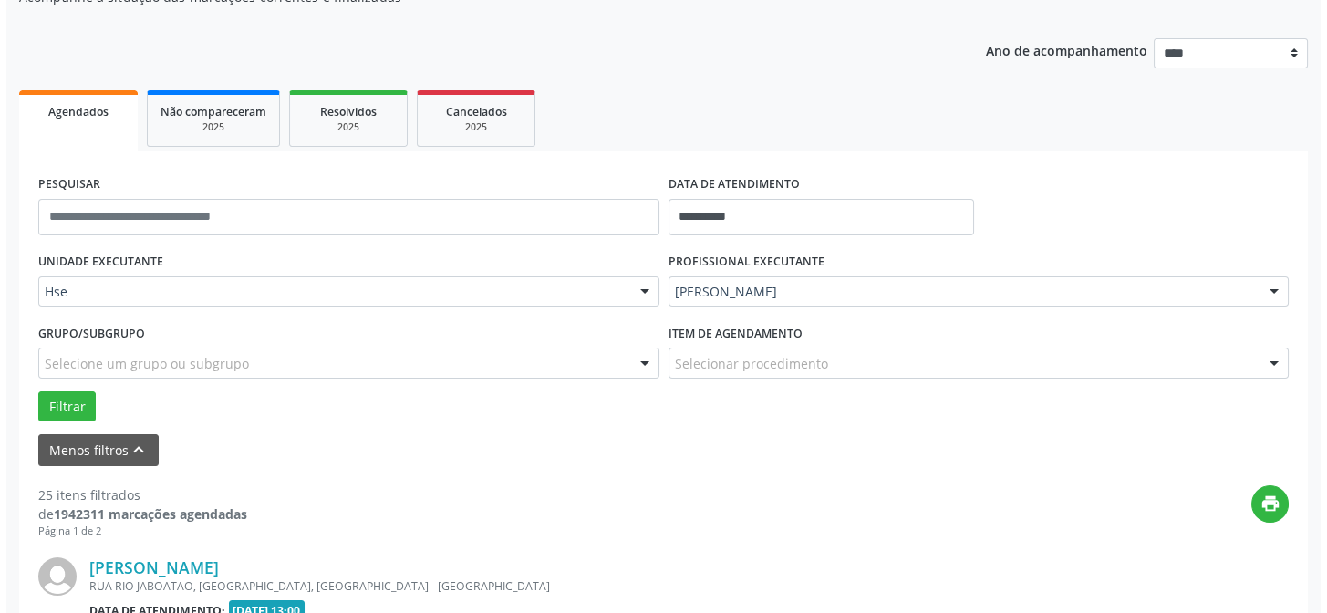
scroll to position [431, 0]
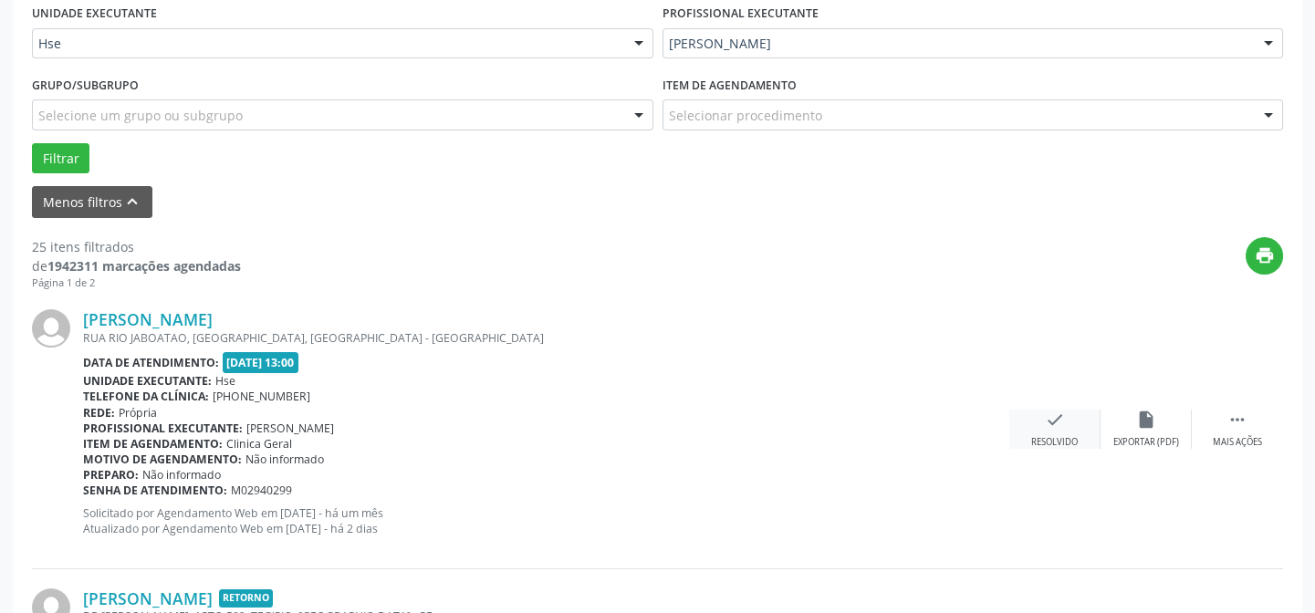
click at [1054, 432] on div "check Resolvido" at bounding box center [1054, 429] width 91 height 39
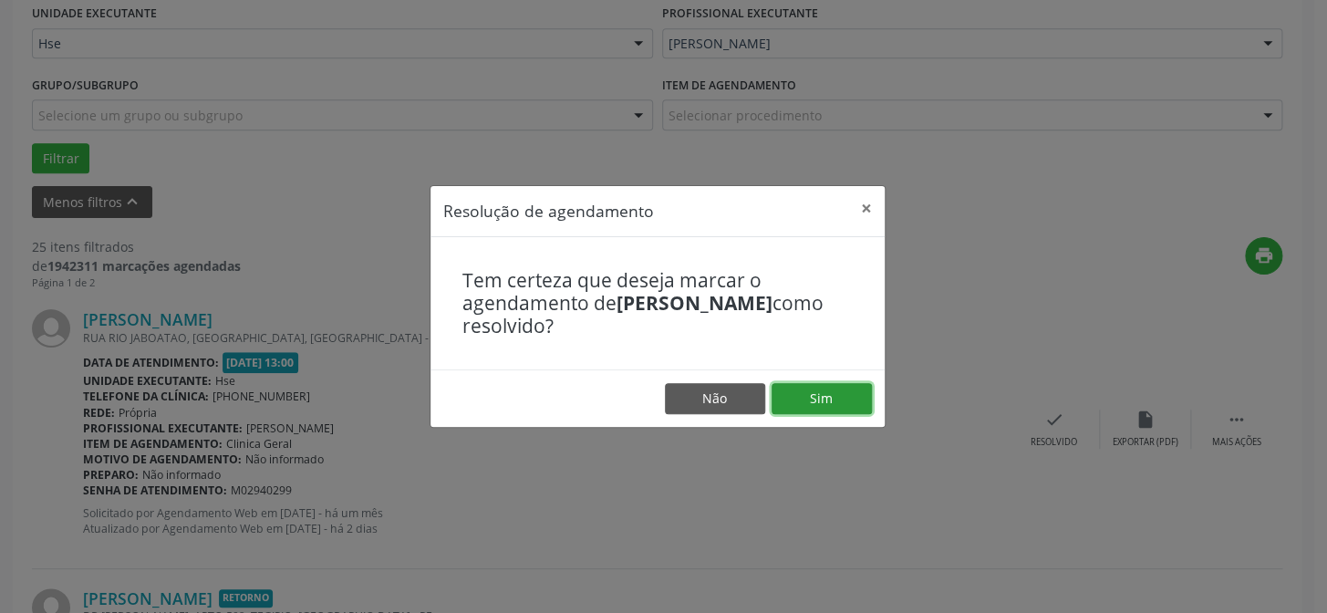
click at [846, 397] on button "Sim" at bounding box center [822, 398] width 100 height 31
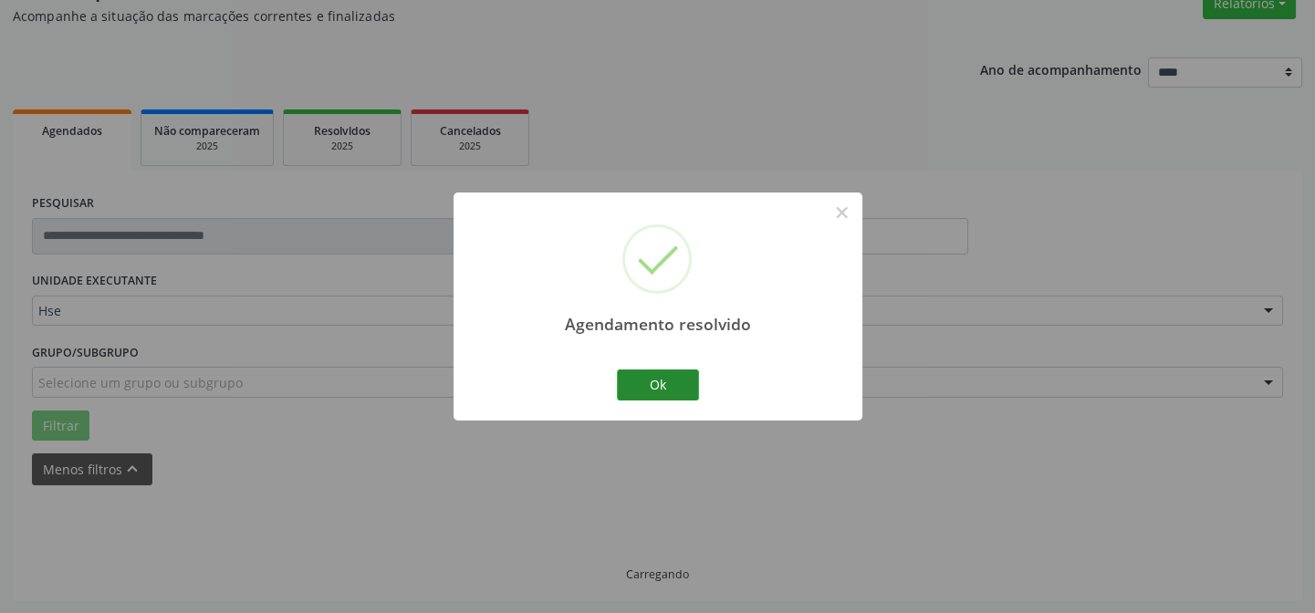
scroll to position [182, 0]
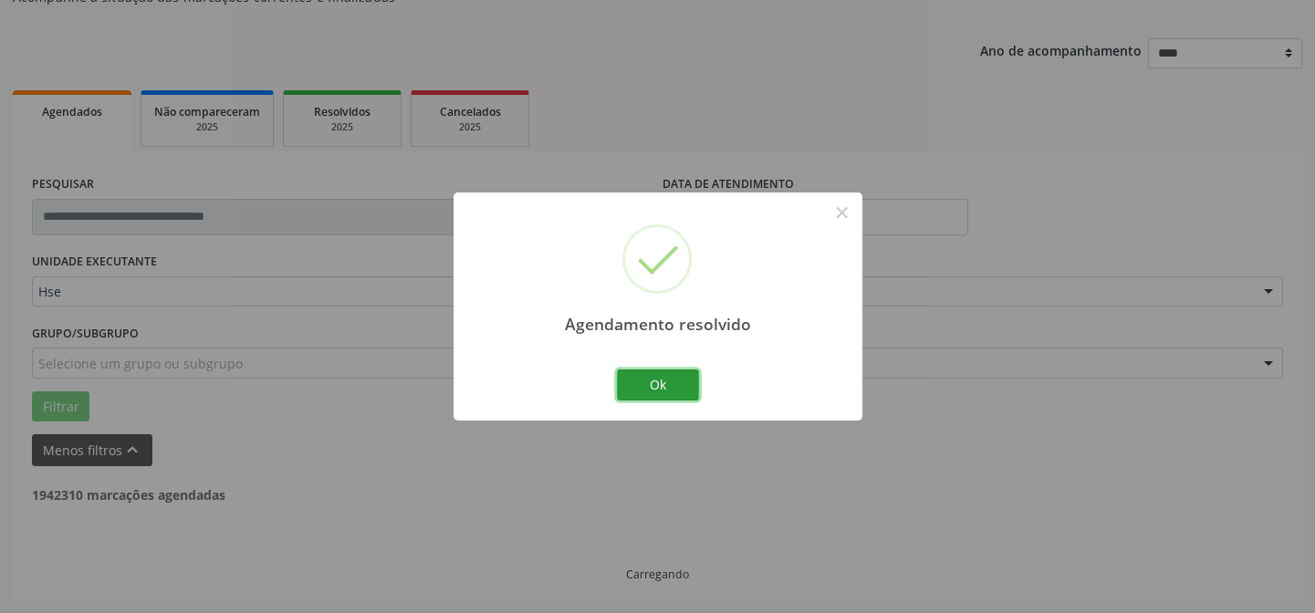
drag, startPoint x: 650, startPoint y: 380, endPoint x: 474, endPoint y: 401, distance: 177.3
click at [651, 380] on button "Ok" at bounding box center [658, 384] width 82 height 31
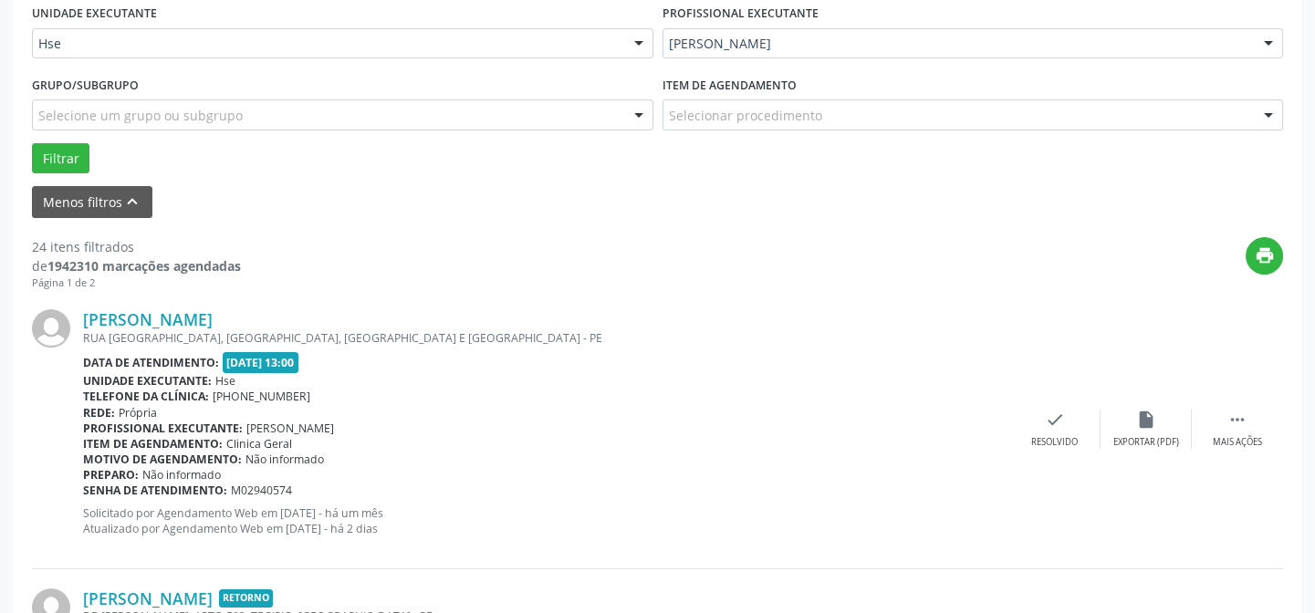
scroll to position [597, 0]
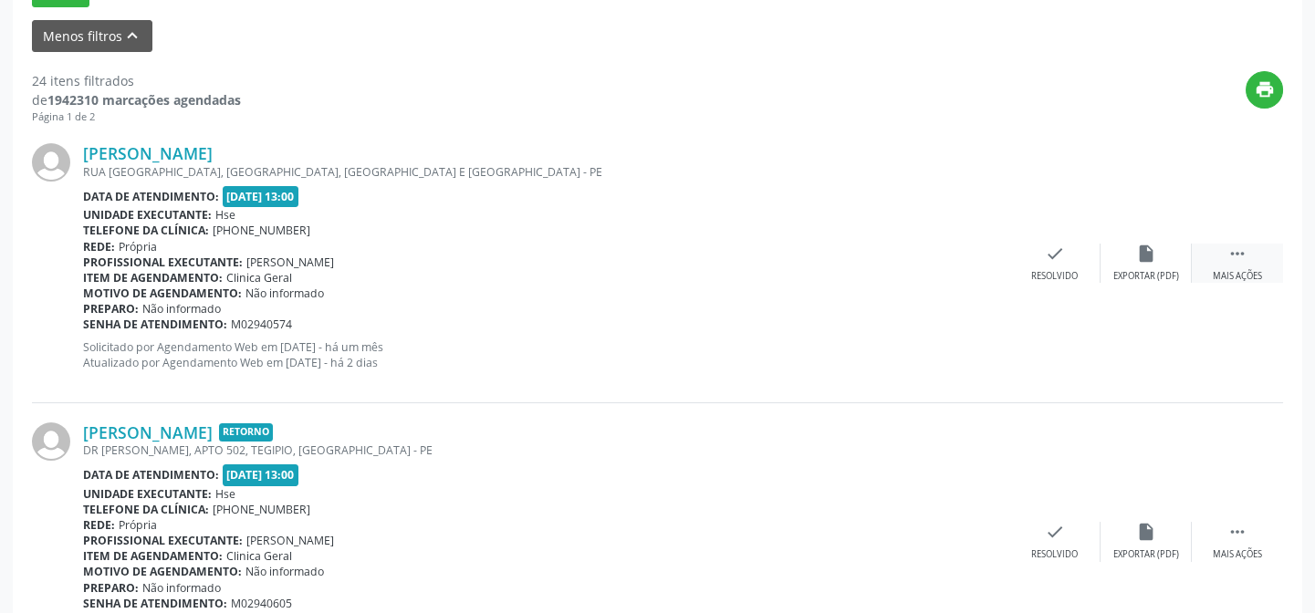
click at [1232, 258] on icon "" at bounding box center [1237, 254] width 20 height 20
click at [1147, 257] on icon "alarm_off" at bounding box center [1146, 254] width 20 height 20
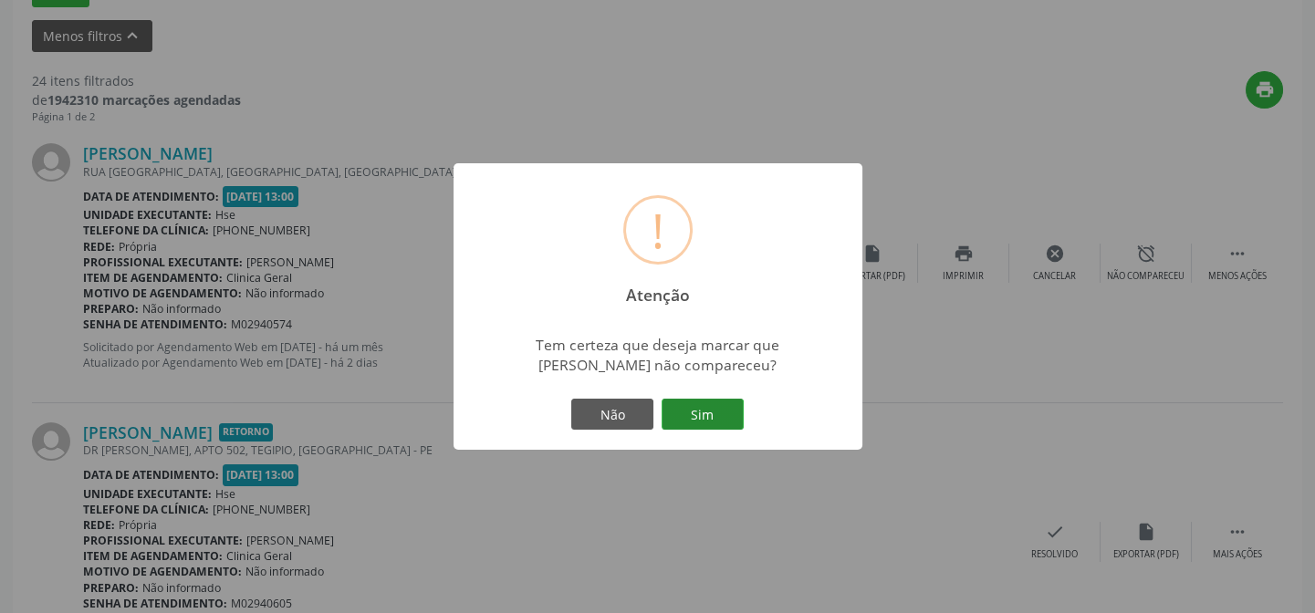
click at [707, 414] on button "Sim" at bounding box center [702, 414] width 82 height 31
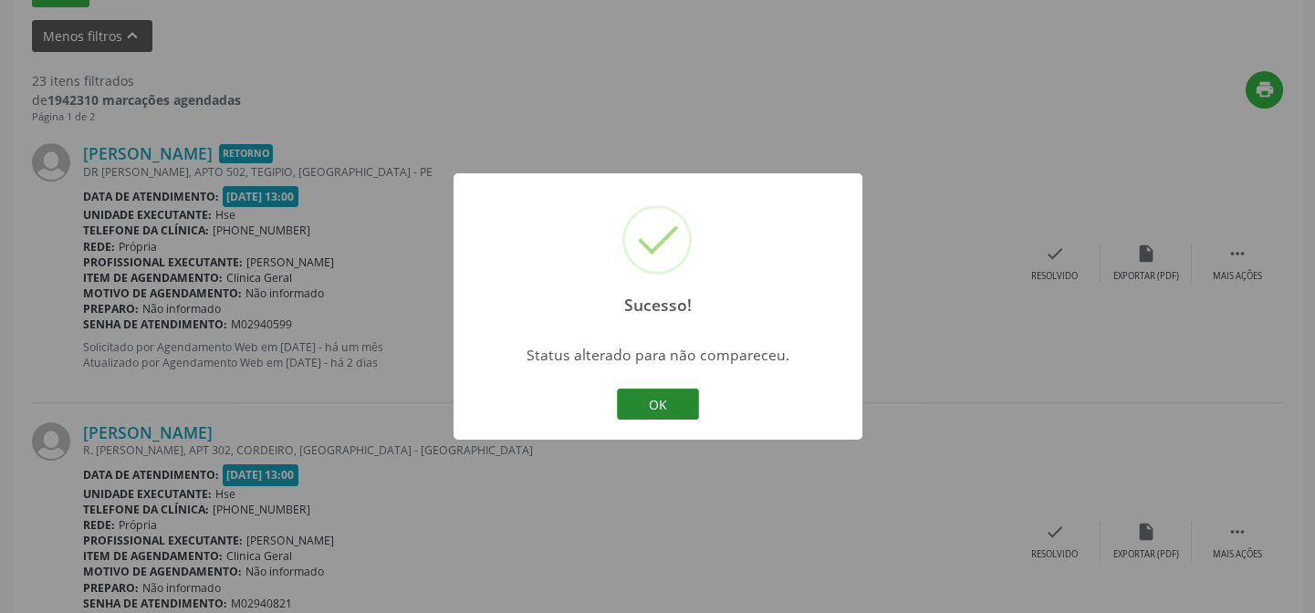
click at [657, 395] on button "OK" at bounding box center [658, 404] width 82 height 31
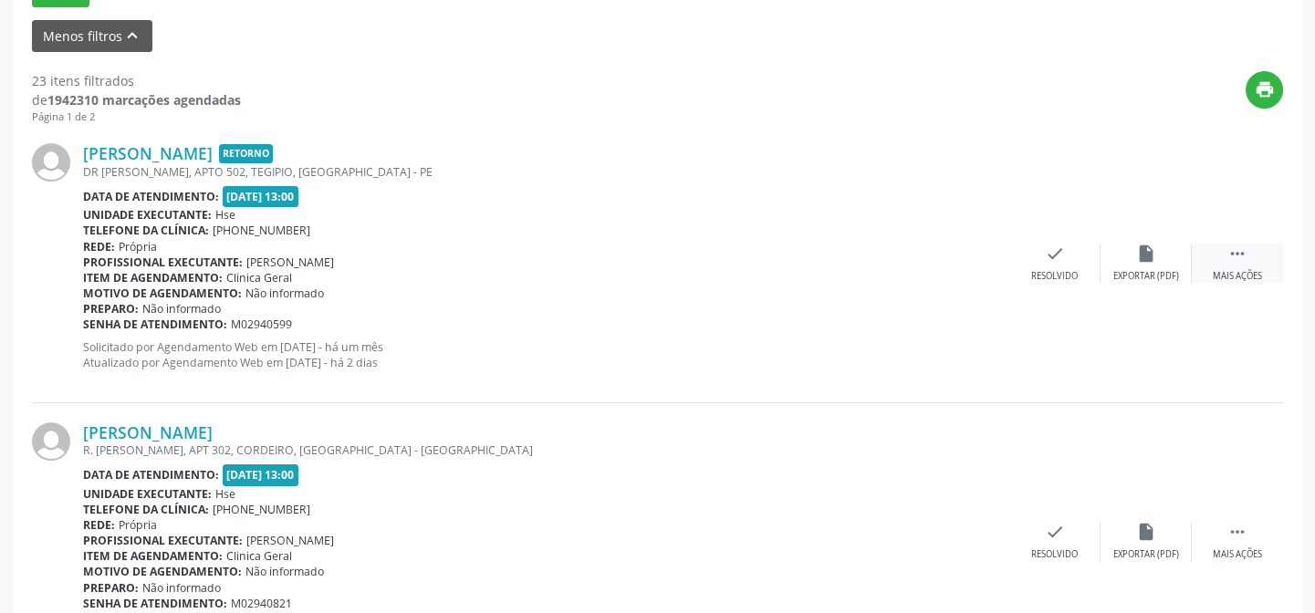
click at [1229, 262] on icon "" at bounding box center [1237, 254] width 20 height 20
click at [1143, 265] on div "alarm_off Não compareceu" at bounding box center [1145, 263] width 91 height 39
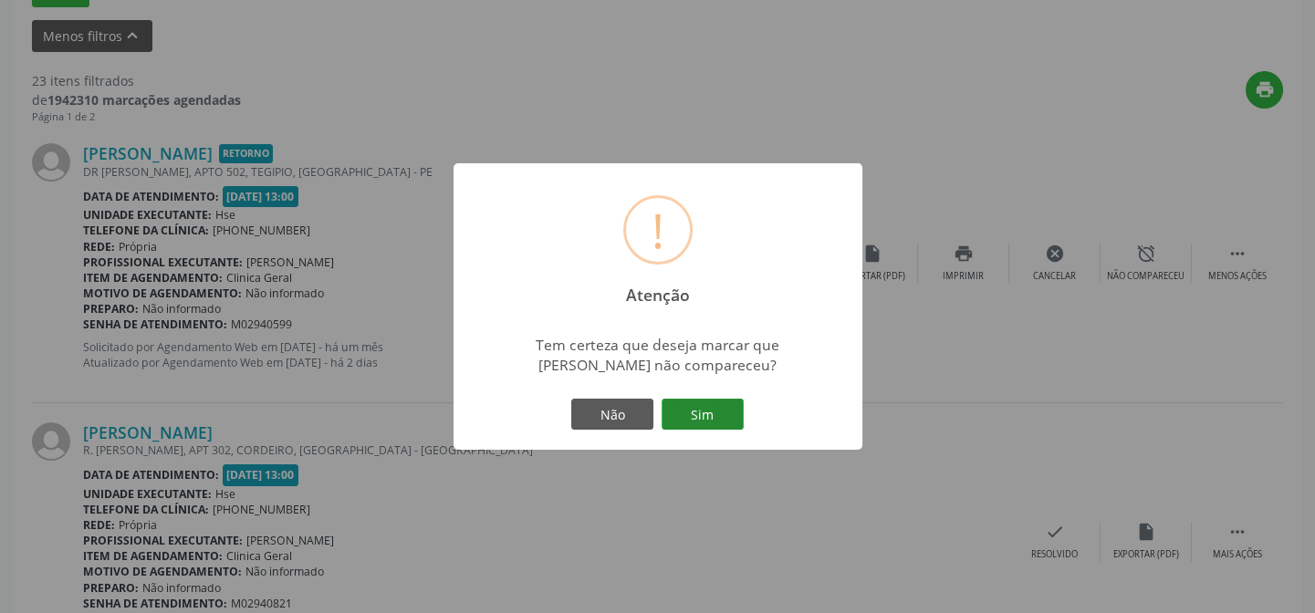
click at [701, 412] on button "Sim" at bounding box center [702, 414] width 82 height 31
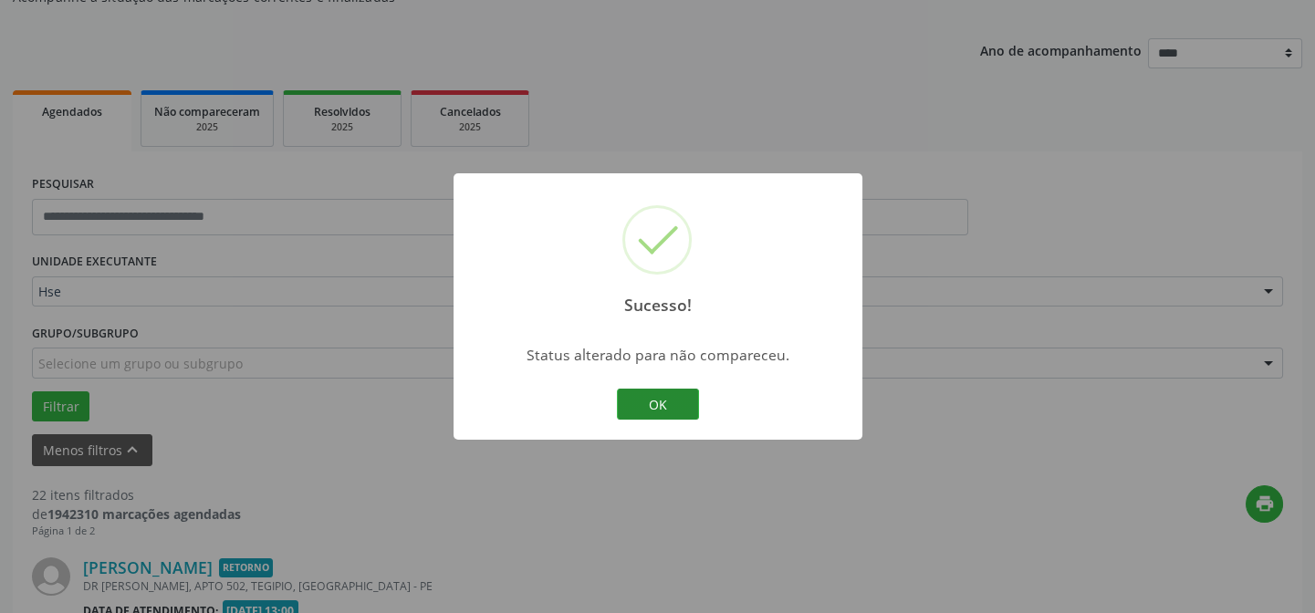
click at [649, 407] on button "OK" at bounding box center [658, 404] width 82 height 31
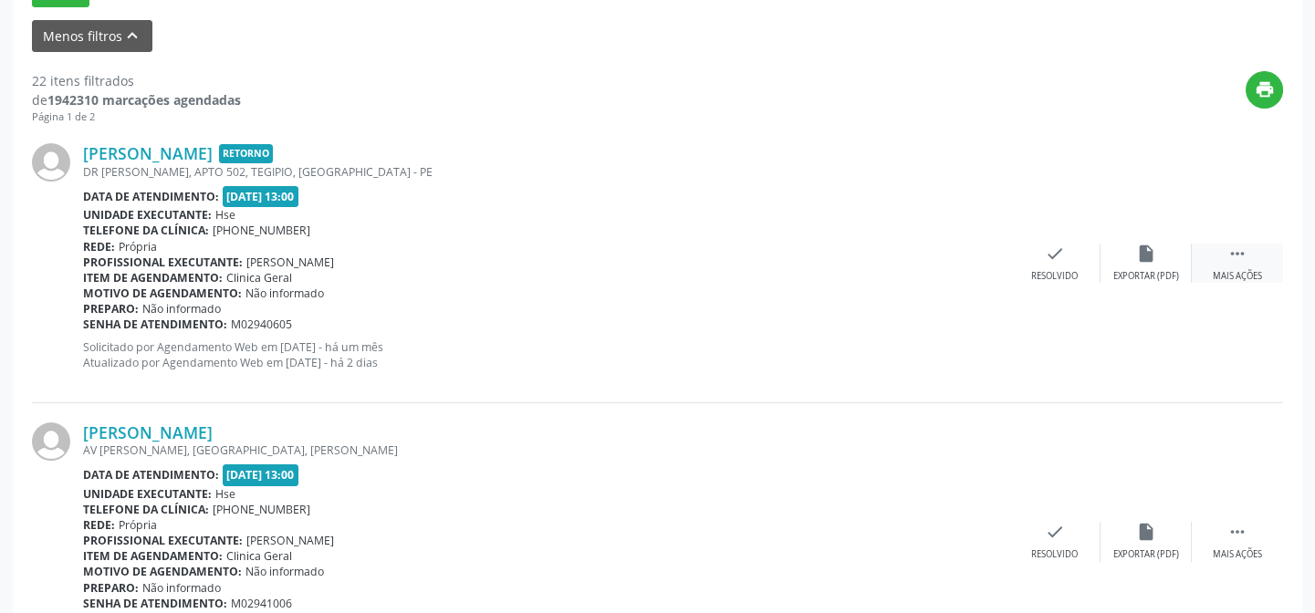
click at [1247, 263] on div " Mais ações" at bounding box center [1236, 263] width 91 height 39
click at [1131, 255] on div "alarm_off Não compareceu" at bounding box center [1145, 263] width 91 height 39
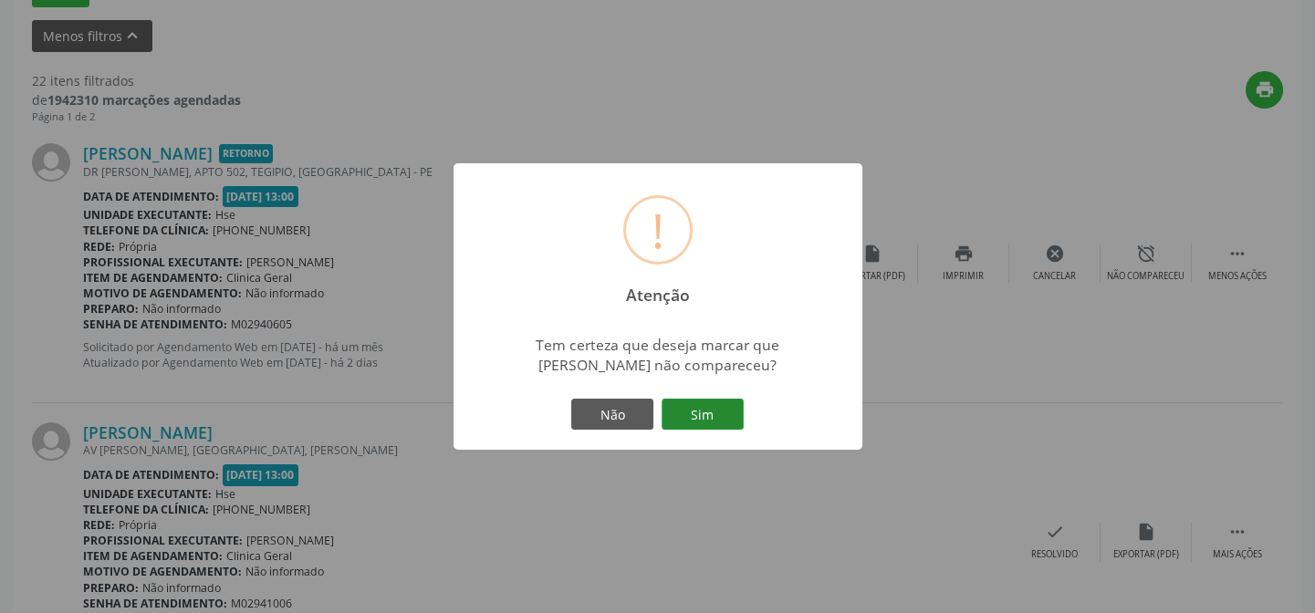
click at [726, 410] on button "Sim" at bounding box center [702, 414] width 82 height 31
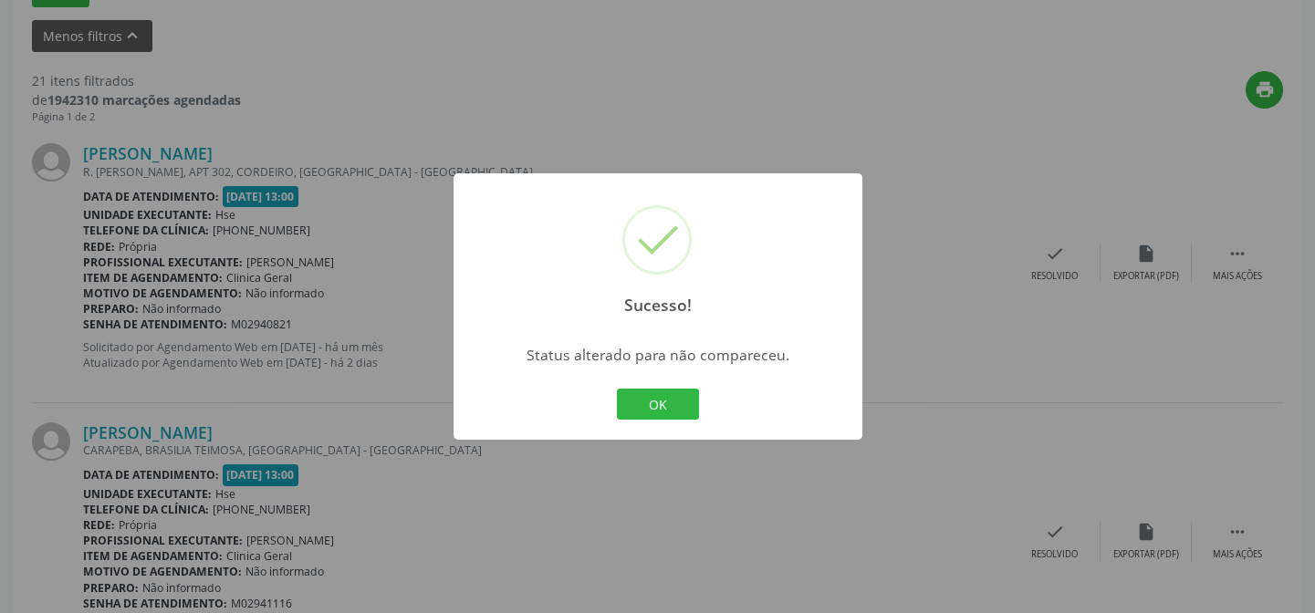
click at [659, 401] on button "OK" at bounding box center [658, 404] width 82 height 31
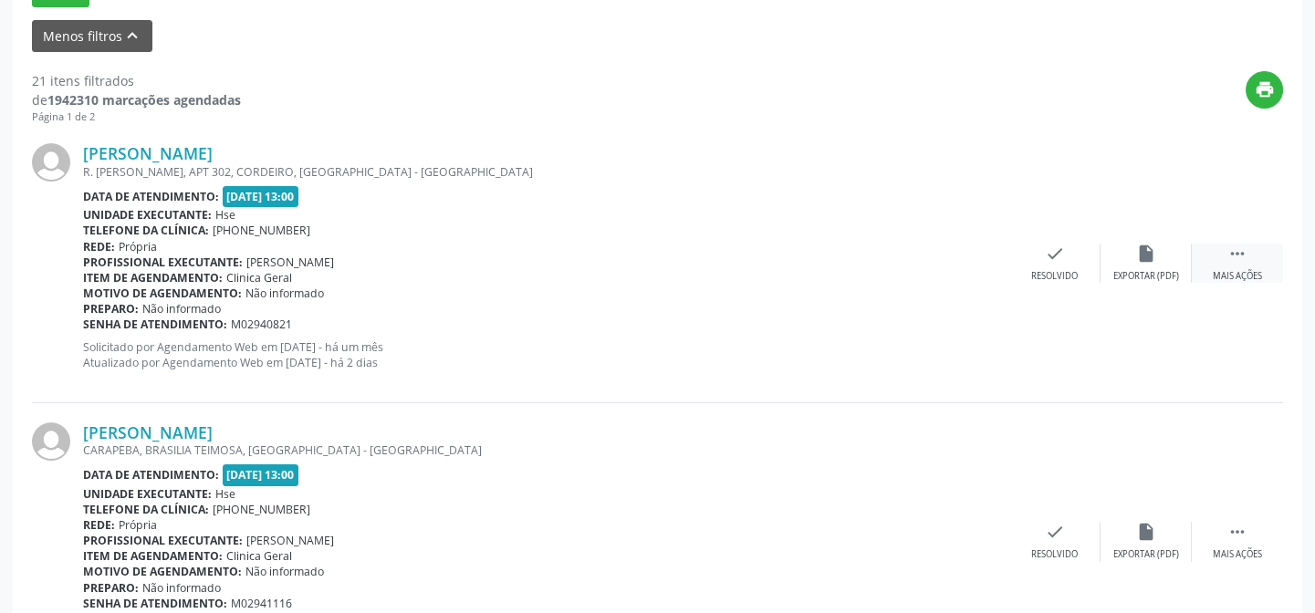
click at [1243, 254] on icon "" at bounding box center [1237, 254] width 20 height 20
click at [1143, 258] on icon "alarm_off" at bounding box center [1146, 254] width 20 height 20
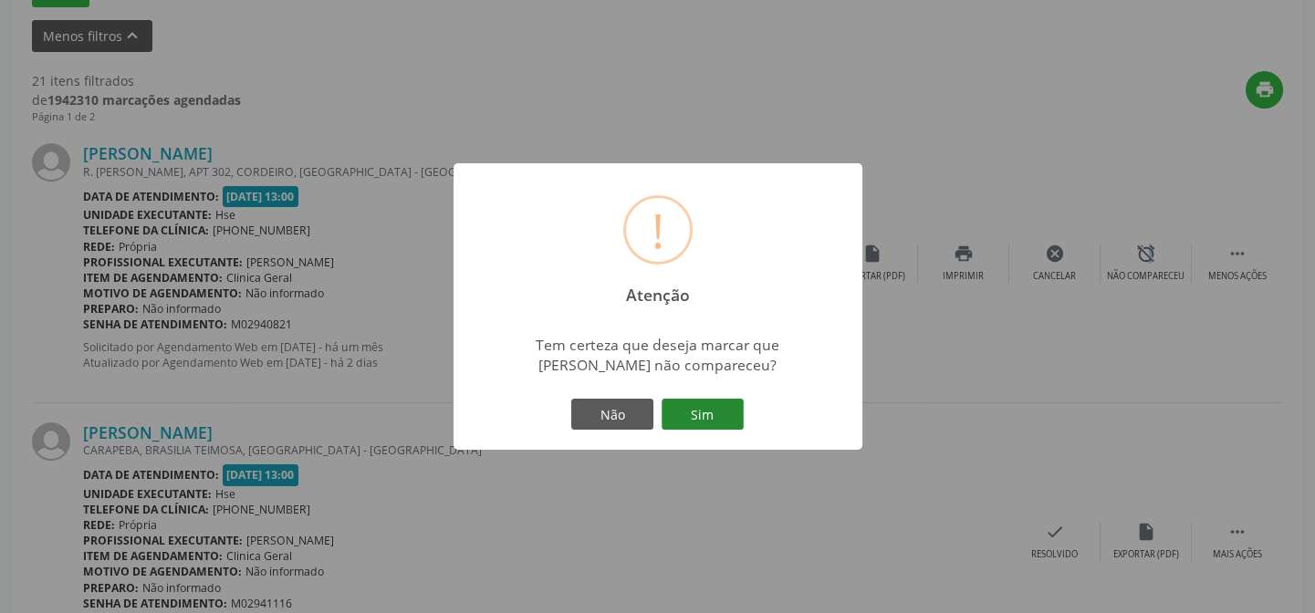
click at [727, 411] on button "Sim" at bounding box center [702, 414] width 82 height 31
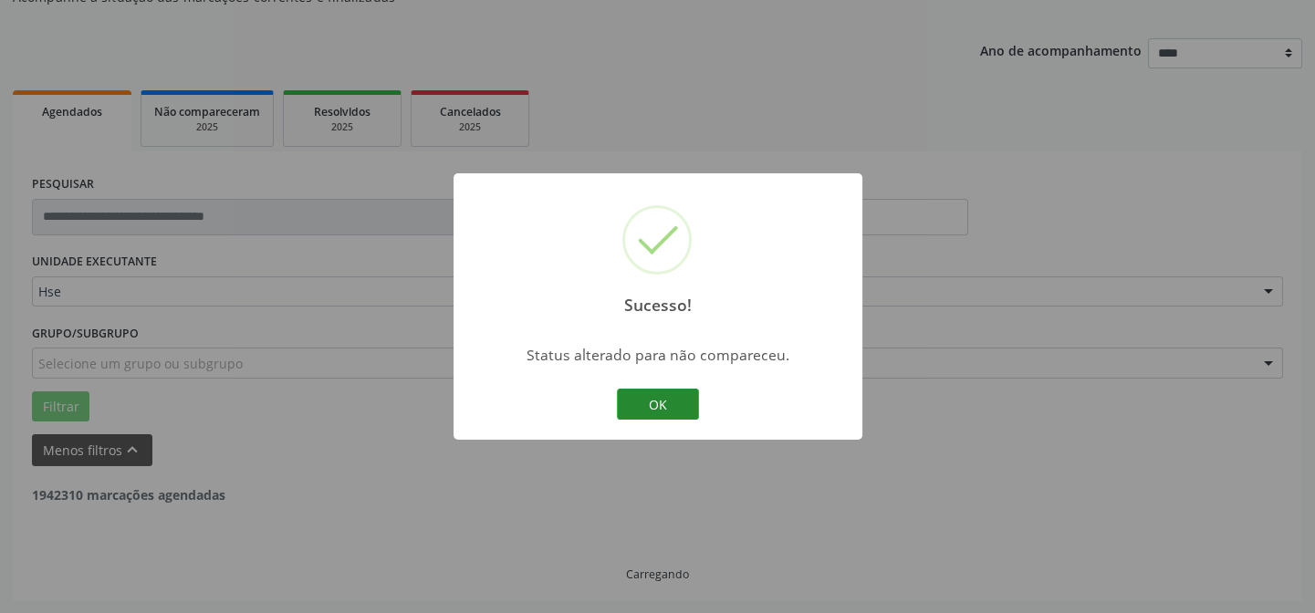
click at [651, 403] on button "OK" at bounding box center [658, 404] width 82 height 31
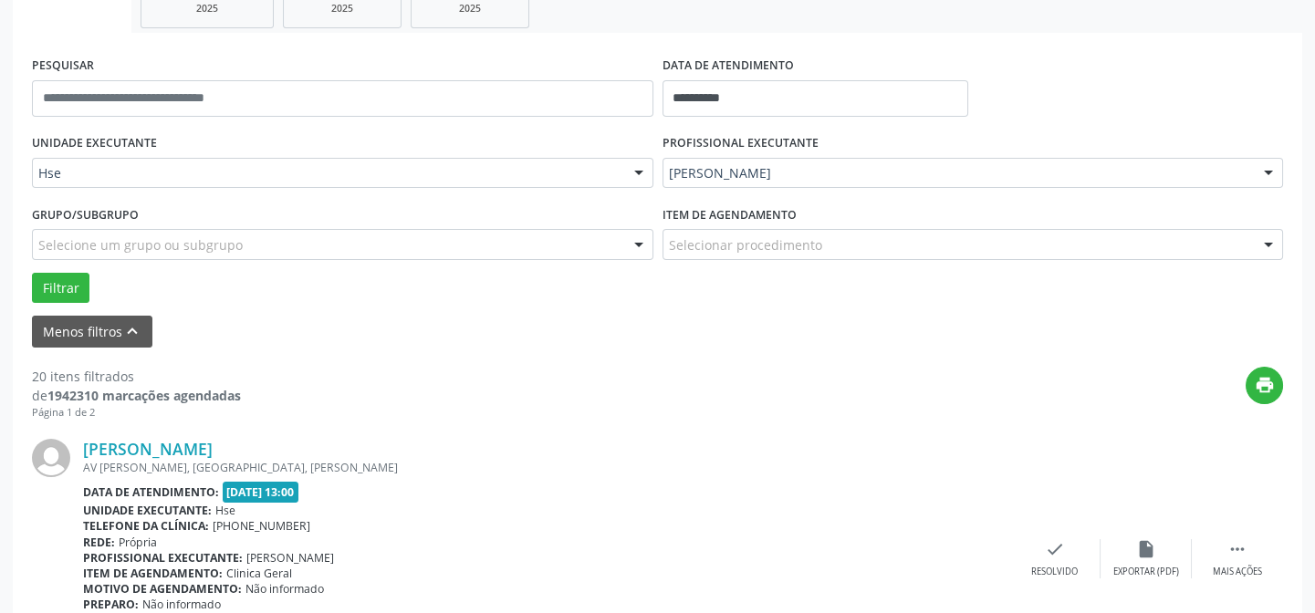
scroll to position [467, 0]
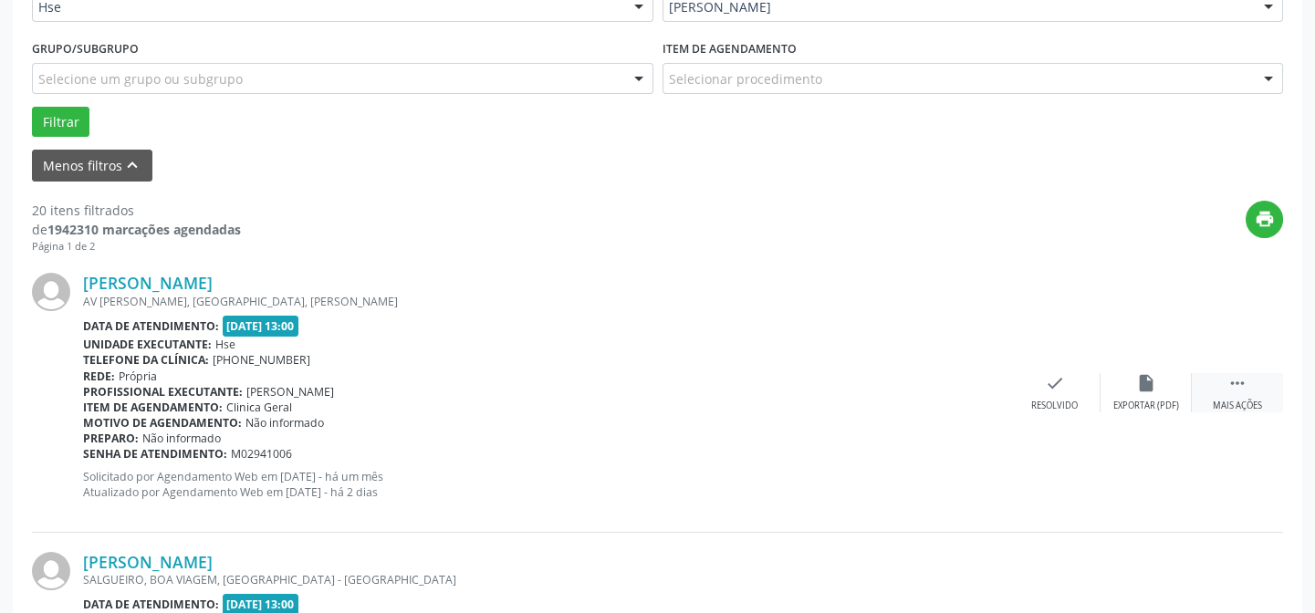
drag, startPoint x: 1235, startPoint y: 383, endPoint x: 1221, endPoint y: 387, distance: 15.0
click at [1235, 383] on icon "" at bounding box center [1237, 383] width 20 height 20
click at [1149, 384] on icon "alarm_off" at bounding box center [1146, 383] width 20 height 20
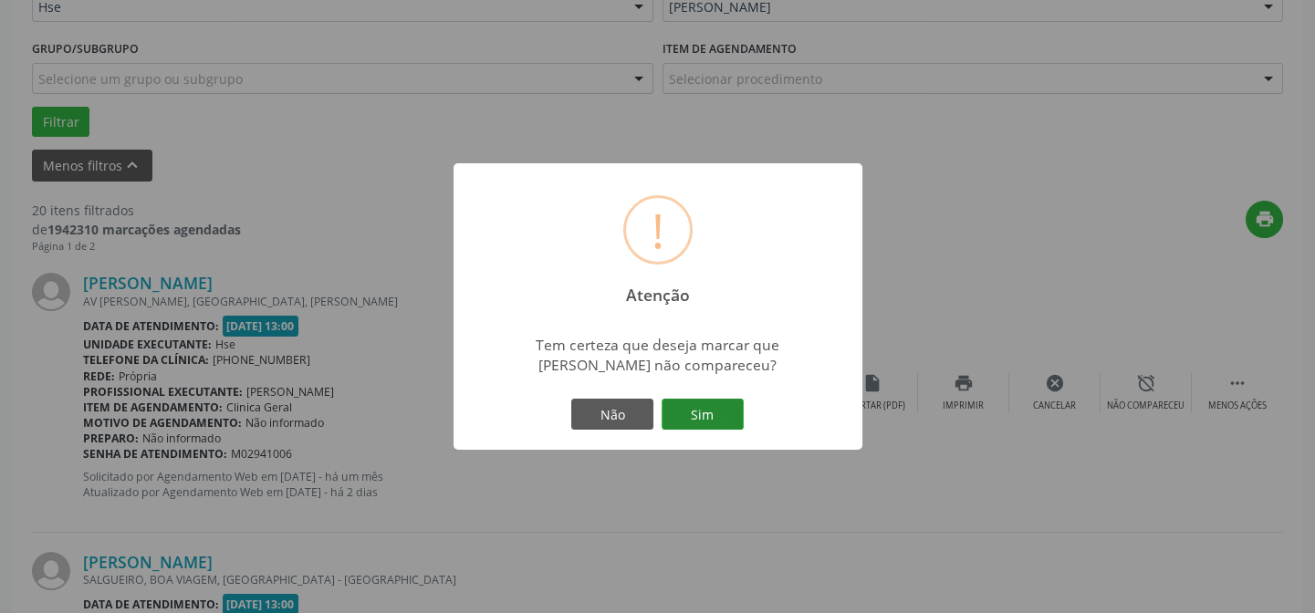
click at [702, 404] on button "Sim" at bounding box center [702, 414] width 82 height 31
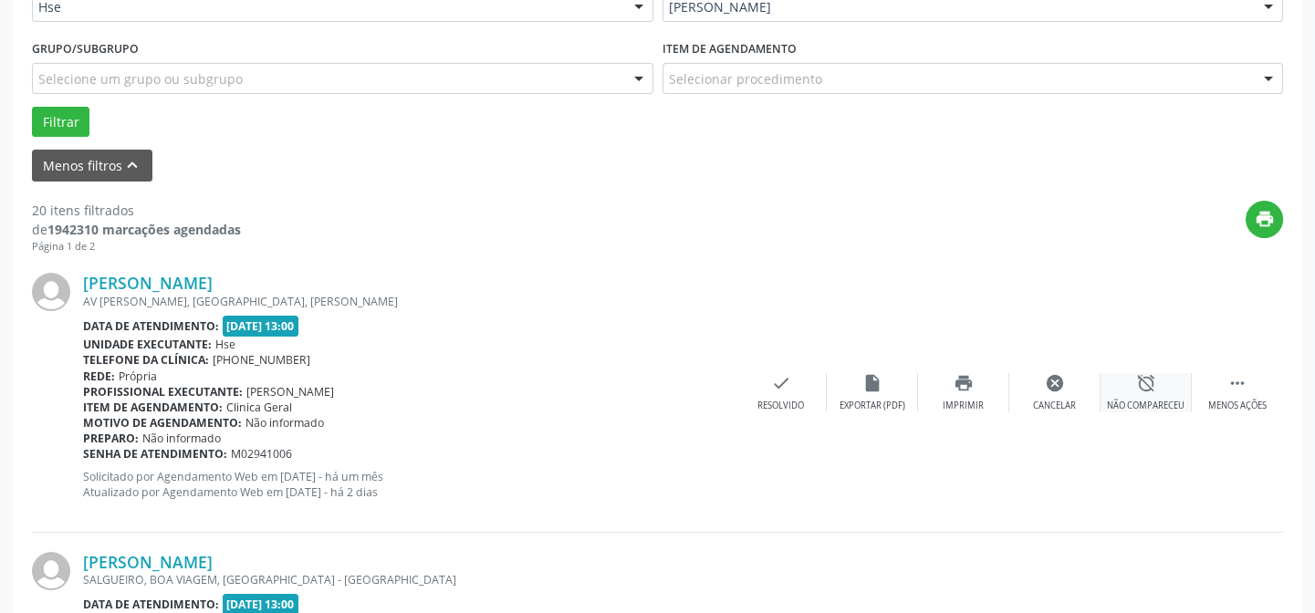
click at [1143, 387] on icon "alarm_off" at bounding box center [1146, 383] width 20 height 20
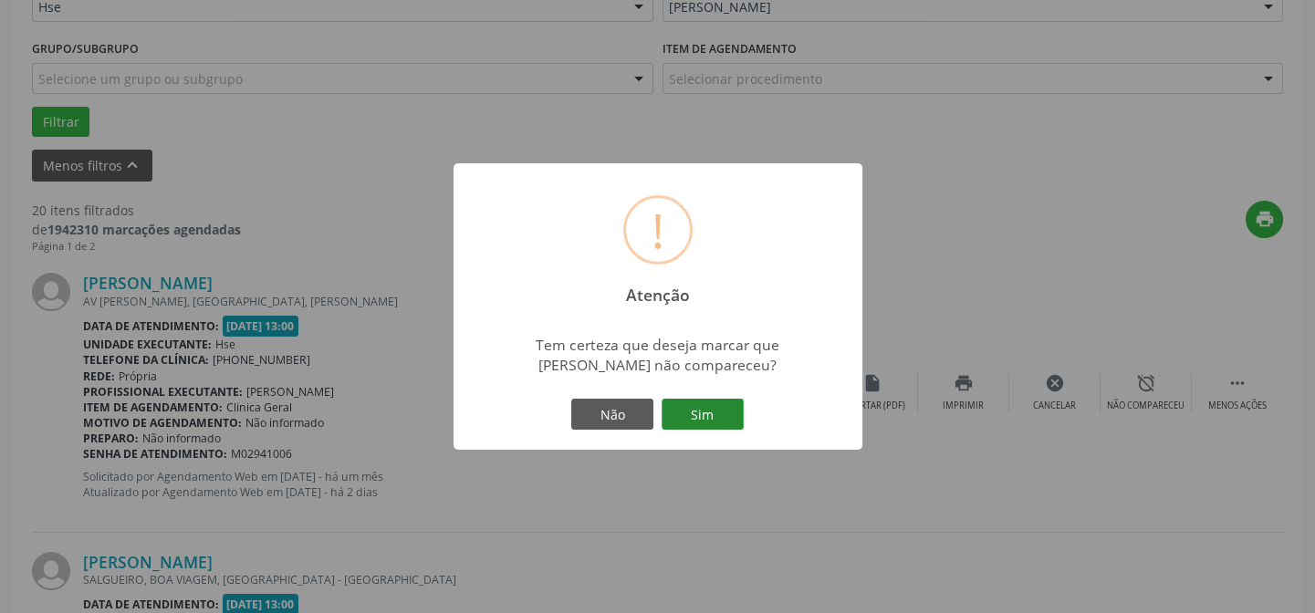
click at [702, 411] on button "Sim" at bounding box center [702, 414] width 82 height 31
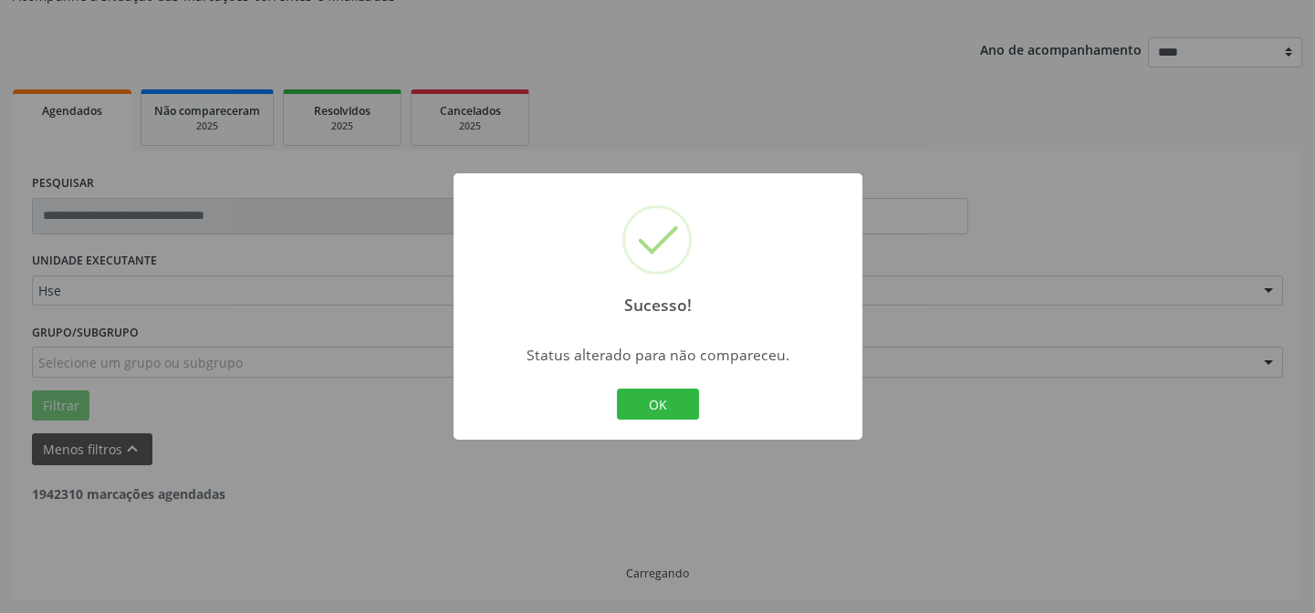
scroll to position [182, 0]
drag, startPoint x: 656, startPoint y: 398, endPoint x: 458, endPoint y: 353, distance: 203.0
click at [656, 398] on button "OK" at bounding box center [658, 404] width 82 height 31
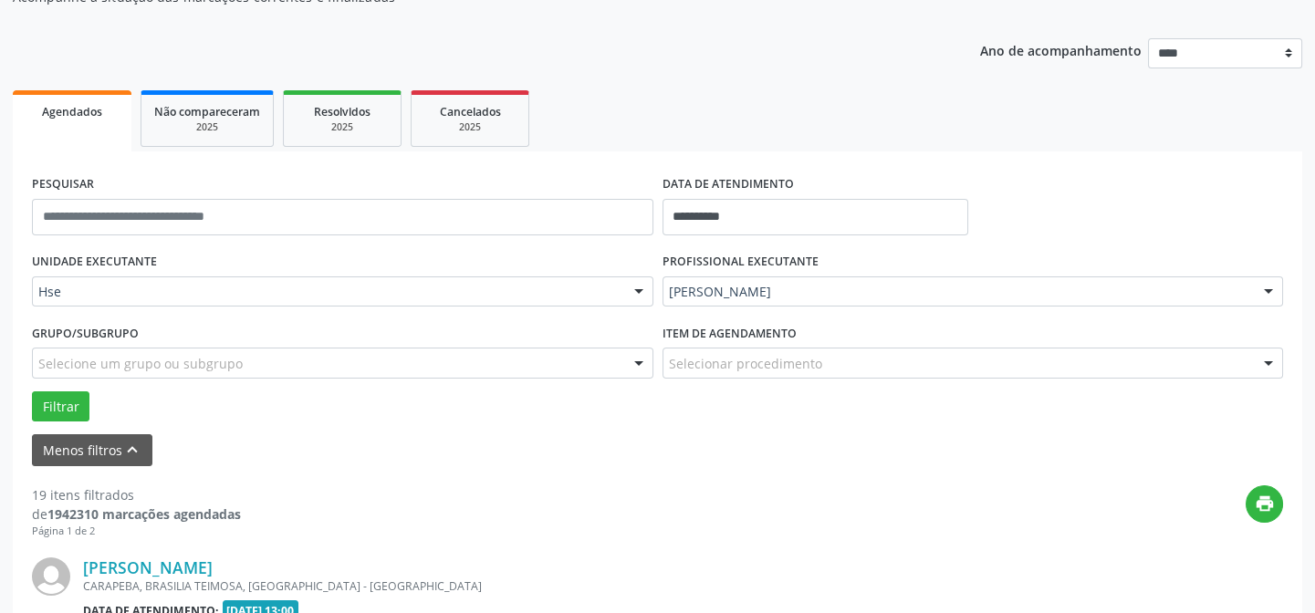
scroll to position [514, 0]
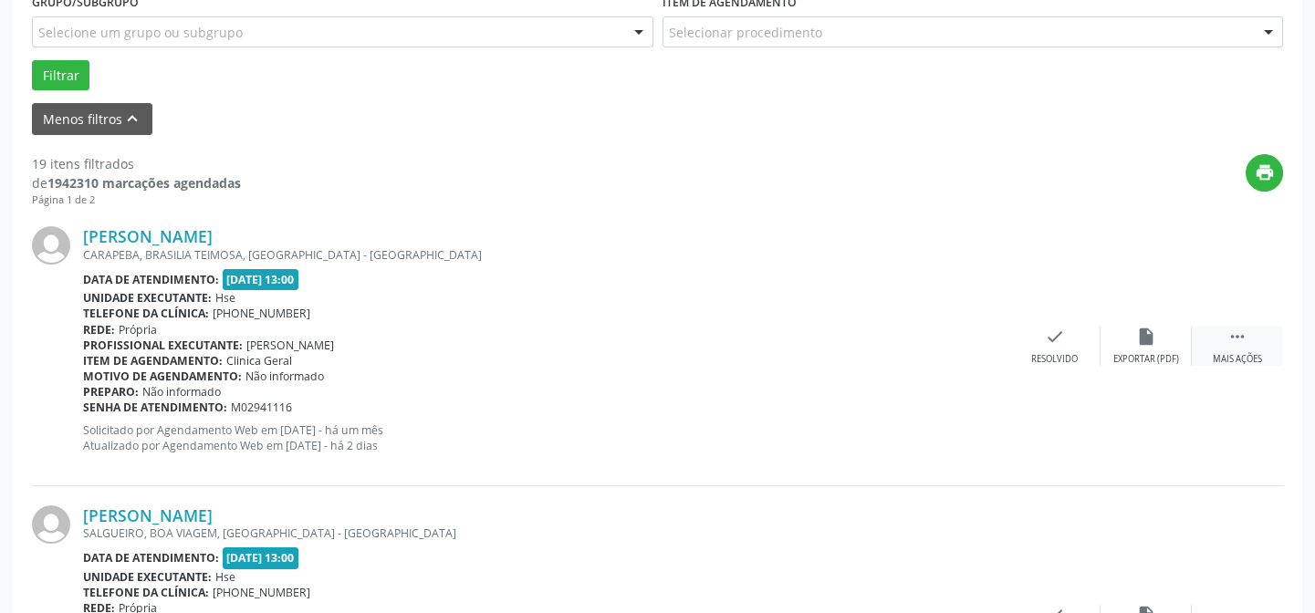
click at [1233, 337] on icon "" at bounding box center [1237, 337] width 20 height 20
click at [1153, 332] on icon "alarm_off" at bounding box center [1146, 337] width 20 height 20
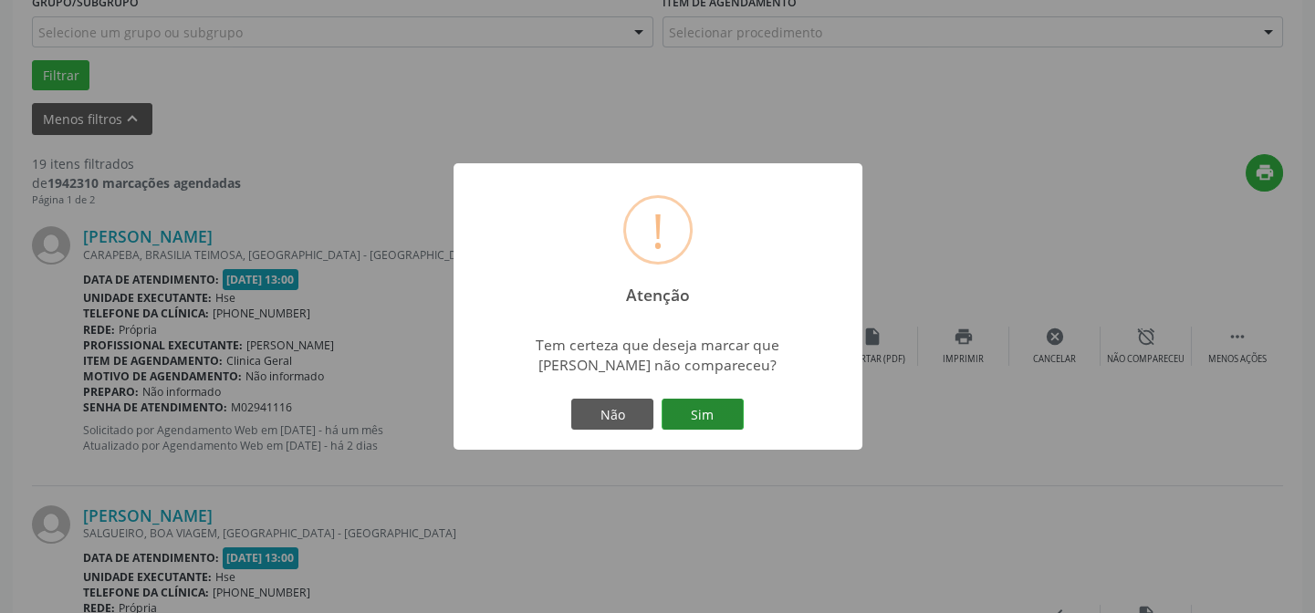
click at [707, 411] on button "Sim" at bounding box center [702, 414] width 82 height 31
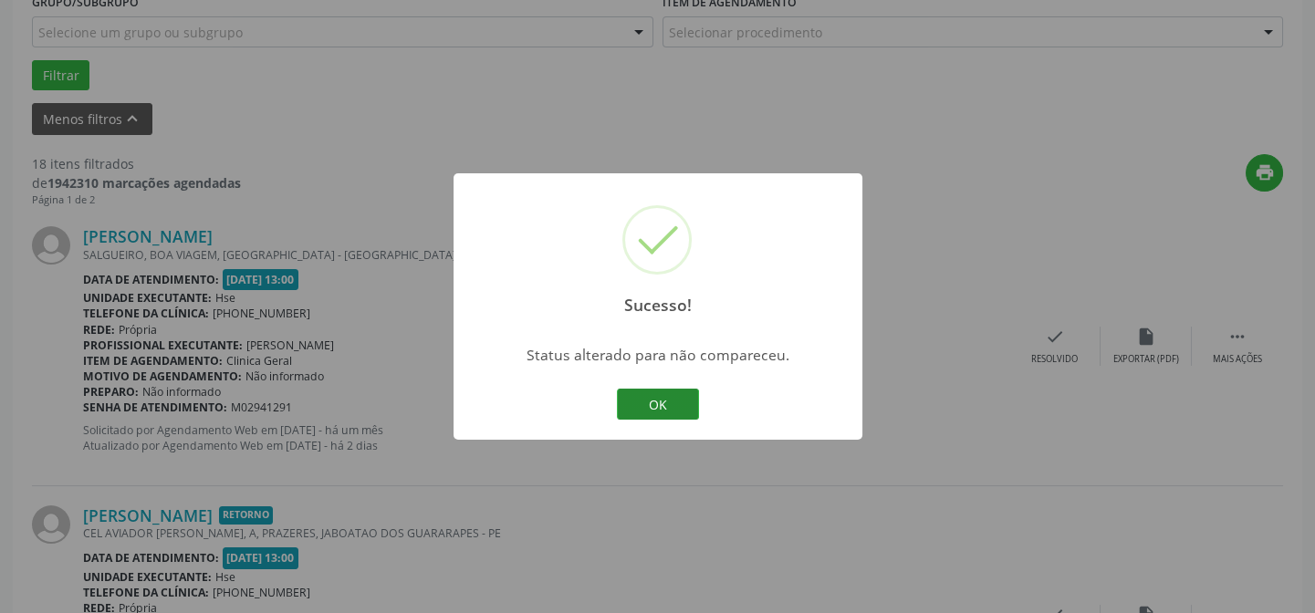
click at [664, 401] on button "OK" at bounding box center [658, 404] width 82 height 31
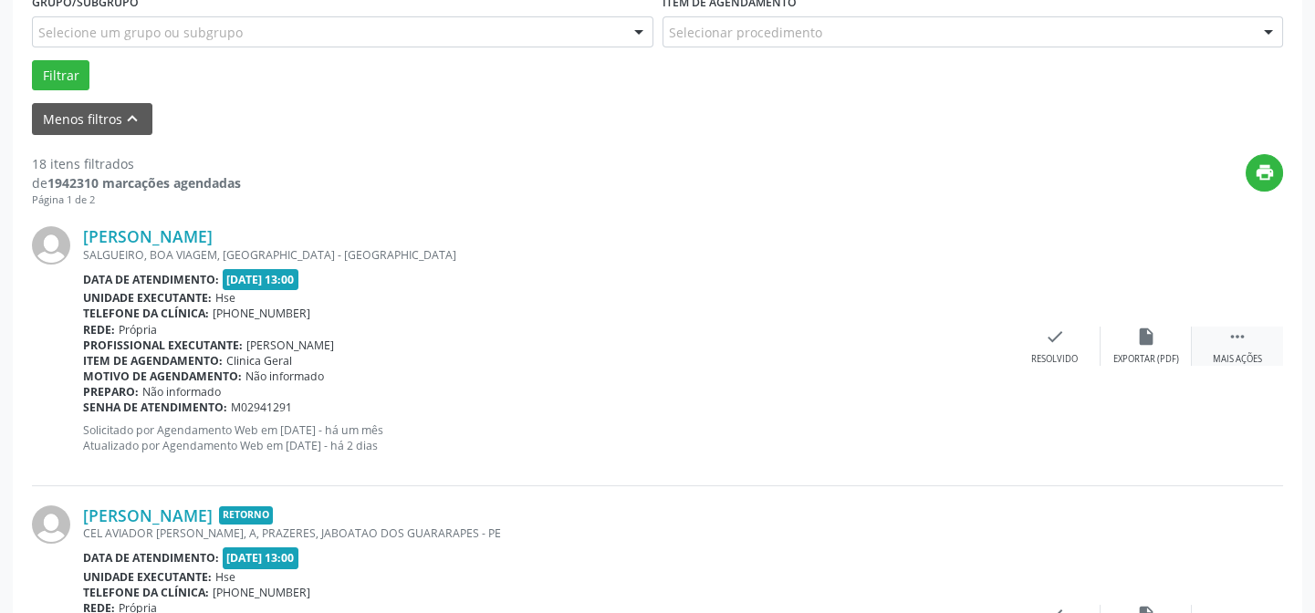
click at [1235, 356] on div "Mais ações" at bounding box center [1236, 359] width 49 height 13
click at [1150, 335] on icon "alarm_off" at bounding box center [1146, 337] width 20 height 20
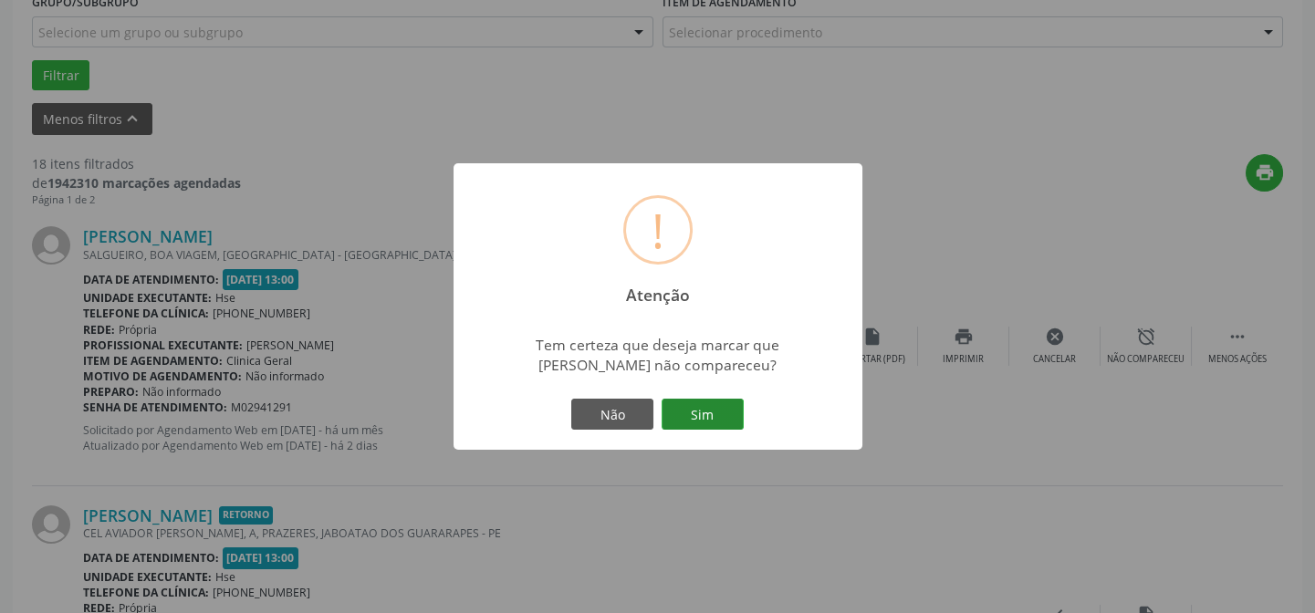
click at [710, 406] on button "Sim" at bounding box center [702, 414] width 82 height 31
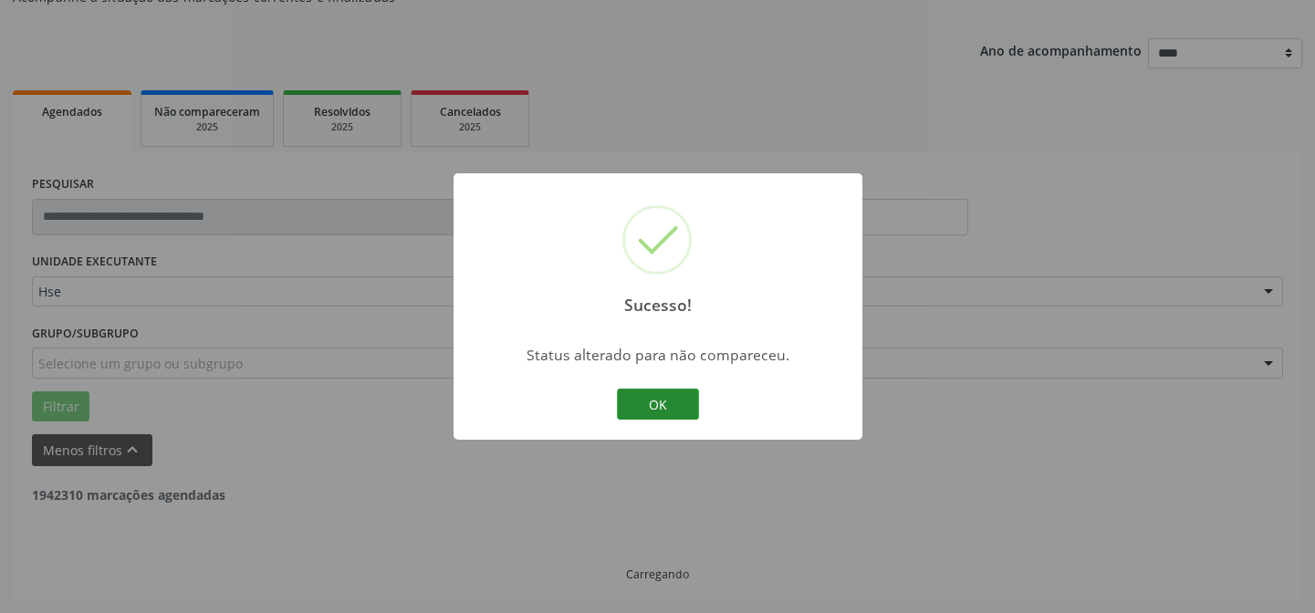
click at [645, 400] on button "OK" at bounding box center [658, 404] width 82 height 31
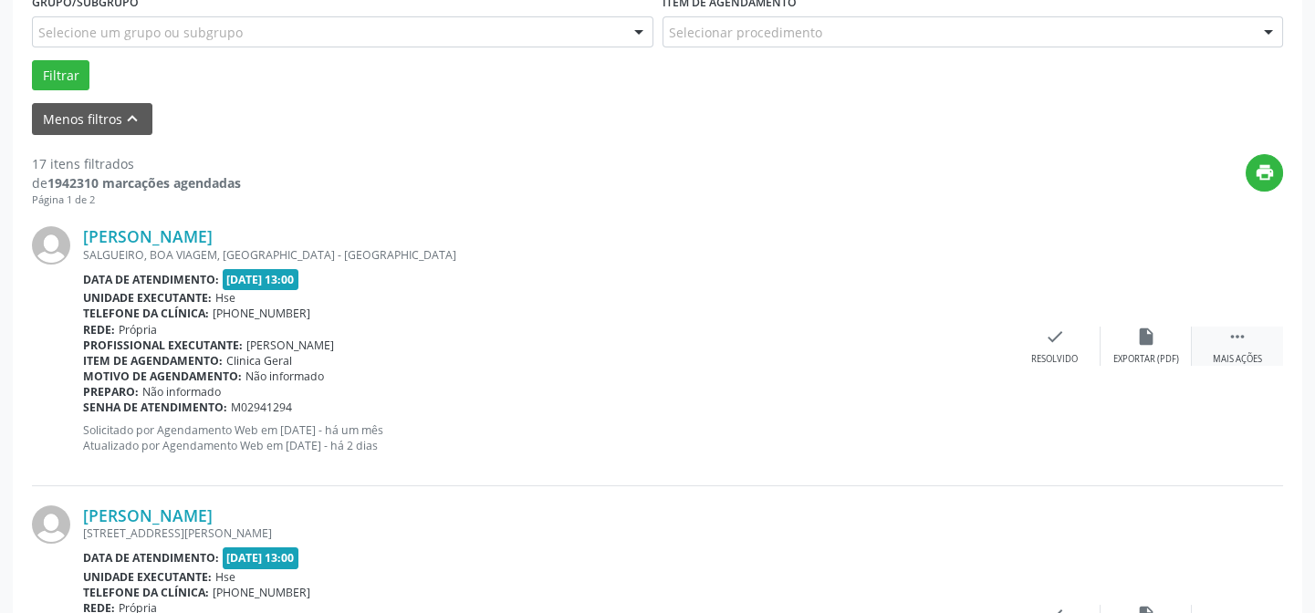
click at [1243, 332] on icon "" at bounding box center [1237, 337] width 20 height 20
click at [1136, 334] on icon "alarm_off" at bounding box center [1146, 337] width 20 height 20
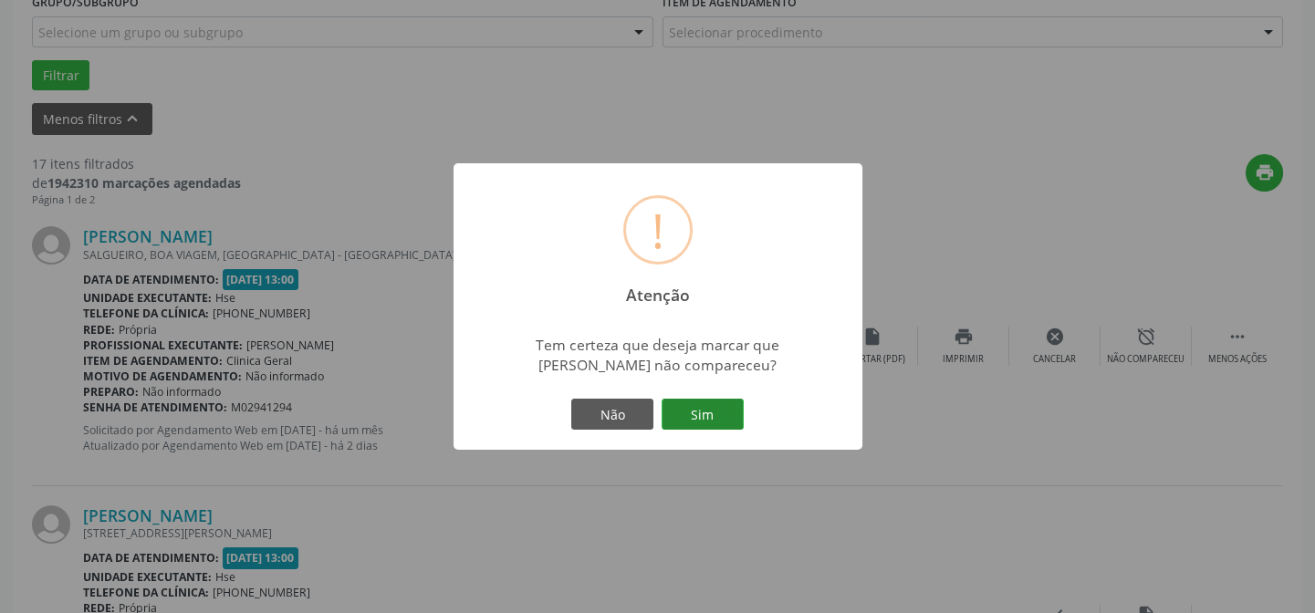
click at [690, 410] on button "Sim" at bounding box center [702, 414] width 82 height 31
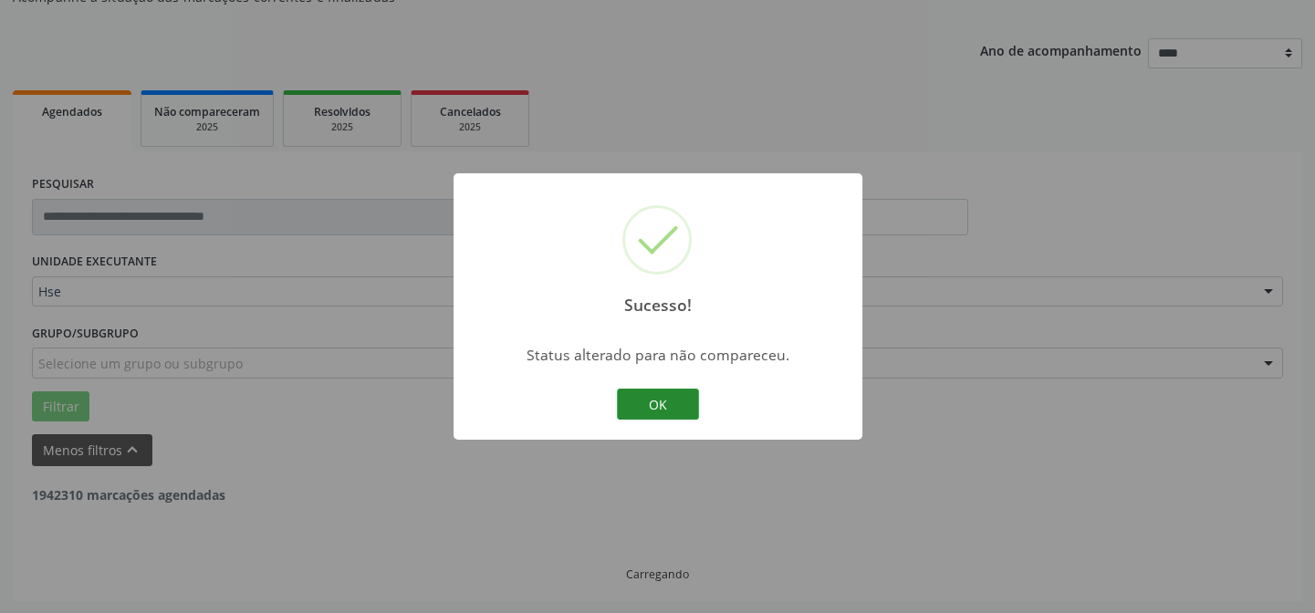
click at [643, 401] on button "OK" at bounding box center [658, 404] width 82 height 31
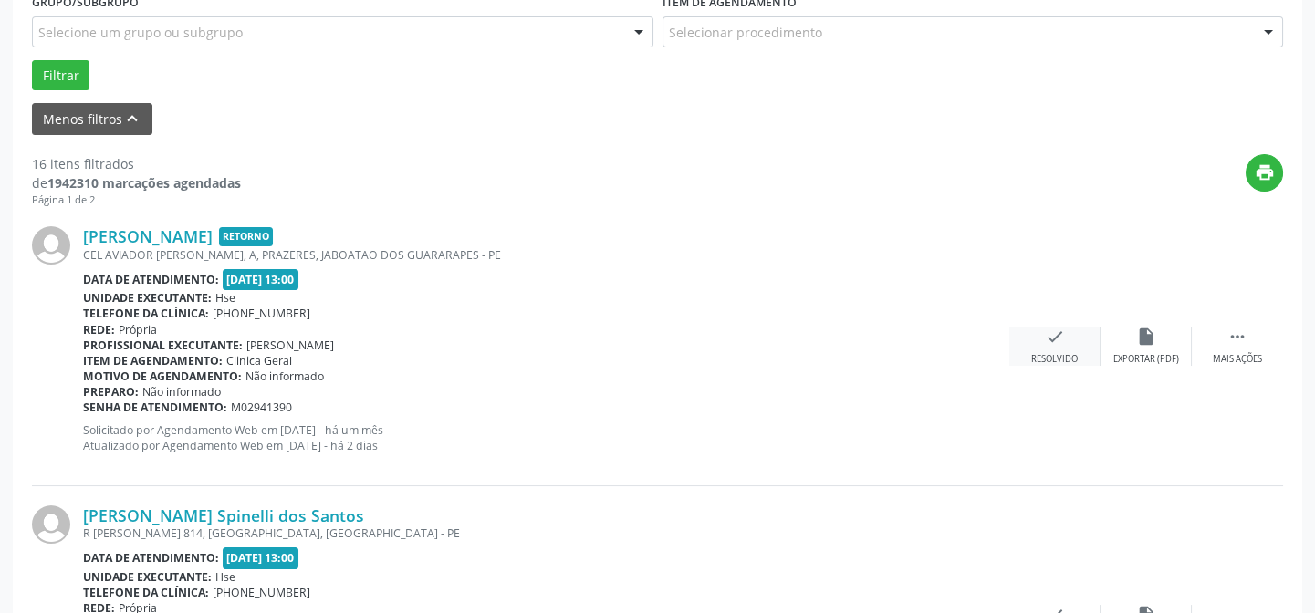
click at [1054, 333] on icon "check" at bounding box center [1055, 337] width 20 height 20
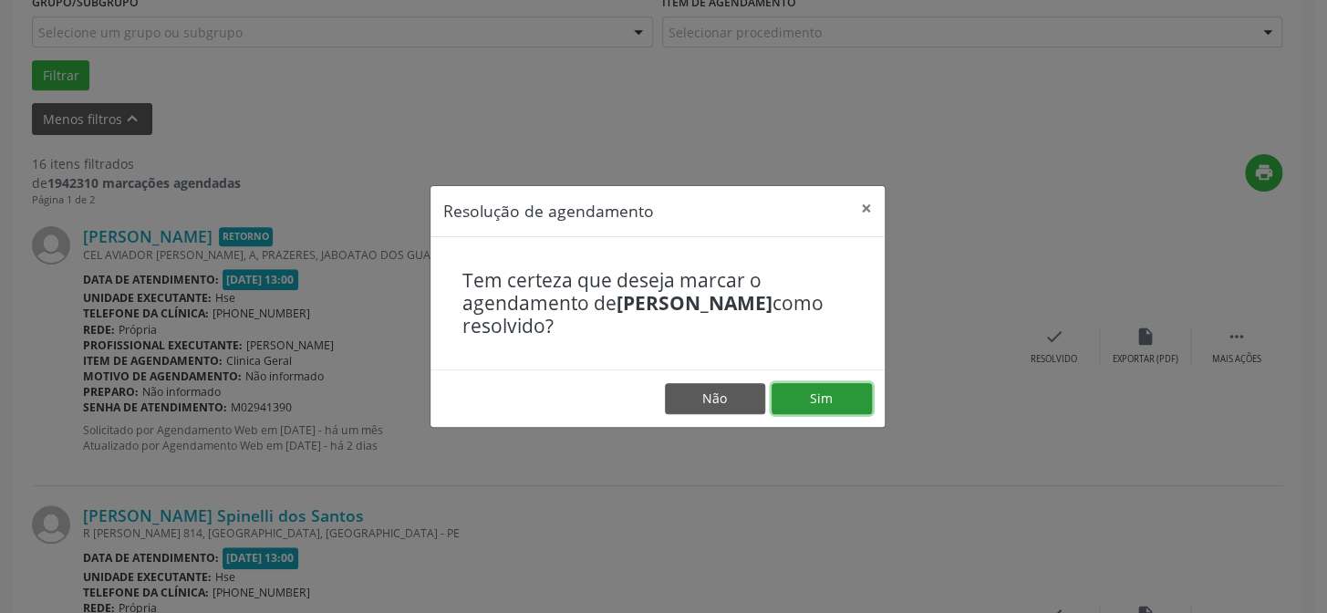
click at [851, 399] on button "Sim" at bounding box center [822, 398] width 100 height 31
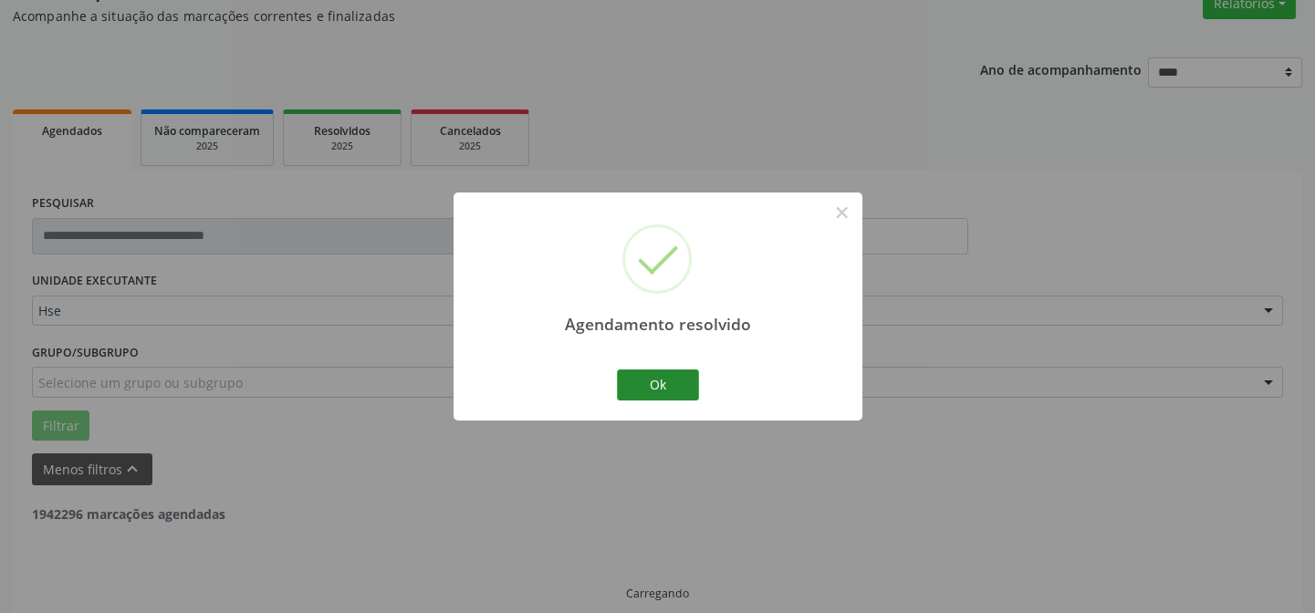
scroll to position [182, 0]
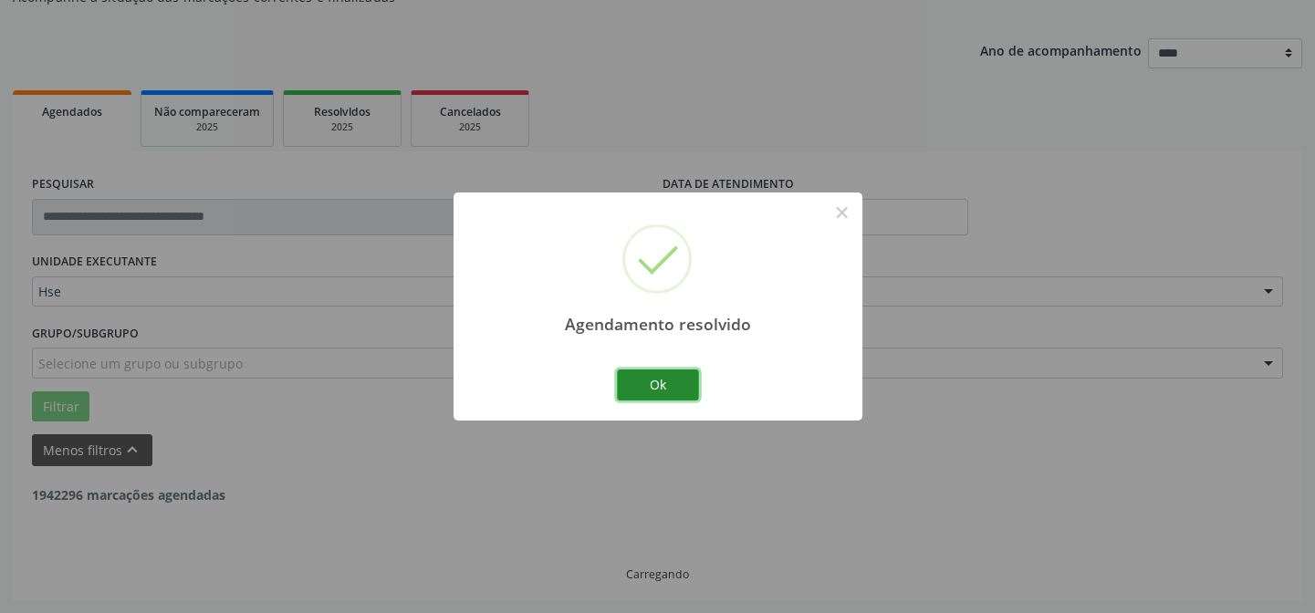
click at [661, 380] on button "Ok" at bounding box center [658, 384] width 82 height 31
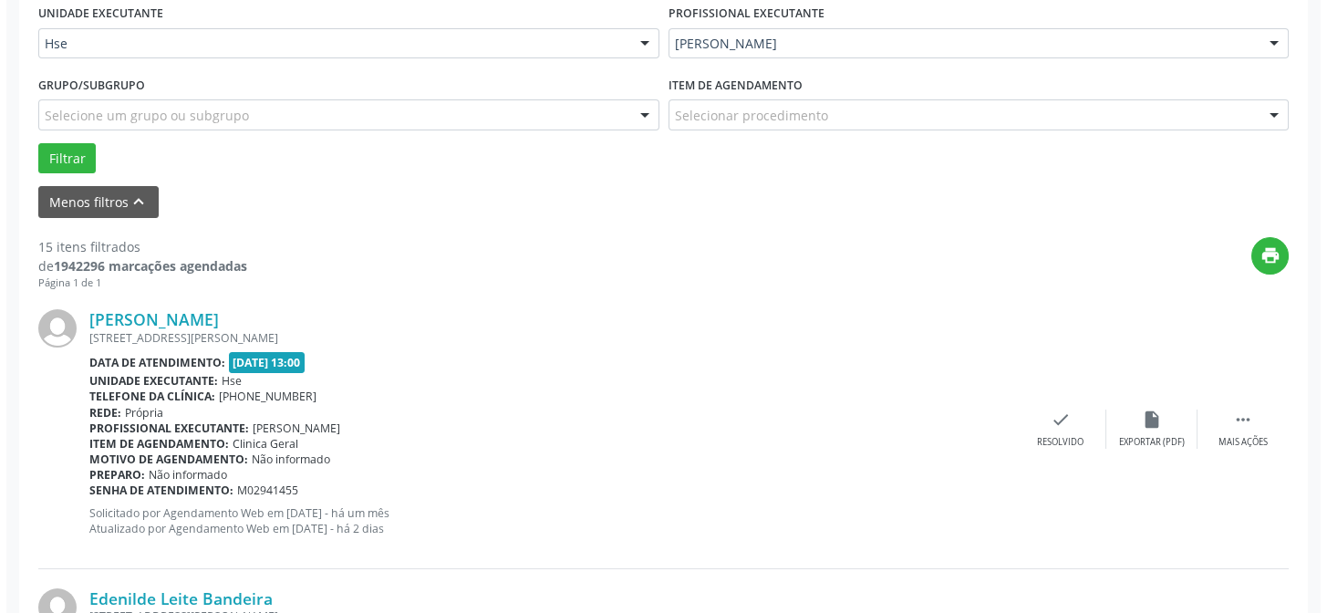
scroll to position [514, 0]
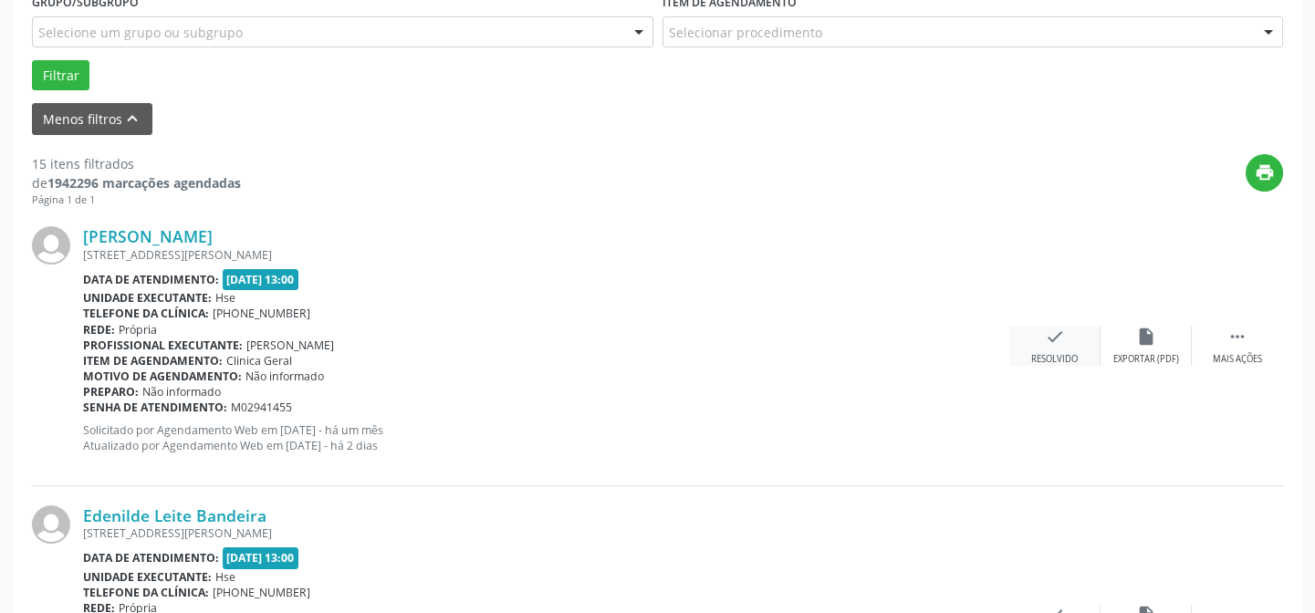
click at [1062, 354] on div "Resolvido" at bounding box center [1054, 359] width 47 height 13
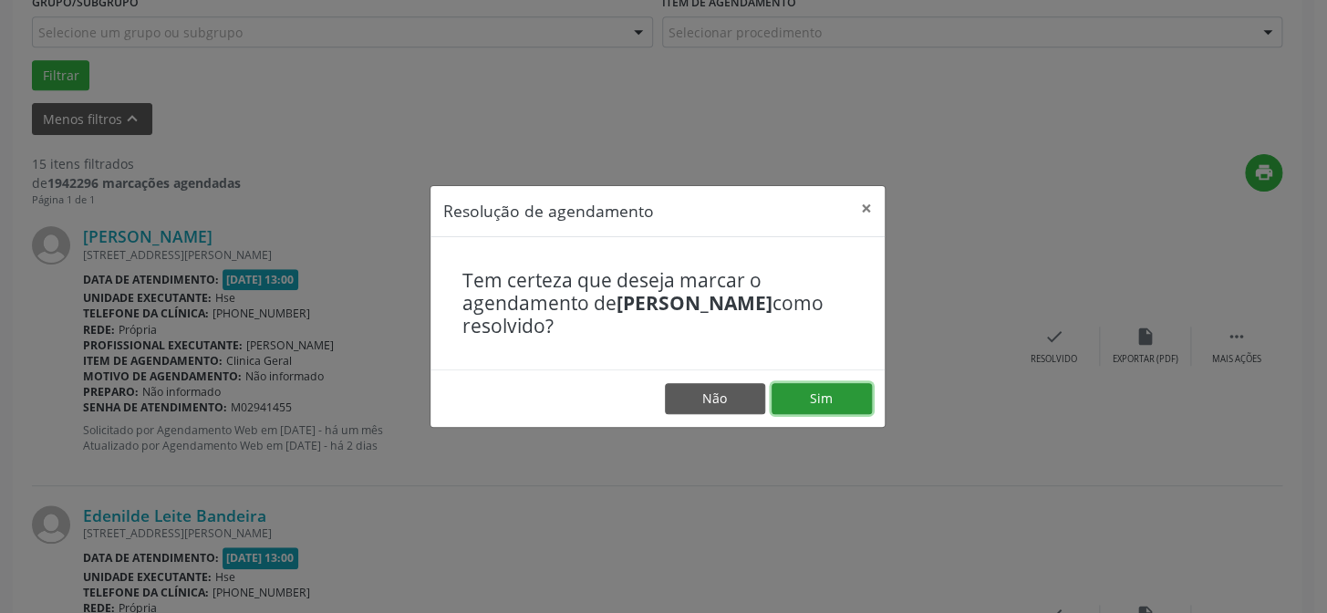
click at [840, 391] on button "Sim" at bounding box center [822, 398] width 100 height 31
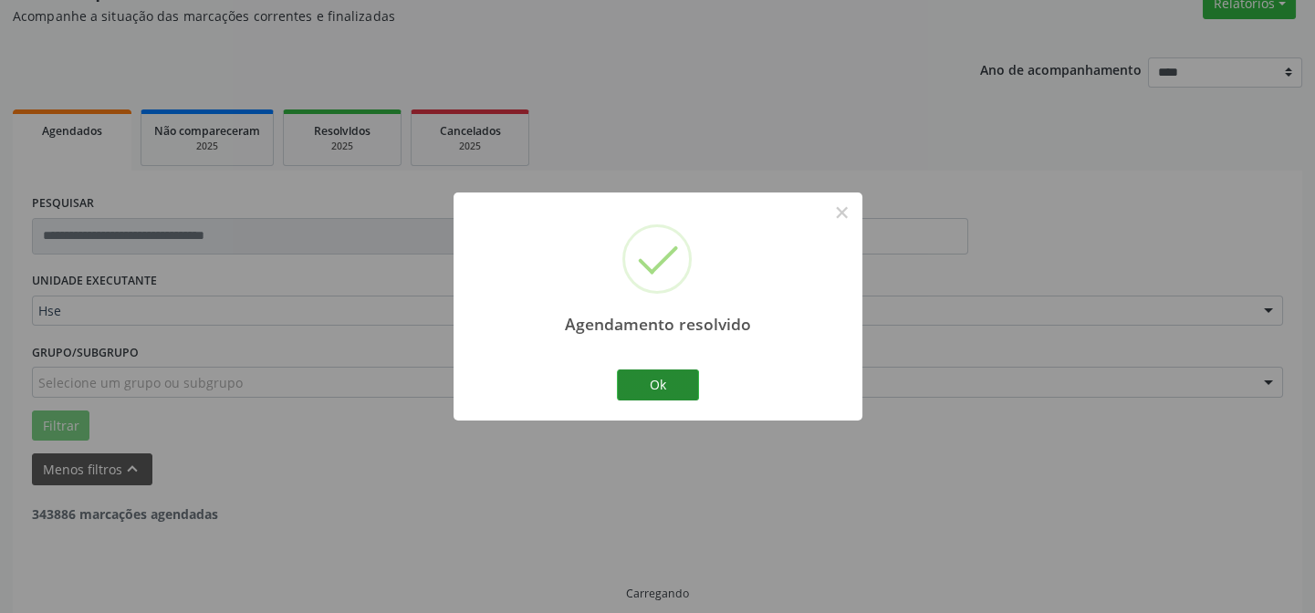
scroll to position [182, 0]
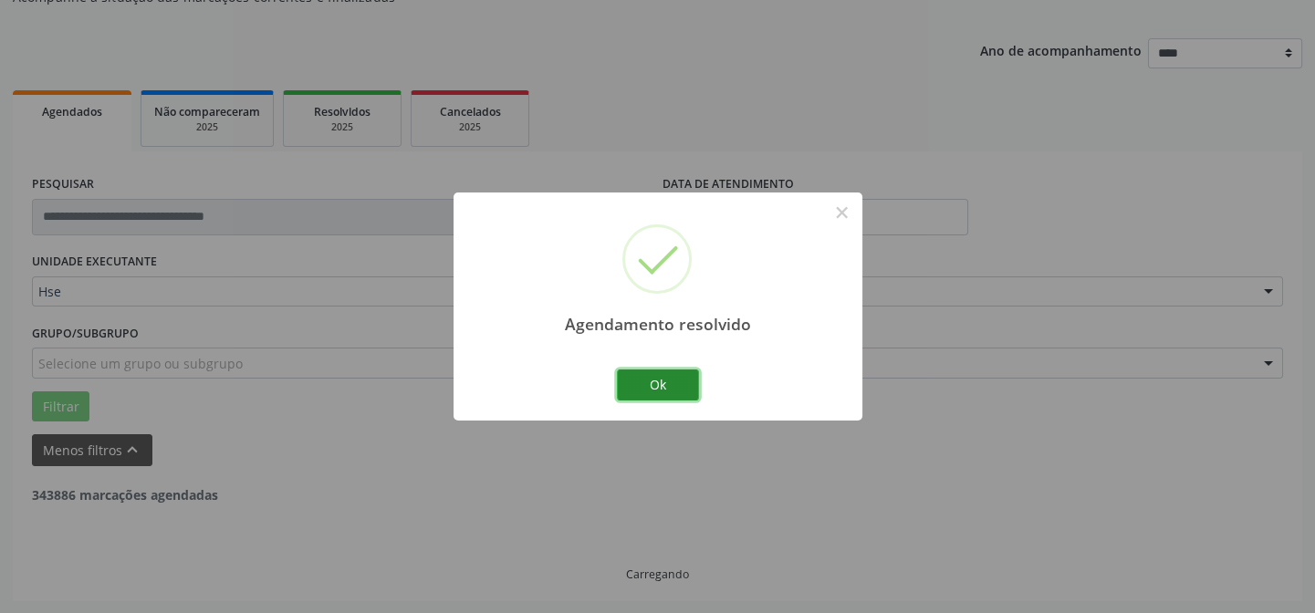
click at [662, 383] on button "Ok" at bounding box center [658, 384] width 82 height 31
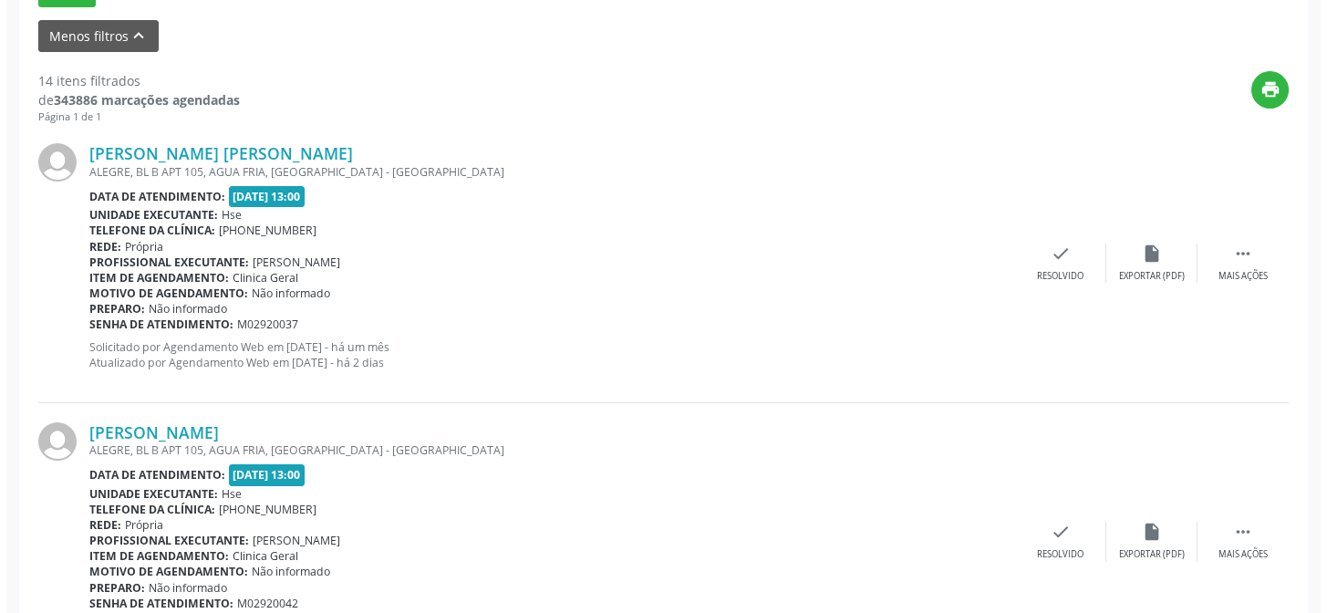
scroll to position [514, 0]
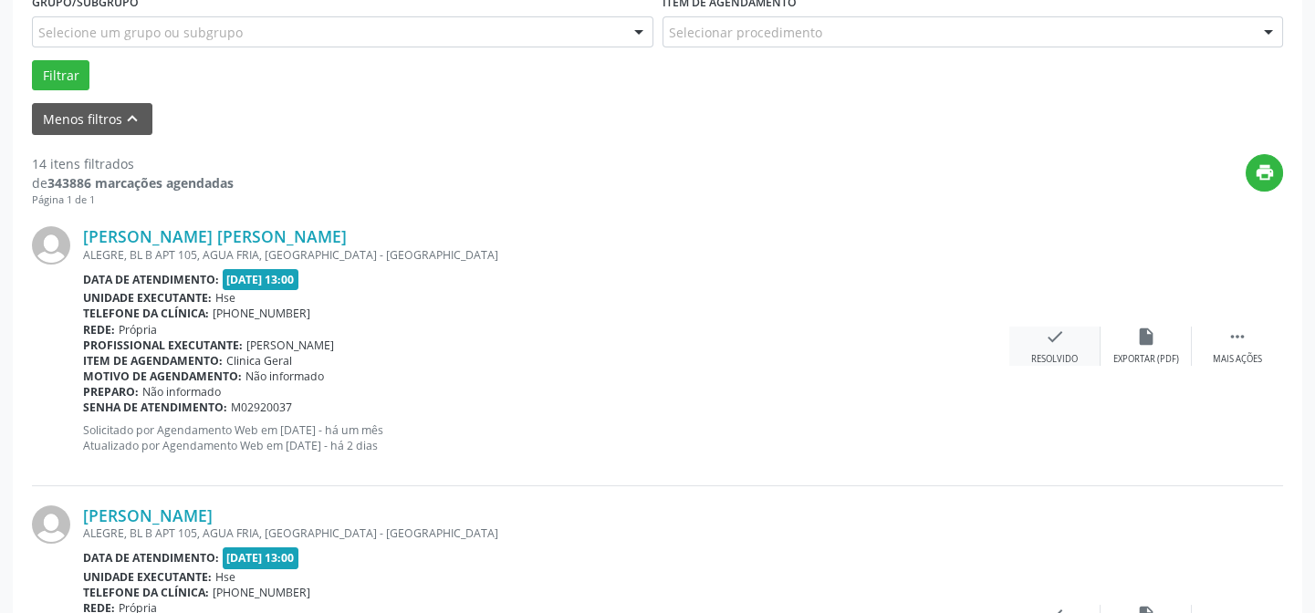
click at [1064, 335] on div "check Resolvido" at bounding box center [1054, 346] width 91 height 39
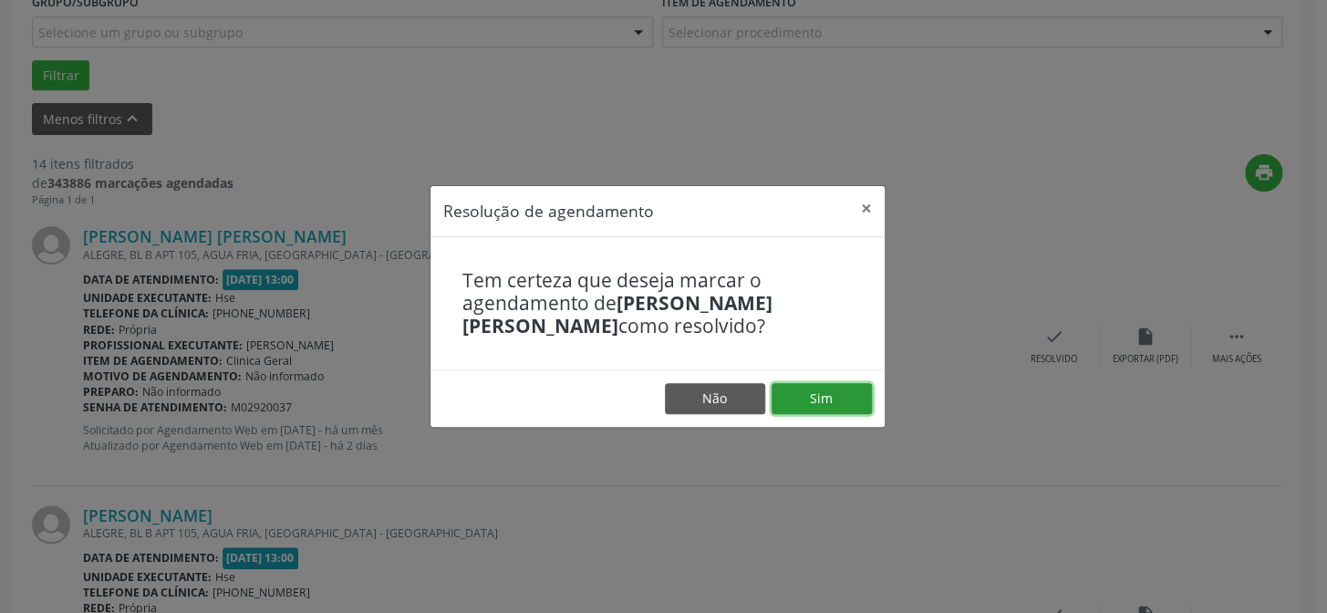
click at [808, 393] on button "Sim" at bounding box center [822, 398] width 100 height 31
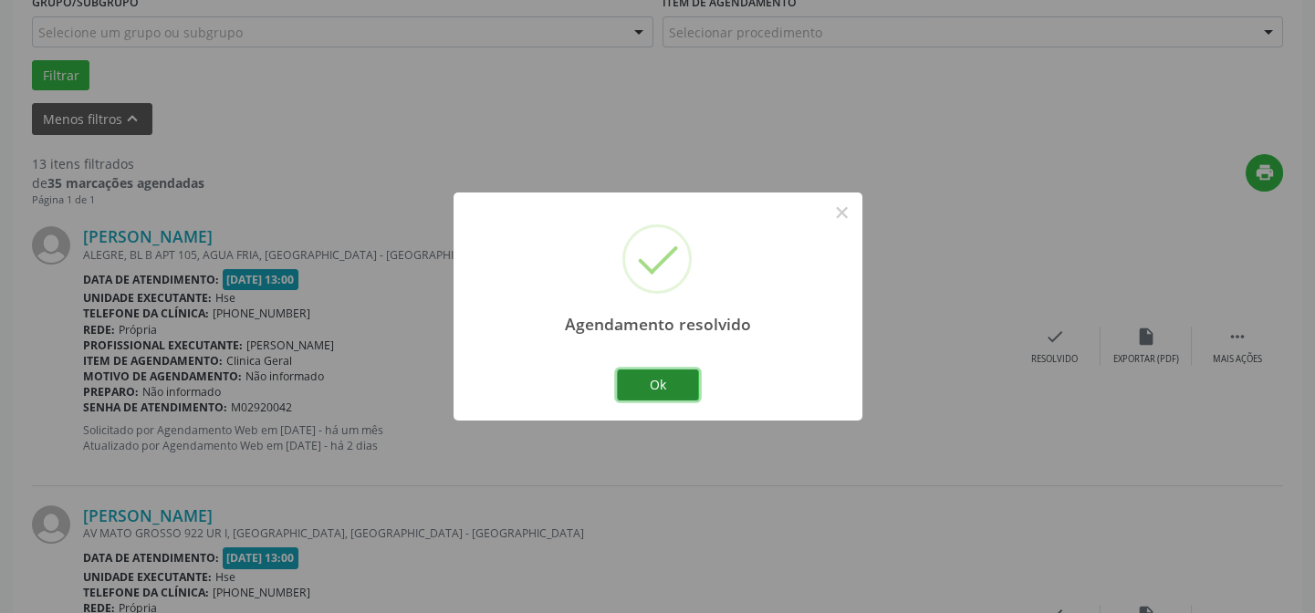
click at [665, 379] on button "Ok" at bounding box center [658, 384] width 82 height 31
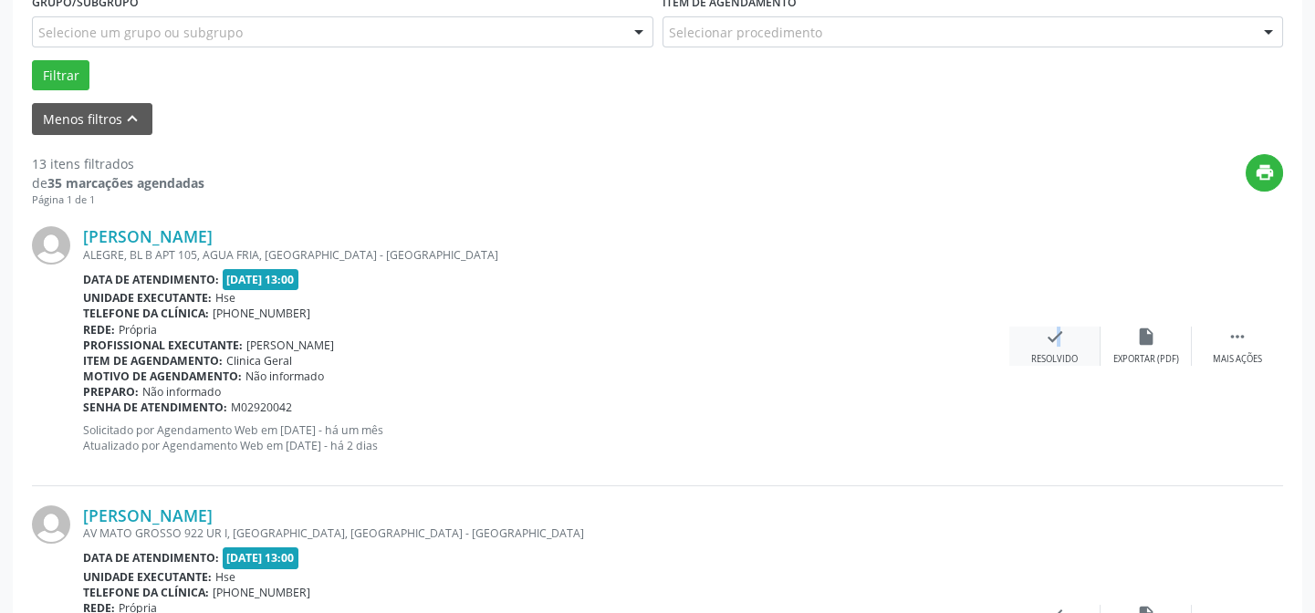
click at [1046, 342] on icon "check" at bounding box center [1055, 337] width 20 height 20
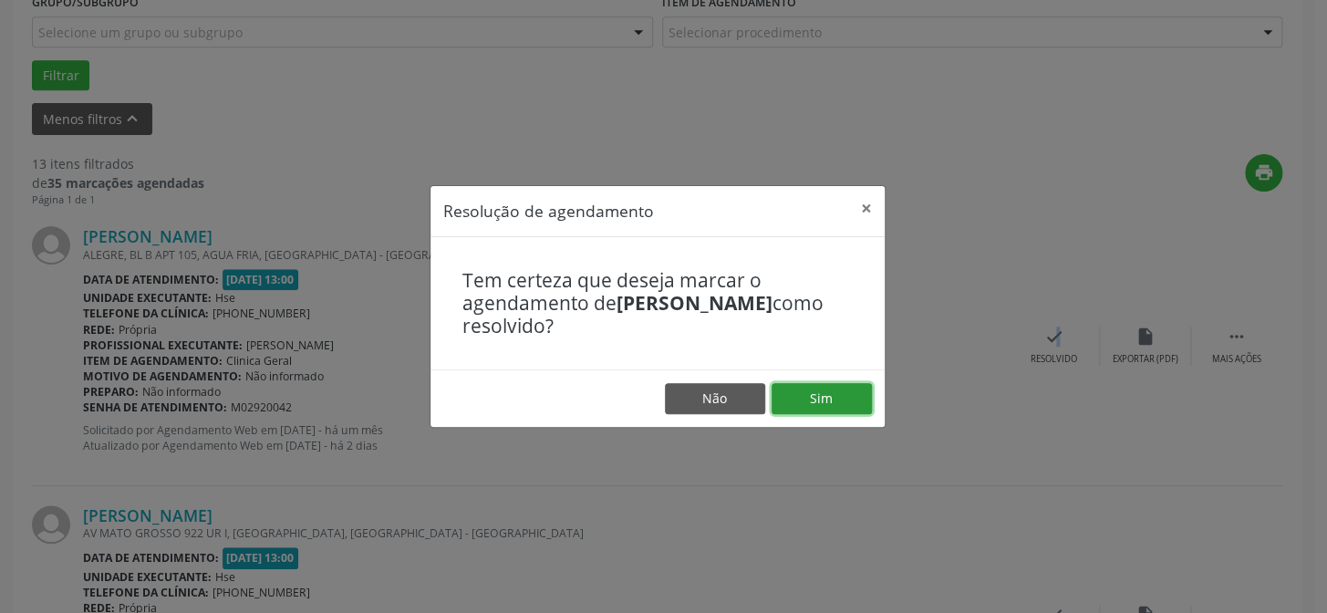
click at [838, 401] on button "Sim" at bounding box center [822, 398] width 100 height 31
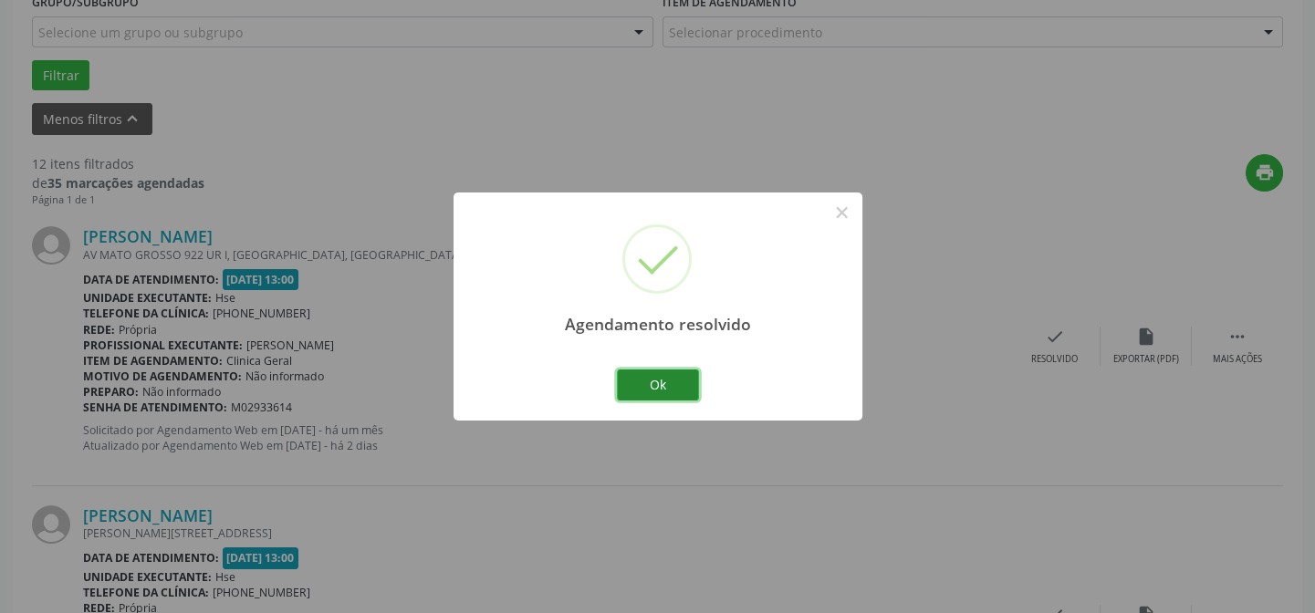
click at [649, 378] on button "Ok" at bounding box center [658, 384] width 82 height 31
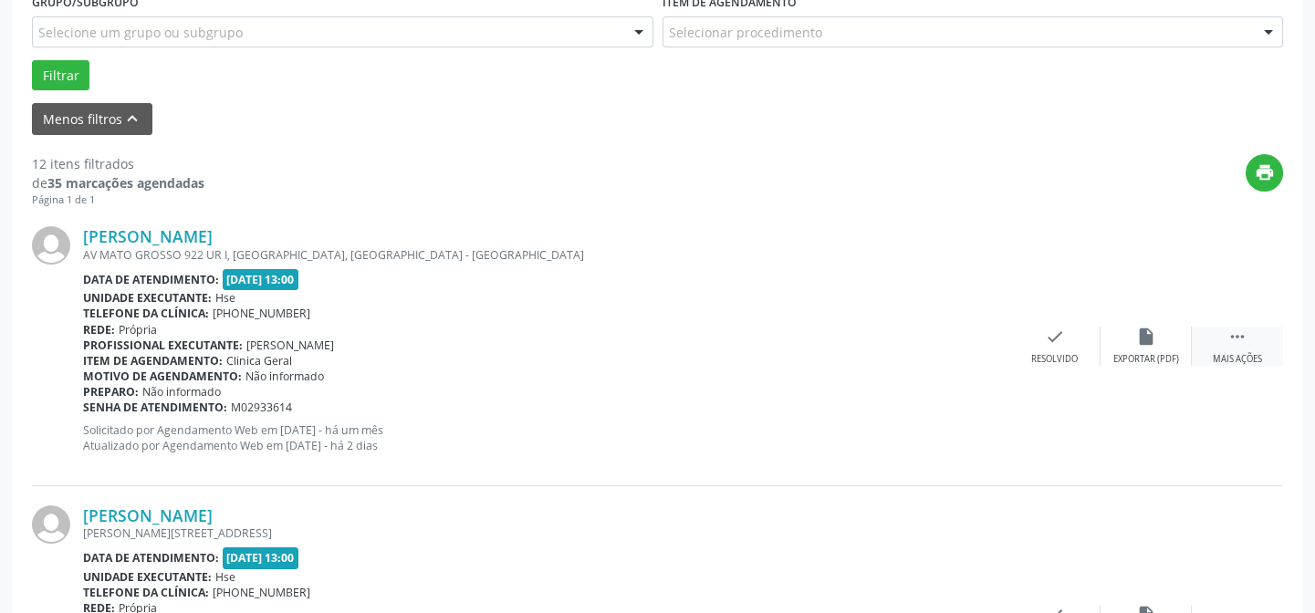
click at [1239, 333] on icon "" at bounding box center [1237, 337] width 20 height 20
click at [1130, 339] on div "alarm_off Não compareceu" at bounding box center [1145, 346] width 91 height 39
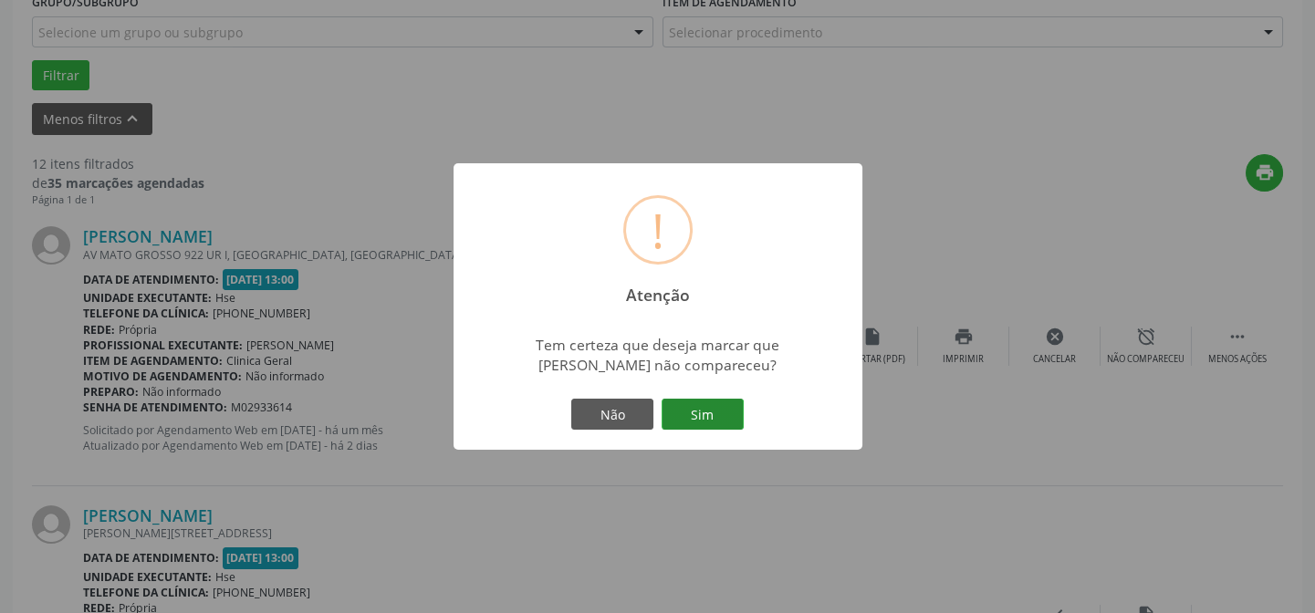
click at [702, 421] on button "Sim" at bounding box center [702, 414] width 82 height 31
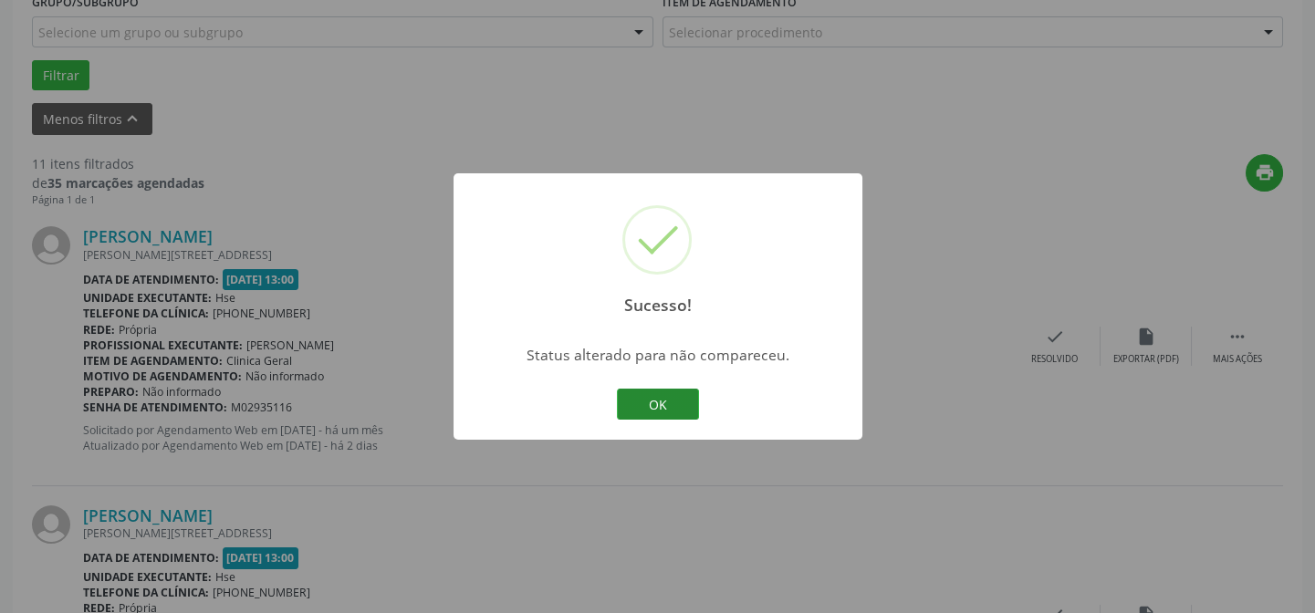
click at [656, 400] on button "OK" at bounding box center [658, 404] width 82 height 31
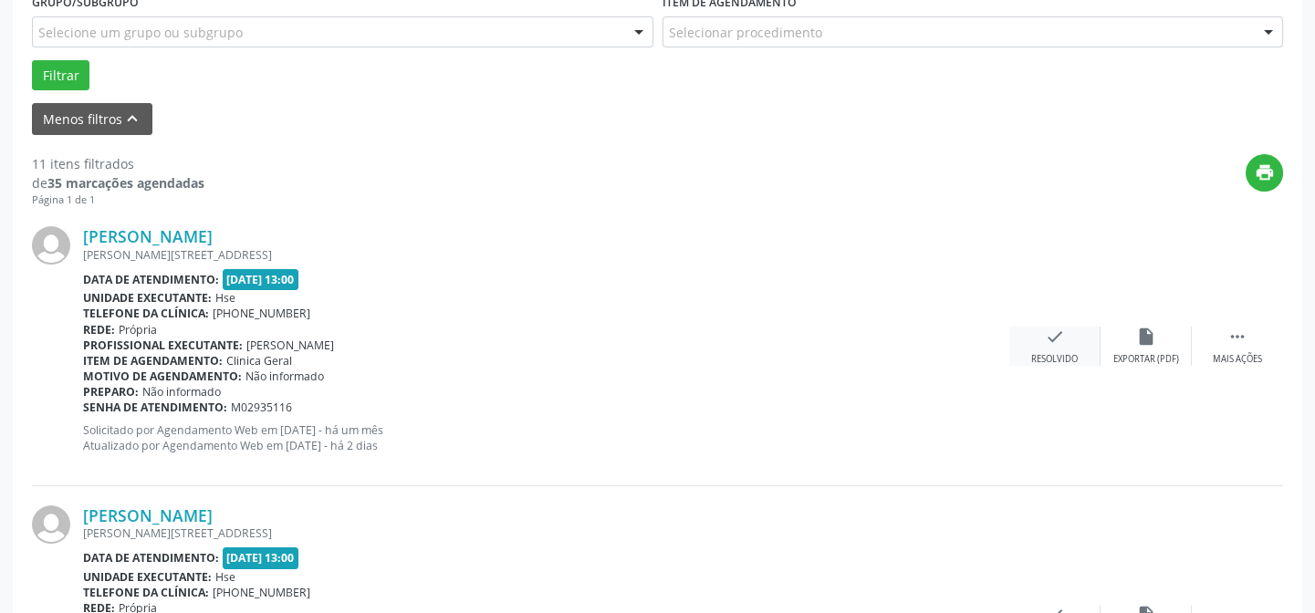
click at [1052, 341] on icon "check" at bounding box center [1055, 337] width 20 height 20
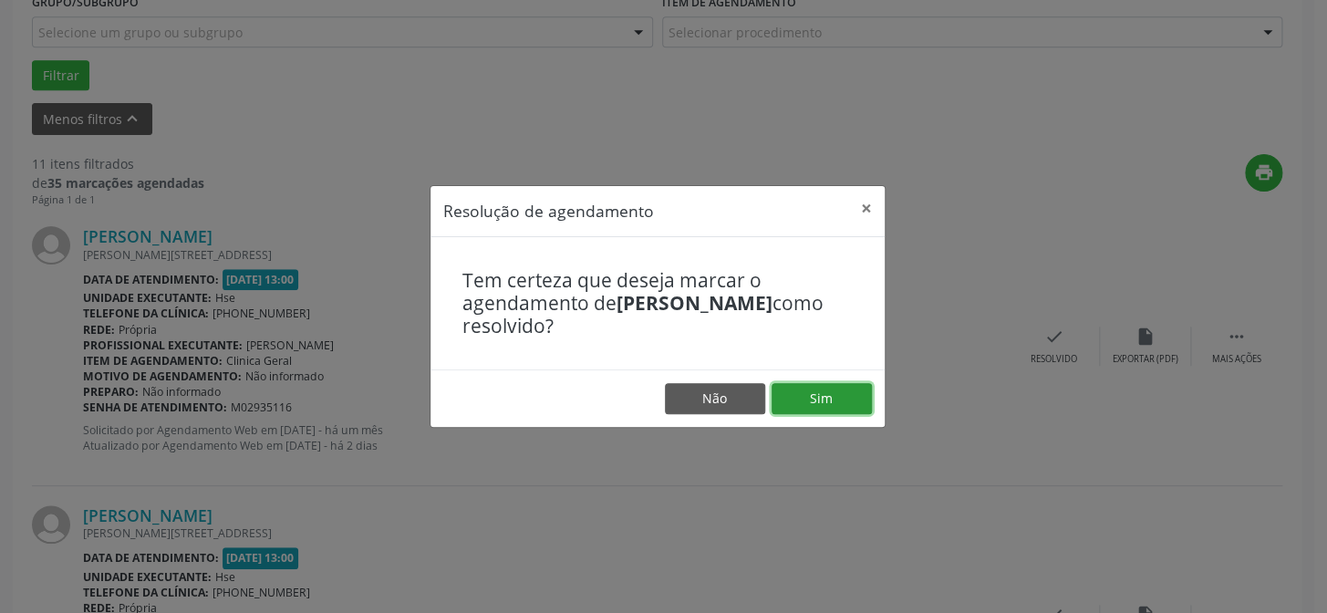
click at [804, 394] on button "Sim" at bounding box center [822, 398] width 100 height 31
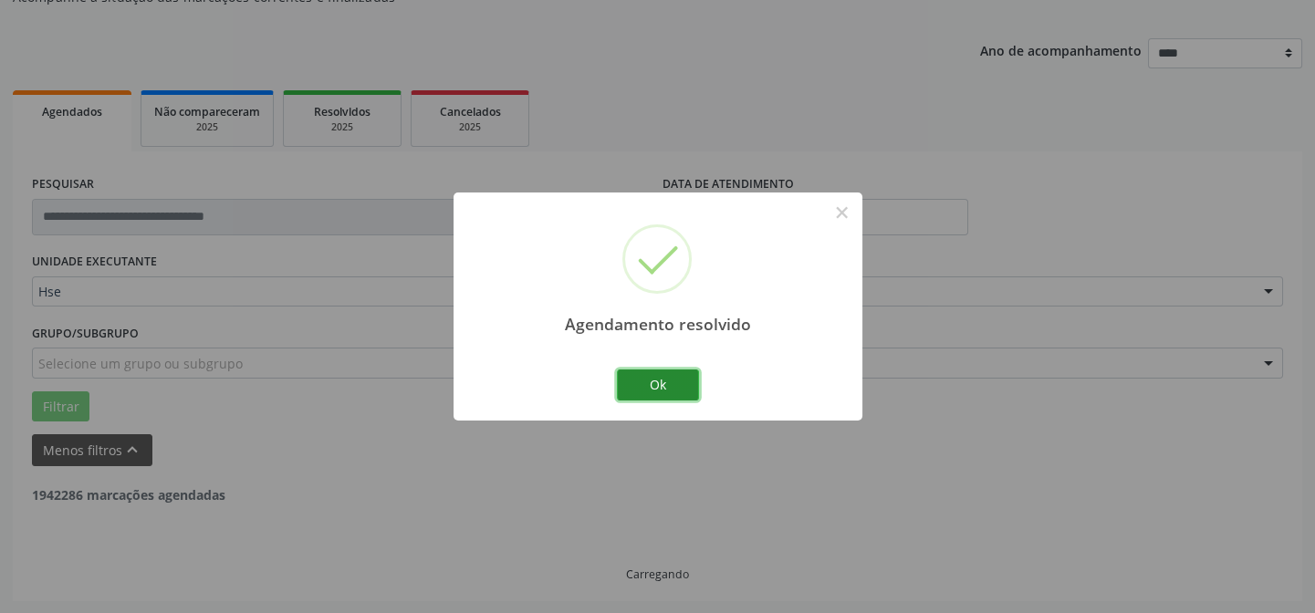
click at [670, 383] on button "Ok" at bounding box center [658, 384] width 82 height 31
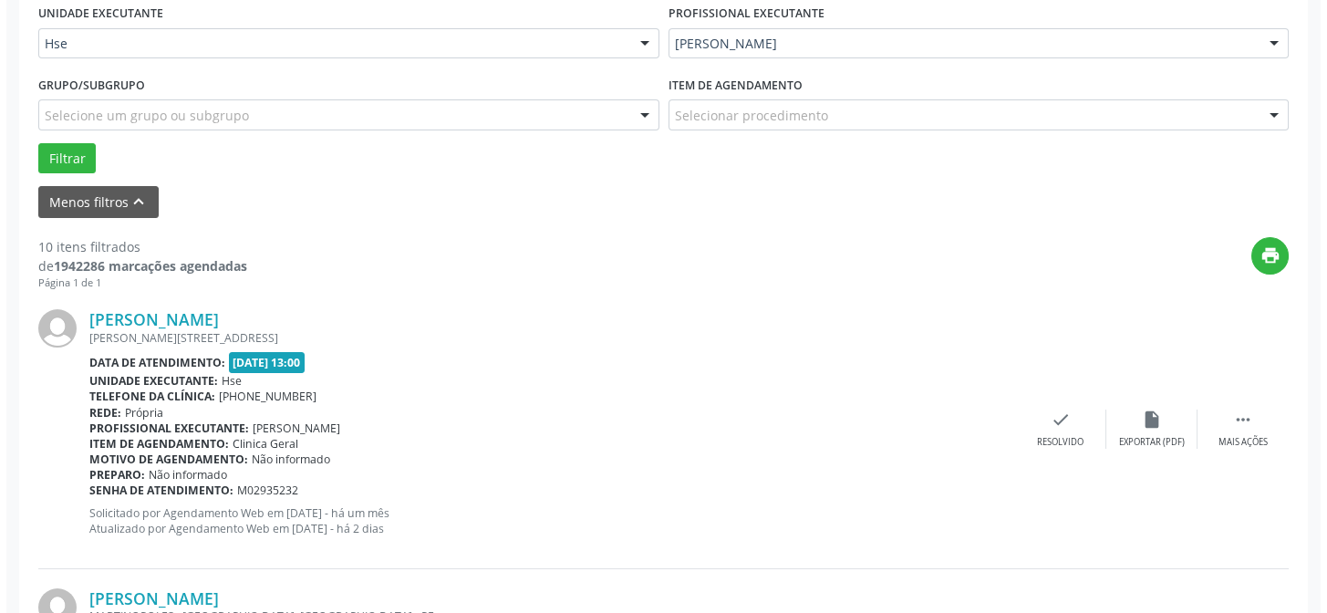
scroll to position [680, 0]
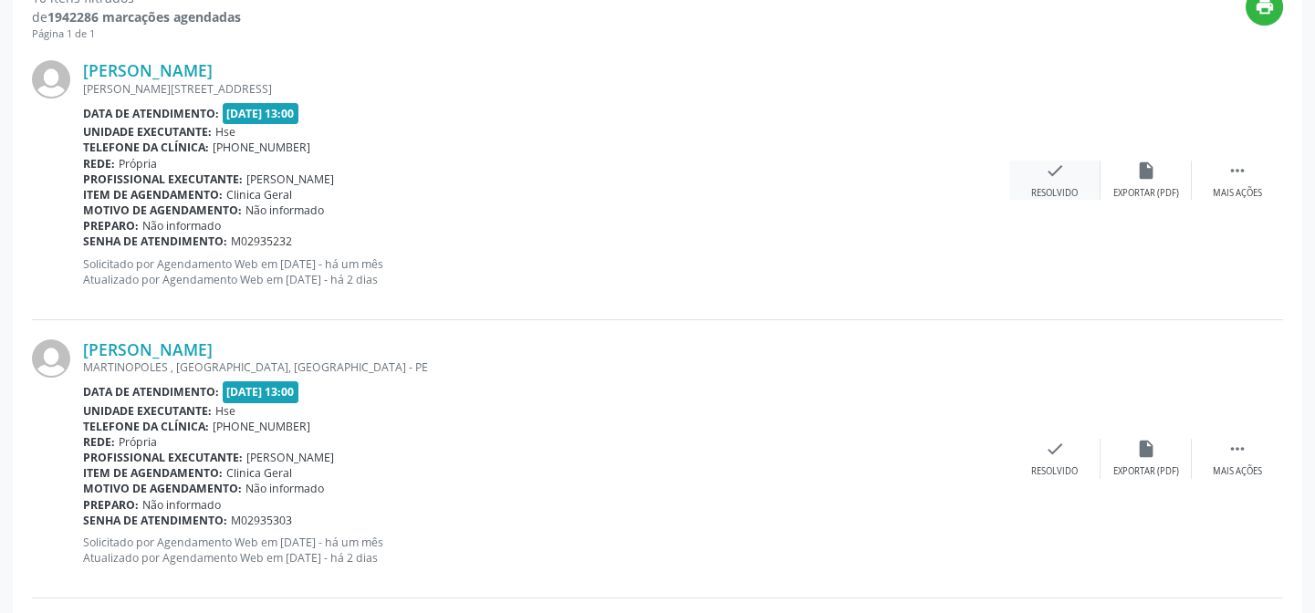
click at [1046, 172] on icon "check" at bounding box center [1055, 171] width 20 height 20
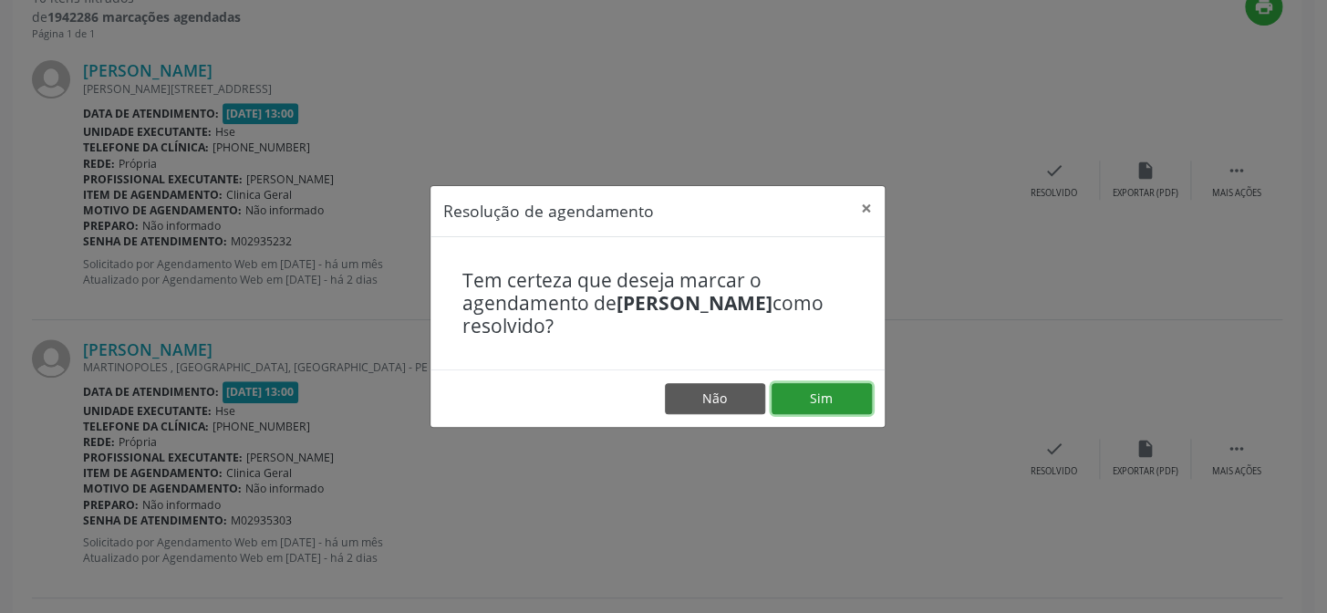
click at [808, 401] on button "Sim" at bounding box center [822, 398] width 100 height 31
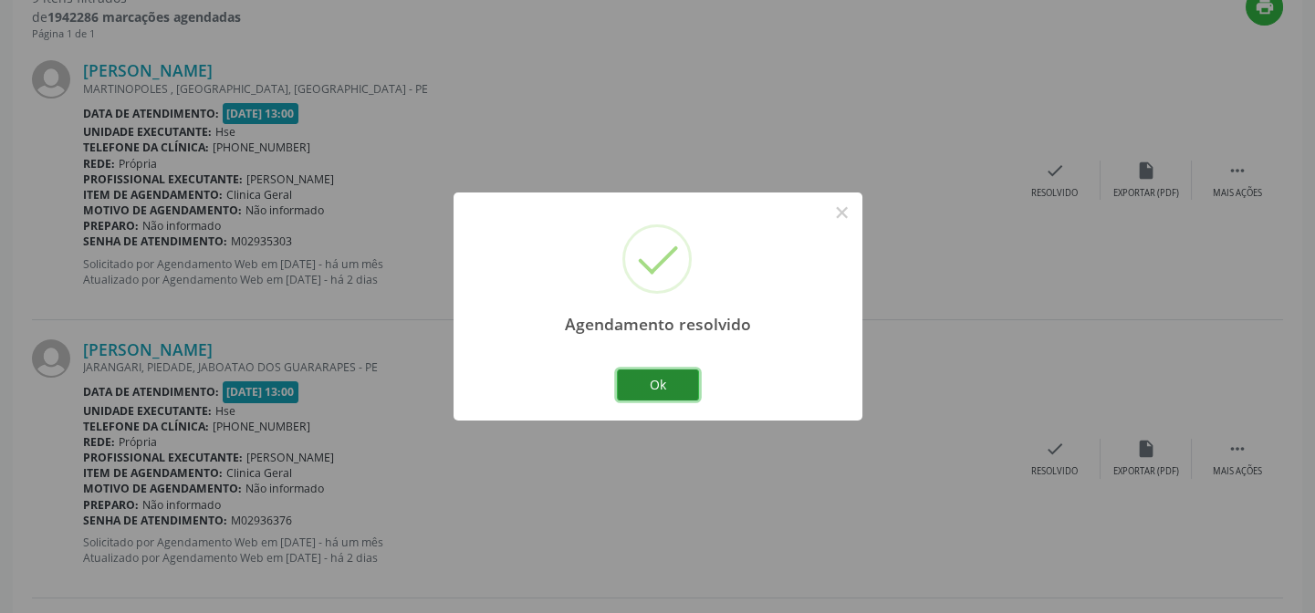
click at [661, 385] on button "Ok" at bounding box center [658, 384] width 82 height 31
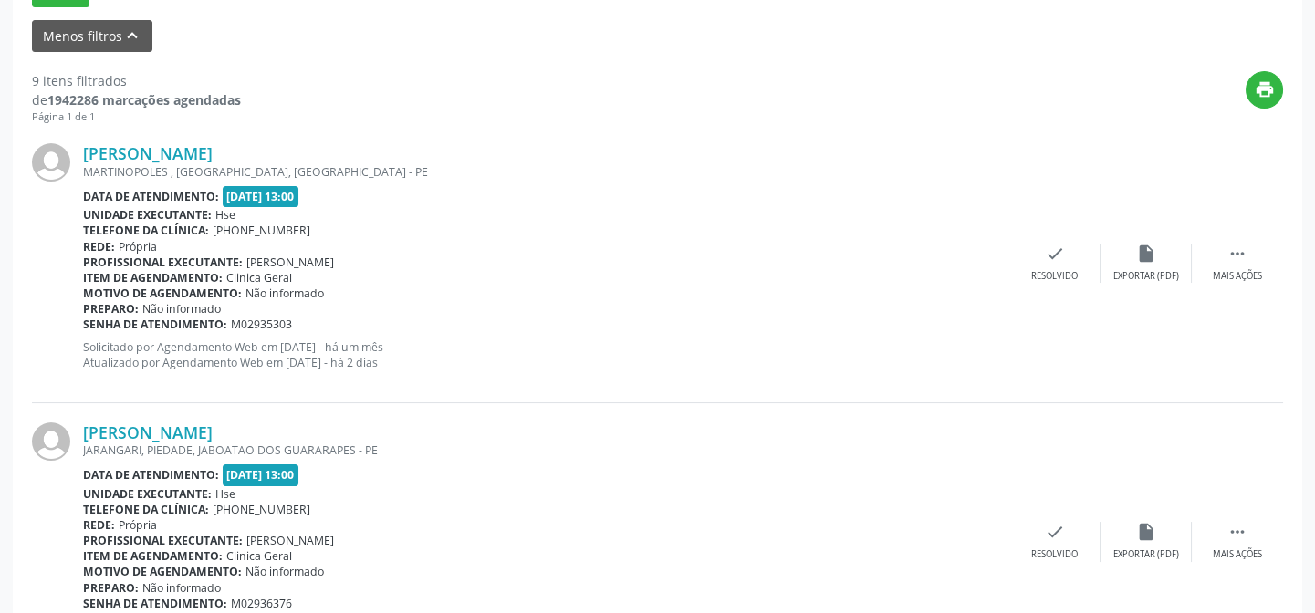
scroll to position [431, 0]
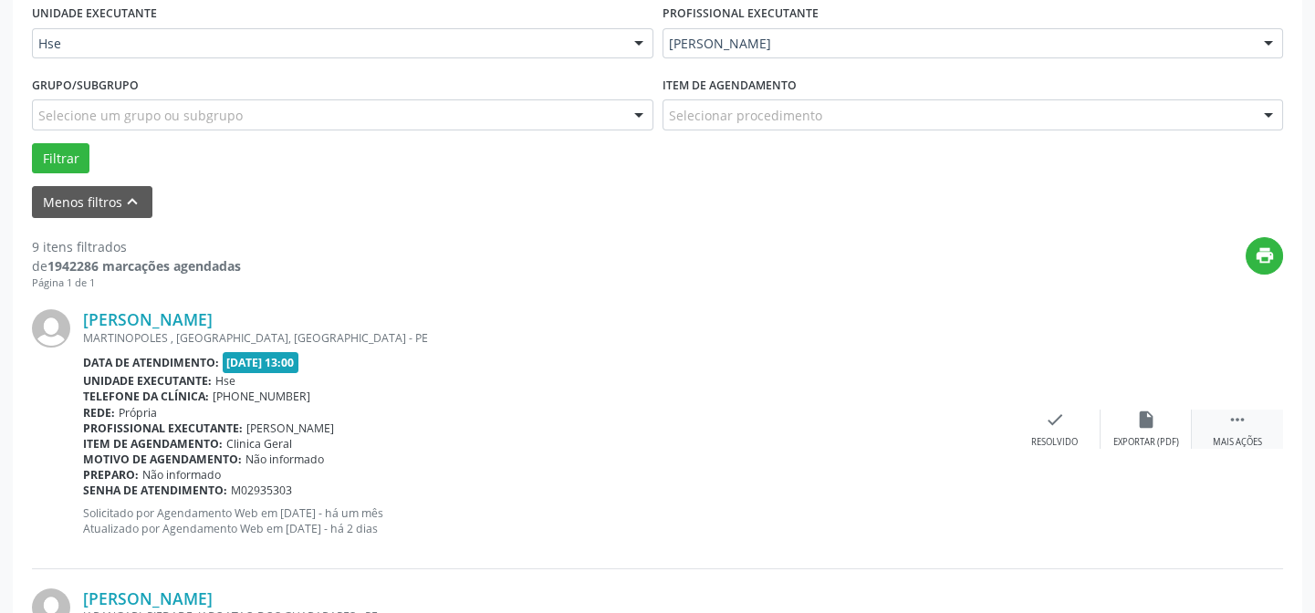
click at [1249, 427] on div " Mais ações" at bounding box center [1236, 429] width 91 height 39
click at [1138, 419] on icon "alarm_off" at bounding box center [1146, 420] width 20 height 20
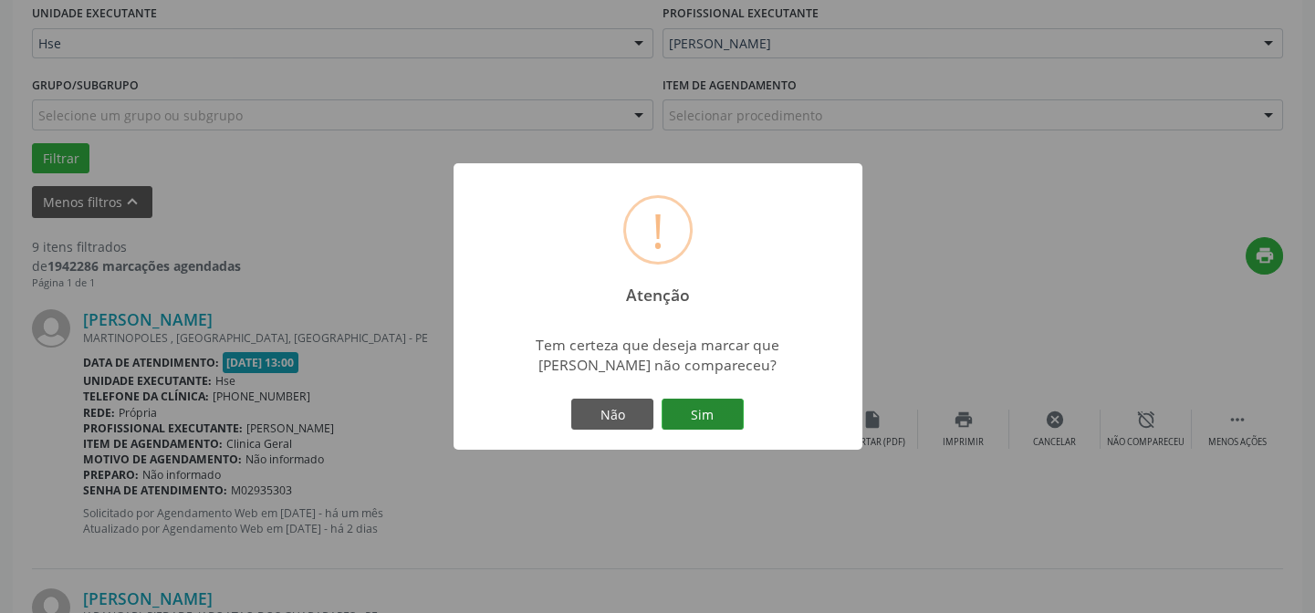
click at [692, 408] on button "Sim" at bounding box center [702, 414] width 82 height 31
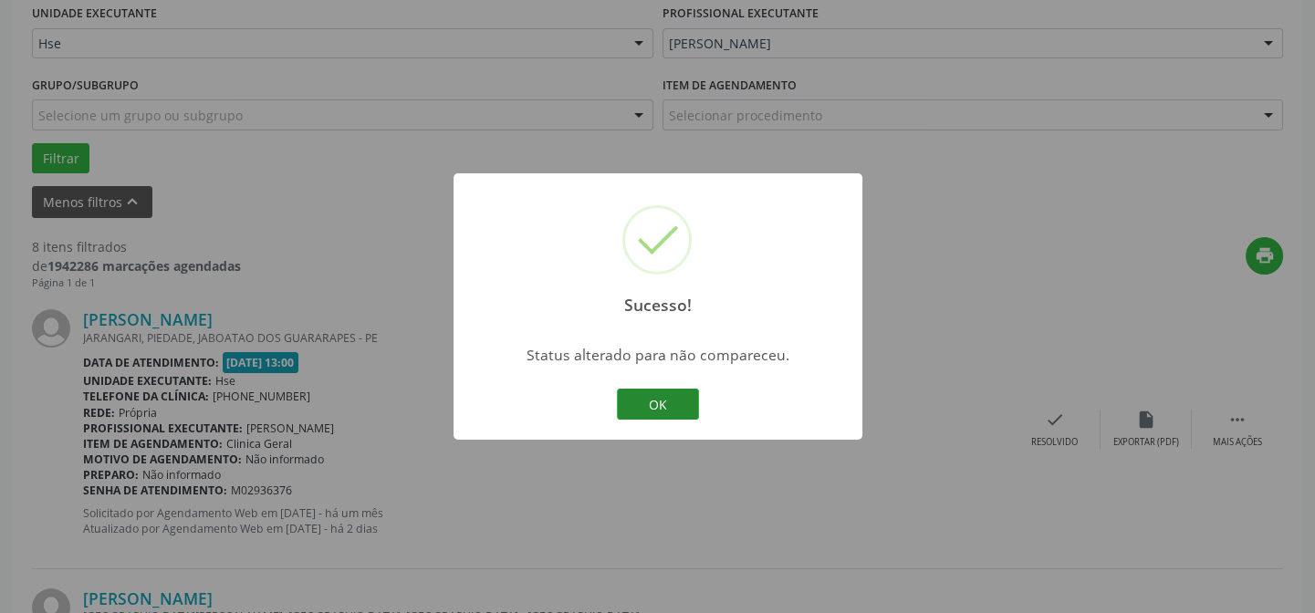
click at [665, 405] on button "OK" at bounding box center [658, 404] width 82 height 31
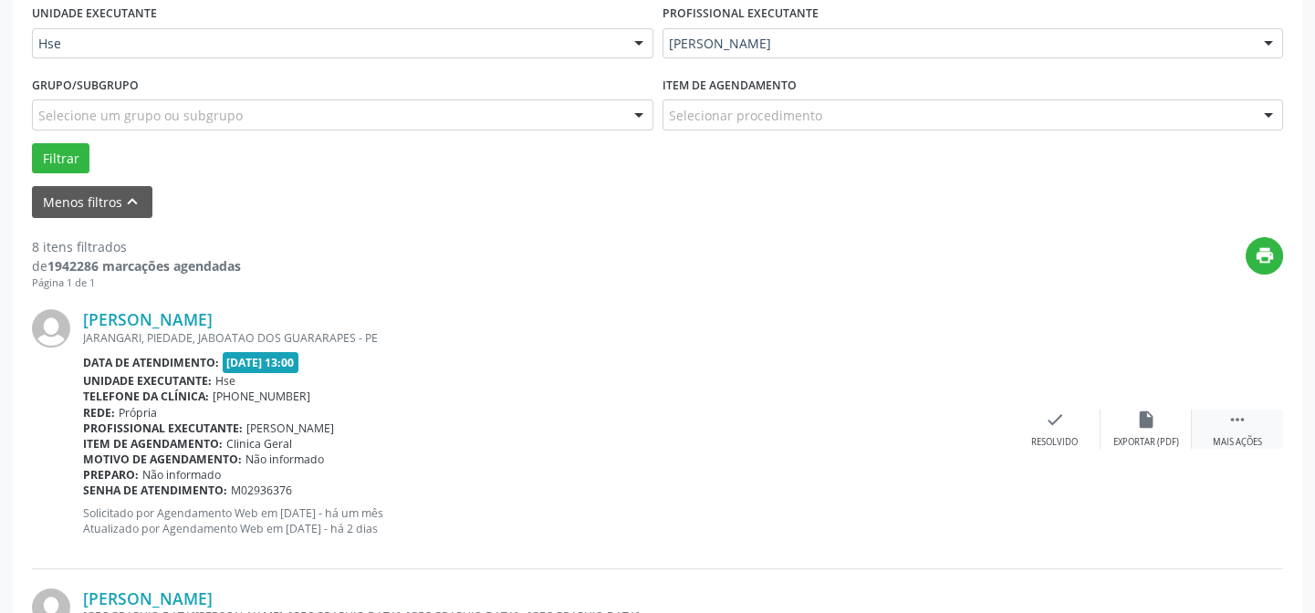
click at [1246, 430] on div " Mais ações" at bounding box center [1236, 429] width 91 height 39
click at [1156, 426] on div "alarm_off Não compareceu" at bounding box center [1145, 429] width 91 height 39
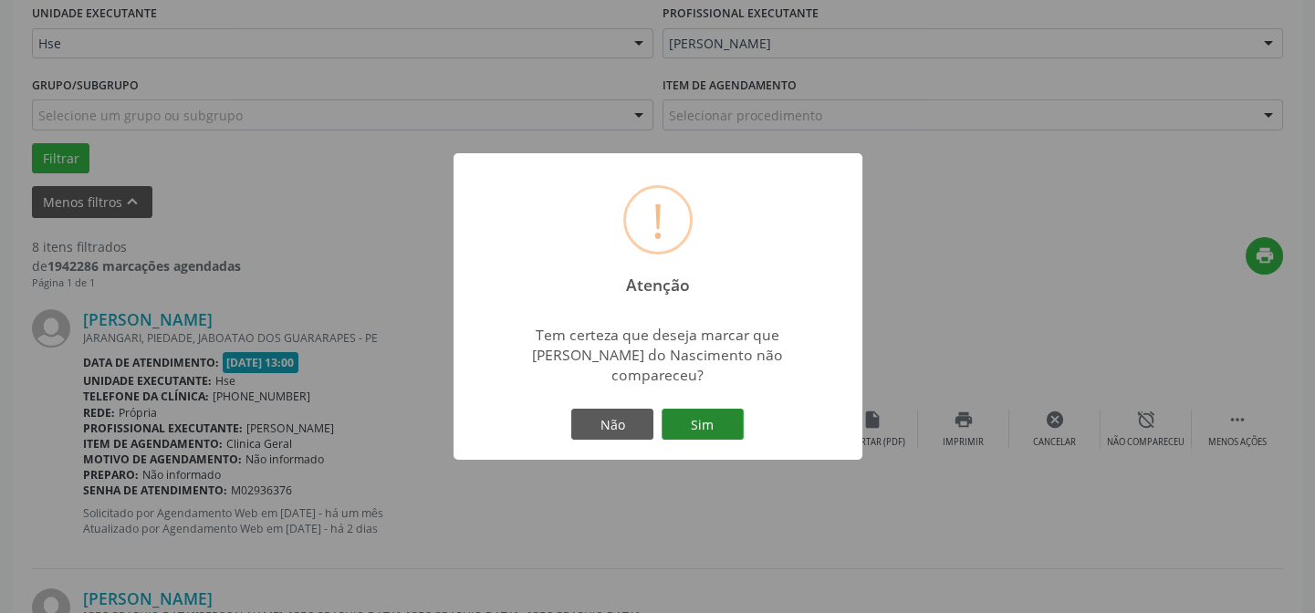
click at [711, 412] on button "Sim" at bounding box center [702, 424] width 82 height 31
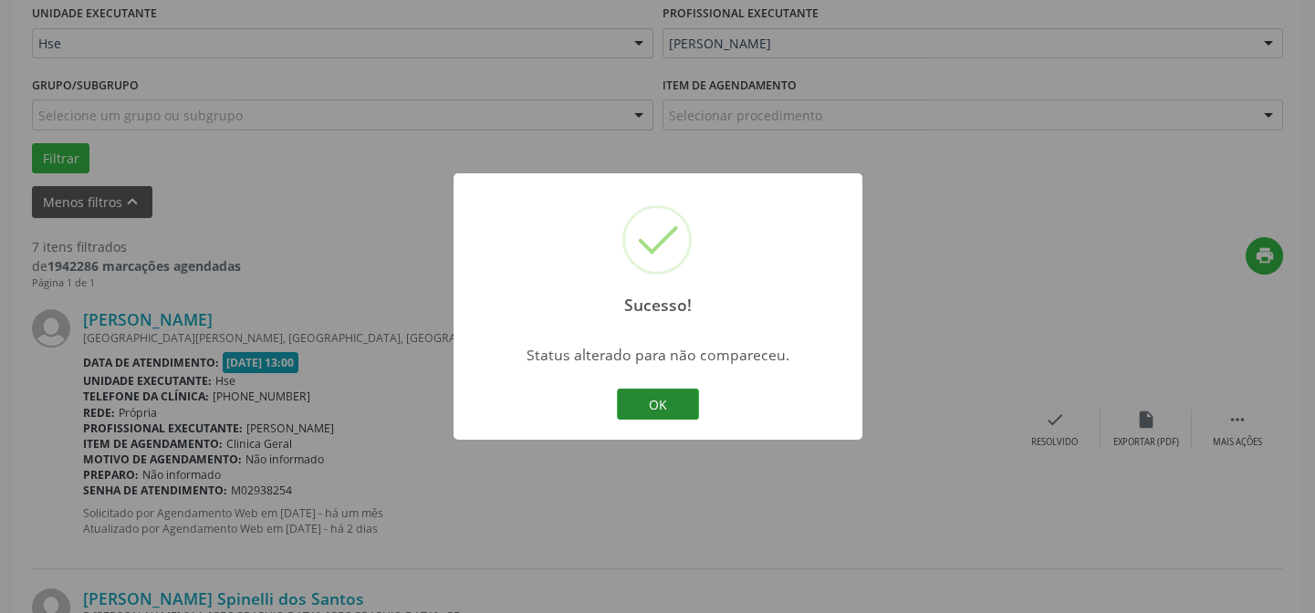
click at [653, 396] on button "OK" at bounding box center [658, 404] width 82 height 31
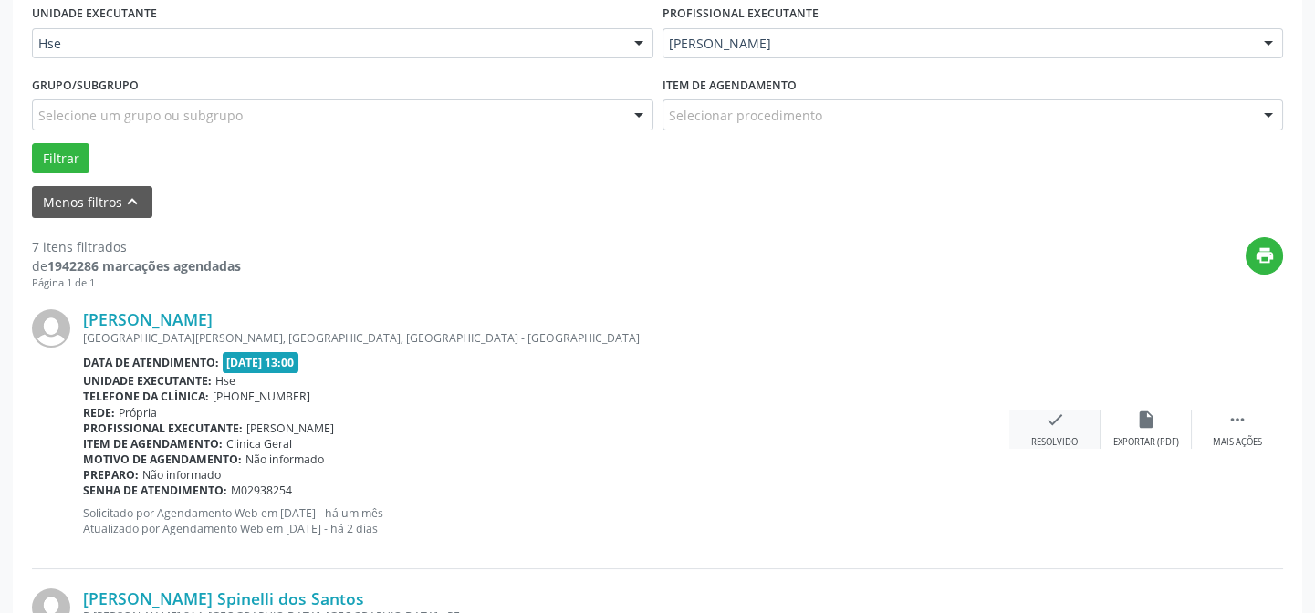
click at [1056, 432] on div "check Resolvido" at bounding box center [1054, 429] width 91 height 39
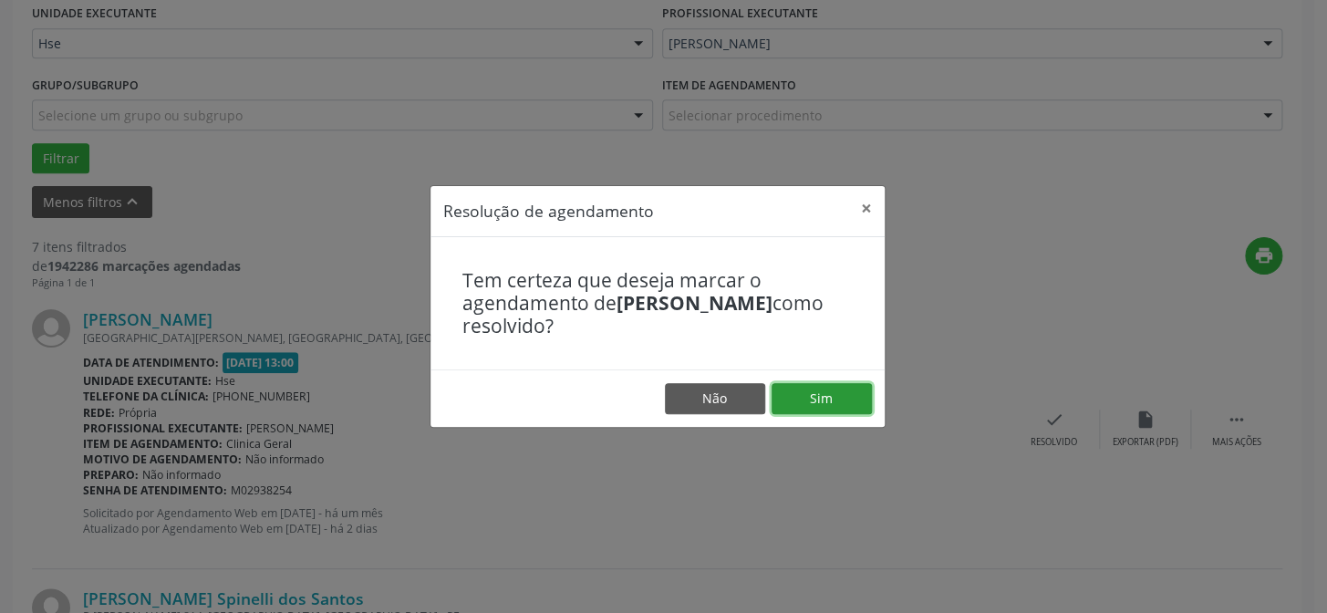
click at [856, 404] on button "Sim" at bounding box center [822, 398] width 100 height 31
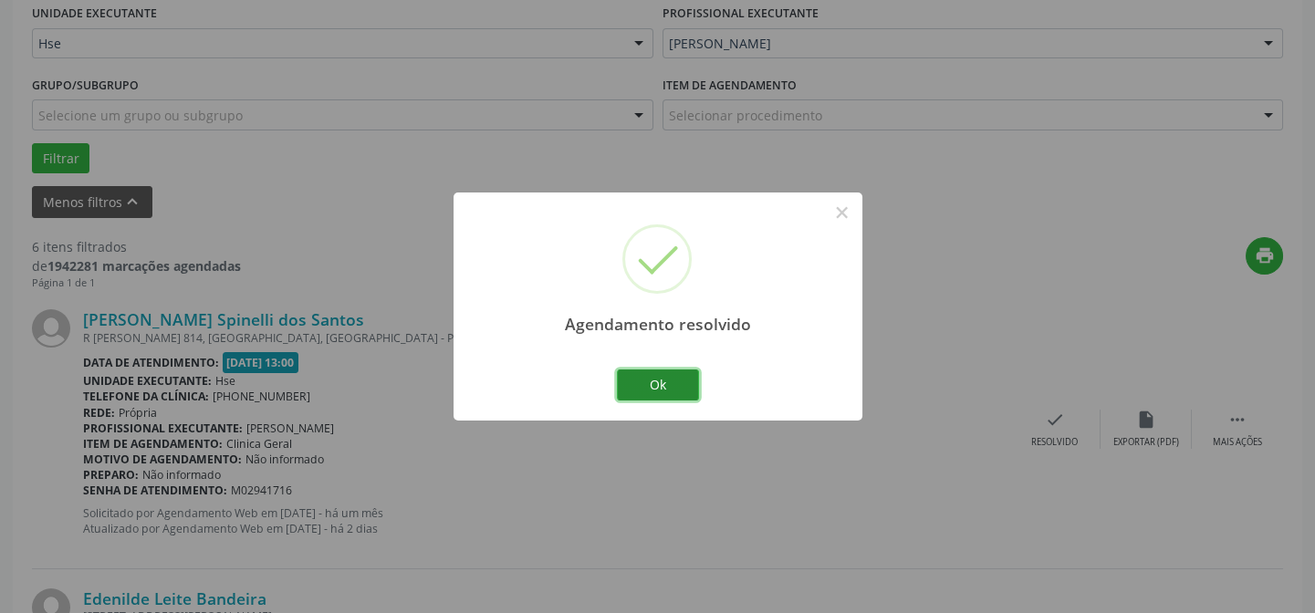
click at [668, 384] on button "Ok" at bounding box center [658, 384] width 82 height 31
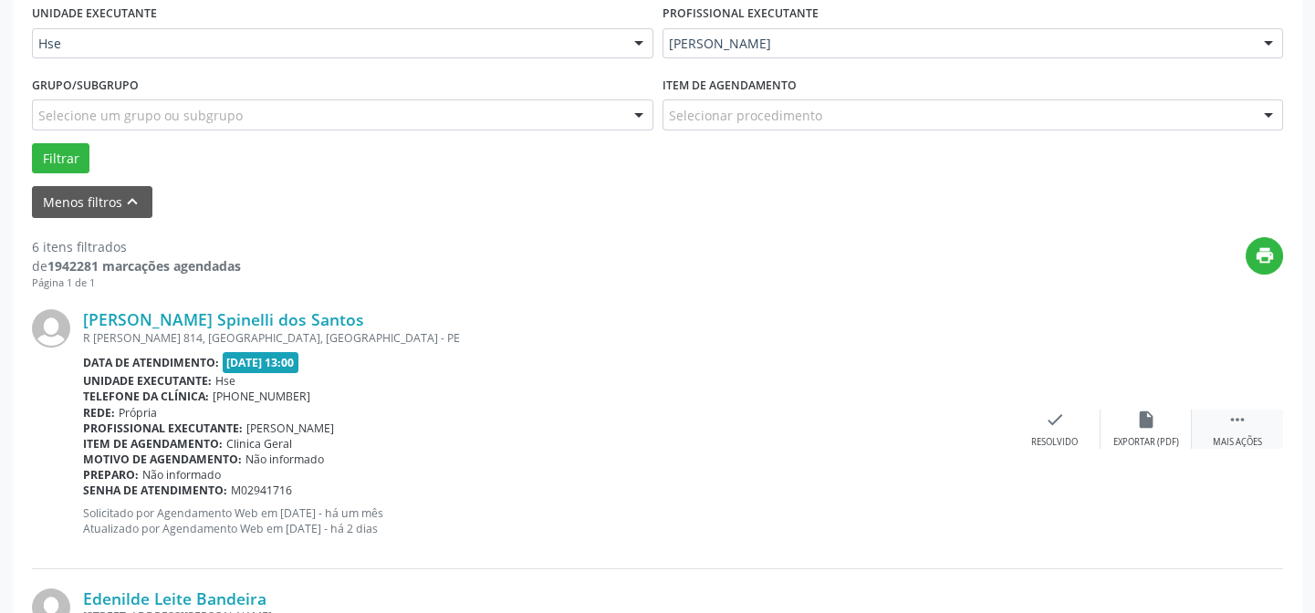
click at [1232, 432] on div " Mais ações" at bounding box center [1236, 429] width 91 height 39
click at [1158, 432] on div "alarm_off Não compareceu" at bounding box center [1145, 429] width 91 height 39
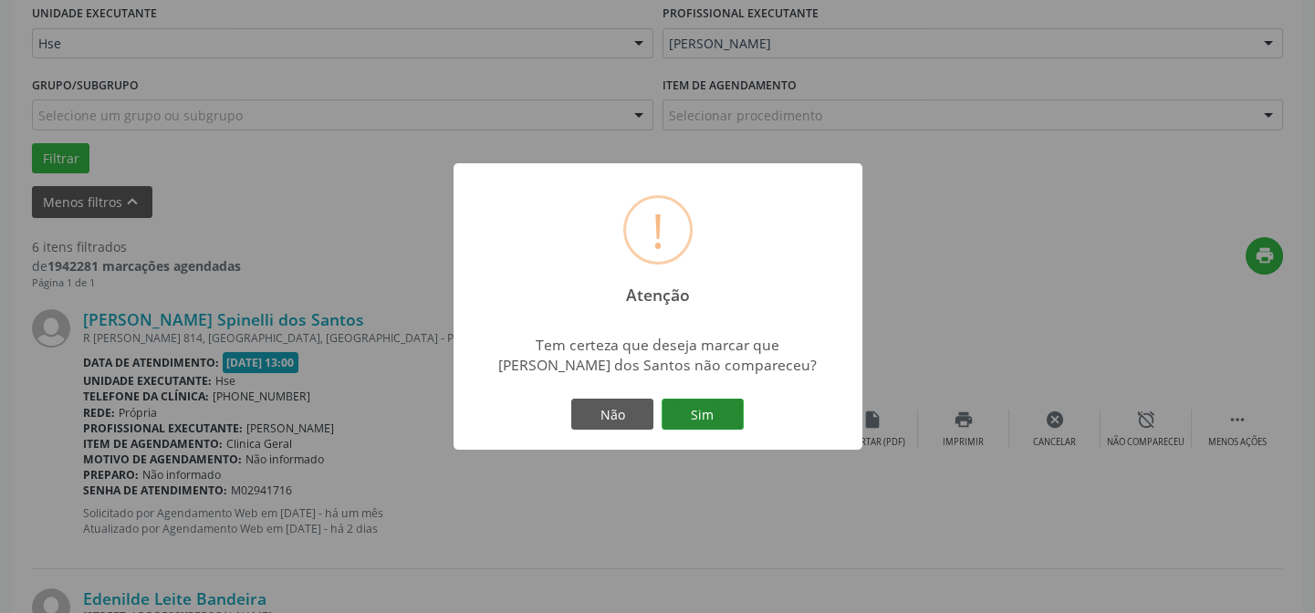
click at [701, 415] on button "Sim" at bounding box center [702, 414] width 82 height 31
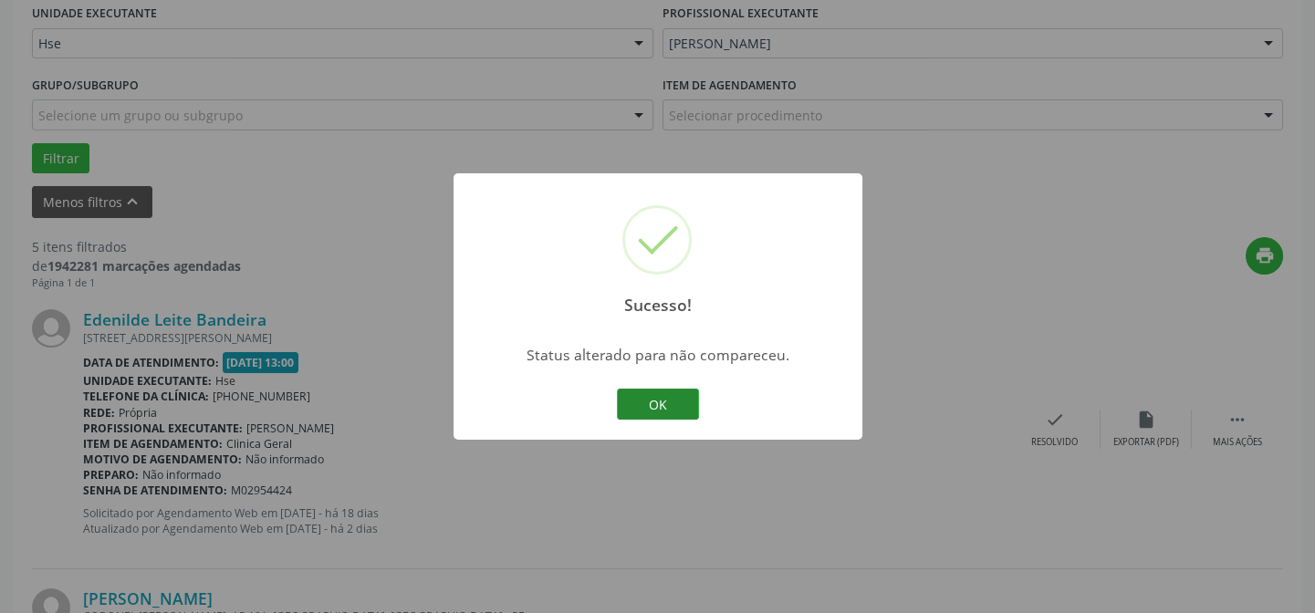
click at [675, 401] on button "OK" at bounding box center [658, 404] width 82 height 31
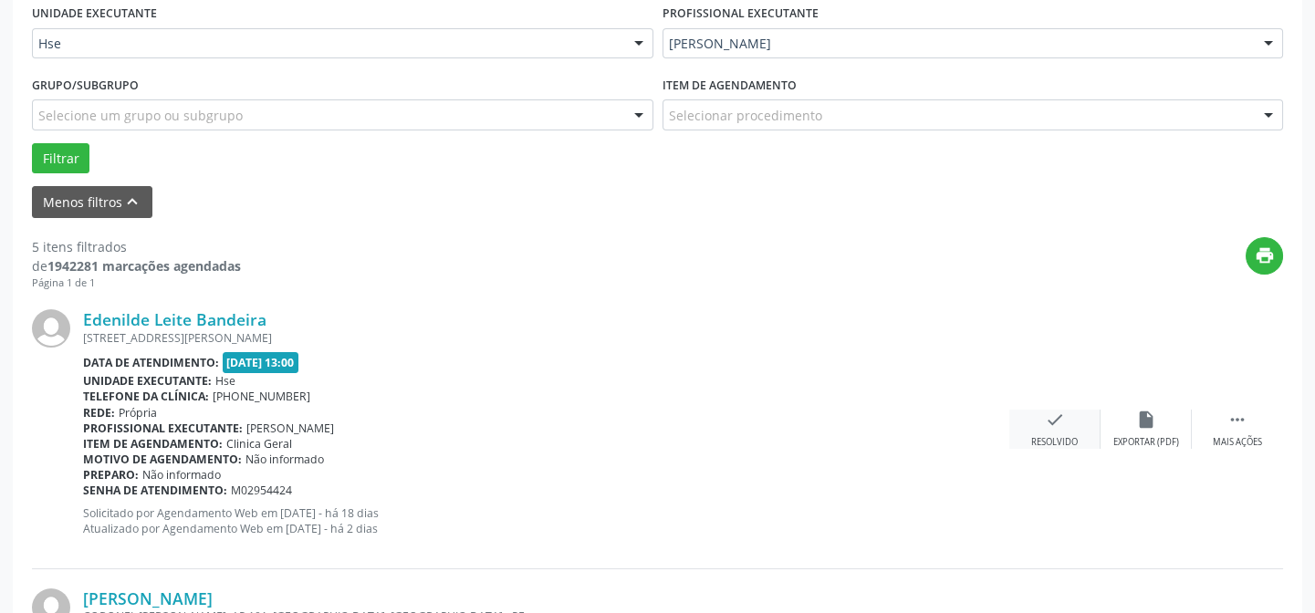
click at [1055, 411] on icon "check" at bounding box center [1055, 420] width 20 height 20
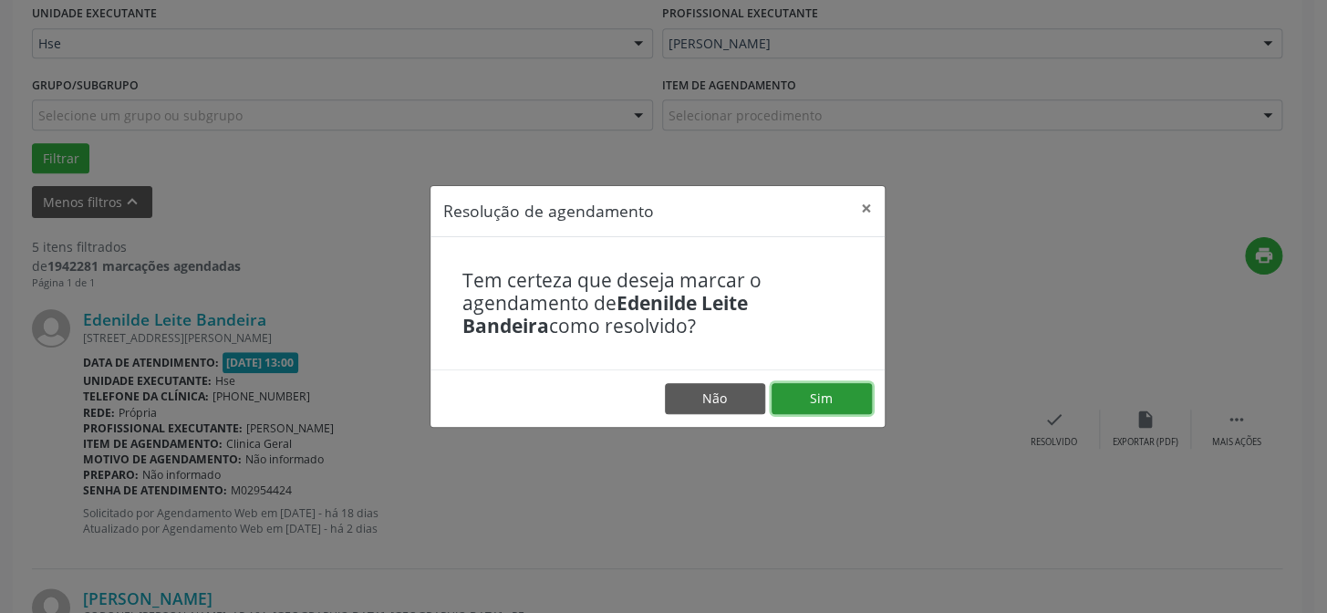
click at [829, 400] on button "Sim" at bounding box center [822, 398] width 100 height 31
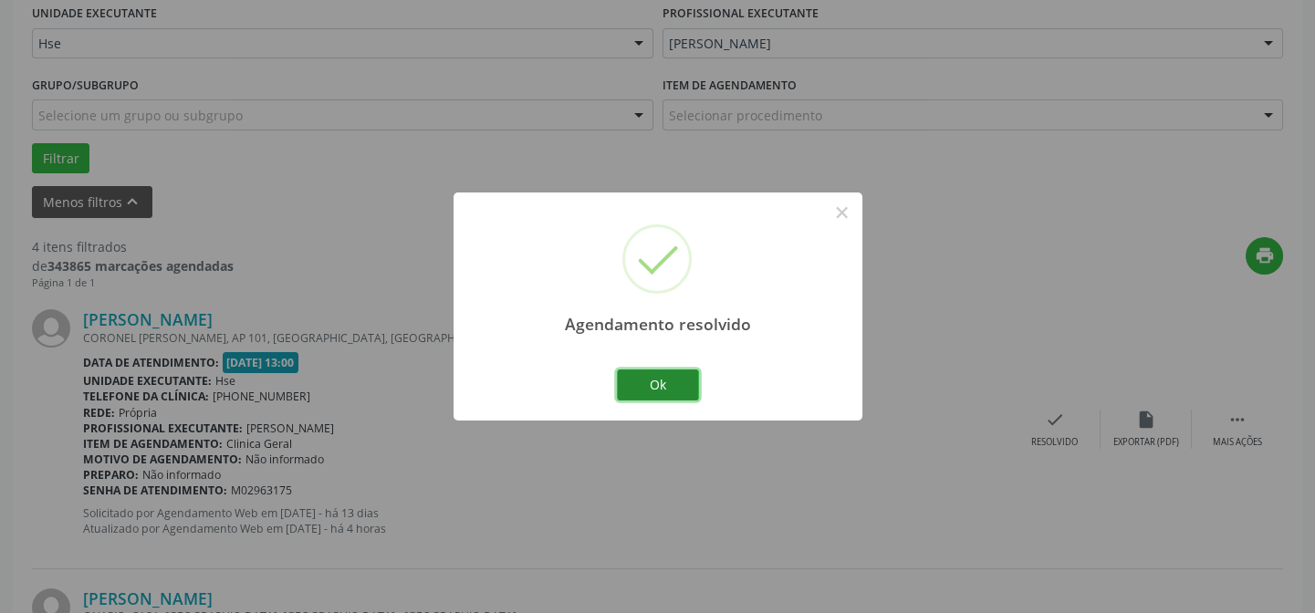
click at [666, 382] on button "Ok" at bounding box center [658, 384] width 82 height 31
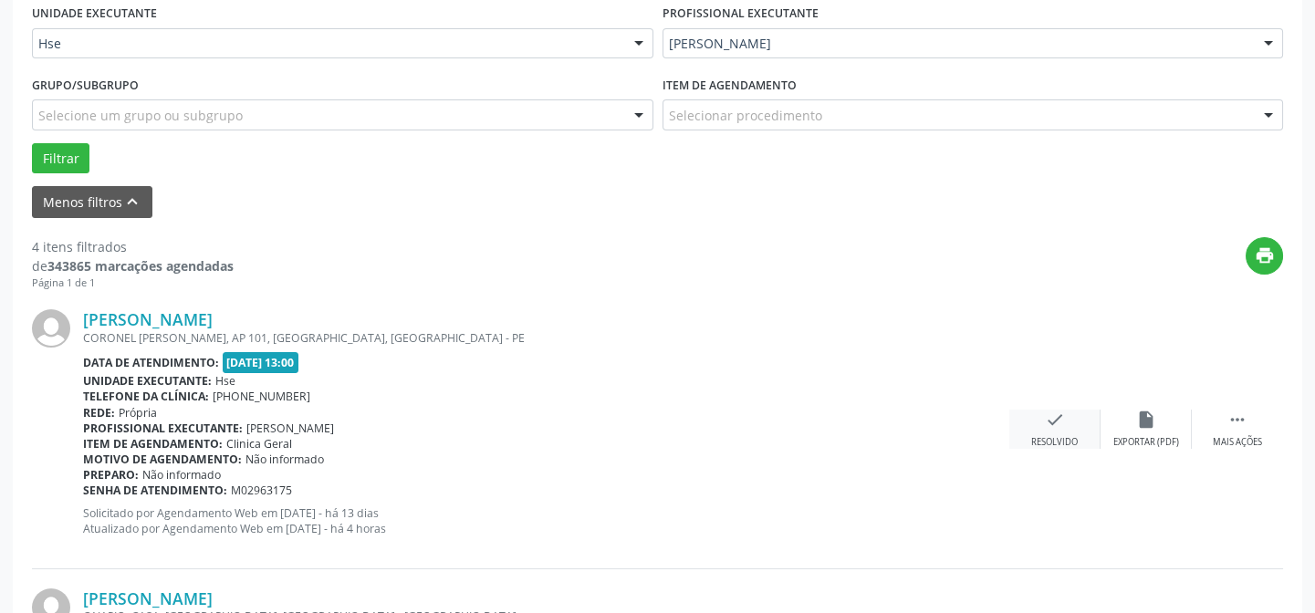
click at [1048, 429] on div "check Resolvido" at bounding box center [1054, 429] width 91 height 39
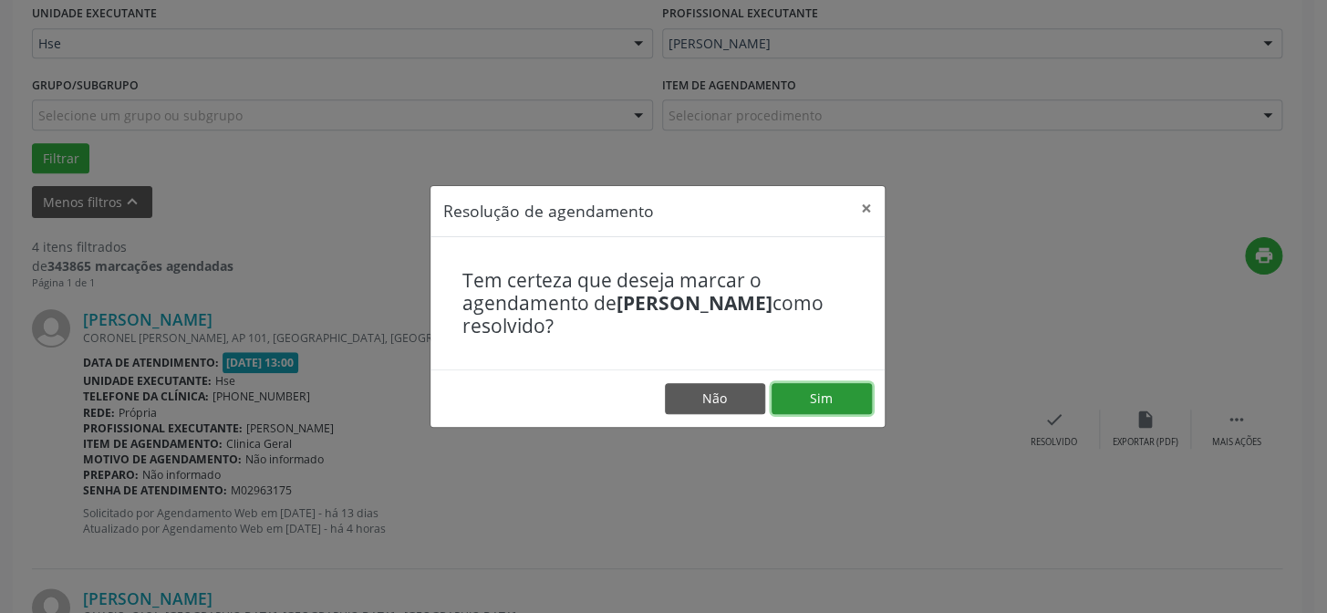
click at [837, 404] on button "Sim" at bounding box center [822, 398] width 100 height 31
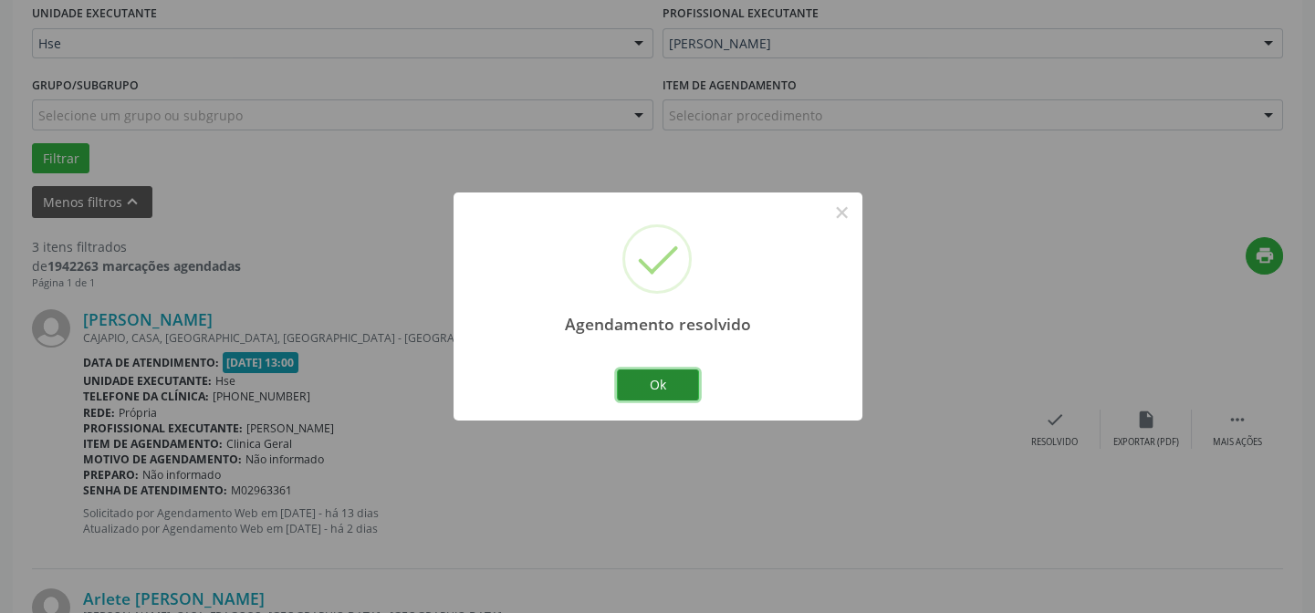
click at [676, 390] on button "Ok" at bounding box center [658, 384] width 82 height 31
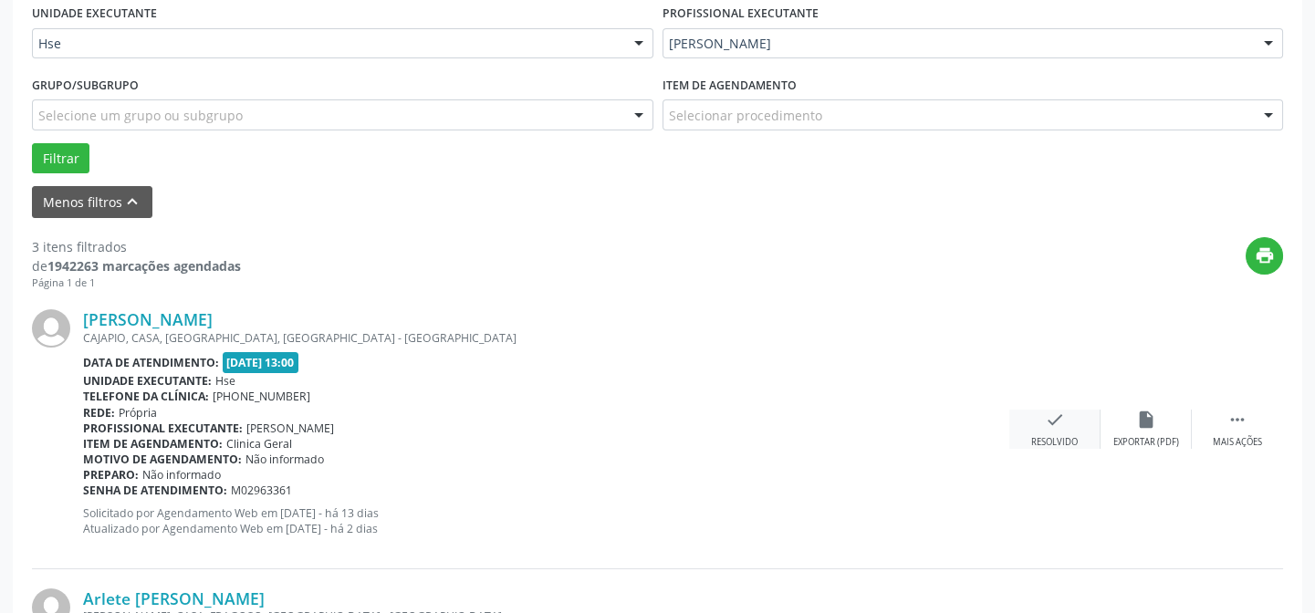
click at [1051, 419] on icon "check" at bounding box center [1055, 420] width 20 height 20
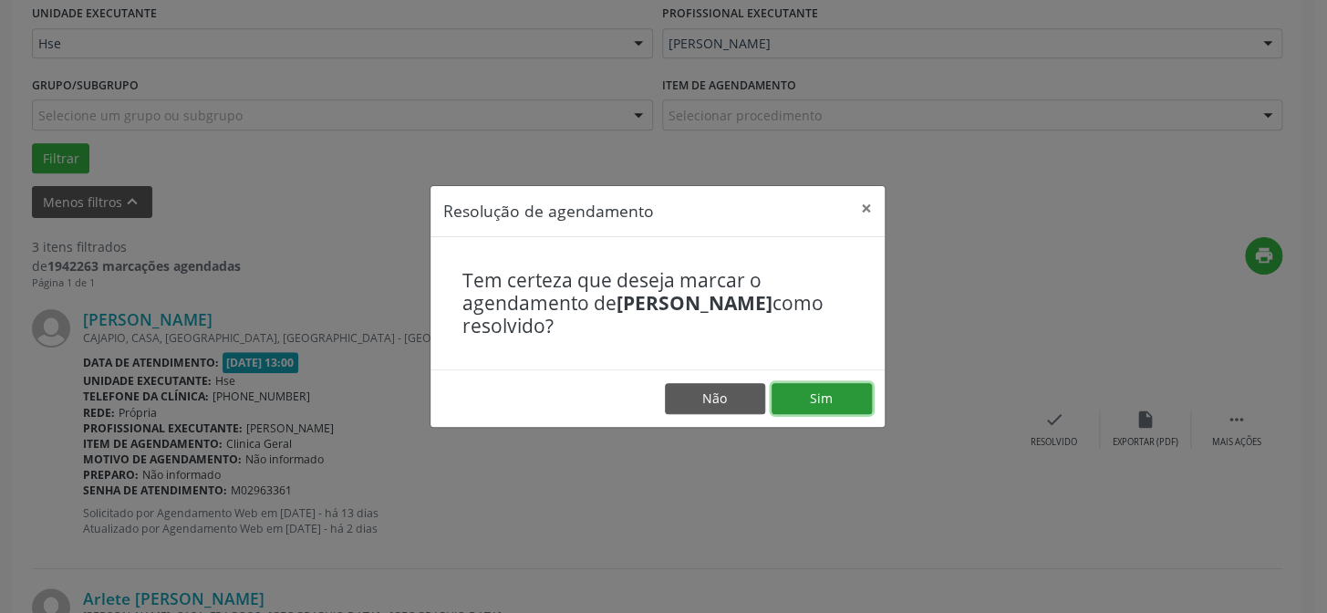
click at [832, 383] on button "Sim" at bounding box center [822, 398] width 100 height 31
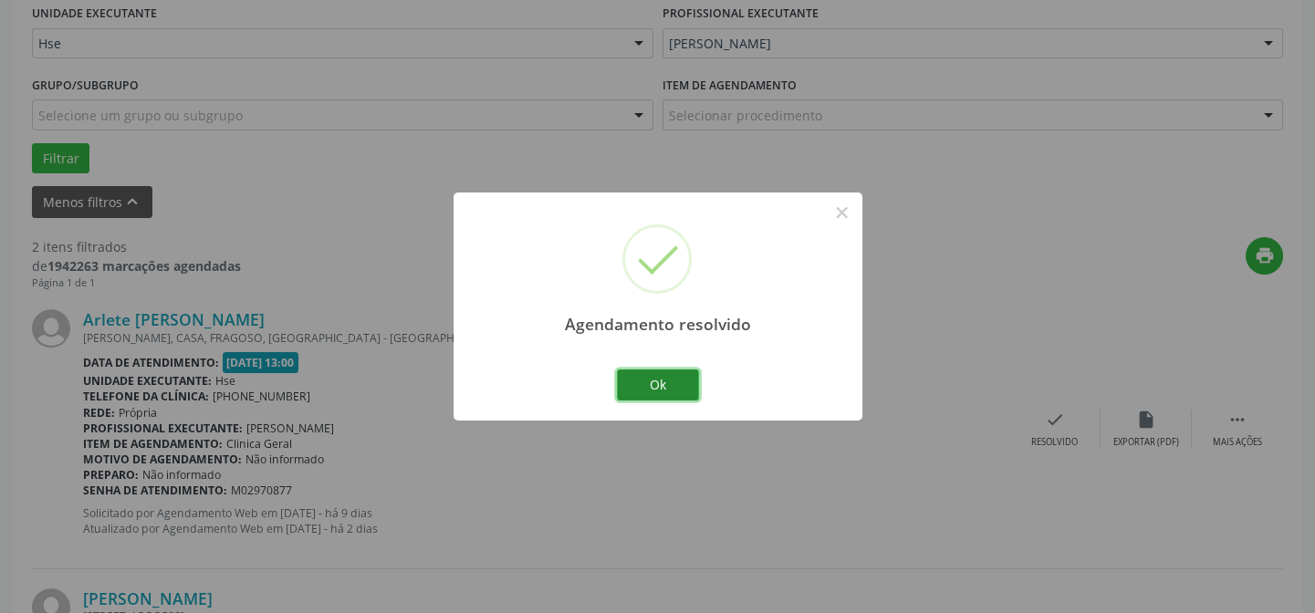
click at [653, 386] on button "Ok" at bounding box center [658, 384] width 82 height 31
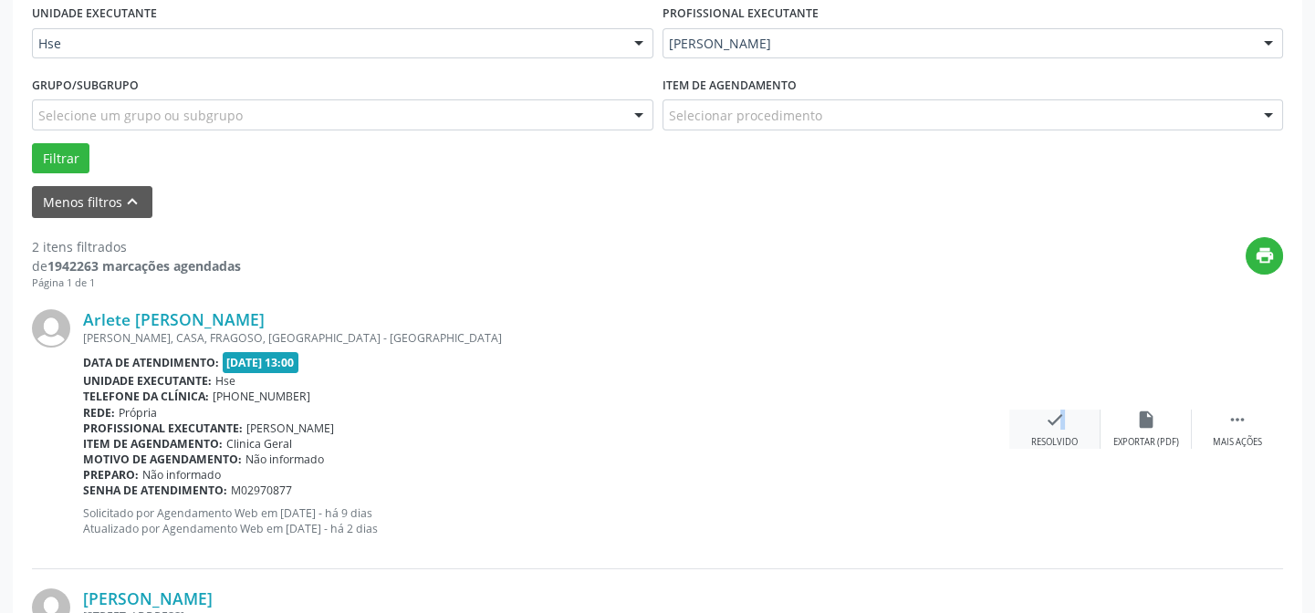
click at [1051, 424] on icon "check" at bounding box center [1055, 420] width 20 height 20
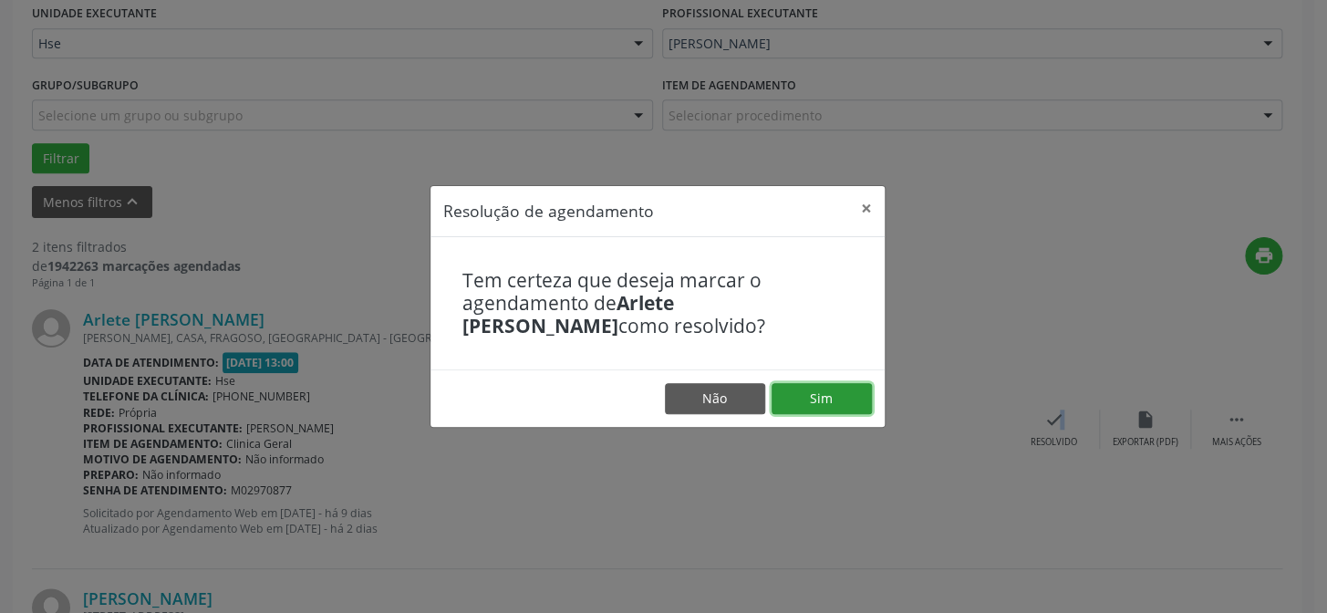
click at [837, 403] on button "Sim" at bounding box center [822, 398] width 100 height 31
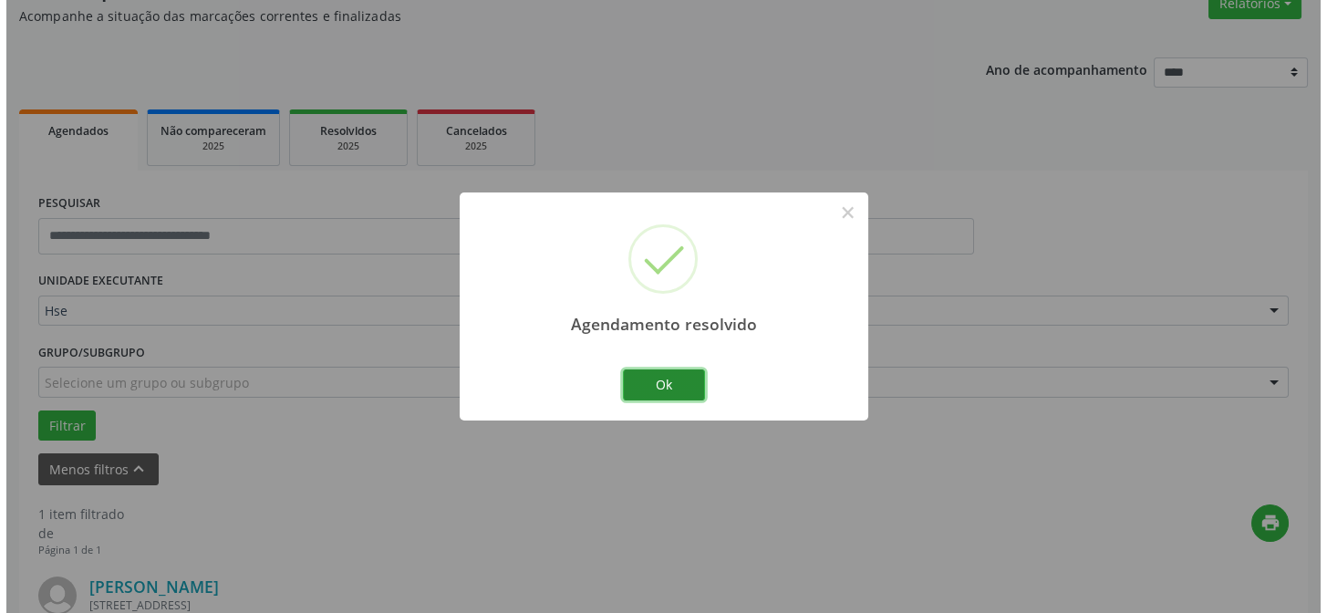
scroll to position [417, 0]
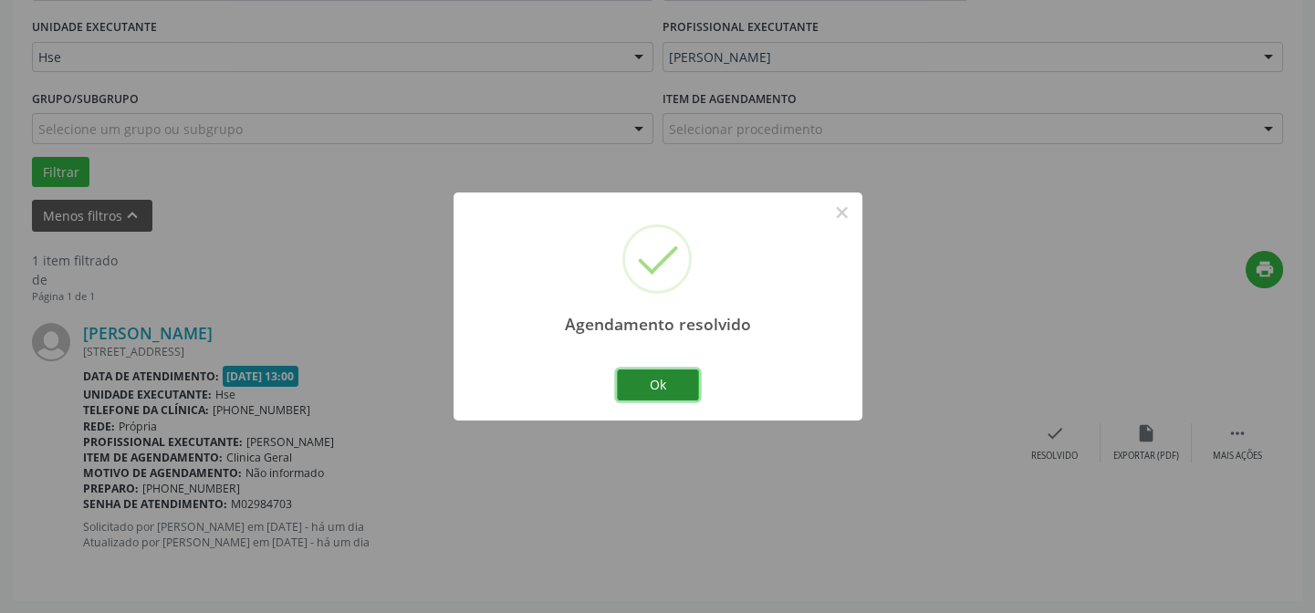
click at [672, 386] on button "Ok" at bounding box center [658, 384] width 82 height 31
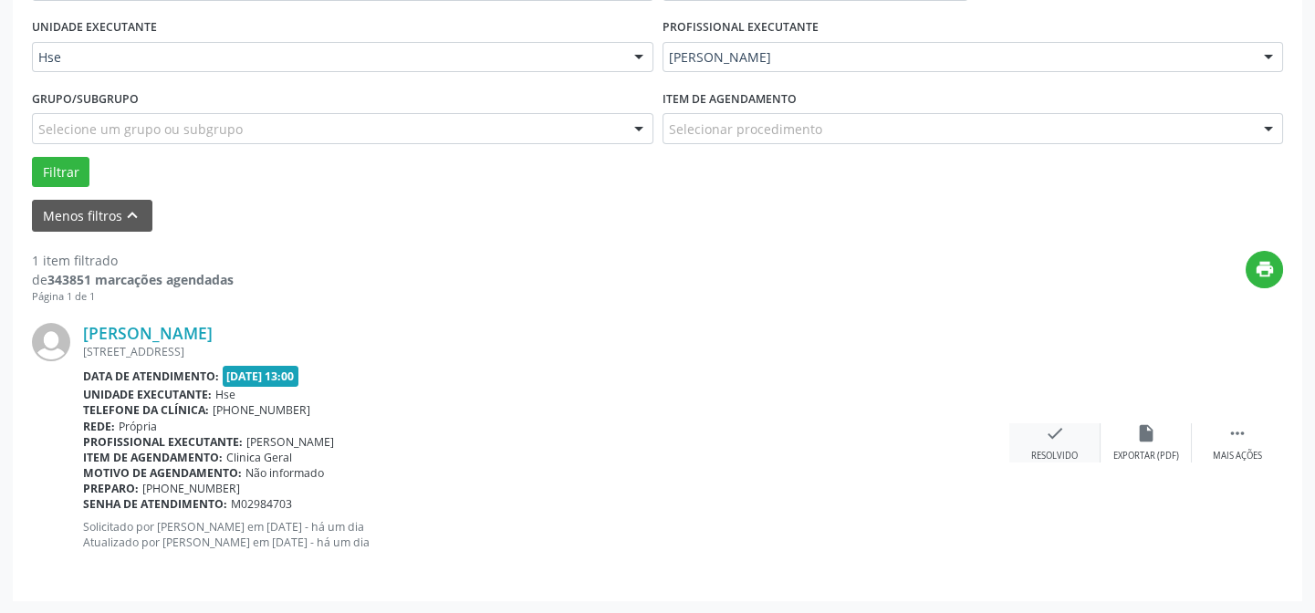
click at [1062, 434] on icon "check" at bounding box center [1055, 433] width 20 height 20
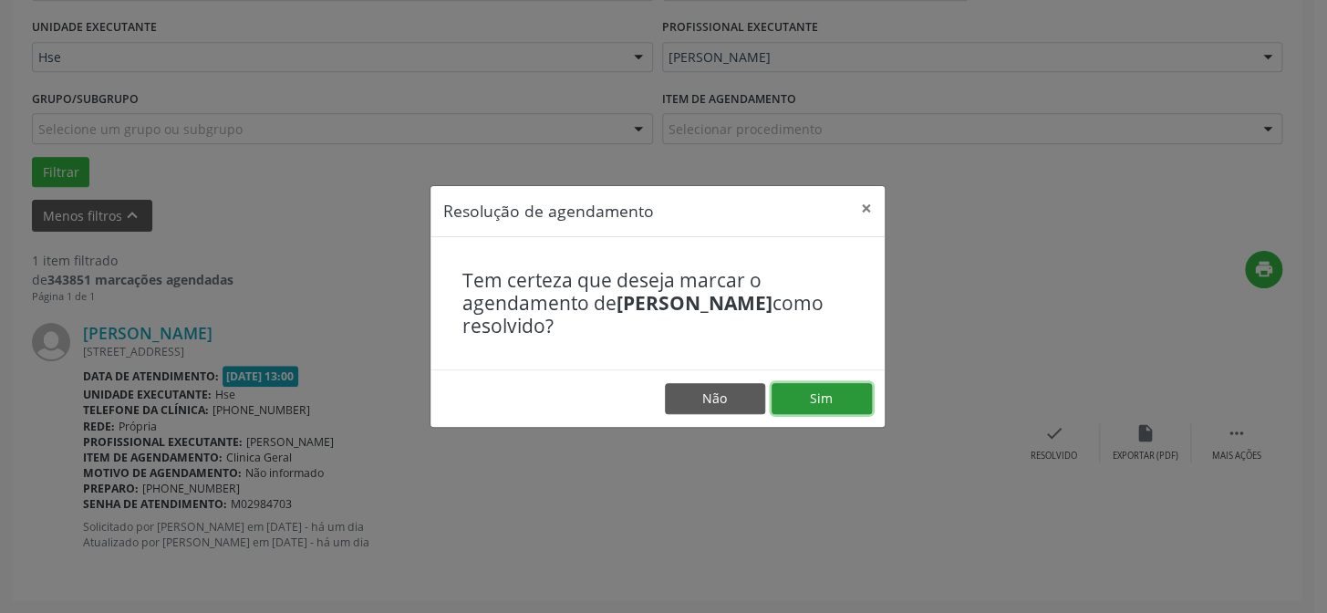
click at [807, 390] on button "Sim" at bounding box center [822, 398] width 100 height 31
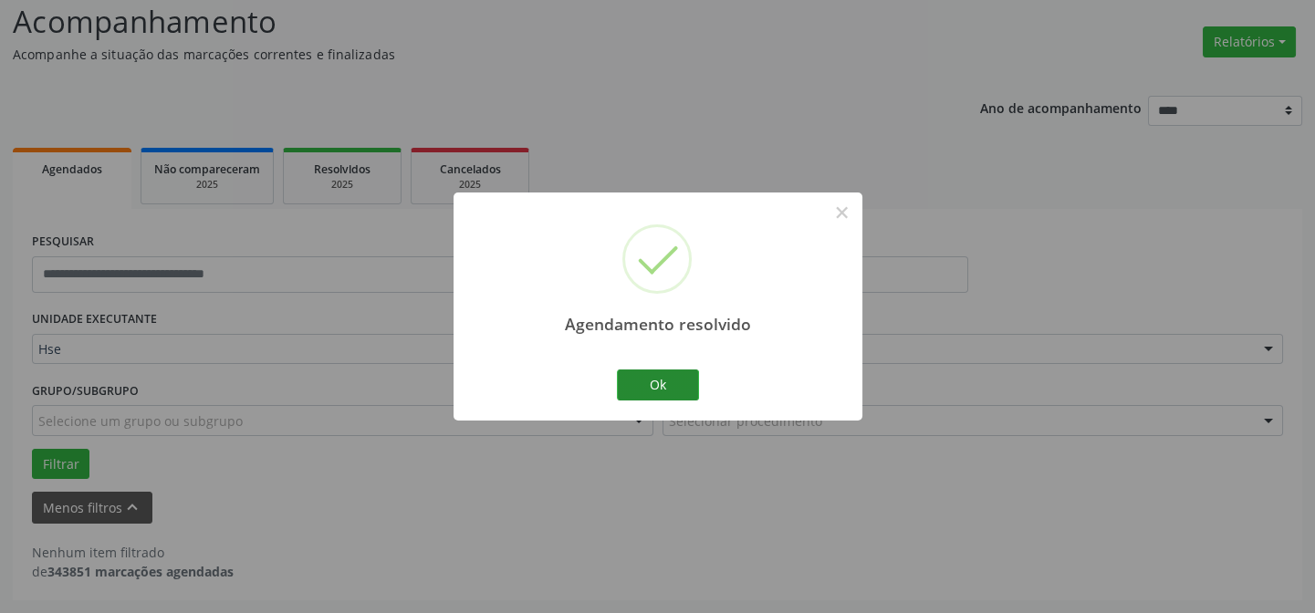
scroll to position [123, 0]
click at [675, 388] on button "Ok" at bounding box center [658, 384] width 82 height 31
